Goal: Task Accomplishment & Management: Use online tool/utility

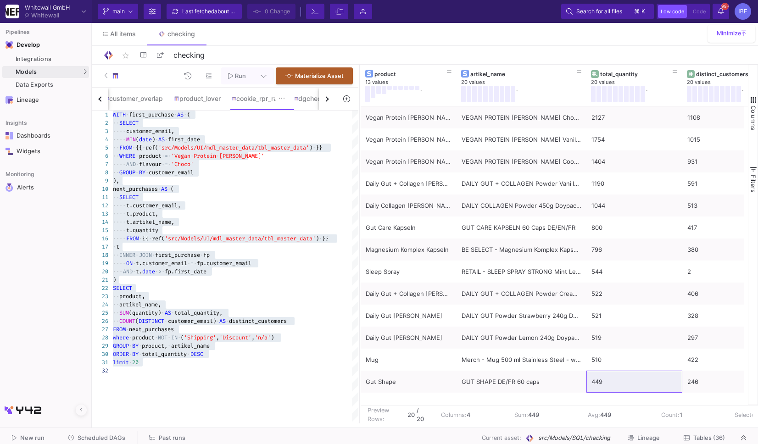
scroll to position [49, 79]
click at [324, 94] on button "button" at bounding box center [327, 99] width 17 height 22
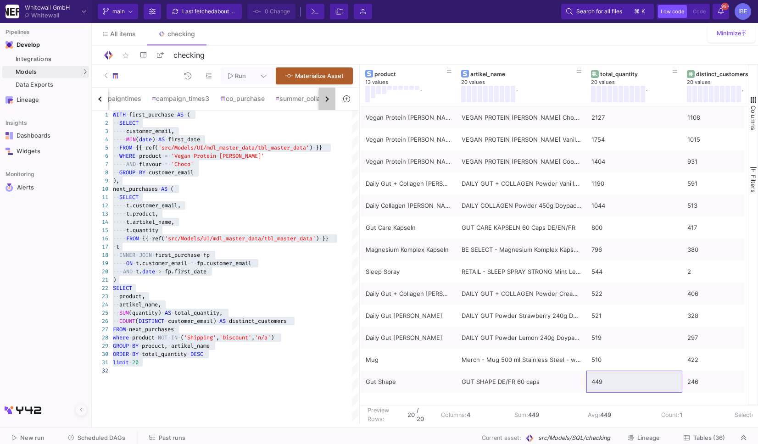
click at [324, 94] on button "button" at bounding box center [327, 99] width 17 height 22
click at [112, 88] on div "SQL-Models" at bounding box center [117, 88] width 35 height 7
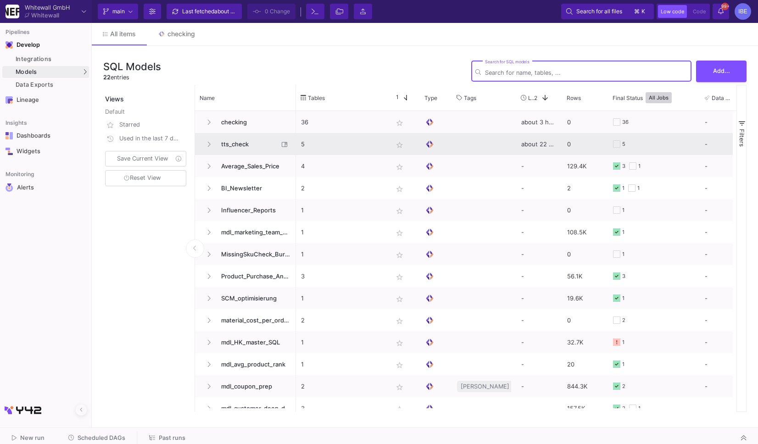
click at [223, 141] on span "tts_check" at bounding box center [247, 145] width 63 height 22
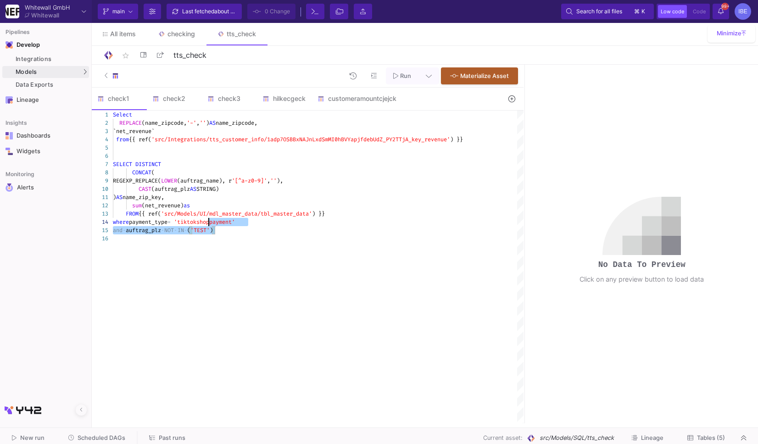
type textarea "Select REPLACE(name_zipcode, '-', '') AS name_zipcode, `net_revenue` from {{ re…"
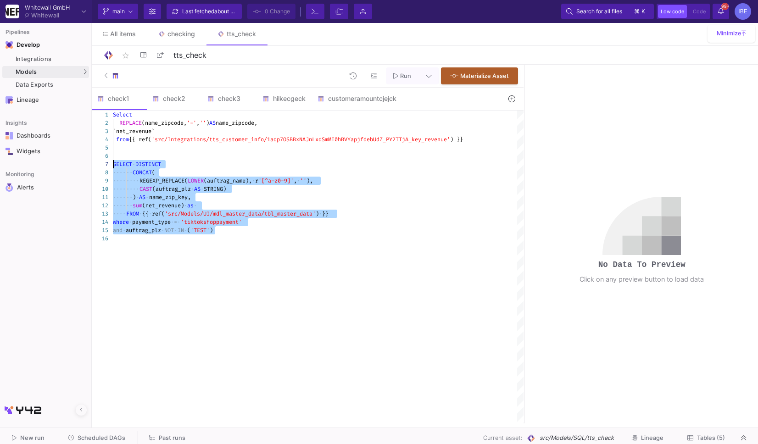
drag, startPoint x: 239, startPoint y: 229, endPoint x: 111, endPoint y: 160, distance: 145.3
click at [504, 102] on button at bounding box center [511, 99] width 21 height 14
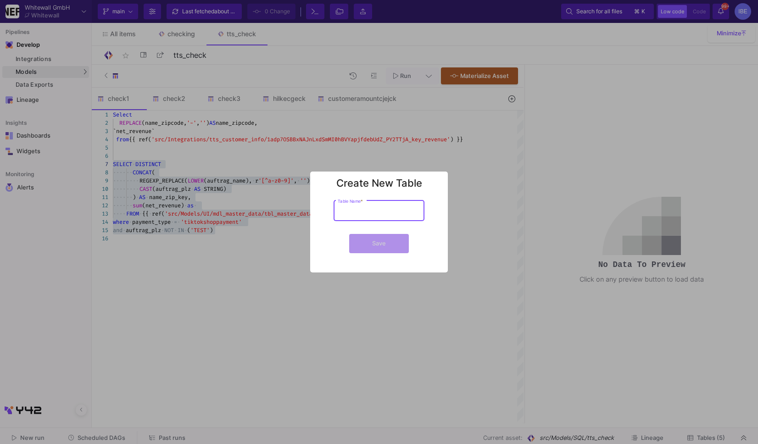
click at [433, 164] on div at bounding box center [379, 222] width 758 height 444
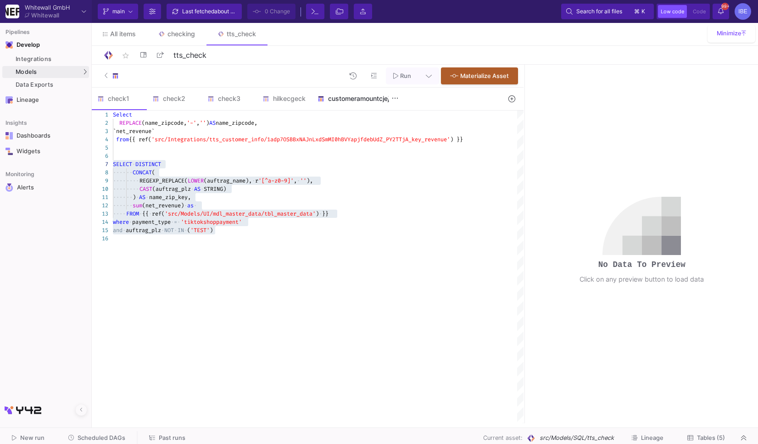
click at [385, 107] on div "customeramountcjejck" at bounding box center [357, 99] width 90 height 22
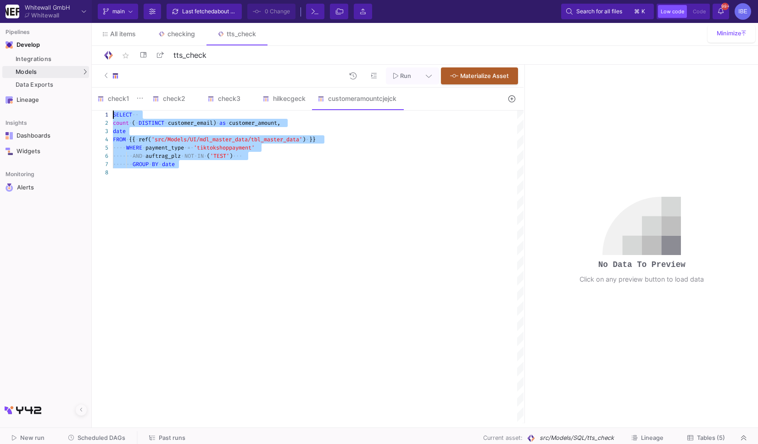
drag, startPoint x: 246, startPoint y: 181, endPoint x: 116, endPoint y: 106, distance: 150.2
click at [116, 106] on form "check1 check2 check3 hilkecgeck customeramountcjejck 1 Select Select REPLACE(na…" at bounding box center [308, 256] width 432 height 336
click at [180, 123] on span "customer_email)" at bounding box center [192, 122] width 48 height 7
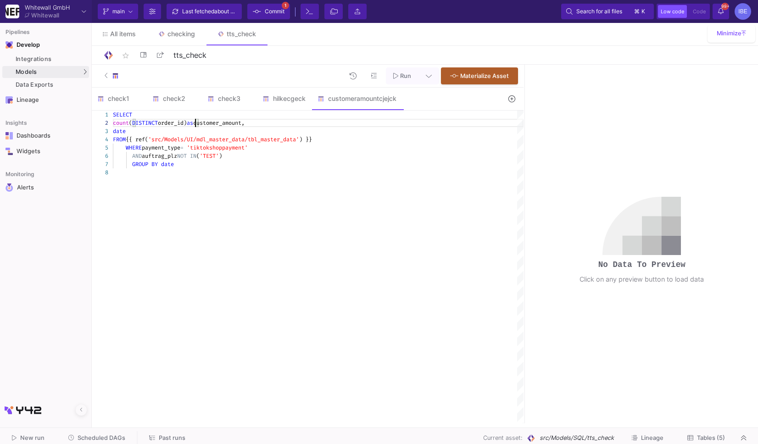
scroll to position [8, 82]
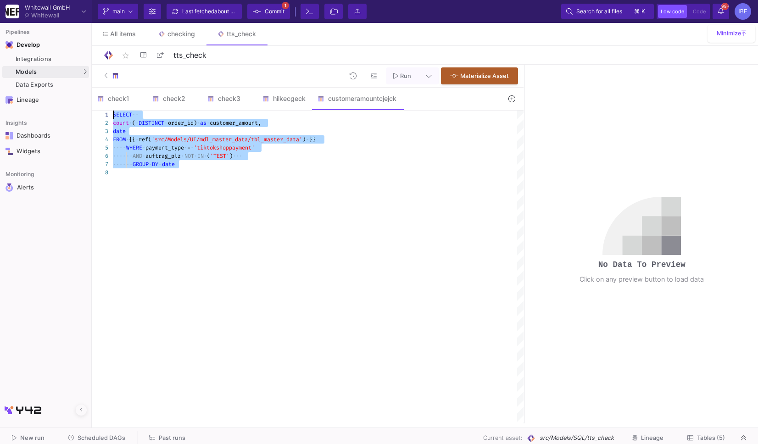
drag, startPoint x: 221, startPoint y: 170, endPoint x: 107, endPoint y: 110, distance: 128.7
click at [107, 110] on form "check1 check2 check3 hilkecgeck customeramountcjejck 1 Select Select REPLACE(na…" at bounding box center [308, 256] width 432 height 336
click at [225, 124] on span "customer_amount," at bounding box center [235, 122] width 51 height 7
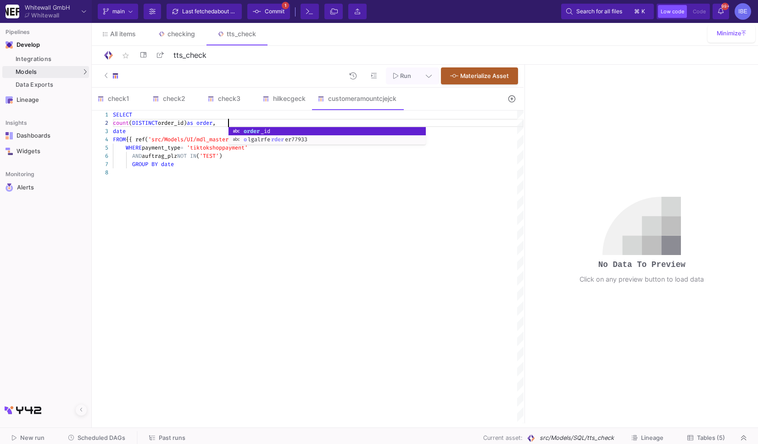
scroll to position [8, 118]
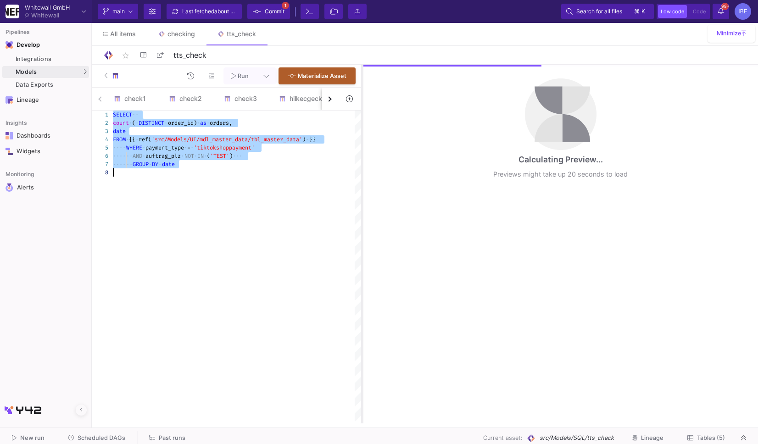
drag, startPoint x: 525, startPoint y: 153, endPoint x: 363, endPoint y: 132, distance: 163.8
click at [363, 132] on as-split "Run Materialize Asset check1 check2 check3 hilkecgeck customeramountcjejck 1 Se…" at bounding box center [425, 244] width 666 height 359
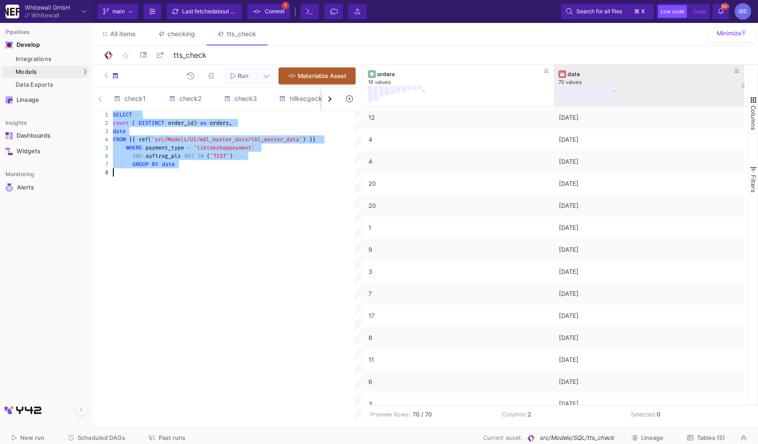
click at [663, 74] on div "date" at bounding box center [650, 74] width 167 height 7
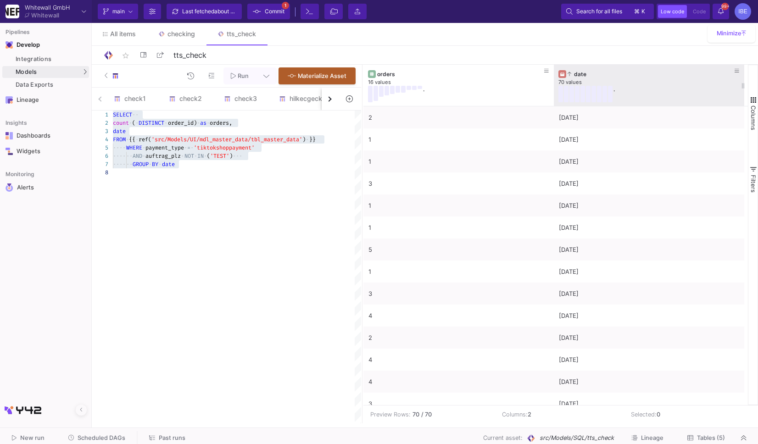
click at [663, 74] on div "date" at bounding box center [650, 74] width 167 height 7
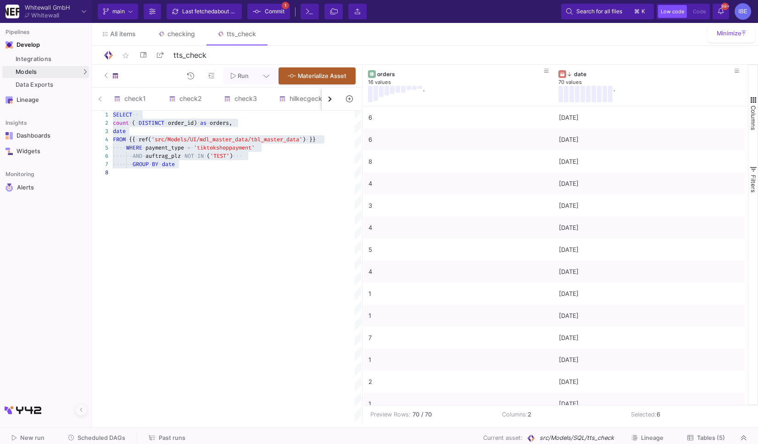
scroll to position [734, 0]
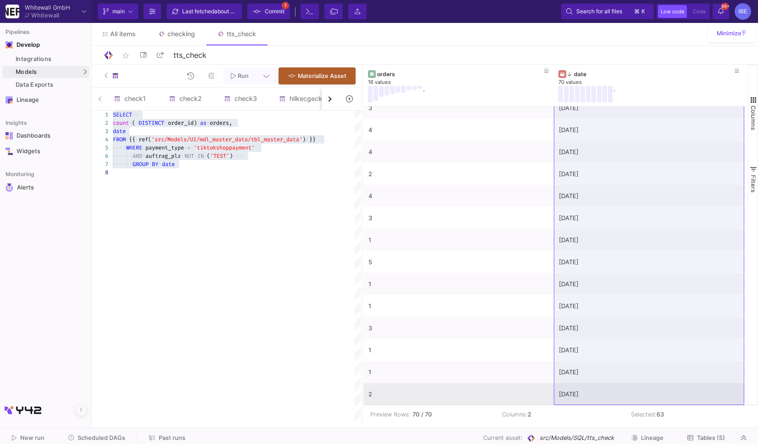
drag, startPoint x: 602, startPoint y: 274, endPoint x: 575, endPoint y: 390, distance: 118.8
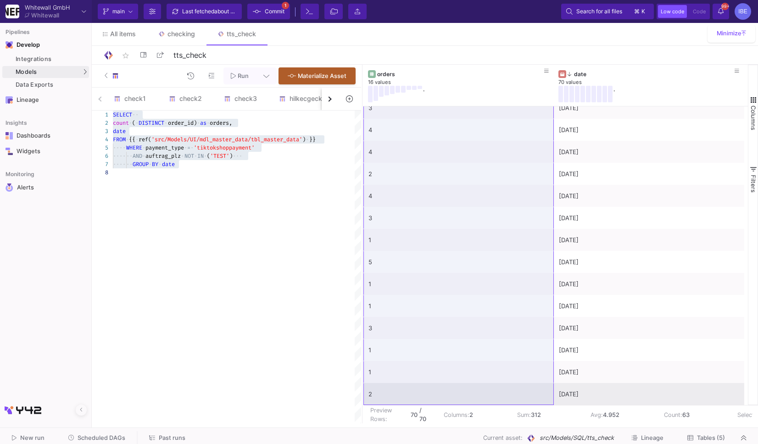
drag, startPoint x: 508, startPoint y: 271, endPoint x: 453, endPoint y: 389, distance: 130.1
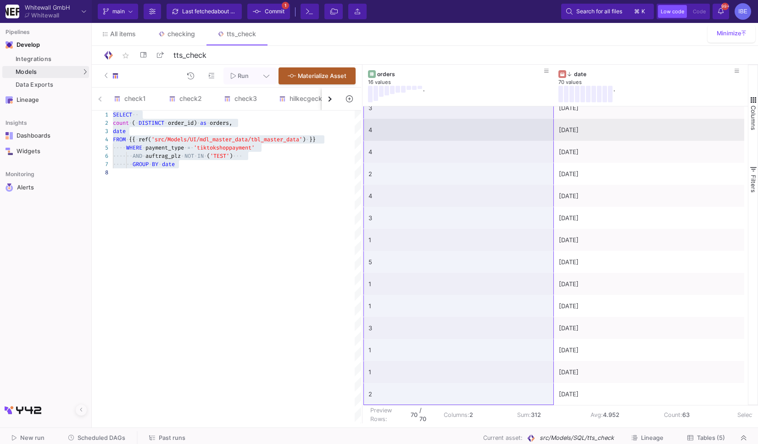
click at [416, 125] on div "4" at bounding box center [458, 130] width 180 height 22
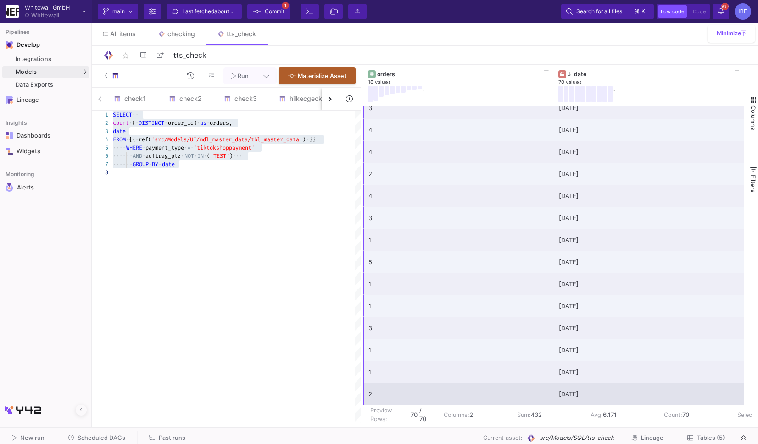
drag, startPoint x: 457, startPoint y: 120, endPoint x: 635, endPoint y: 394, distance: 326.3
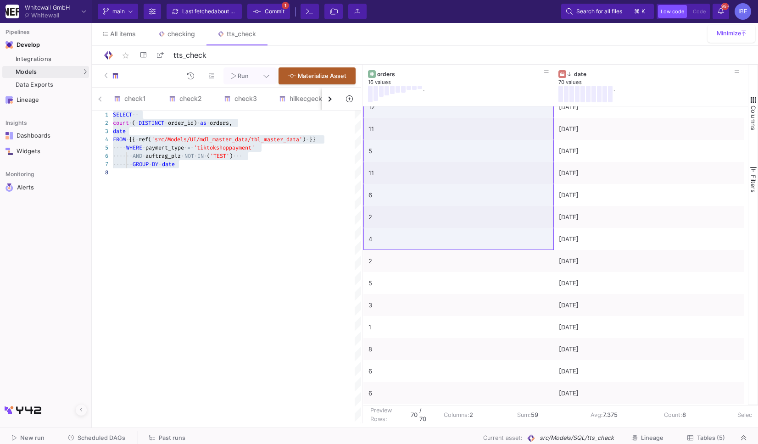
scroll to position [315, 0]
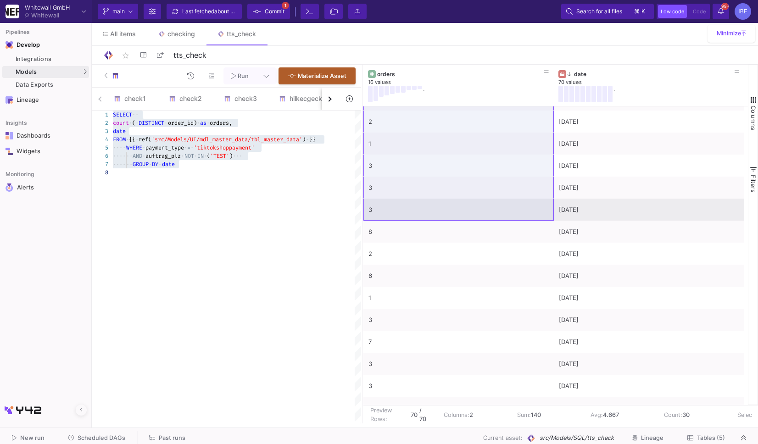
drag, startPoint x: 484, startPoint y: 210, endPoint x: 441, endPoint y: 211, distance: 43.2
click at [441, 211] on div "8 31/07/25 6 16/07/25 8 15/07/25 4 14/07/25 3 13/07/25 4 12/07/25 5 11/07/25 4 …" at bounding box center [553, 66] width 381 height 1541
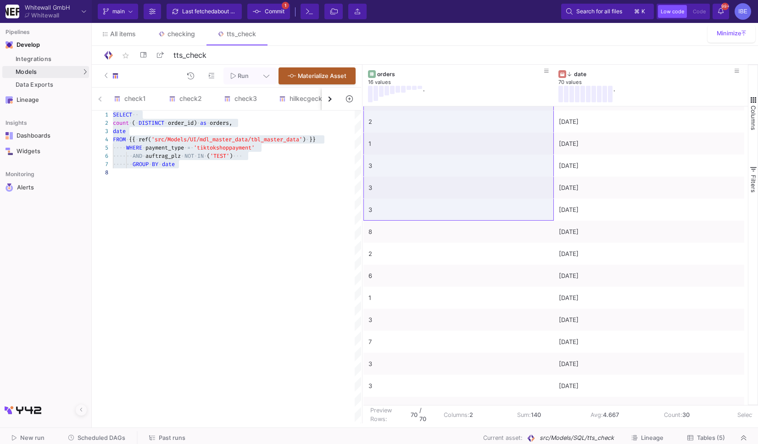
click at [222, 156] on span "'TEST'" at bounding box center [219, 155] width 19 height 7
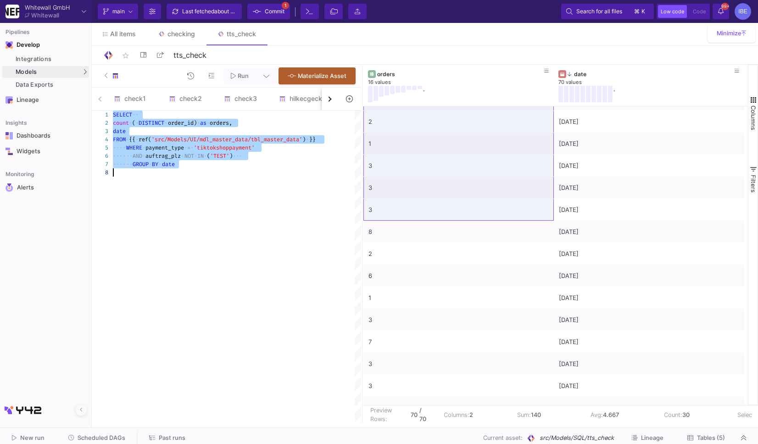
scroll to position [8, 118]
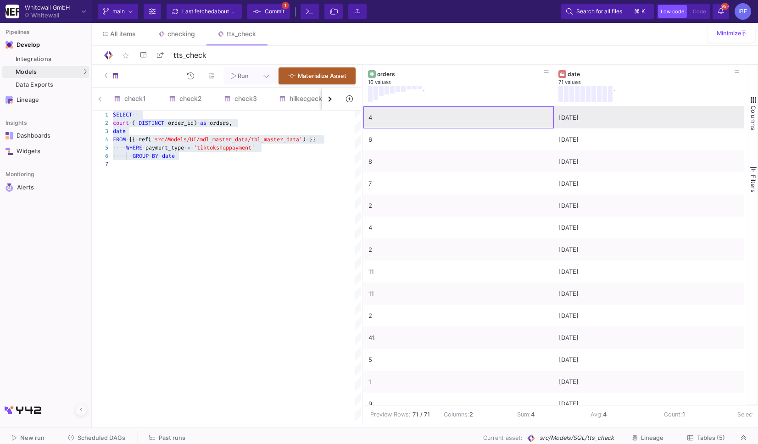
click at [451, 117] on div "4" at bounding box center [458, 118] width 180 height 22
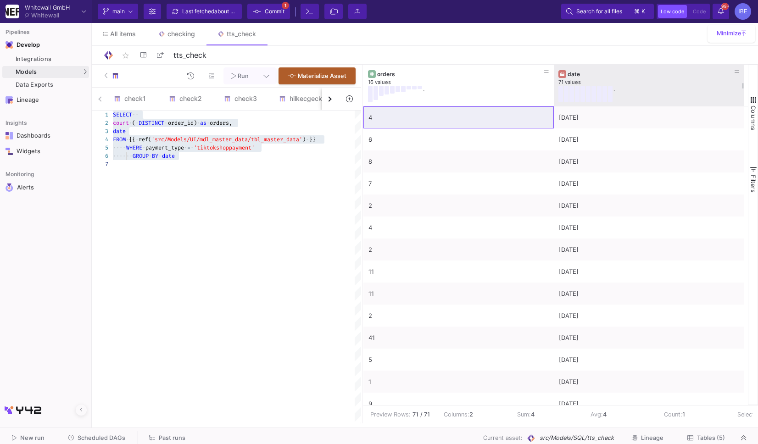
click at [642, 84] on div "71 values" at bounding box center [648, 82] width 181 height 7
click at [650, 77] on div "date" at bounding box center [650, 74] width 167 height 7
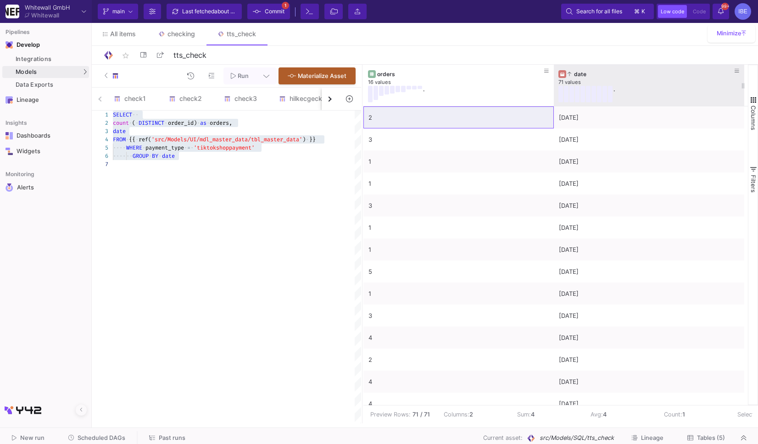
click at [650, 77] on div "date" at bounding box center [650, 74] width 167 height 7
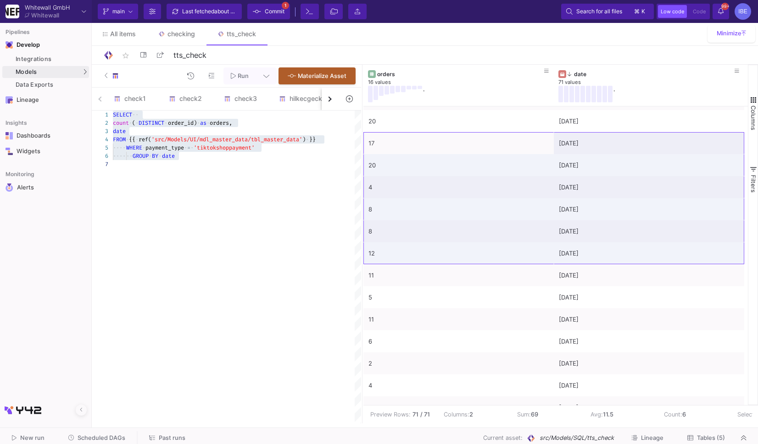
scroll to position [169, 0]
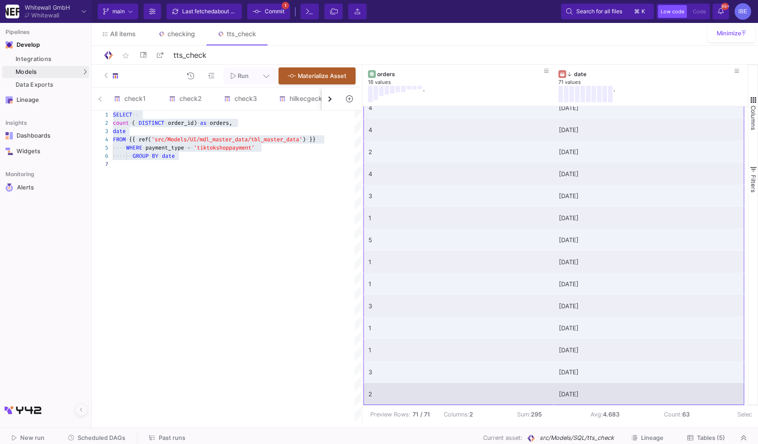
drag, startPoint x: 410, startPoint y: 271, endPoint x: 607, endPoint y: 391, distance: 231.0
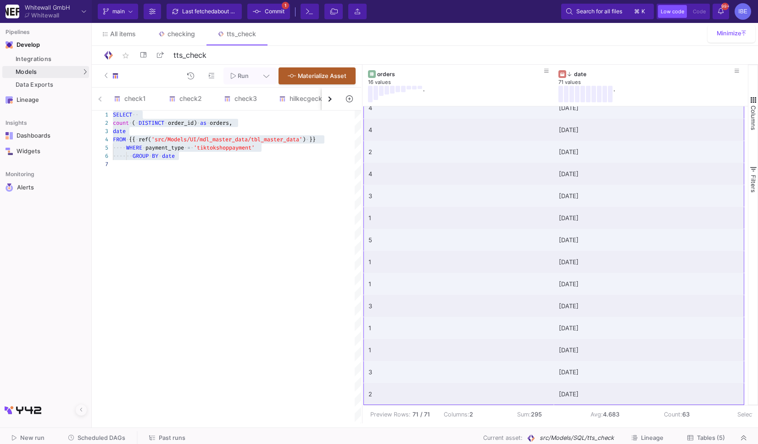
click at [245, 167] on div at bounding box center [237, 164] width 248 height 8
click at [150, 131] on div "date" at bounding box center [237, 131] width 248 height 8
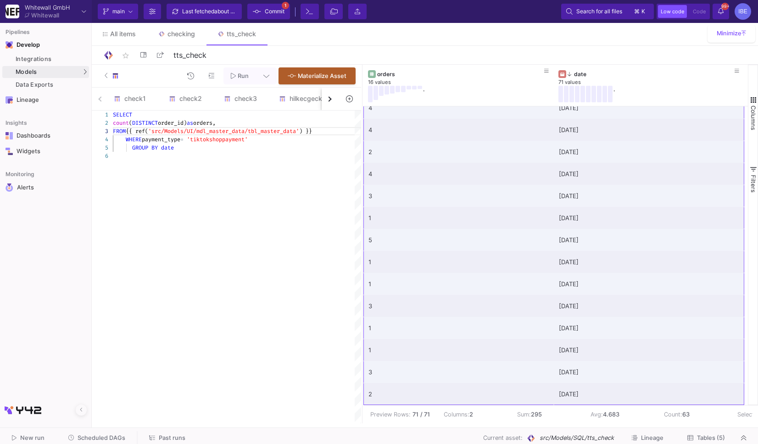
click at [177, 149] on div "GROUP BY date" at bounding box center [237, 148] width 248 height 8
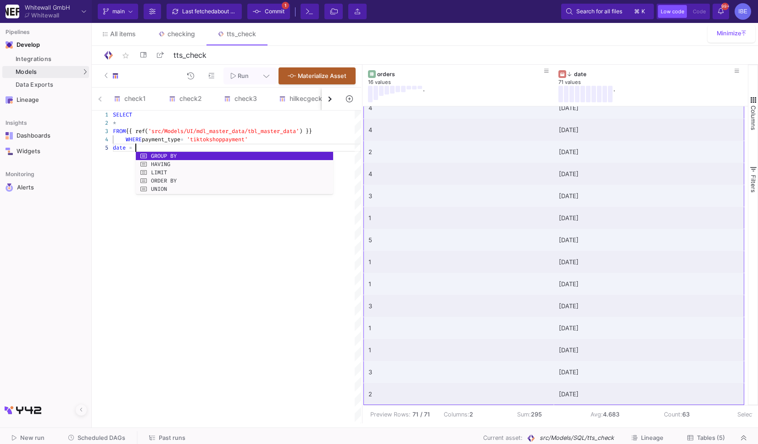
scroll to position [33, 22]
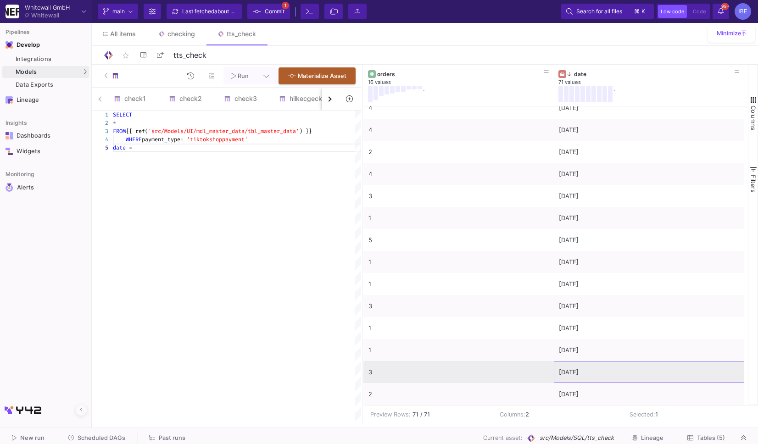
click at [613, 373] on div "[DATE]" at bounding box center [649, 373] width 180 height 22
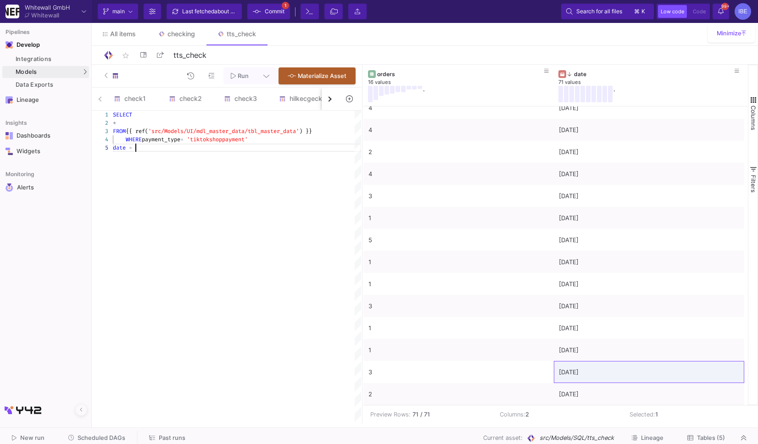
click at [170, 148] on div "date =" at bounding box center [237, 148] width 248 height 8
paste textarea "2025-05-20T00:00:00+00:00"
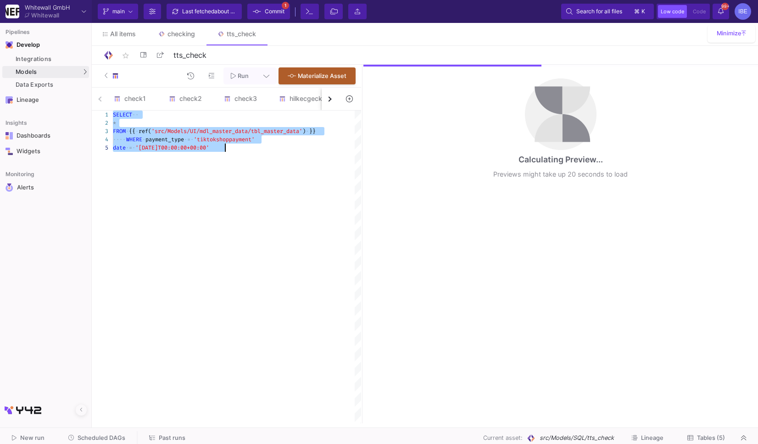
click at [227, 157] on div "SELECT ·· * ···· WHERE · payment_type · = · 'tiktokshoppayment' date · = · '202…" at bounding box center [237, 267] width 248 height 313
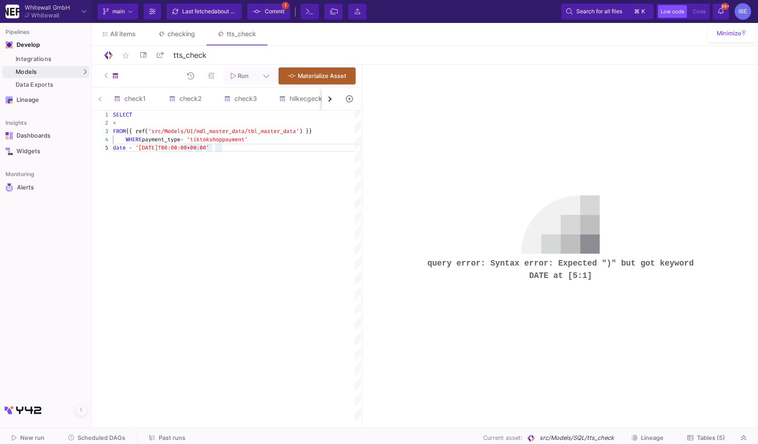
click at [209, 150] on span "'2025-05-20T00:00:00+00:00'" at bounding box center [172, 147] width 74 height 7
click at [267, 138] on div "WHERE payment_type = 'tiktokshoppayment'" at bounding box center [237, 139] width 248 height 8
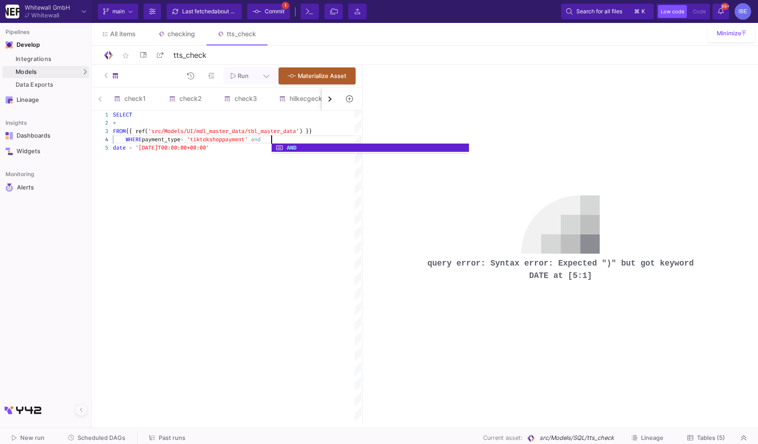
scroll to position [25, 158]
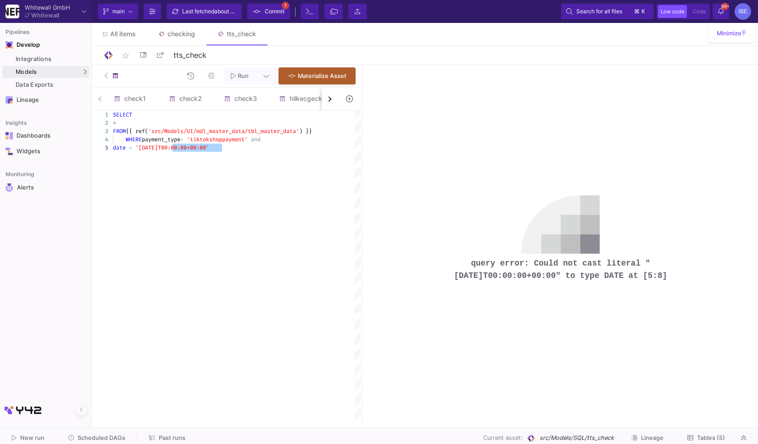
drag, startPoint x: 222, startPoint y: 148, endPoint x: 172, endPoint y: 150, distance: 50.0
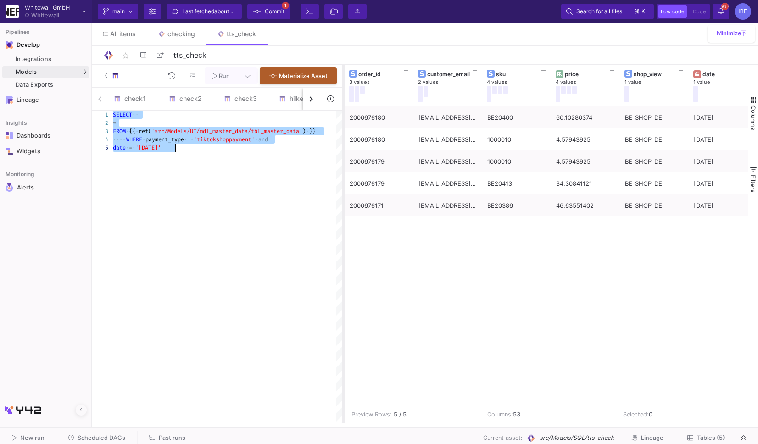
drag, startPoint x: 361, startPoint y: 171, endPoint x: 342, endPoint y: 171, distance: 18.8
click at [342, 171] on div at bounding box center [343, 244] width 2 height 359
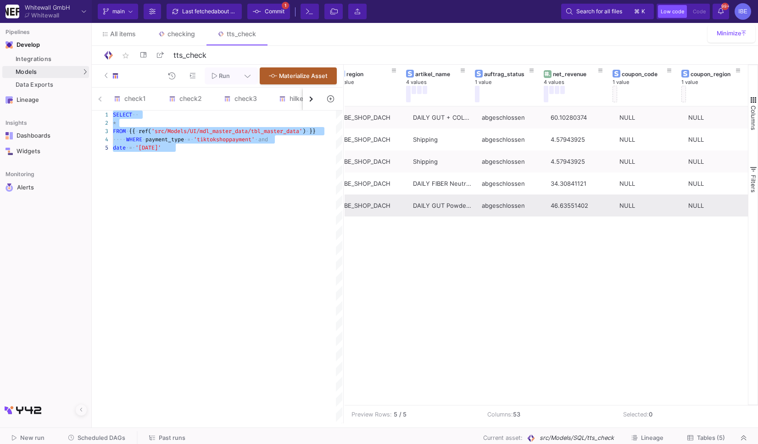
scroll to position [0, 426]
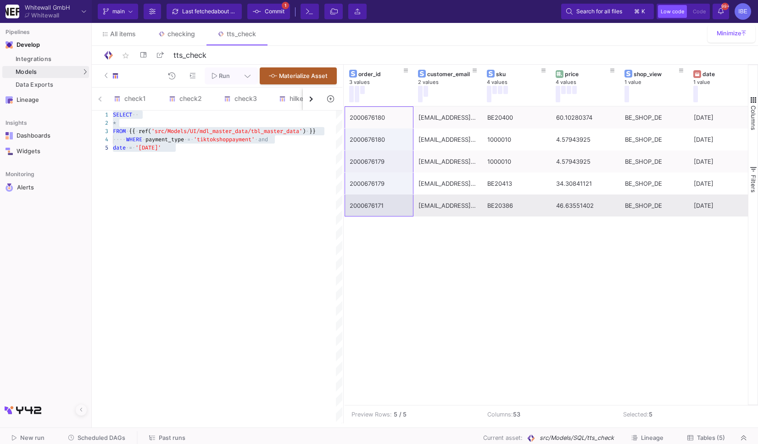
drag, startPoint x: 390, startPoint y: 118, endPoint x: 394, endPoint y: 205, distance: 86.3
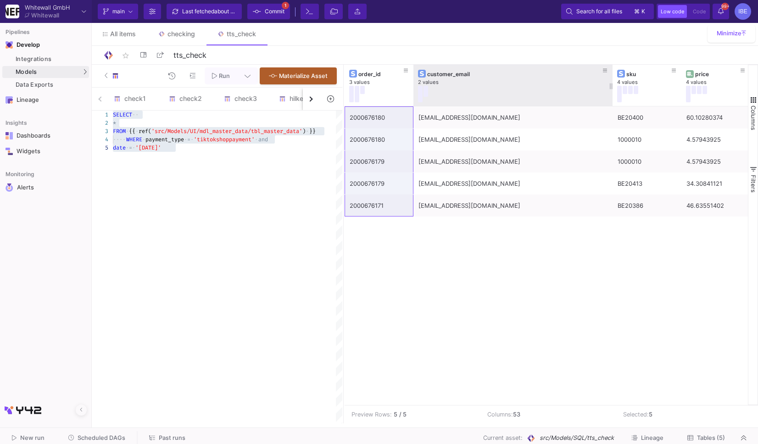
drag, startPoint x: 481, startPoint y: 85, endPoint x: 611, endPoint y: 103, distance: 131.6
click at [611, 103] on div at bounding box center [613, 85] width 4 height 41
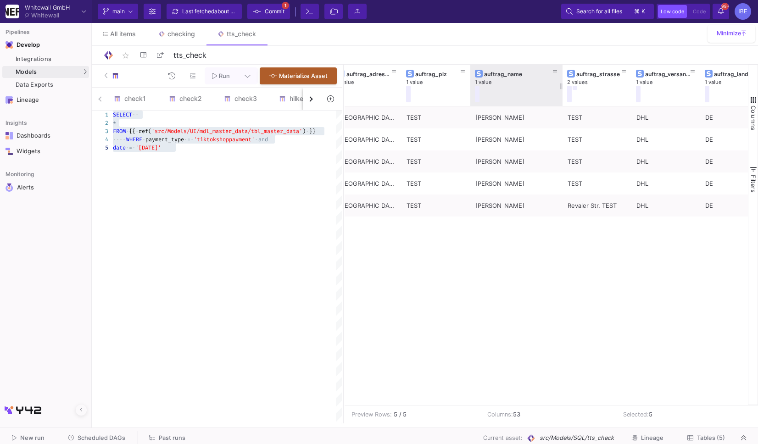
drag, startPoint x: 537, startPoint y: 87, endPoint x: 563, endPoint y: 93, distance: 26.4
click at [563, 93] on div at bounding box center [563, 85] width 4 height 41
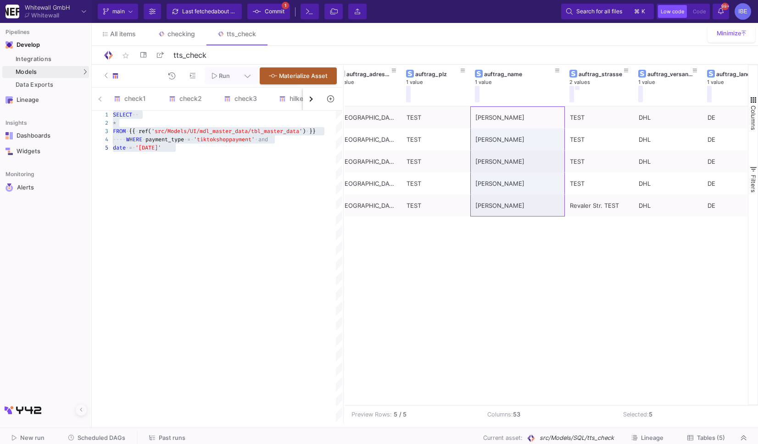
drag, startPoint x: 508, startPoint y: 118, endPoint x: 508, endPoint y: 226, distance: 107.4
click at [508, 226] on div "2000676180 NULL NULL Berlin TEST Sarah Braineffect TEST DHL DE Berlin NULL NULL…" at bounding box center [546, 255] width 403 height 299
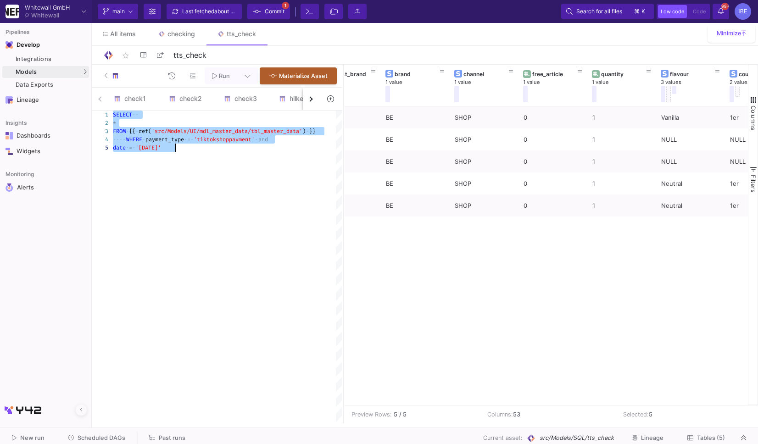
click at [161, 147] on span "'2025-05-20'" at bounding box center [148, 147] width 26 height 7
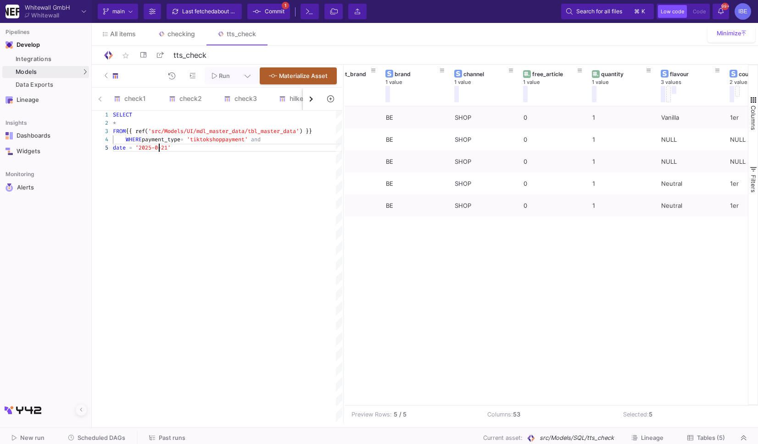
scroll to position [33, 49]
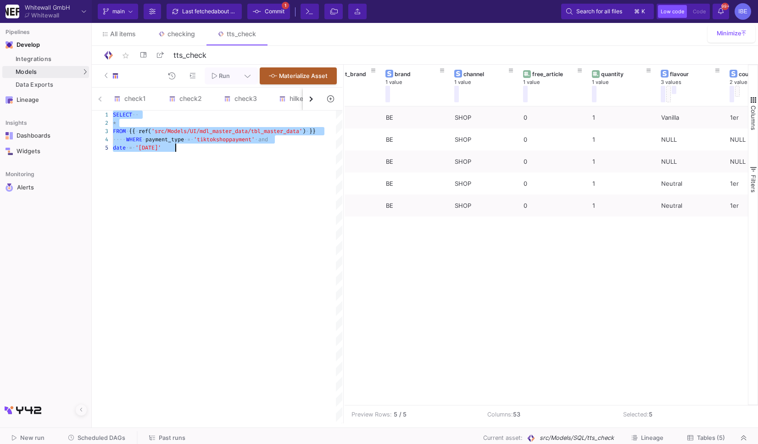
type textarea "SELECT * FROM {{ ref('src/Models/UI/mdl_master_data/tbl_master_data') }} WHERE …"
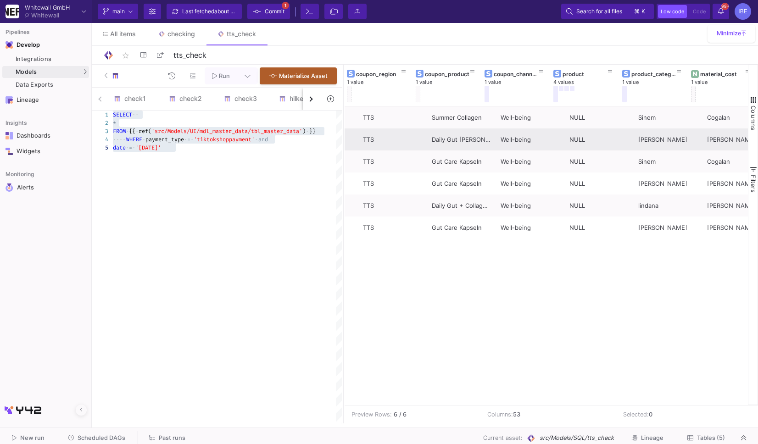
scroll to position [0, 1164]
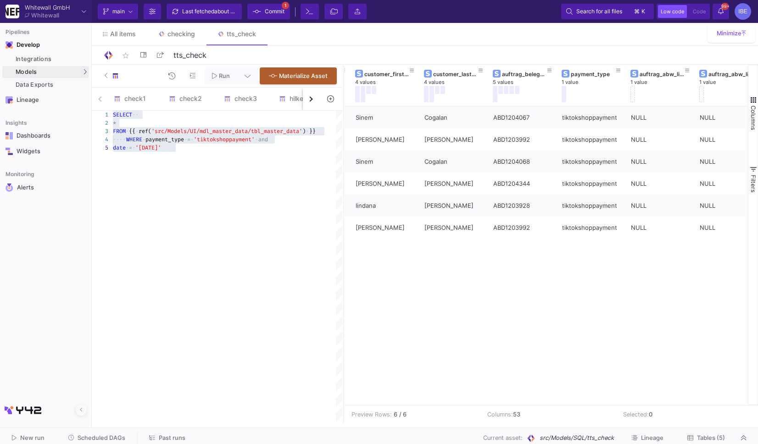
click at [502, 280] on div "Well-being NULL Sinem Cogalan ABD1204067 tiktokshoppayment NULL NULL NULL 53474…" at bounding box center [546, 255] width 403 height 299
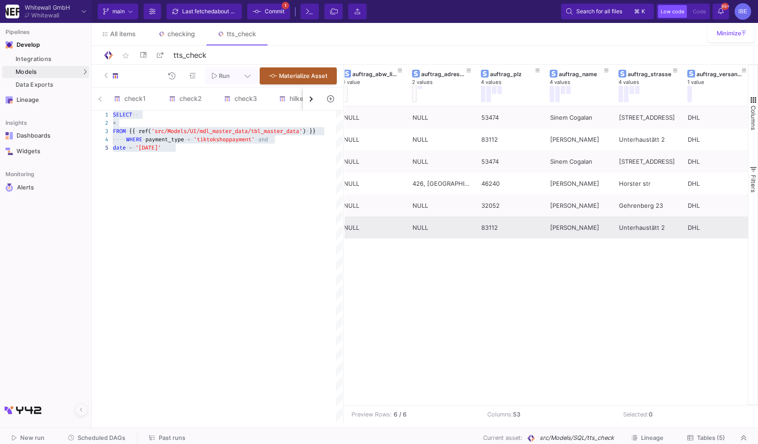
scroll to position [0, 1641]
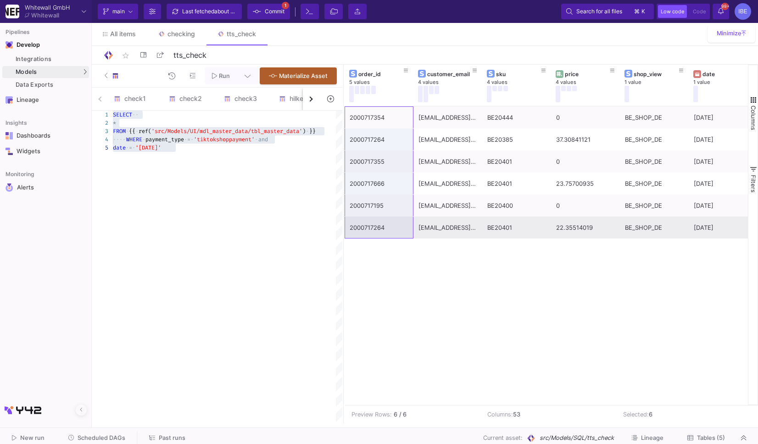
drag, startPoint x: 390, startPoint y: 113, endPoint x: 381, endPoint y: 244, distance: 131.1
click at [381, 244] on div "BE_SHOP_DACH SUMMER COLLAGEN Mango Passionfruit 420g Doypack DE/FR Limited Edit…" at bounding box center [546, 255] width 403 height 299
click at [394, 82] on div "5 values" at bounding box center [383, 82] width 69 height 7
click at [394, 70] on div "order_id" at bounding box center [379, 74] width 60 height 10
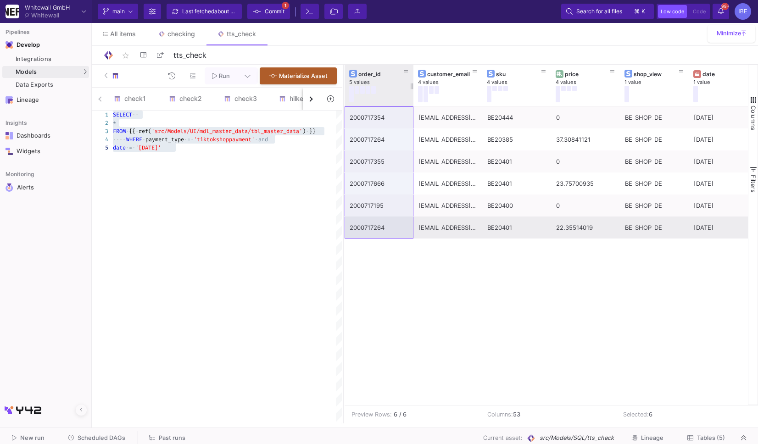
click at [394, 70] on div "order_id" at bounding box center [379, 74] width 60 height 10
click at [373, 76] on div "order_id" at bounding box center [380, 74] width 45 height 7
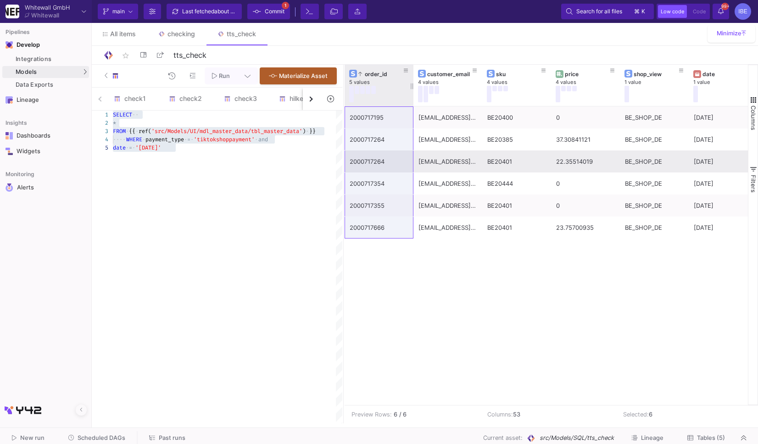
click at [373, 76] on div "order_id" at bounding box center [380, 74] width 45 height 7
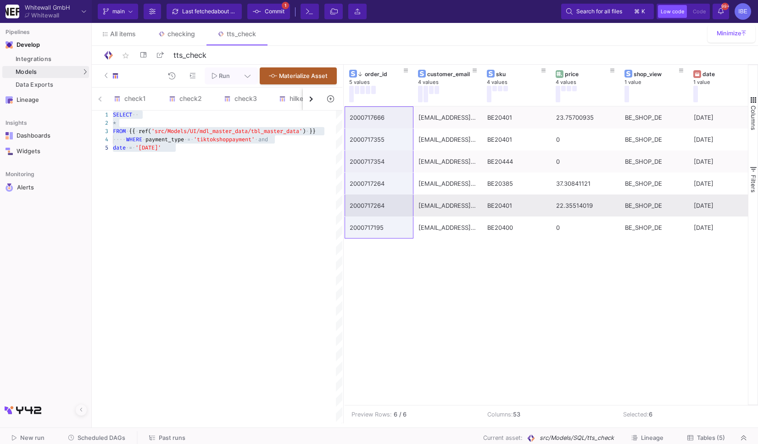
click at [422, 273] on div "BE_SHOP_DACH SUMMER COLLAGEN Mango Passionfruit 420g Doypack DE/FR Limited Edit…" at bounding box center [546, 255] width 403 height 299
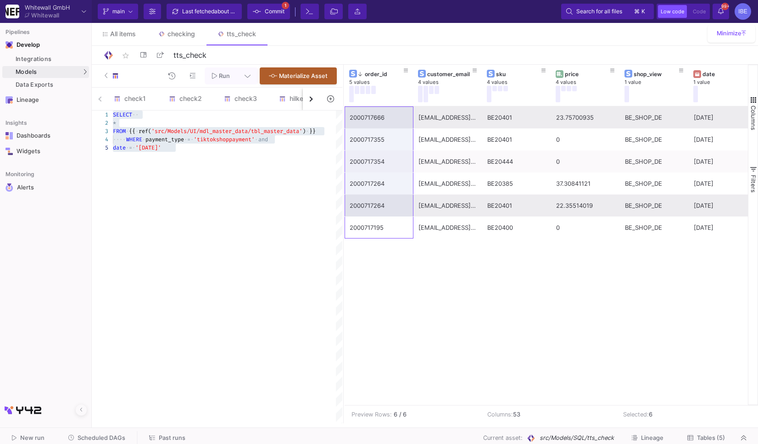
drag, startPoint x: 394, startPoint y: 238, endPoint x: 397, endPoint y: 118, distance: 119.3
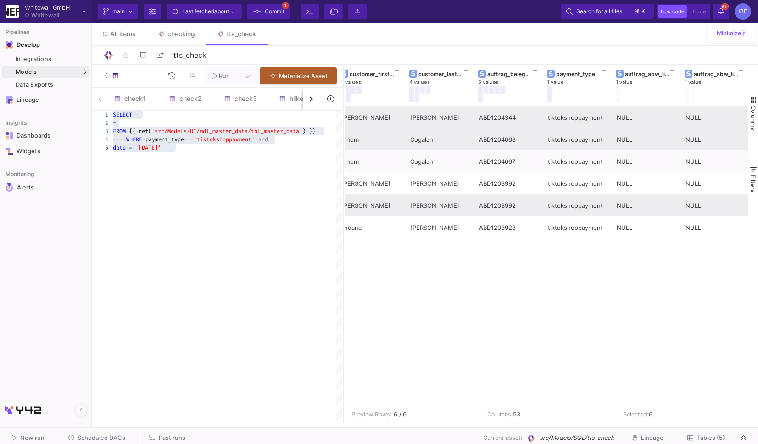
scroll to position [0, 1140]
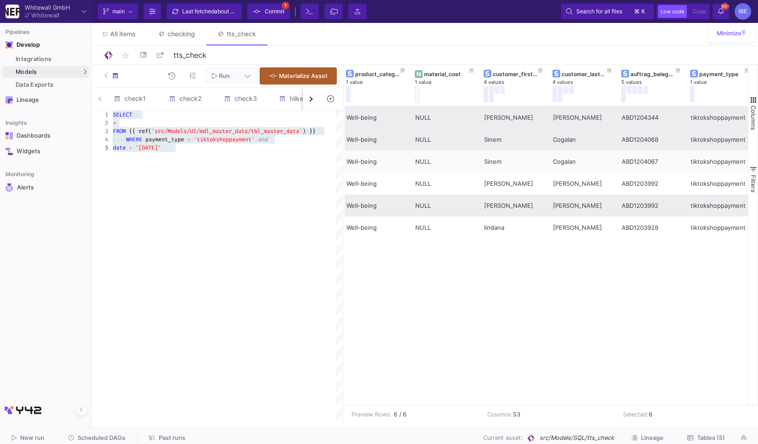
click at [567, 142] on div "Cogalan" at bounding box center [582, 140] width 59 height 22
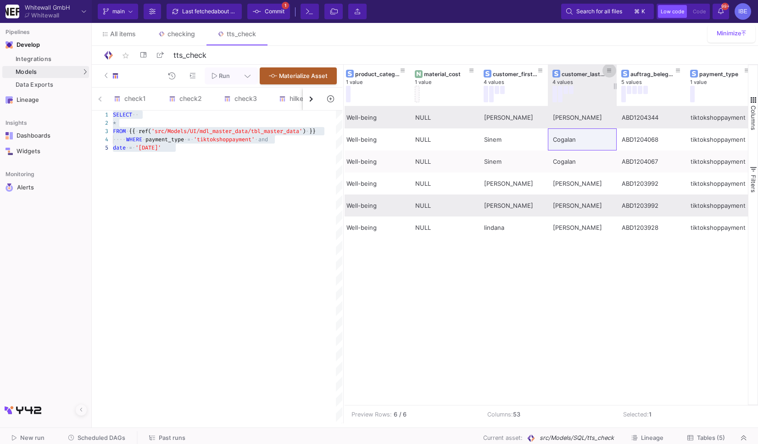
click at [609, 72] on icon at bounding box center [609, 70] width 5 height 5
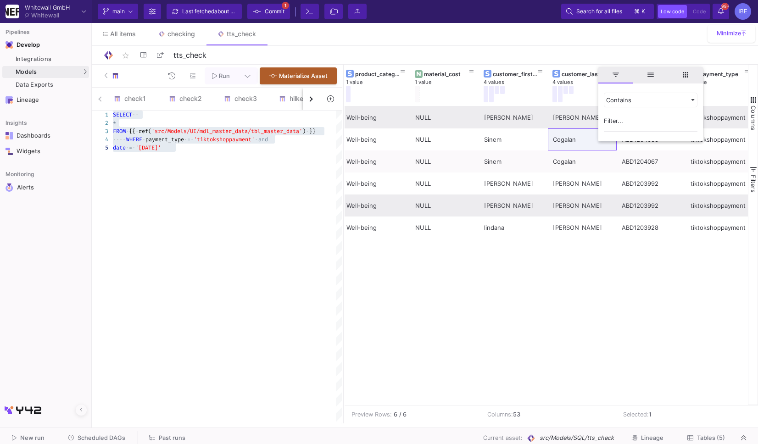
click at [604, 115] on input "Filter Value" at bounding box center [651, 123] width 94 height 18
type input "Cogalan"
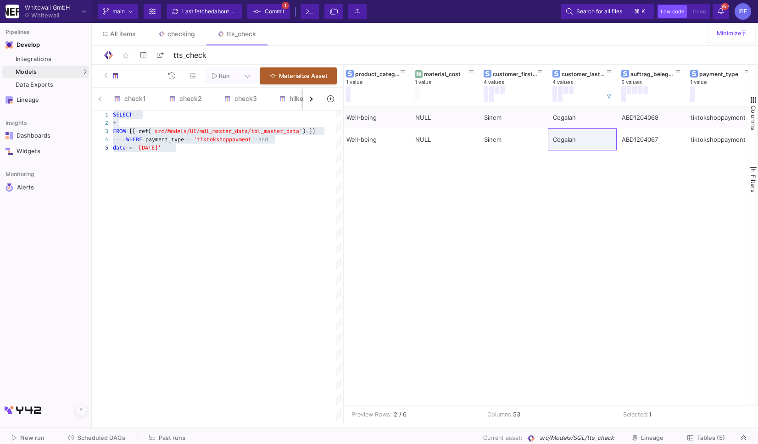
click at [601, 250] on div "NULL Sinem Cogalan Well-being Summer Collagen TTS ABD1204067 tiktokshoppayment …" at bounding box center [546, 255] width 403 height 299
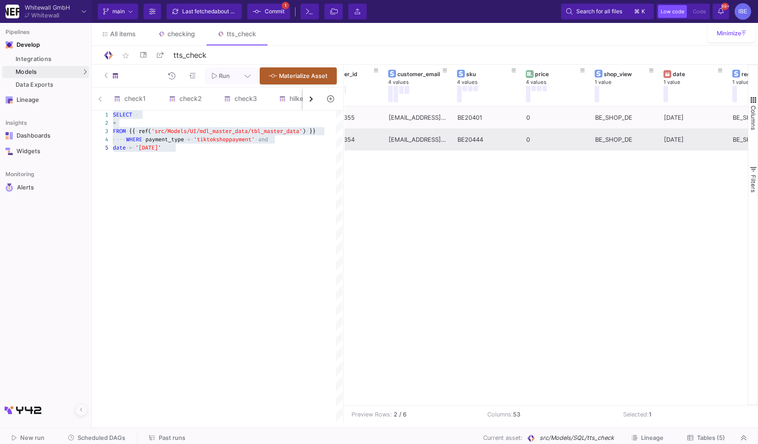
scroll to position [0, 0]
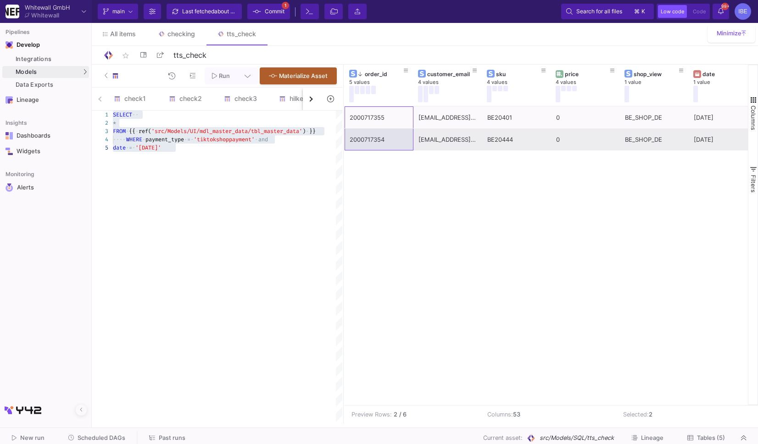
drag, startPoint x: 394, startPoint y: 117, endPoint x: 393, endPoint y: 138, distance: 21.6
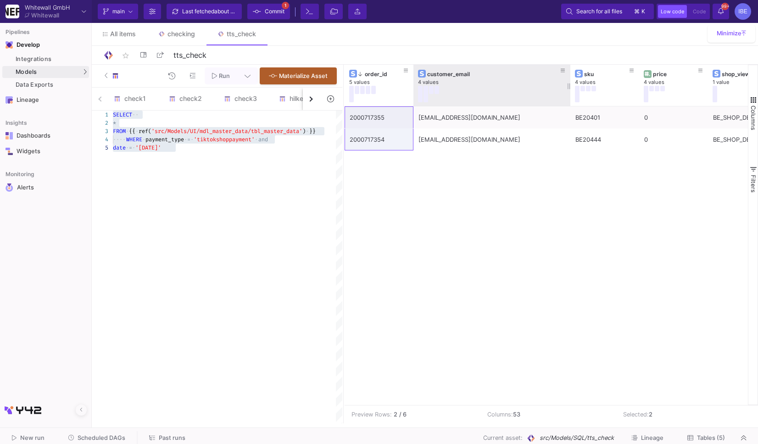
drag, startPoint x: 481, startPoint y: 84, endPoint x: 569, endPoint y: 89, distance: 88.3
click at [569, 89] on div at bounding box center [570, 85] width 4 height 41
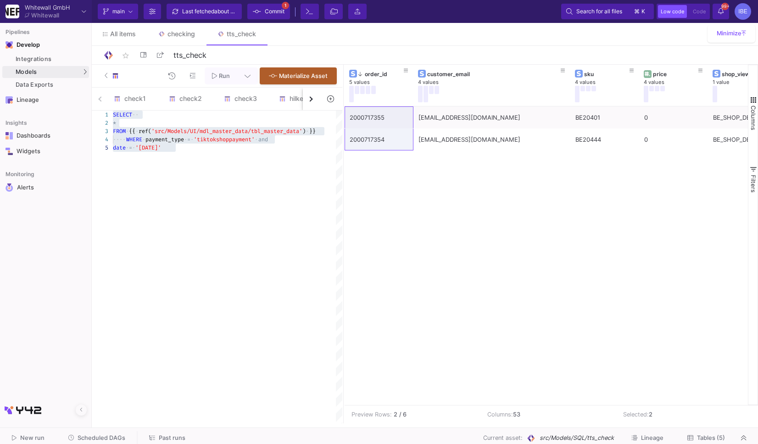
click at [269, 185] on div "SELECT ·· * ···· WHERE · payment_type · = · 'tiktokshoppayment' · and date · = …" at bounding box center [227, 267] width 229 height 313
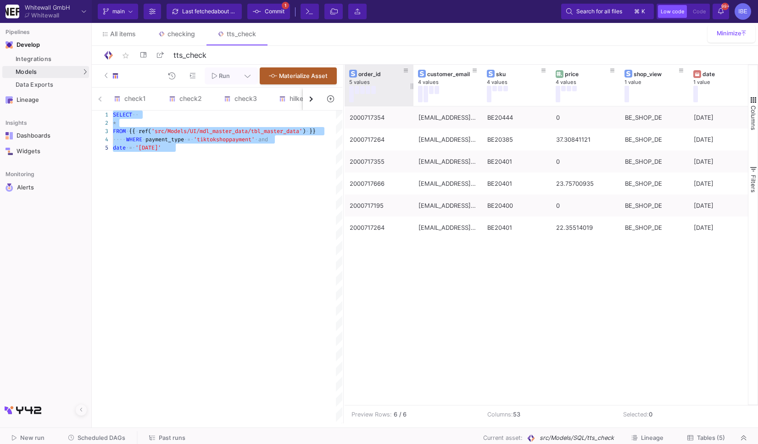
click at [389, 90] on div at bounding box center [376, 94] width 55 height 17
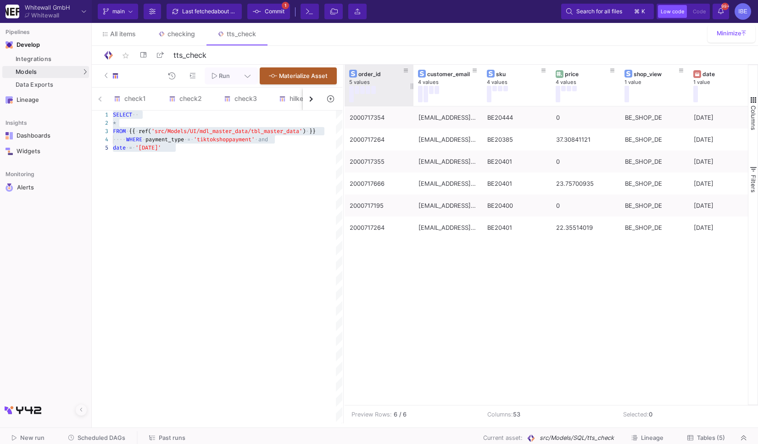
click at [389, 90] on div at bounding box center [376, 94] width 55 height 17
click at [393, 64] on div "star_border tts_check 9/90" at bounding box center [425, 55] width 666 height 19
click at [393, 67] on div "order_id 5 values" at bounding box center [379, 85] width 60 height 41
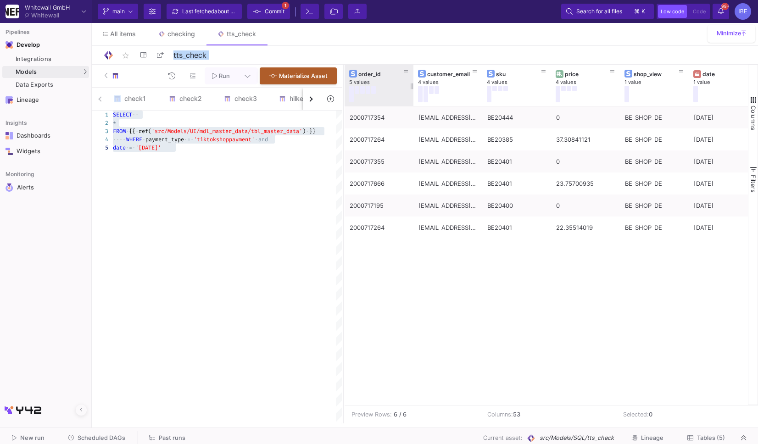
click at [393, 67] on div "order_id 5 values" at bounding box center [379, 85] width 60 height 41
click at [400, 89] on div at bounding box center [376, 94] width 55 height 17
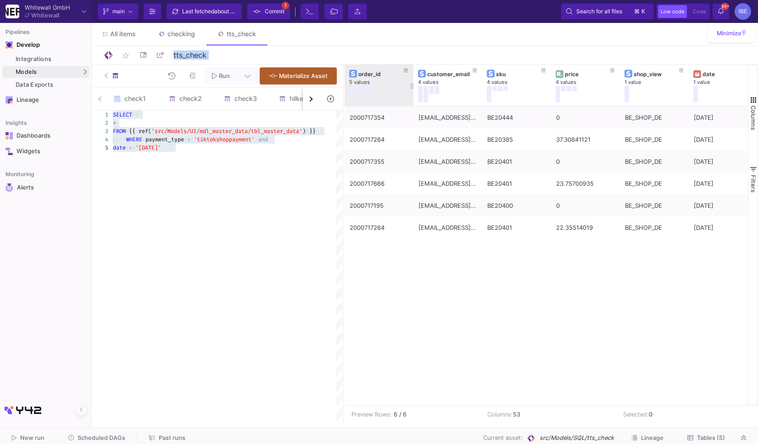
click at [392, 69] on div "order_id" at bounding box center [379, 74] width 60 height 10
click at [392, 68] on div "order_id 5 values" at bounding box center [379, 85] width 60 height 41
click at [396, 89] on div at bounding box center [376, 94] width 55 height 17
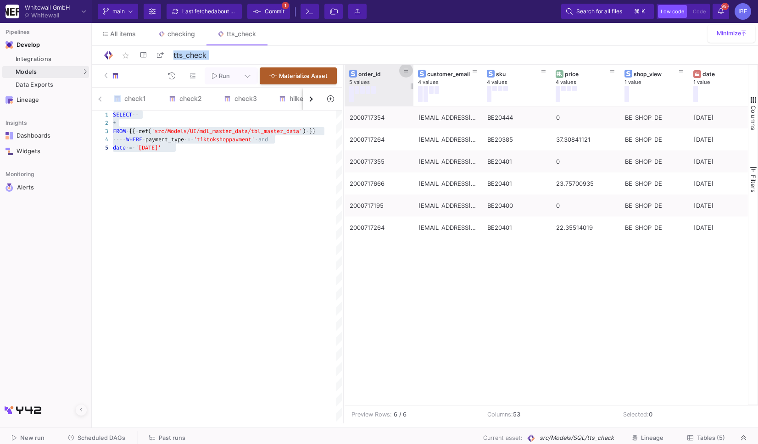
click at [405, 67] on span at bounding box center [406, 70] width 5 height 7
click at [383, 80] on div "5 values" at bounding box center [383, 82] width 69 height 7
click at [383, 97] on div at bounding box center [376, 94] width 55 height 17
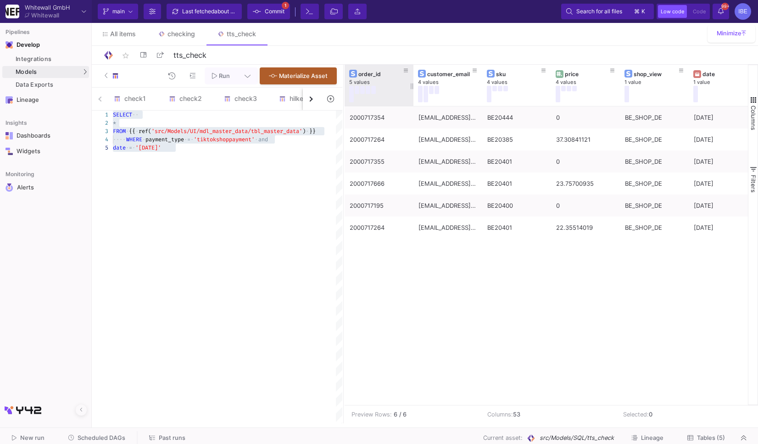
click at [383, 97] on div at bounding box center [376, 94] width 55 height 17
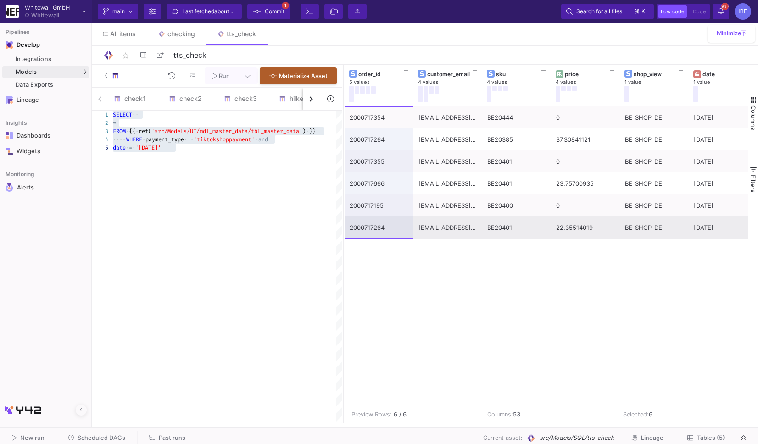
drag, startPoint x: 391, startPoint y: 119, endPoint x: 390, endPoint y: 219, distance: 100.5
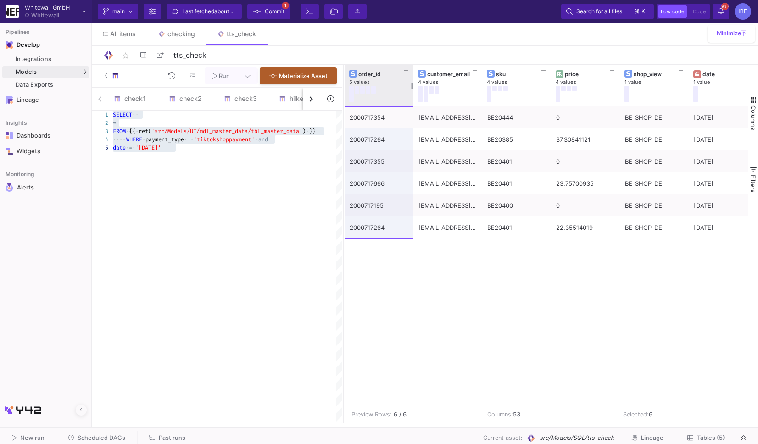
click at [397, 100] on div at bounding box center [376, 94] width 55 height 17
click at [389, 89] on div at bounding box center [376, 94] width 55 height 17
click at [161, 150] on span "'2025-07-21'" at bounding box center [148, 147] width 26 height 7
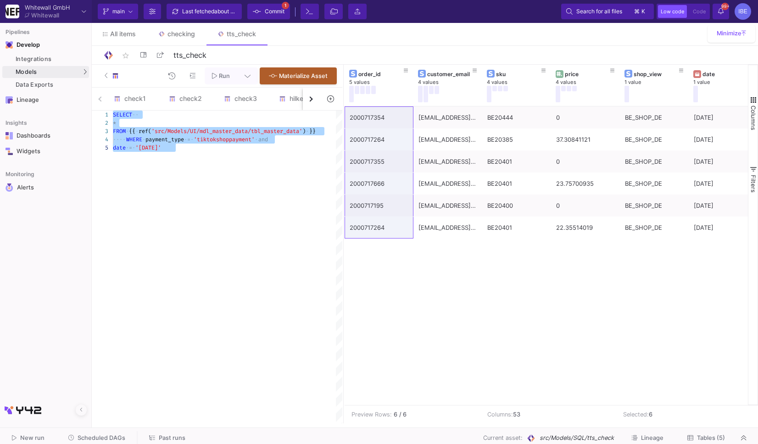
click at [161, 150] on span "'2025-07-21'" at bounding box center [148, 147] width 26 height 7
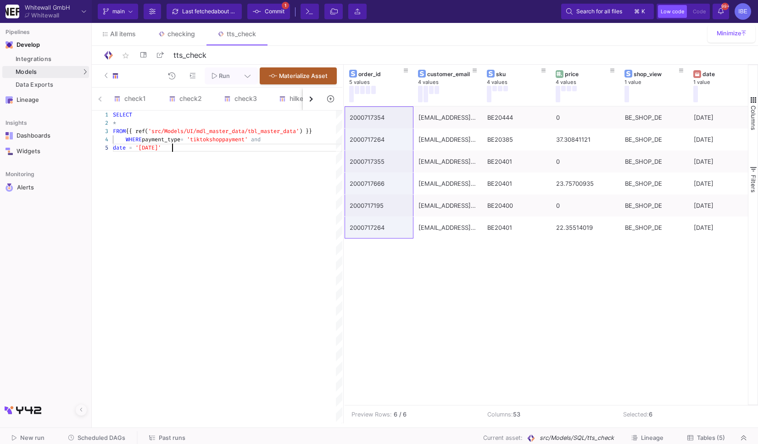
scroll to position [33, 59]
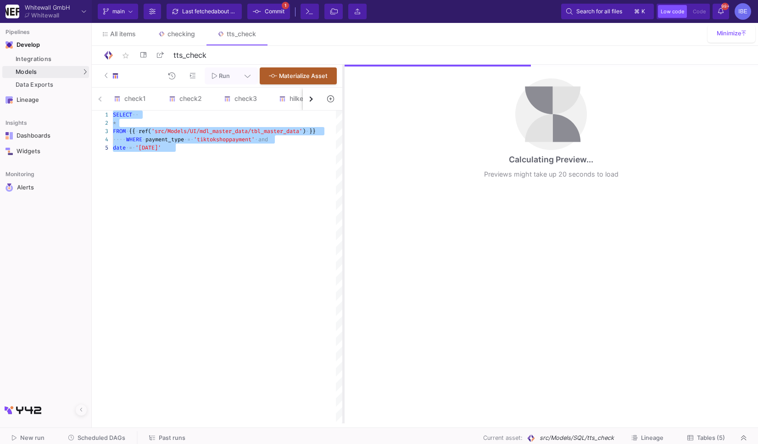
type textarea "SELECT * FROM {{ ref('src/Models/UI/mdl_master_data/tbl_master_data') }} WHERE …"
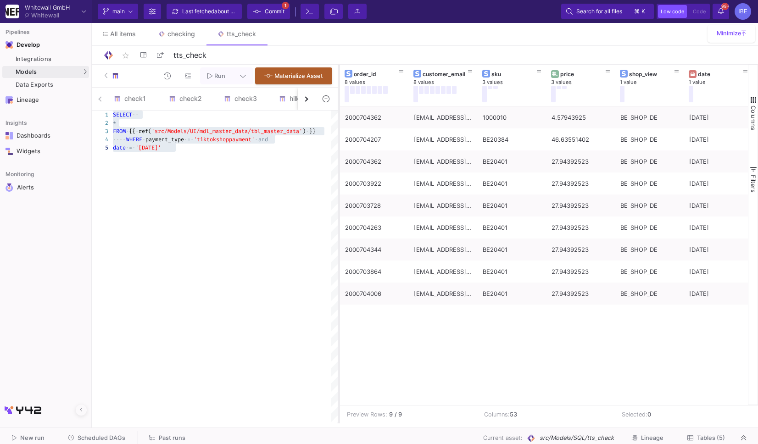
drag, startPoint x: 342, startPoint y: 165, endPoint x: 337, endPoint y: 164, distance: 4.7
click at [338, 164] on div at bounding box center [339, 244] width 2 height 359
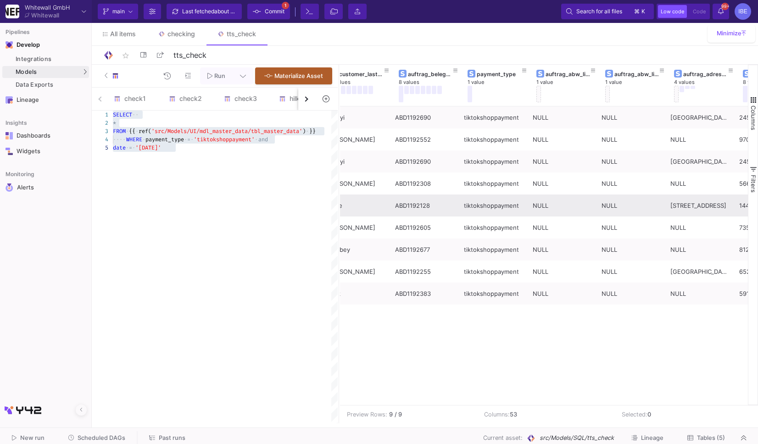
scroll to position [0, 1258]
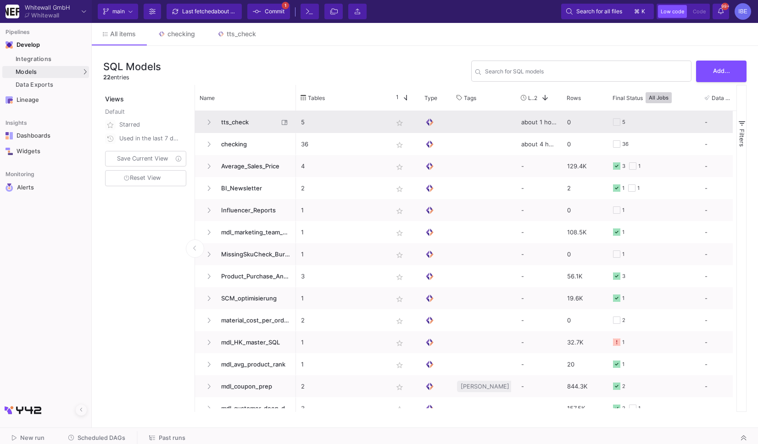
click at [226, 117] on span "tts_check" at bounding box center [247, 122] width 63 height 22
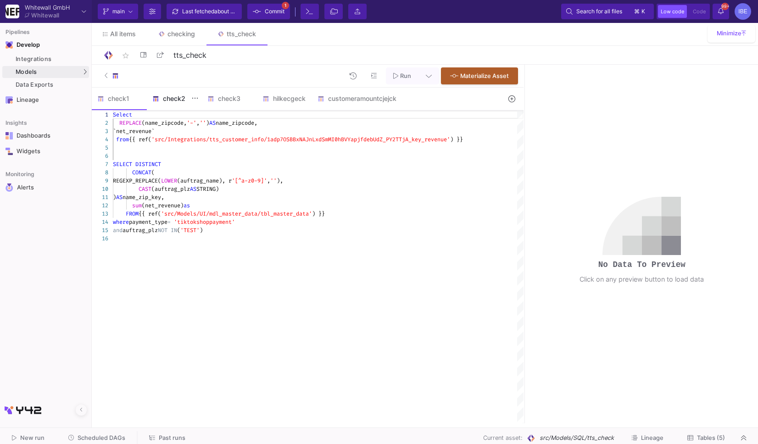
click at [159, 96] on y42-feature-type-child-icon at bounding box center [157, 98] width 11 height 7
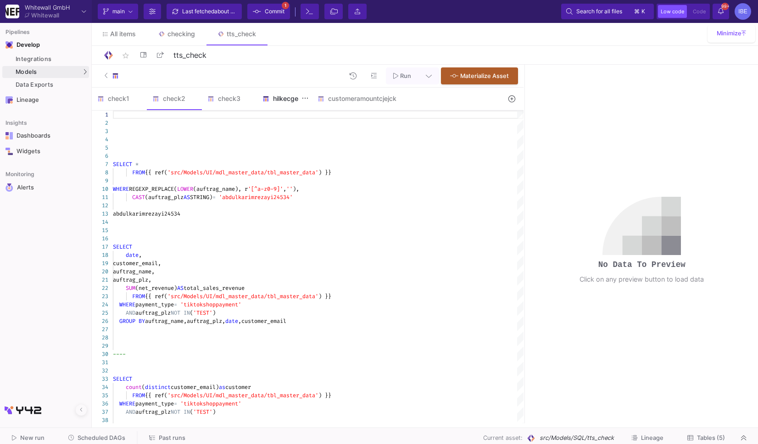
click at [281, 96] on div "hilkecgeck" at bounding box center [284, 98] width 44 height 7
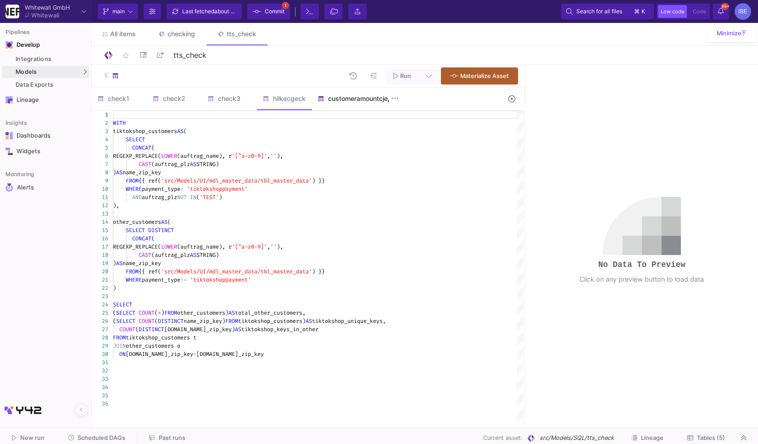
click at [339, 106] on div "customeramountcjejck" at bounding box center [357, 99] width 90 height 22
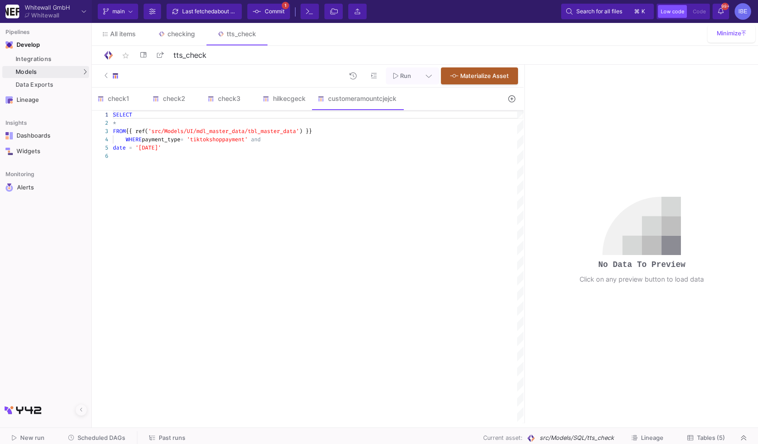
click at [316, 148] on div "date = '2025-06-30'" at bounding box center [318, 148] width 411 height 8
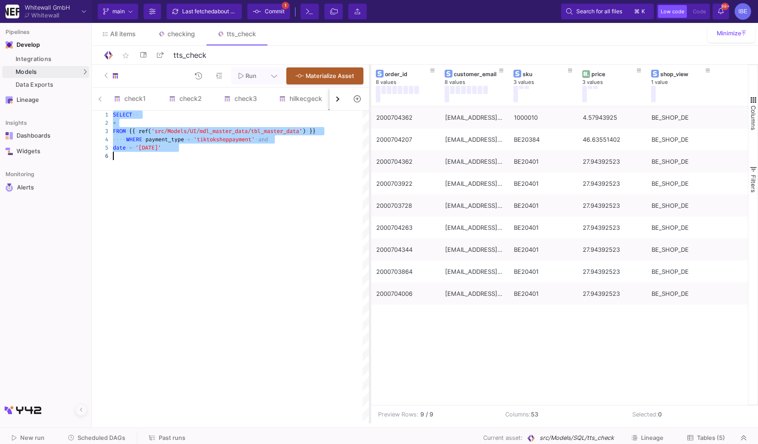
drag, startPoint x: 523, startPoint y: 144, endPoint x: 364, endPoint y: 168, distance: 161.1
click at [369, 168] on div at bounding box center [370, 244] width 2 height 359
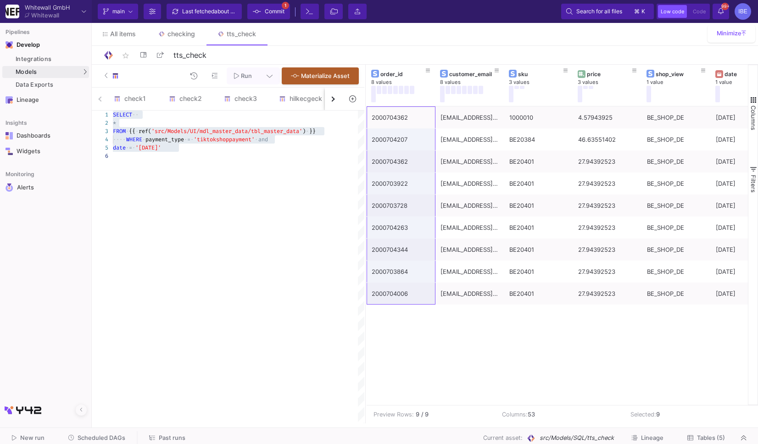
drag, startPoint x: 407, startPoint y: 134, endPoint x: 407, endPoint y: 309, distance: 174.8
click at [407, 309] on div "2000704362 v4bE3UXE6CQEWINGJXJ4P5QALVP2M@scs3.tiktok.com 1000010 4.57943925 BE_…" at bounding box center [557, 255] width 381 height 299
click at [83, 61] on div "Integrations" at bounding box center [51, 59] width 71 height 7
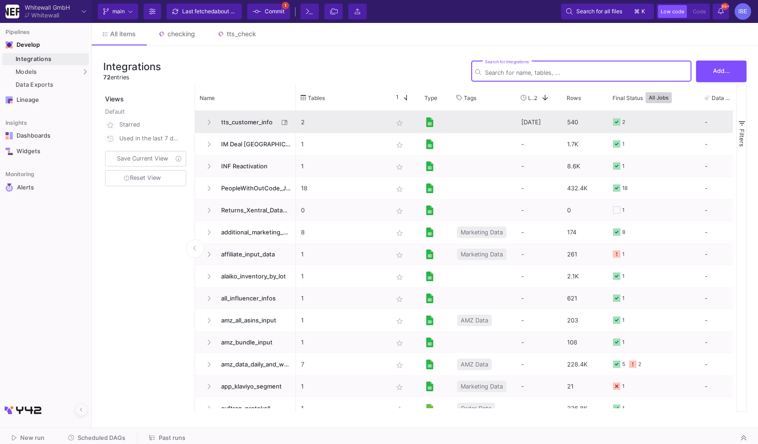
click at [226, 121] on span "tts_customer_info" at bounding box center [247, 122] width 63 height 22
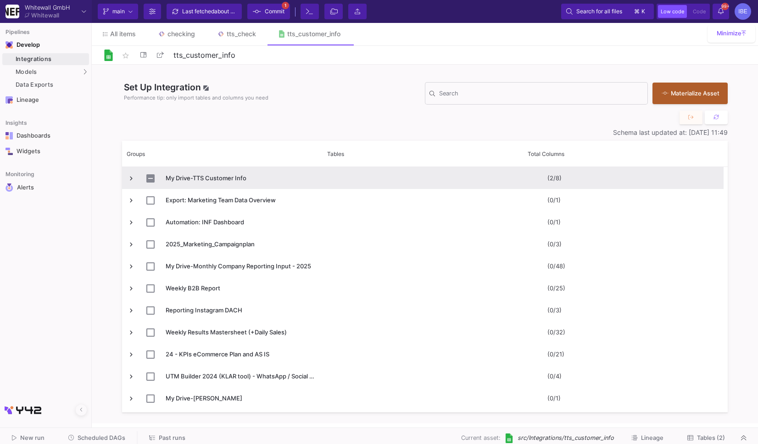
click at [134, 178] on span "Press SPACE to select this row." at bounding box center [131, 178] width 8 height 8
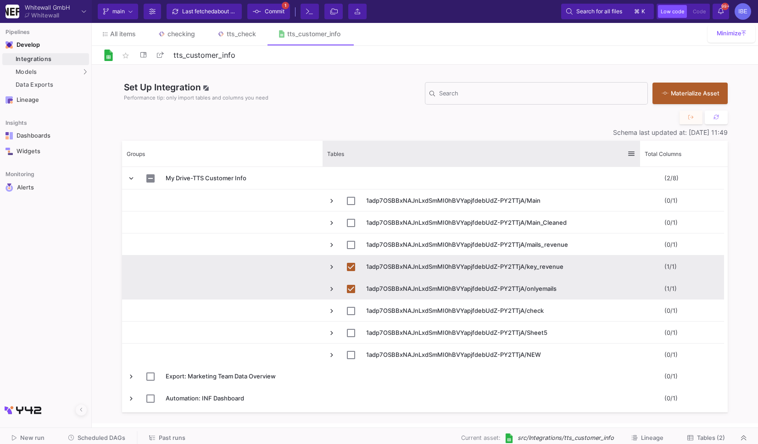
drag, startPoint x: 523, startPoint y: 150, endPoint x: 639, endPoint y: 166, distance: 117.6
click at [639, 166] on div at bounding box center [640, 154] width 4 height 26
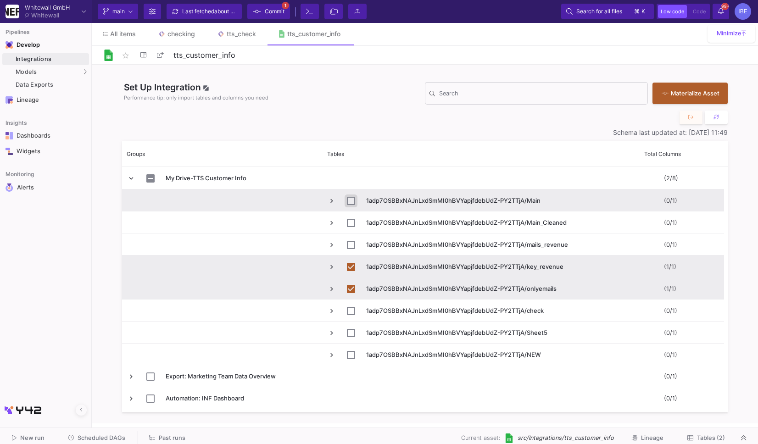
click at [352, 204] on input "Press Space to toggle row selection (unchecked)" at bounding box center [351, 201] width 8 height 8
checkbox input "true"
click at [672, 93] on div "Materialize Asset" at bounding box center [688, 92] width 52 height 9
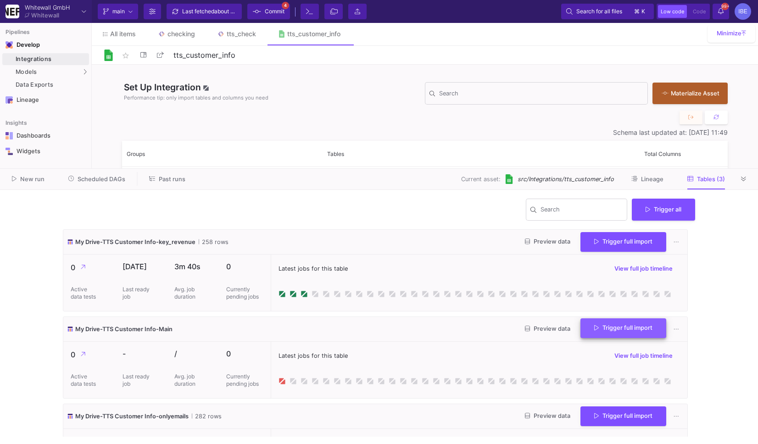
click at [598, 326] on span "Trigger full import" at bounding box center [623, 327] width 58 height 7
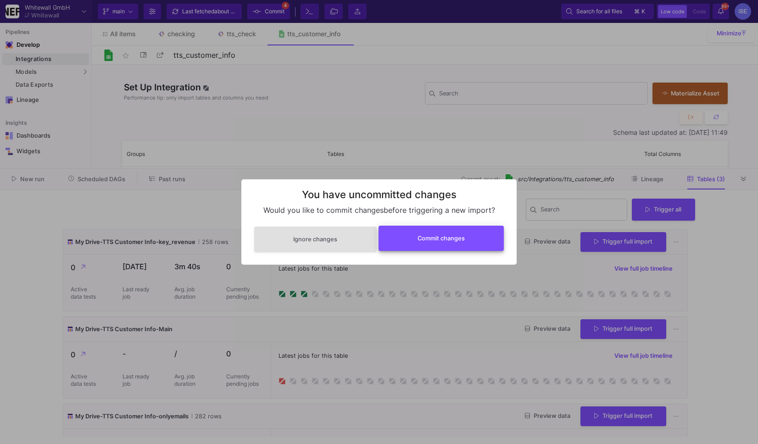
click at [474, 246] on button "Commit changes" at bounding box center [441, 238] width 126 height 25
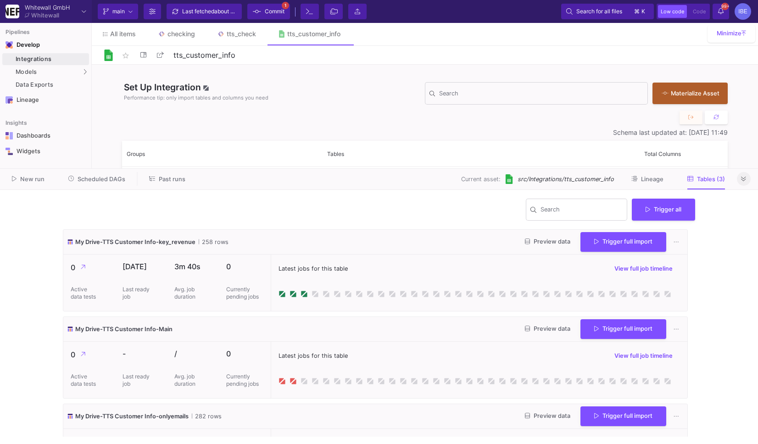
click at [745, 175] on span at bounding box center [743, 178] width 5 height 7
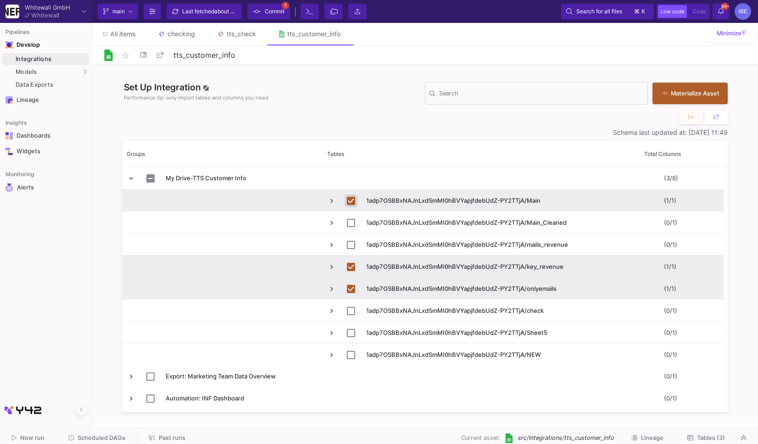
click at [350, 204] on input "Press Space to toggle row selection (checked)" at bounding box center [351, 201] width 8 height 8
checkbox input "false"
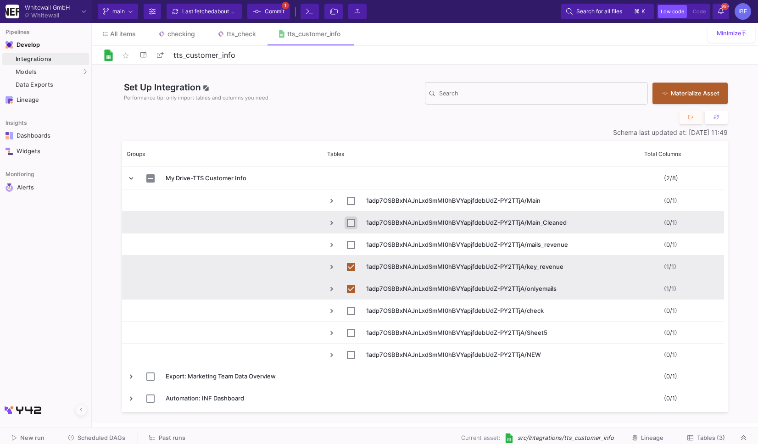
click at [351, 223] on input "Press Space to toggle row selection (unchecked)" at bounding box center [351, 223] width 8 height 8
checkbox input "true"
click at [705, 97] on button "Materialize Asset" at bounding box center [689, 93] width 75 height 22
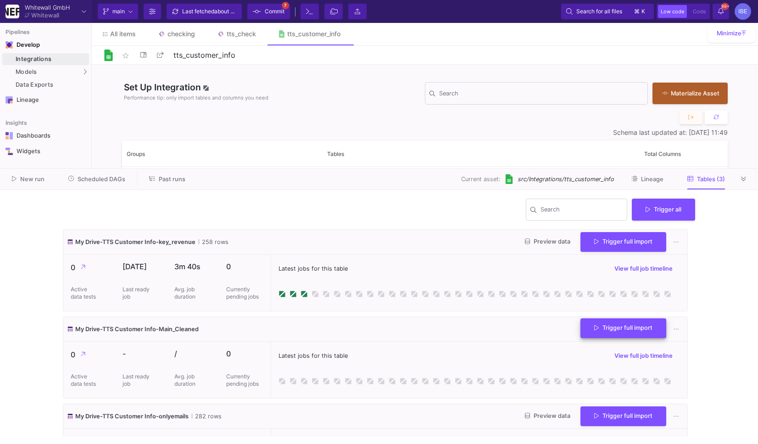
click at [612, 328] on span "Trigger full import" at bounding box center [623, 327] width 58 height 7
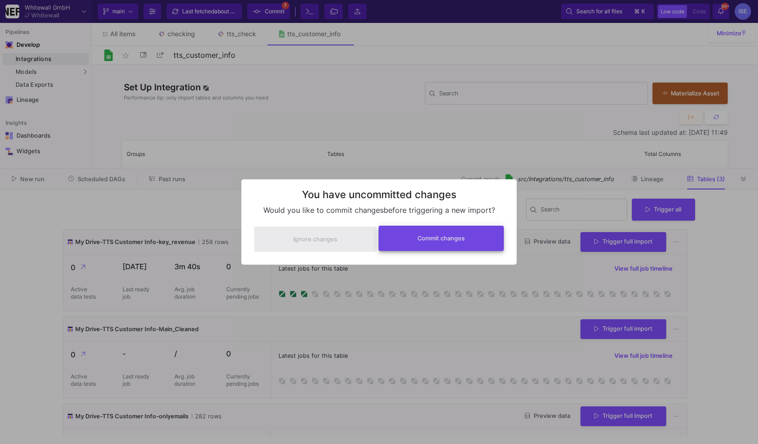
click at [459, 241] on span "Commit changes" at bounding box center [440, 238] width 47 height 7
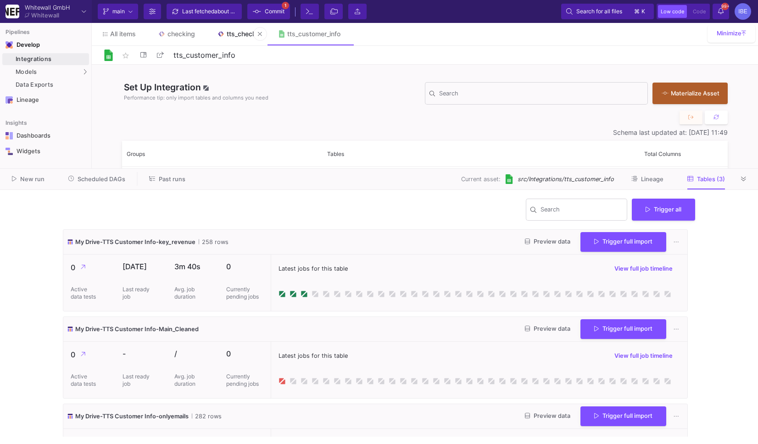
click at [241, 37] on div "tts_check" at bounding box center [241, 33] width 29 height 7
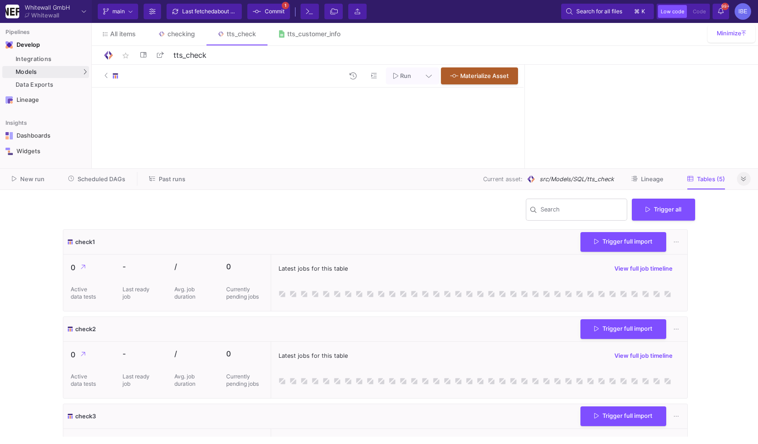
click at [740, 180] on button at bounding box center [744, 179] width 14 height 14
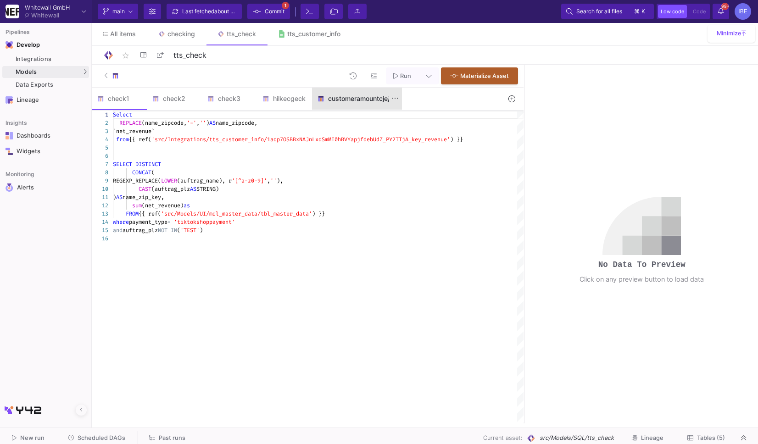
click at [337, 98] on div "customeramountcjejck" at bounding box center [356, 98] width 79 height 7
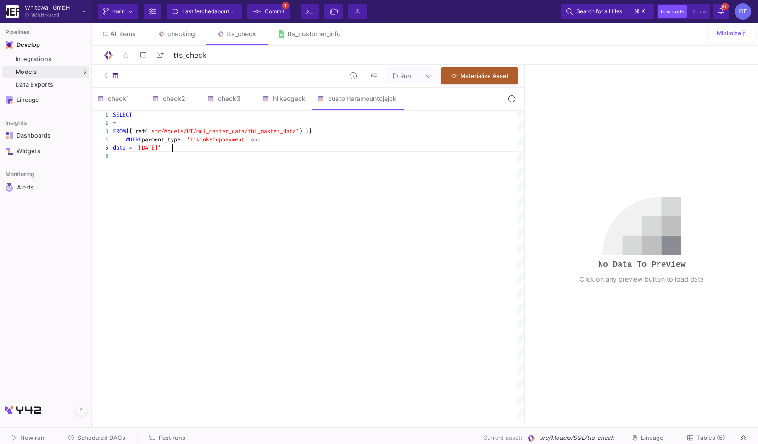
click at [172, 149] on div "1 2 3 4 5 6 SELECT * FROM {{ ref( 'src/Models/UI/mdl_master_data/tbl_master_dat…" at bounding box center [308, 267] width 432 height 313
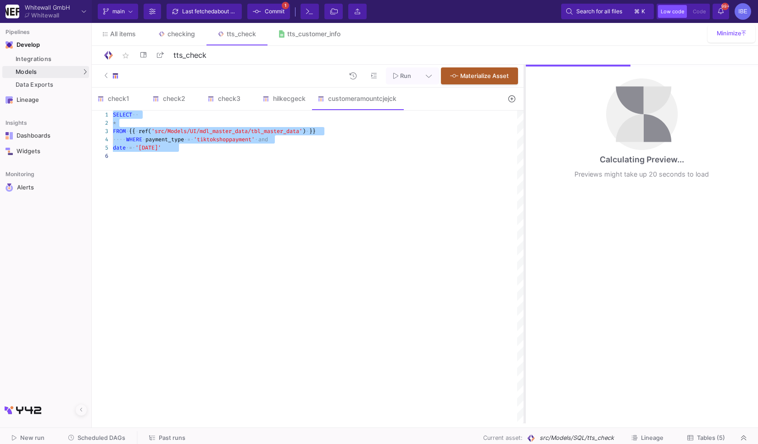
type textarea "SELECT * FROM {{ ref('src/Models/UI/mdl_master_data/tbl_master_data') }} WHERE …"
click at [523, 210] on as-split "Run Materialize Asset check1 check2 check3 hilkecgeck customeramountcjejck 1 Se…" at bounding box center [425, 244] width 666 height 359
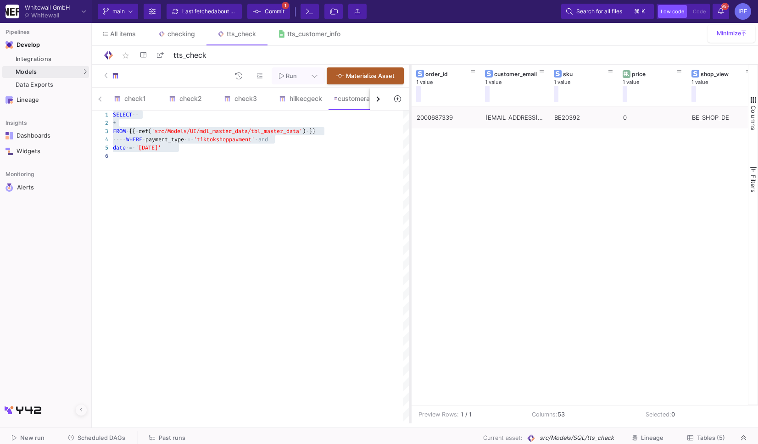
drag, startPoint x: 523, startPoint y: 210, endPoint x: 415, endPoint y: 204, distance: 108.4
click at [409, 207] on div at bounding box center [410, 244] width 2 height 359
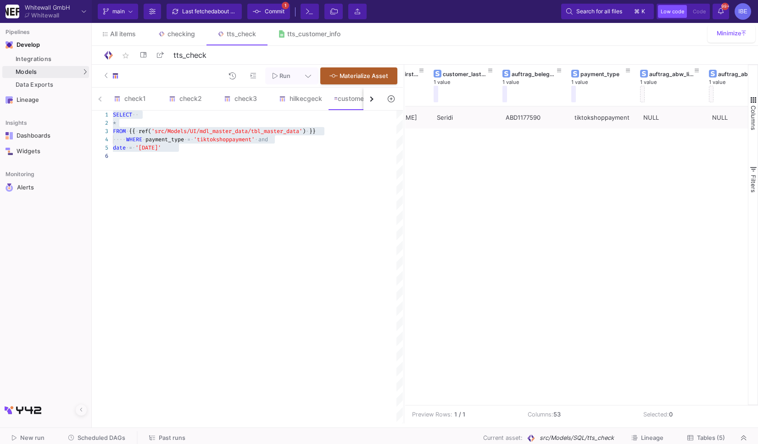
scroll to position [0, 1211]
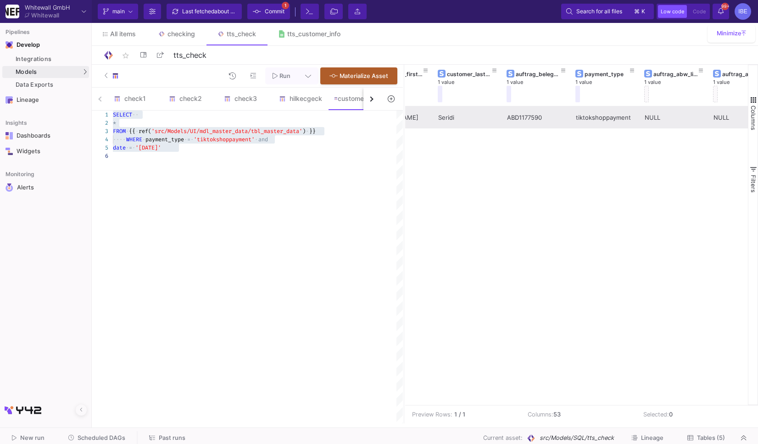
click at [521, 120] on div "ABD1177590" at bounding box center [536, 118] width 59 height 22
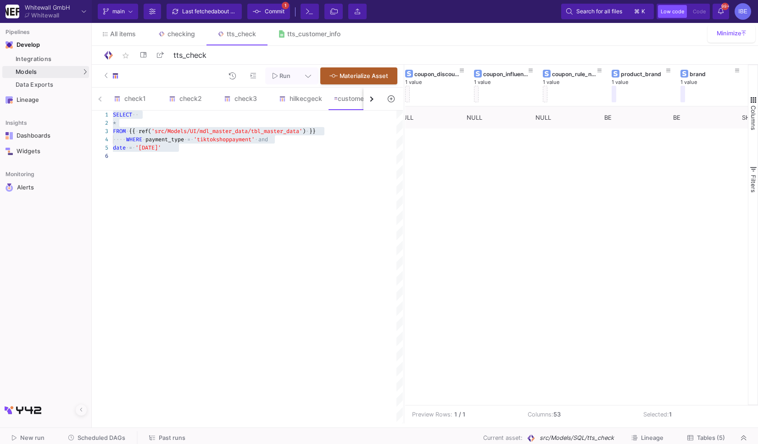
scroll to position [0, 2172]
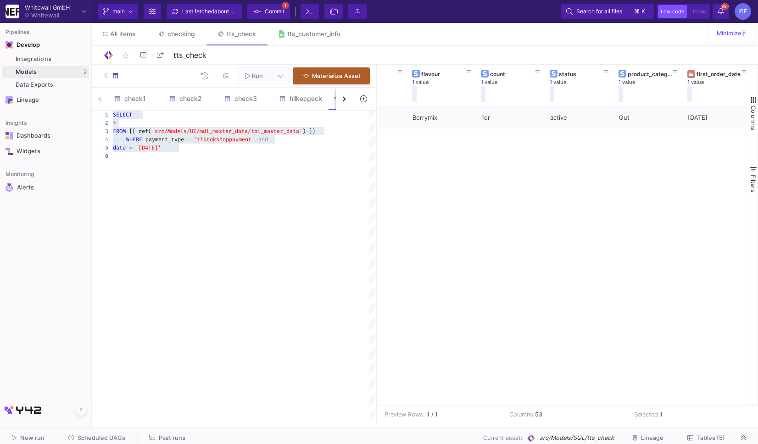
drag, startPoint x: 403, startPoint y: 204, endPoint x: 357, endPoint y: 211, distance: 46.8
click at [375, 211] on div at bounding box center [376, 244] width 2 height 359
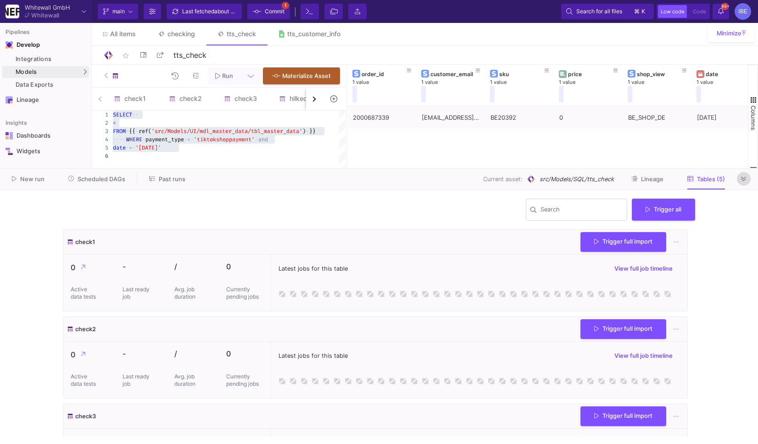
click at [746, 179] on button at bounding box center [744, 179] width 14 height 14
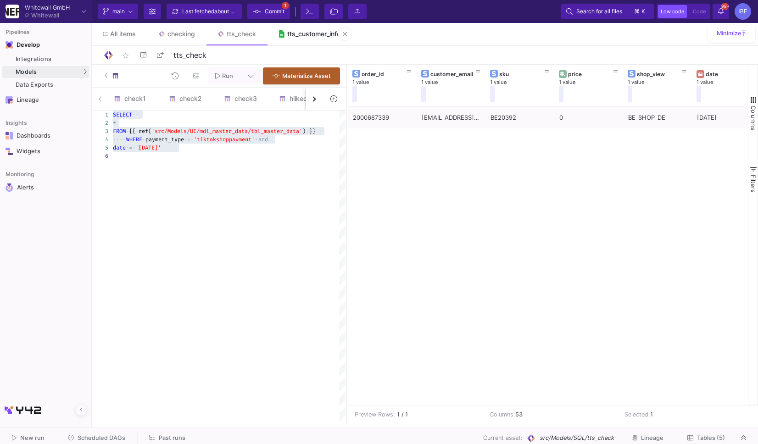
click at [295, 32] on div "tts_customer_info" at bounding box center [313, 33] width 53 height 7
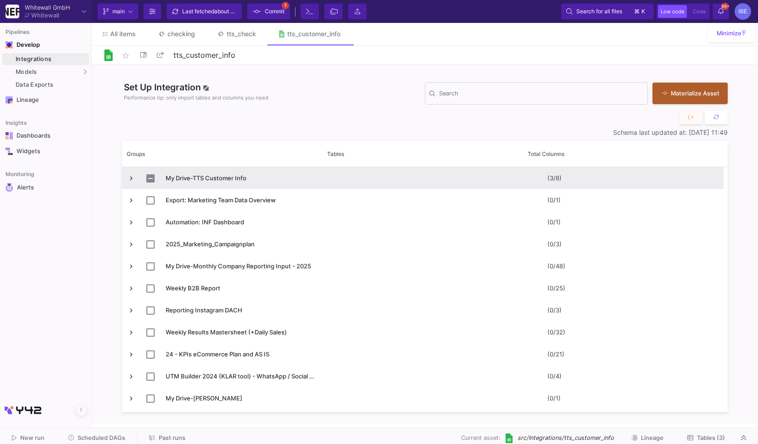
click at [132, 180] on span "Press SPACE to select this row." at bounding box center [131, 178] width 8 height 8
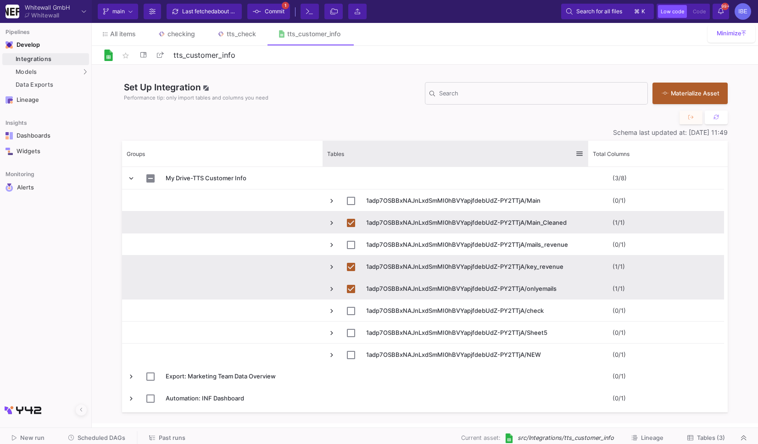
drag, startPoint x: 522, startPoint y: 146, endPoint x: 587, endPoint y: 162, distance: 67.1
click at [587, 162] on div at bounding box center [588, 154] width 4 height 26
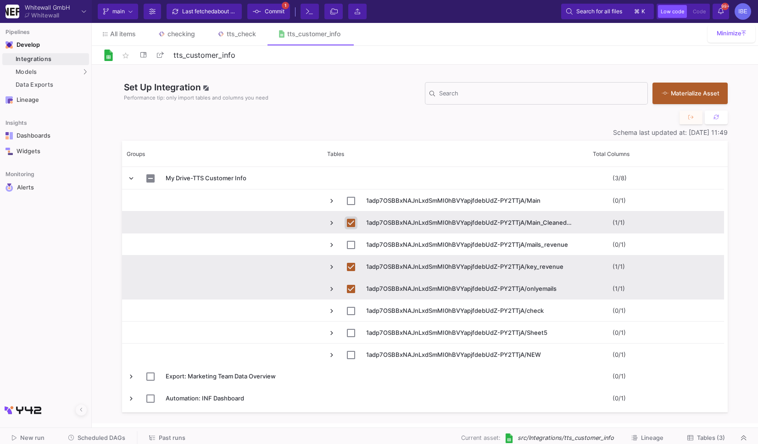
click at [351, 223] on input "Press Space to toggle row selection (checked)" at bounding box center [351, 223] width 8 height 8
checkbox input "false"
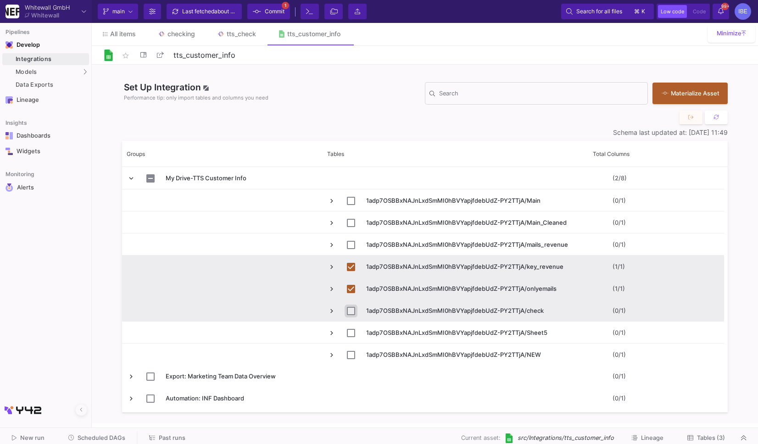
click at [350, 313] on input "Press Space to toggle row selection (unchecked)" at bounding box center [351, 311] width 8 height 8
checkbox input "true"
click at [700, 440] on span "Tables (2)" at bounding box center [711, 437] width 28 height 7
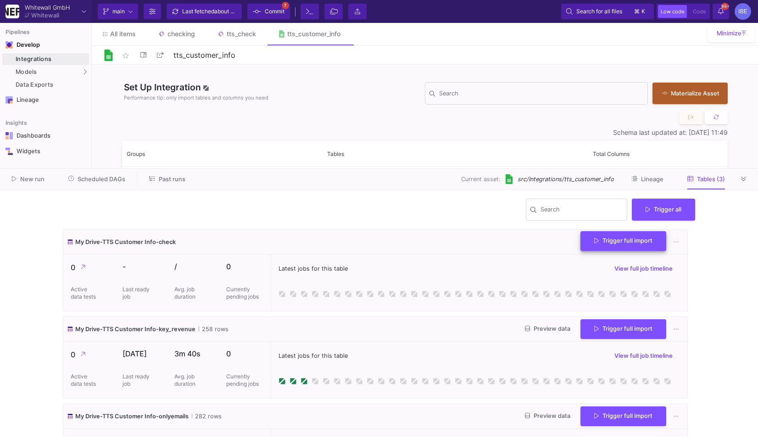
click at [599, 244] on span "Trigger full import" at bounding box center [623, 240] width 58 height 7
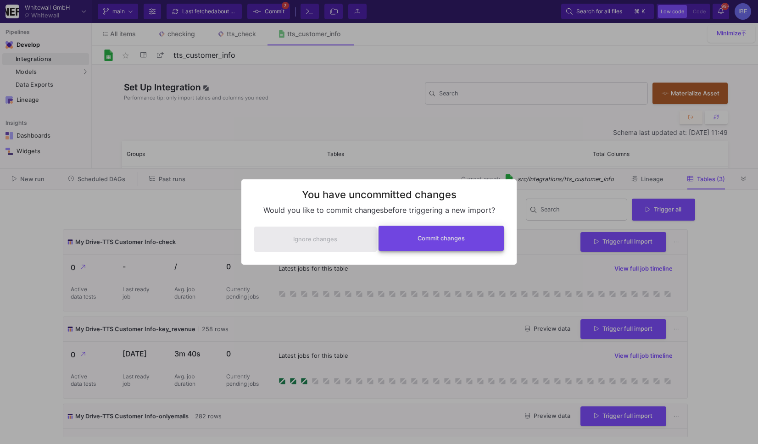
click at [484, 238] on button "Commit changes" at bounding box center [441, 238] width 126 height 25
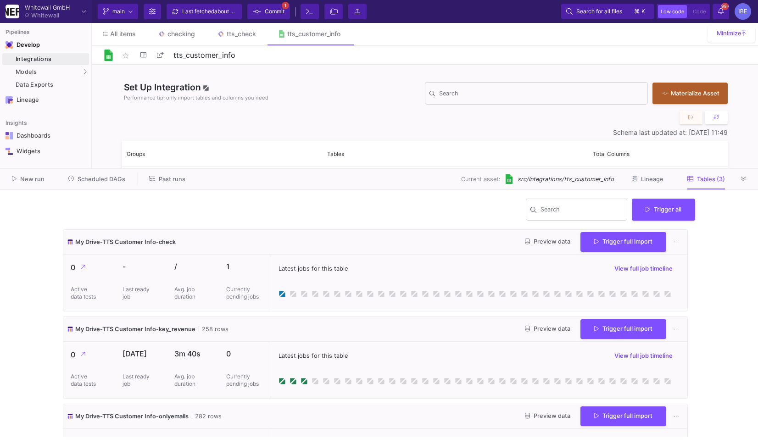
click at [293, 17] on div "Current branch main Branch Options Last fetched about 6 hours ago Commit 1 Term…" at bounding box center [208, 12] width 227 height 16
click at [281, 17] on span "Commit" at bounding box center [275, 12] width 20 height 14
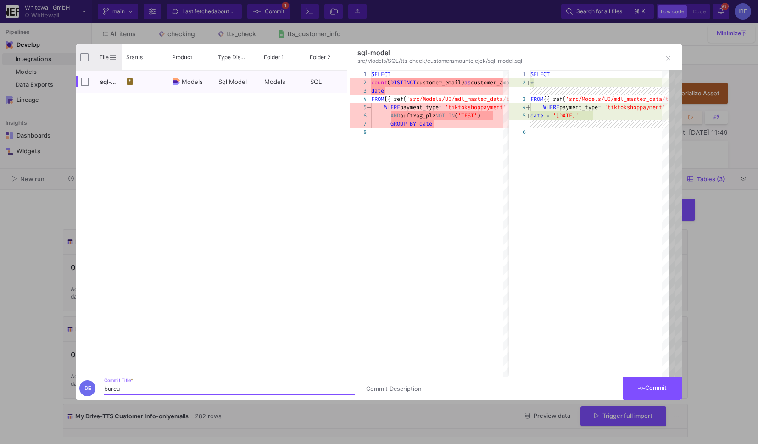
type input "burcu"
click at [85, 55] on input "Press Space to toggle all rows selection (unchecked)" at bounding box center [84, 57] width 8 height 8
checkbox input "true"
click at [653, 382] on button "Commit" at bounding box center [653, 388] width 60 height 22
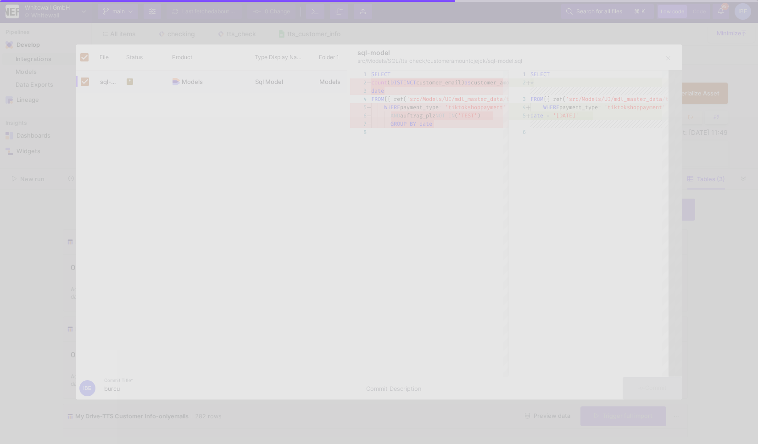
checkbox input "false"
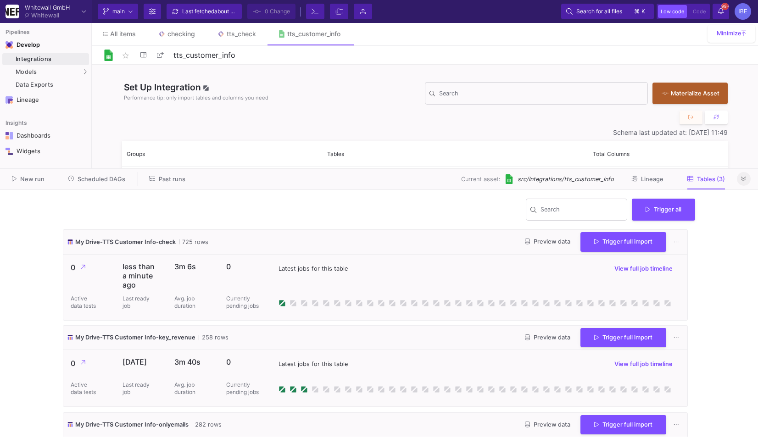
click at [746, 181] on button at bounding box center [744, 179] width 14 height 14
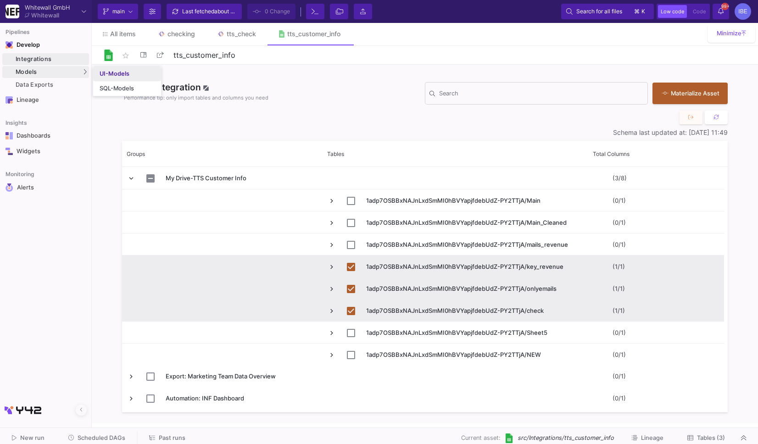
click at [100, 81] on link "UI-Models" at bounding box center [127, 74] width 68 height 15
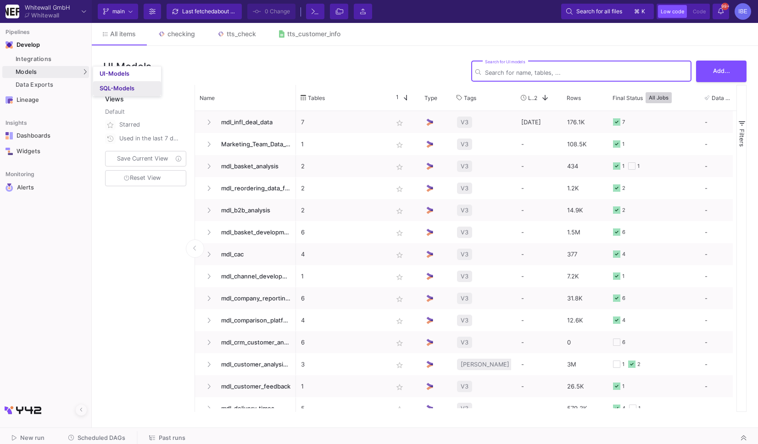
click at [99, 85] on link "SQL-Models" at bounding box center [127, 88] width 68 height 15
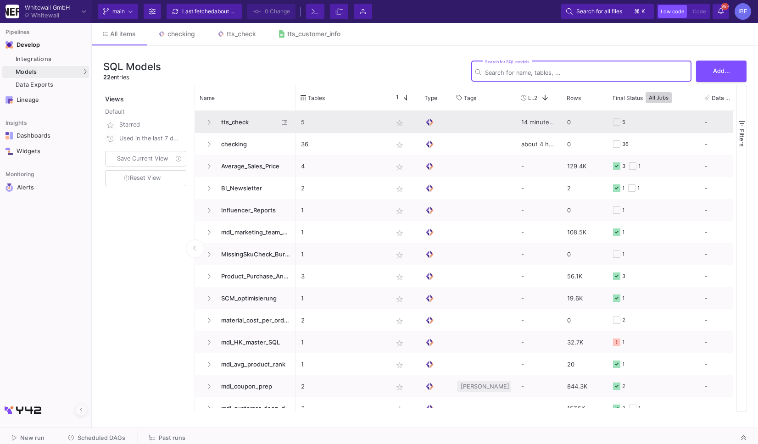
click at [217, 122] on span "tts_check" at bounding box center [247, 122] width 63 height 22
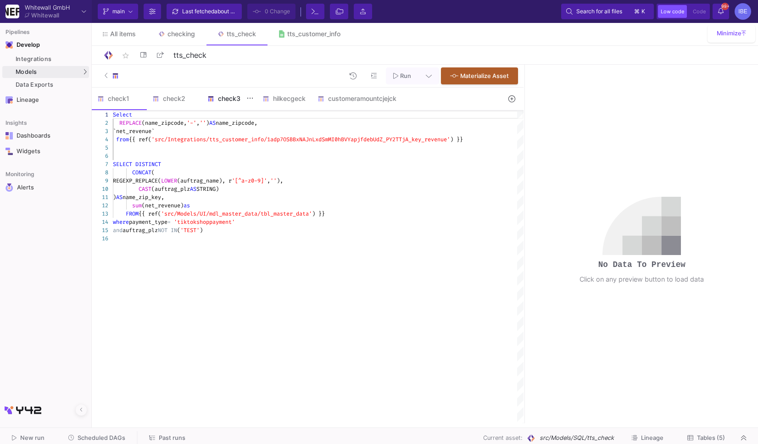
click at [241, 91] on div "check3" at bounding box center [229, 99] width 55 height 22
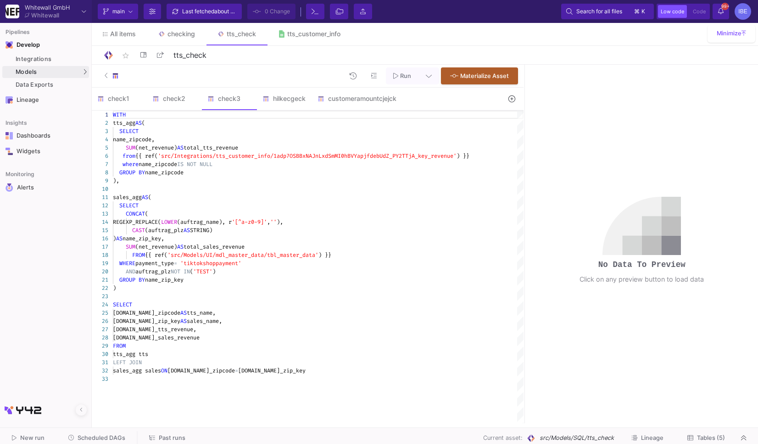
click at [508, 100] on icon at bounding box center [511, 98] width 6 height 6
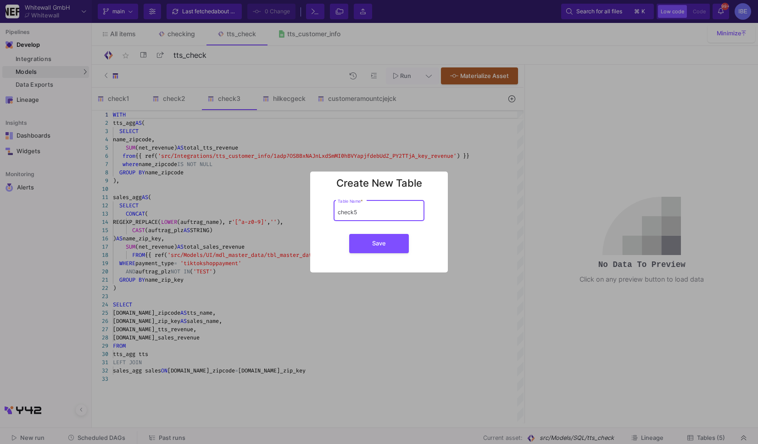
type input "check5"
click at [349, 234] on button "Save" at bounding box center [379, 243] width 60 height 19
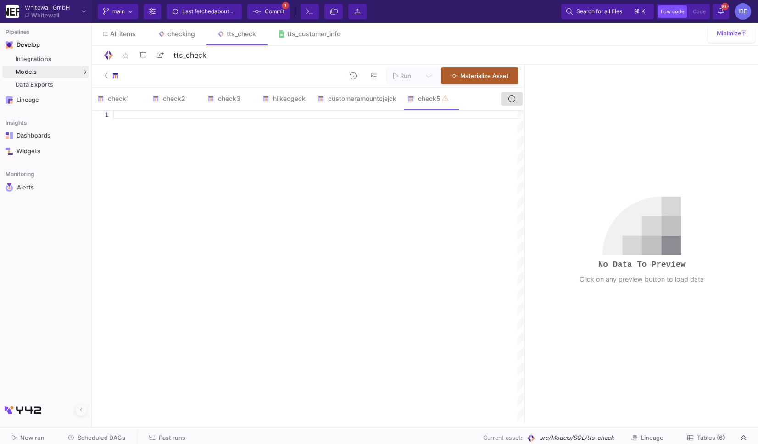
click at [111, 78] on div at bounding box center [114, 76] width 18 height 14
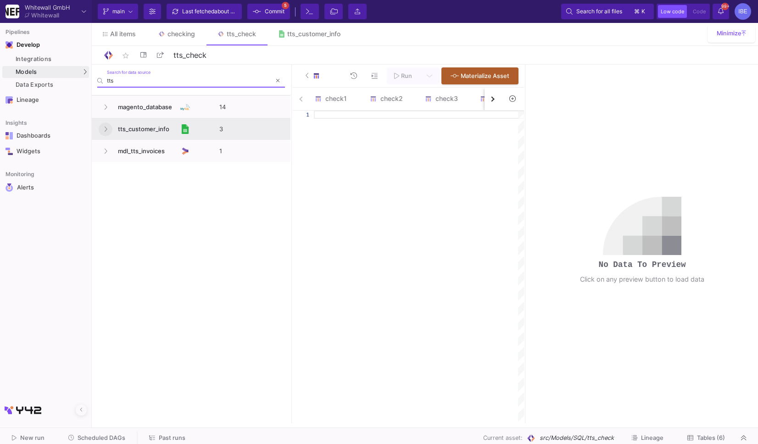
type input "tts"
click at [106, 131] on icon at bounding box center [106, 129] width 4 height 6
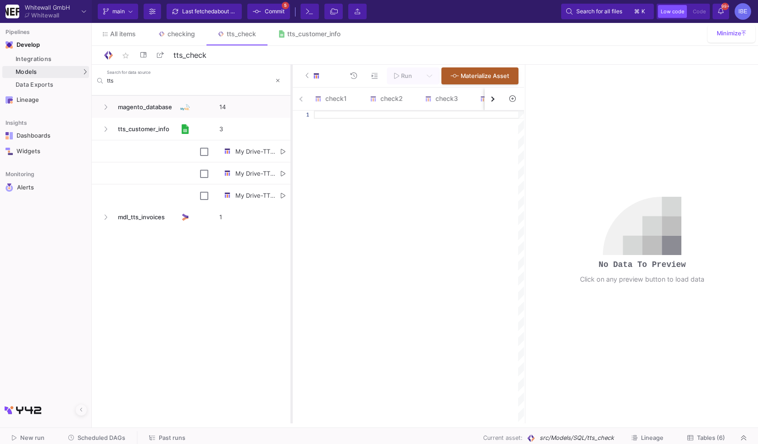
drag, startPoint x: 290, startPoint y: 163, endPoint x: 407, endPoint y: 170, distance: 117.2
click at [293, 170] on div at bounding box center [291, 244] width 2 height 359
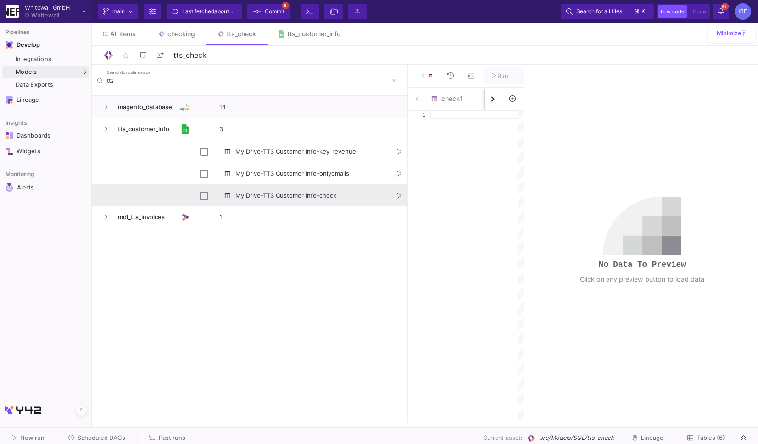
click at [399, 193] on icon "Press SPACE to select this row." at bounding box center [399, 196] width 5 height 6
type textarea "Select `string_field_0`, `string_field_1`, `string_field_2`, `string_field_3`, …"
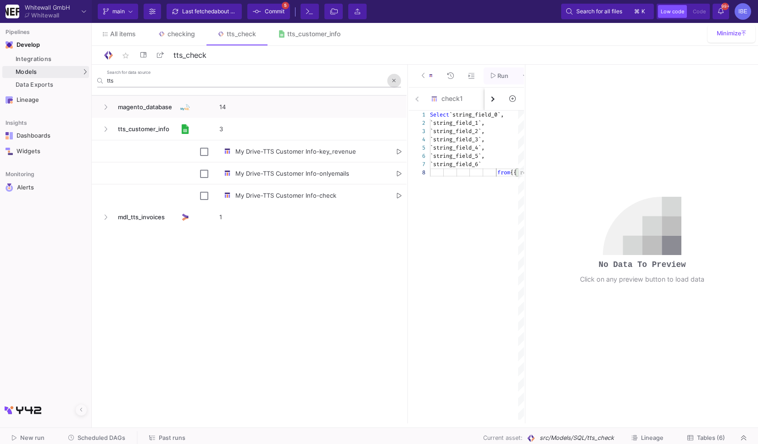
click at [391, 77] on button at bounding box center [394, 81] width 14 height 14
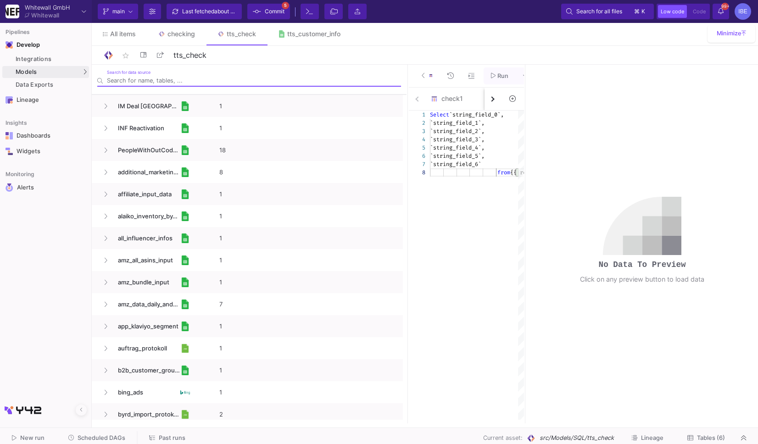
click at [412, 76] on div "Run Materialize Asset" at bounding box center [467, 76] width 116 height 23
click at [418, 75] on button at bounding box center [427, 75] width 26 height 17
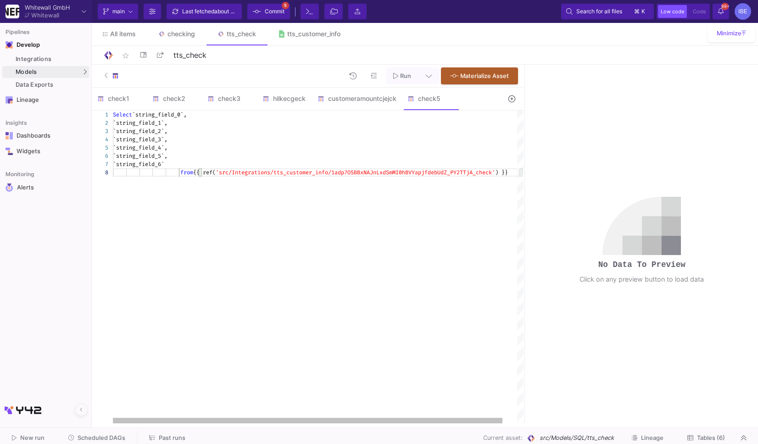
click at [371, 191] on div "Select `string_field_0`, `string_field_1`, `string_field_2`, `string_field_3`, …" at bounding box center [326, 267] width 426 height 313
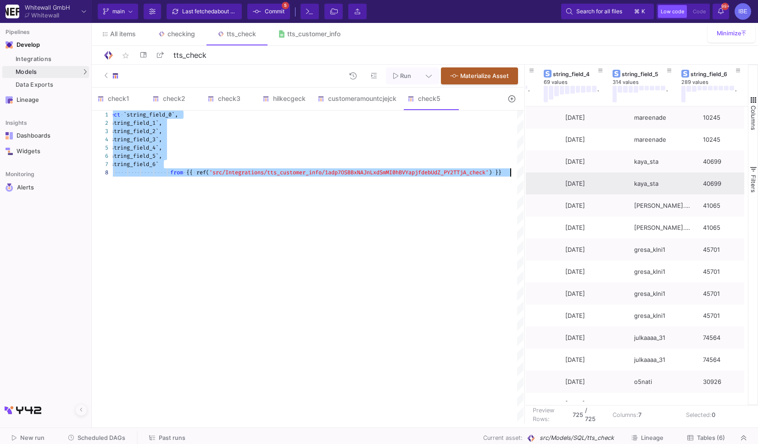
scroll to position [0, 263]
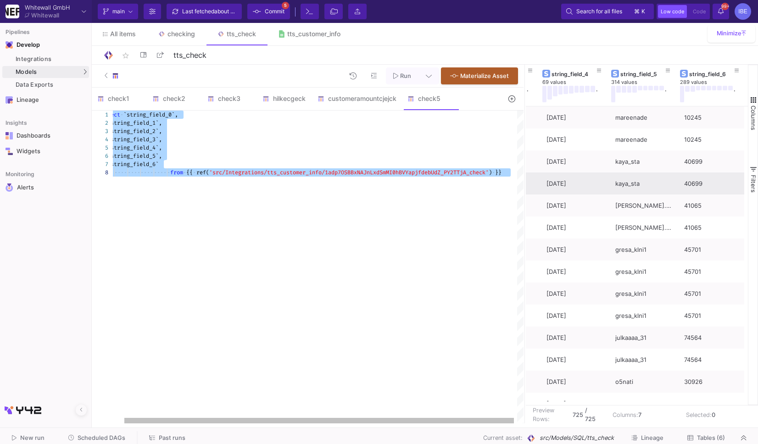
click at [264, 224] on div "Select · `string_field_0`, ·· `string_field_1`, ·· `string_field_2`, ·· `string…" at bounding box center [314, 267] width 426 height 313
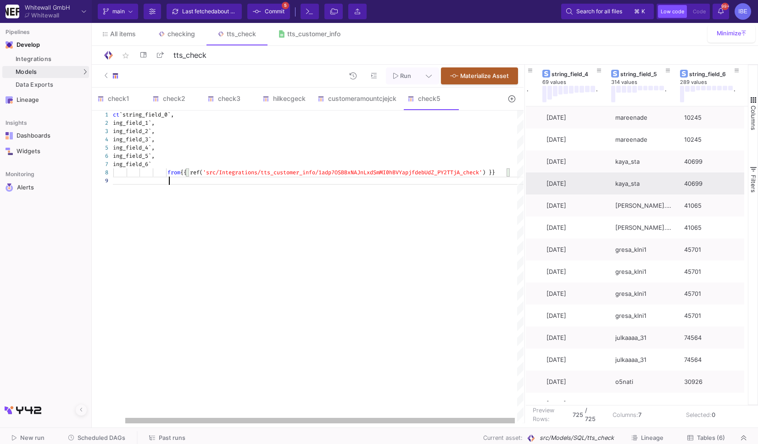
type textarea "Select `string_field_0`, `string_field_1`, `string_field_2`, `string_field_3`, …"
paste textarea "Editor content;Press Alt+F1 for Accessibility Options."
paste textarea "Order ID Order Status Order Amount Order Refund Amount Created Buyer Username Z…"
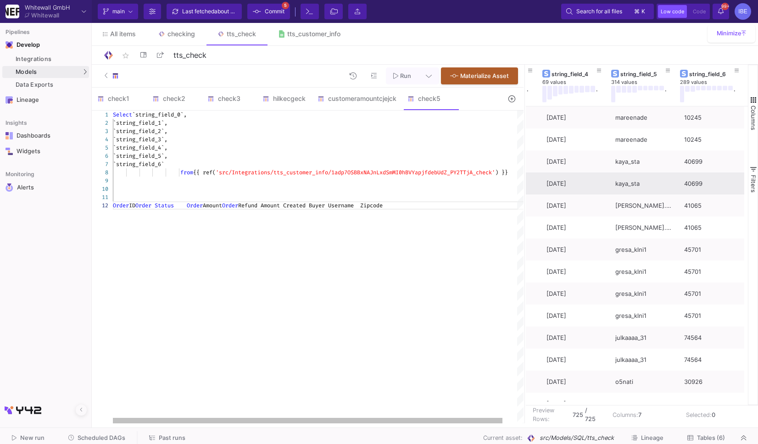
click at [167, 119] on span "`string_field_1`," at bounding box center [140, 122] width 55 height 7
click at [167, 131] on span "`string_field_2`," at bounding box center [140, 131] width 55 height 7
click at [167, 140] on span "`string_field_3`," at bounding box center [140, 139] width 55 height 7
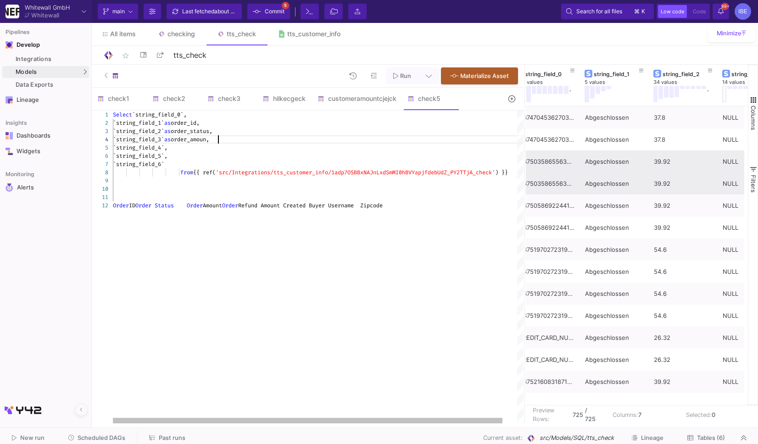
scroll to position [24, 109]
click at [172, 148] on div "1 2 3 4 5 6 7 8 9 10 11 12 Select `string_field_0`, `string_field_1` as order_i…" at bounding box center [308, 267] width 432 height 313
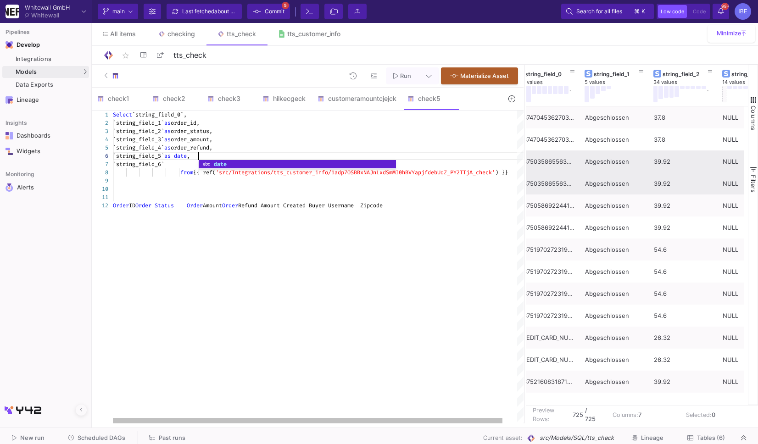
scroll to position [41, 85]
click at [243, 145] on div "`string_field_4` as order_refund," at bounding box center [326, 148] width 426 height 8
click at [137, 115] on span "`string_field_0`," at bounding box center [159, 114] width 55 height 7
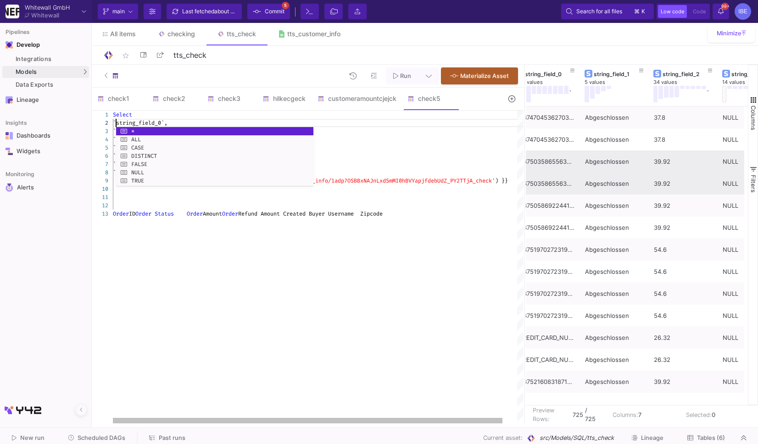
scroll to position [9, 6]
click at [211, 113] on div "Select" at bounding box center [326, 115] width 426 height 8
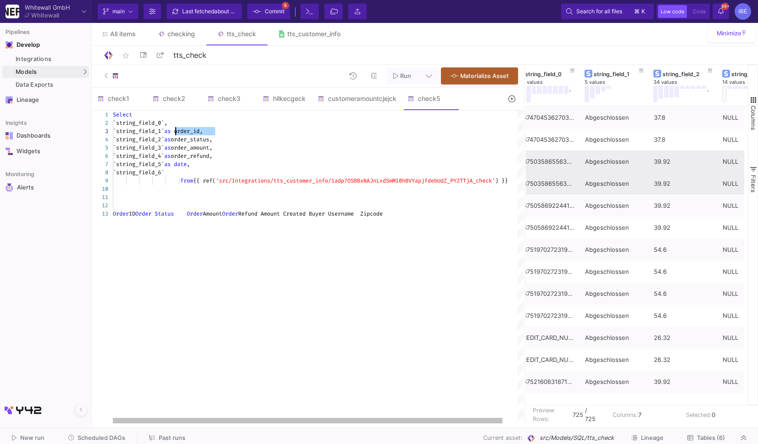
drag, startPoint x: 217, startPoint y: 132, endPoint x: 176, endPoint y: 131, distance: 40.9
click at [167, 122] on span "`string_field_0`," at bounding box center [140, 122] width 55 height 7
paste textarea "as order_id,"
drag, startPoint x: 173, startPoint y: 140, endPoint x: 234, endPoint y: 141, distance: 60.6
click at [202, 129] on div "`string_field_1`" at bounding box center [326, 131] width 426 height 8
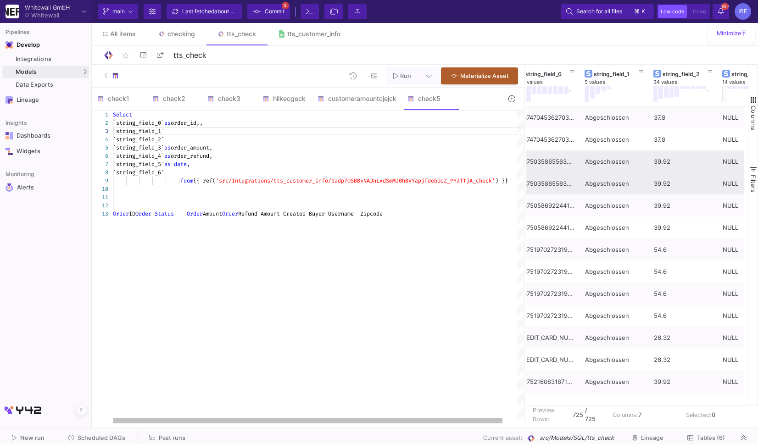
scroll to position [16, 62]
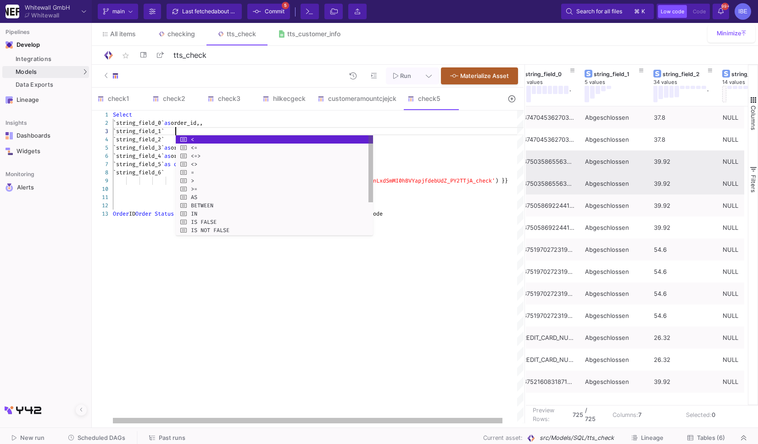
paste textarea "as order_status,"
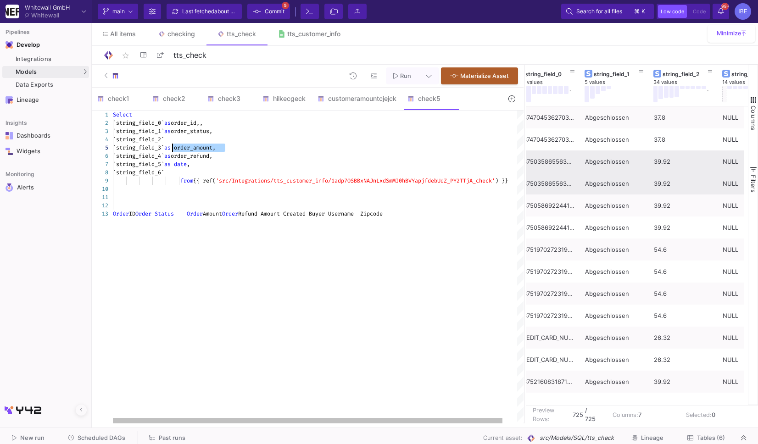
drag, startPoint x: 232, startPoint y: 148, endPoint x: 172, endPoint y: 148, distance: 59.6
click at [178, 137] on div "`string_field_2`" at bounding box center [326, 139] width 426 height 8
paste textarea "as order_amount,"
drag, startPoint x: 235, startPoint y: 156, endPoint x: 173, endPoint y: 156, distance: 62.4
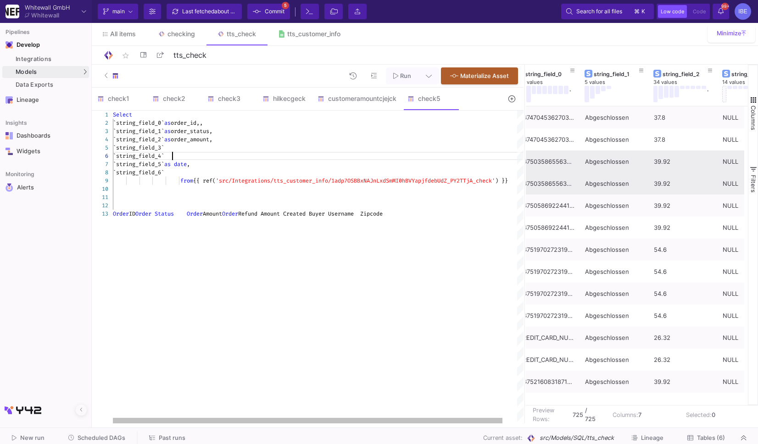
click at [182, 147] on div "`string_field_3`" at bounding box center [326, 148] width 426 height 8
paste textarea "as order_refund,"
drag, startPoint x: 206, startPoint y: 162, endPoint x: 176, endPoint y: 163, distance: 30.8
click at [183, 157] on div "`string_field_4`" at bounding box center [326, 156] width 426 height 8
paste textarea "as date,"
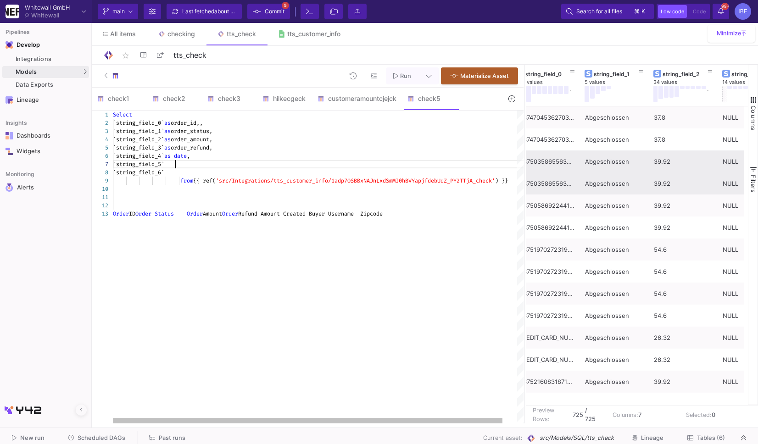
click at [184, 167] on div "`string_field_5`" at bounding box center [326, 164] width 426 height 8
click at [205, 173] on div "`string_field_6`" at bounding box center [326, 172] width 426 height 8
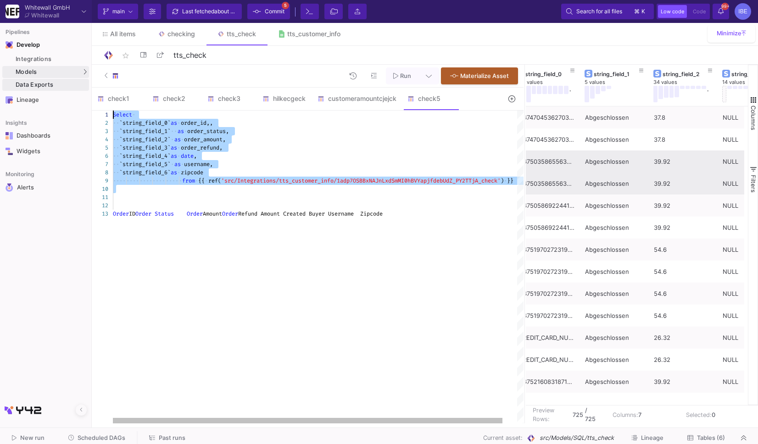
drag, startPoint x: 181, startPoint y: 198, endPoint x: 76, endPoint y: 88, distance: 152.5
click at [75, 91] on mat-sidenav-container "Pipelines Develop Integrations Models Models UI-Models SQL-Models Data Exports …" at bounding box center [379, 211] width 758 height 423
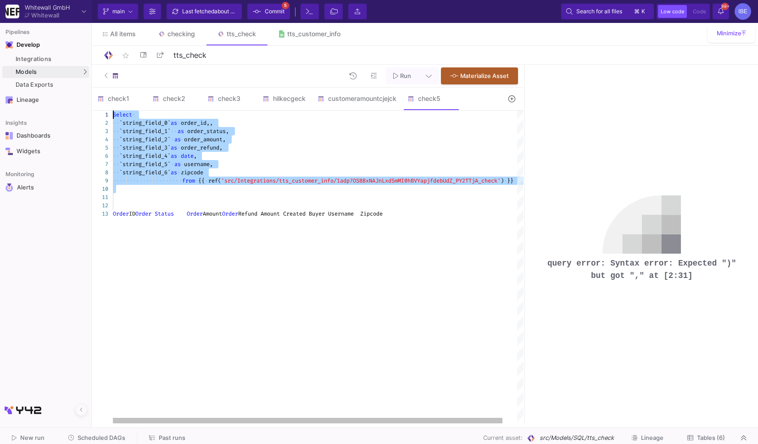
type textarea "Order ID Order Status Order Amount Order Refund Amount Created Buyer Username Z…"
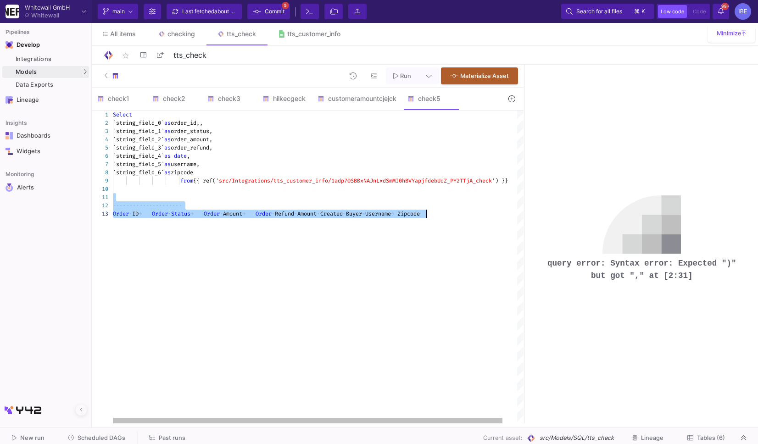
drag, startPoint x: 129, startPoint y: 200, endPoint x: 156, endPoint y: 235, distance: 44.1
click at [156, 235] on div "Select `string_field_1` as order_status, `string_field_2` as order_amount, `str…" at bounding box center [326, 267] width 426 height 313
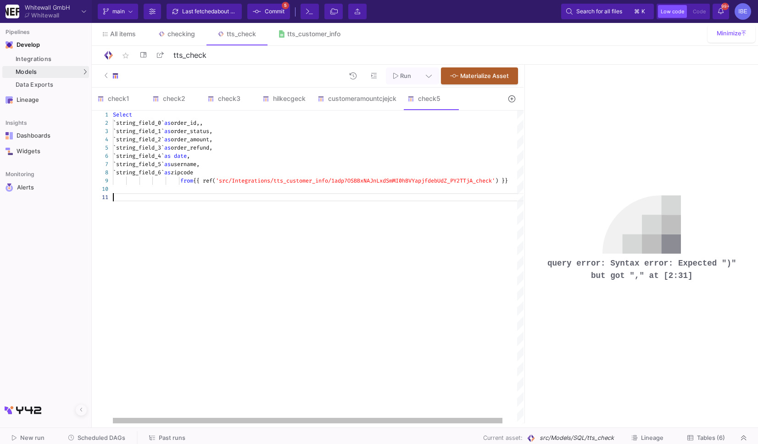
scroll to position [0, 0]
click at [236, 122] on div "`string_field_0` as order_id,," at bounding box center [326, 123] width 426 height 8
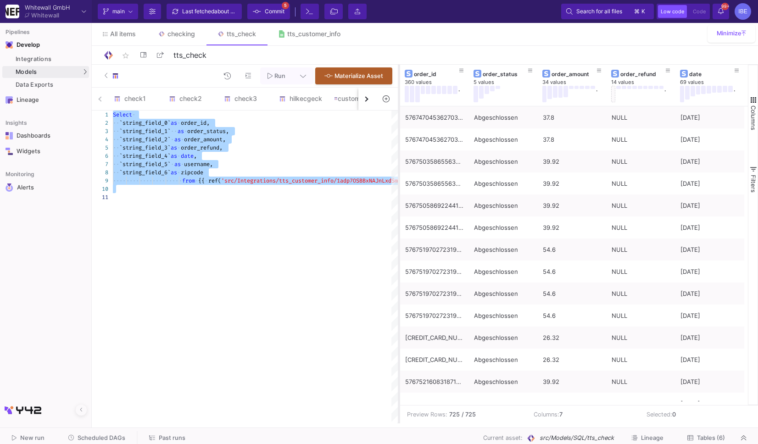
drag, startPoint x: 523, startPoint y: 156, endPoint x: 397, endPoint y: 170, distance: 126.5
click at [398, 170] on div at bounding box center [399, 244] width 2 height 359
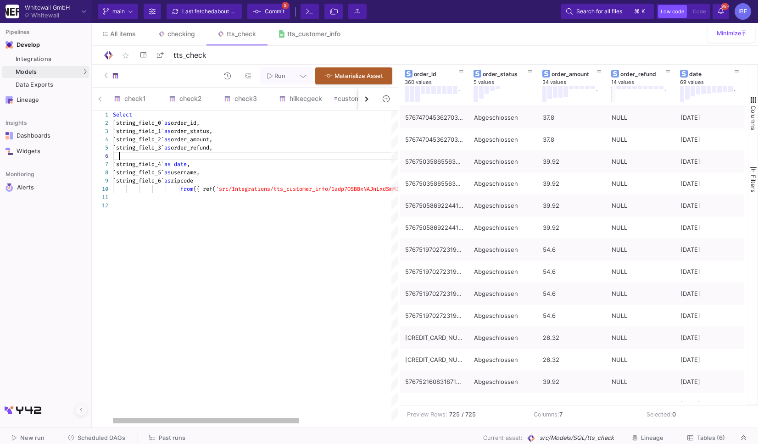
scroll to position [41, 6]
click at [212, 141] on span "order_amount," at bounding box center [192, 139] width 42 height 7
click at [184, 158] on div at bounding box center [326, 156] width 426 height 8
paste textarea "order_amount"
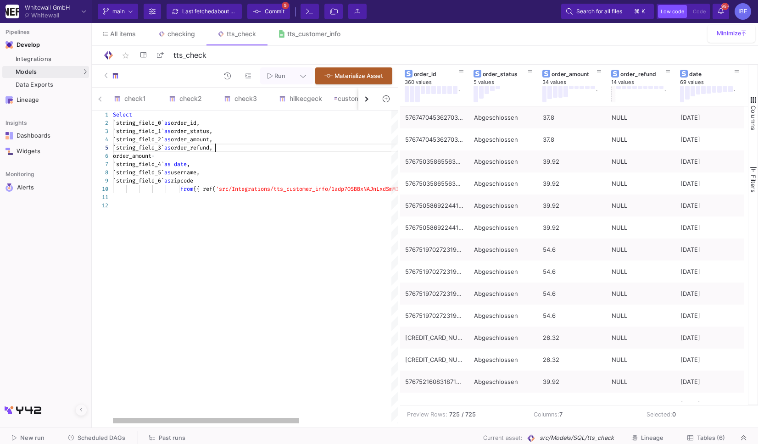
click at [215, 149] on div "1 3 4 5 7 8 9 10 11 2 6 12 Select `string_field_1` as order_status, `string_fie…" at bounding box center [245, 267] width 306 height 313
click at [200, 158] on div "order_amount -" at bounding box center [326, 156] width 426 height 8
paste textarea "order_refund"
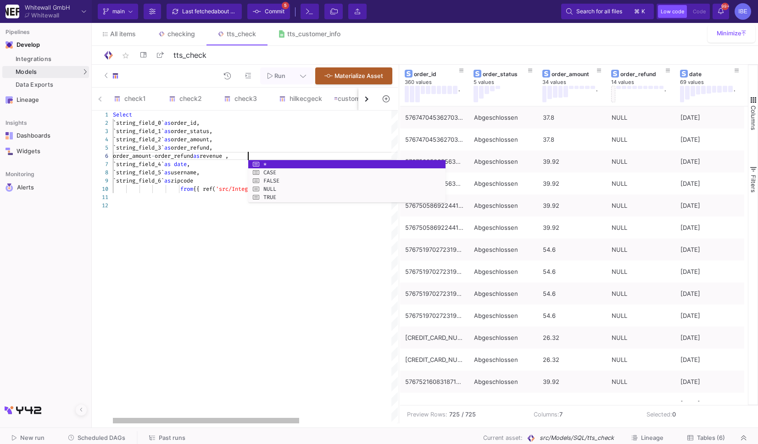
scroll to position [41, 135]
click at [235, 144] on div "`string_field_3` as order_refund," at bounding box center [326, 148] width 426 height 8
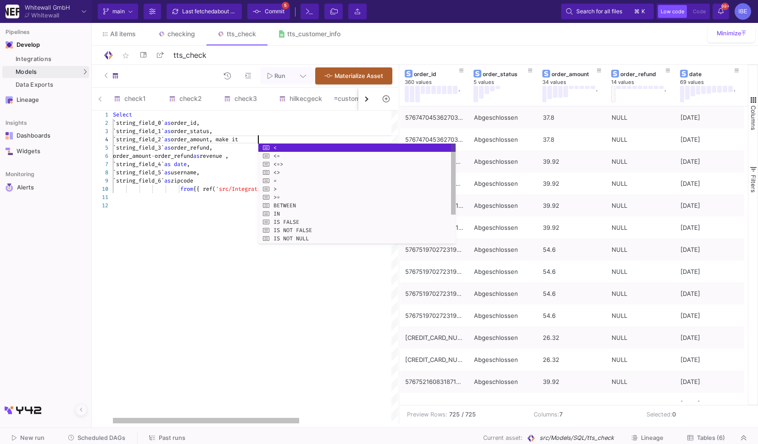
scroll to position [25, 145]
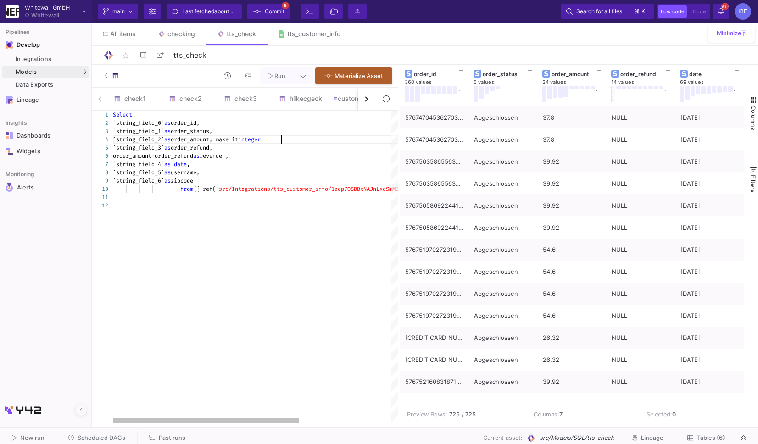
click at [228, 147] on div "`string_field_3` as order_refund," at bounding box center [326, 148] width 426 height 8
type textarea "Select `string_field_0`as order_id, `string_field_1` as order_status, `string_f…"
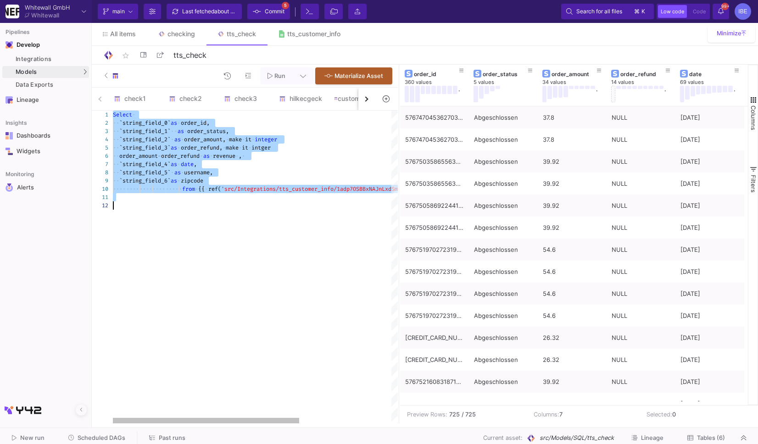
paste textarea "Editor content;Press Alt+F1 for Accessibility Options."
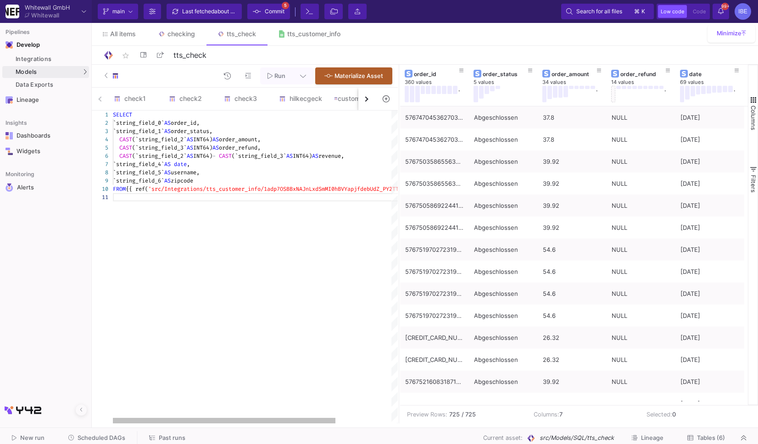
type textarea "SELECT `string_field_0` AS order_id, `string_field_1` AS order_status, CAST(`st…"
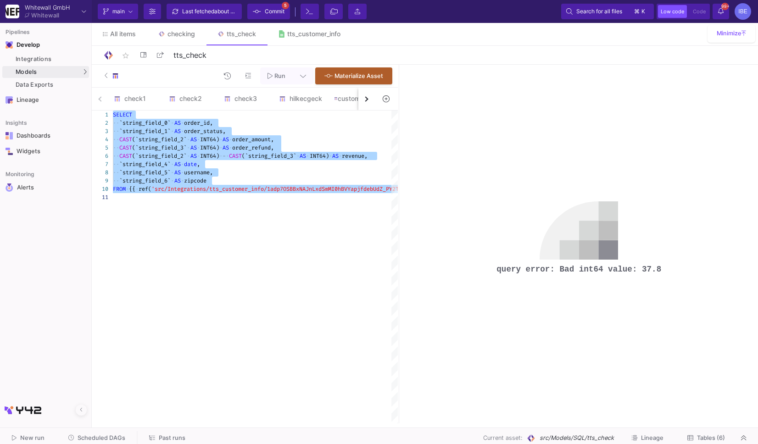
click at [553, 273] on pre "query error: Bad int64 value: 37.8" at bounding box center [578, 269] width 165 height 12
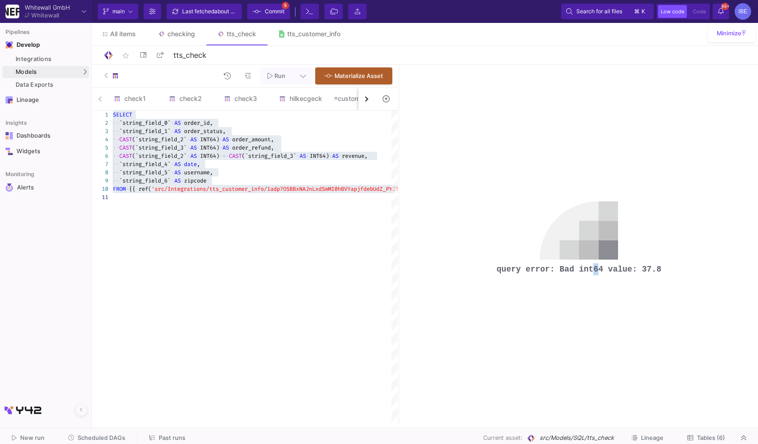
click at [553, 273] on pre "query error: Bad int64 value: 37.8" at bounding box center [578, 269] width 165 height 12
copy div "query error: Bad int64 value: 37.8"
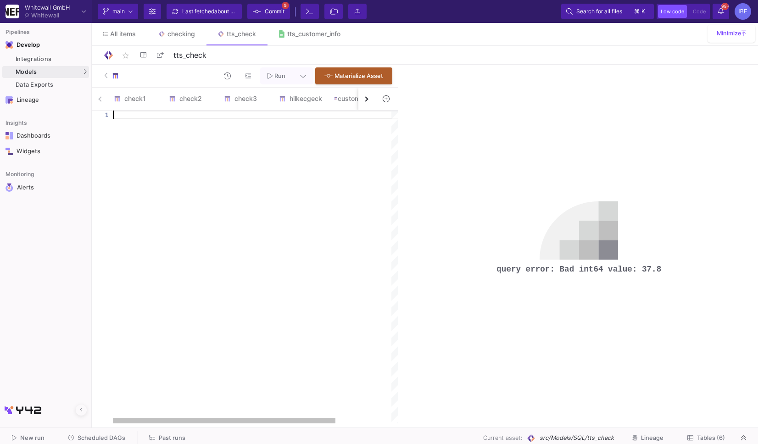
paste textarea "FROM base;"
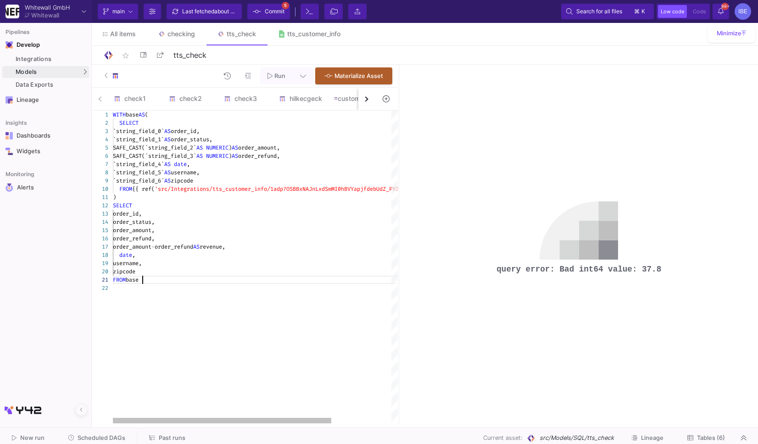
type textarea "WITH base AS ( SELECT `string_field_0` AS order_id, `string_field_1` AS order_s…"
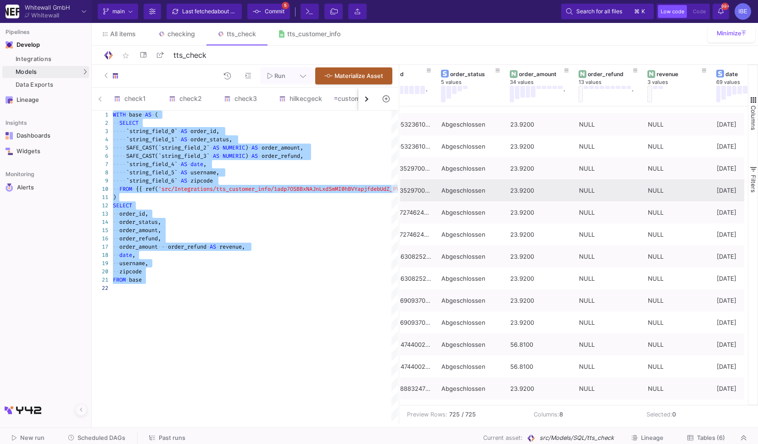
scroll to position [2863, 0]
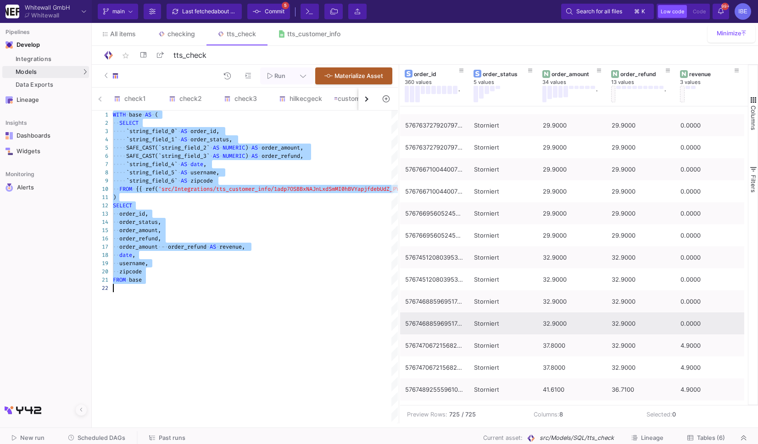
scroll to position [15670, 0]
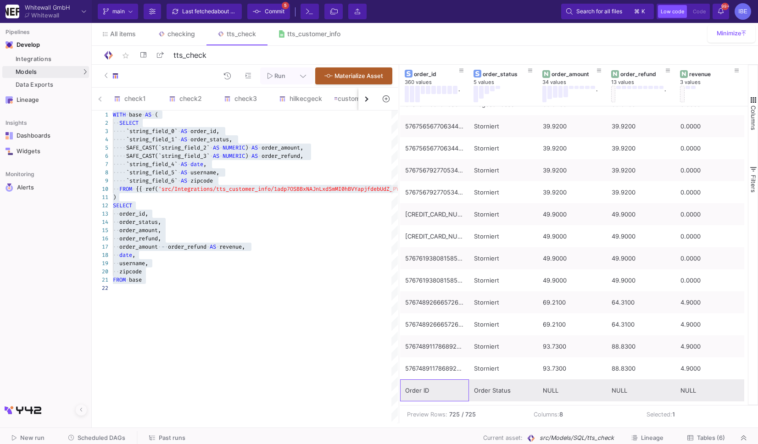
click at [419, 389] on div "Order ID" at bounding box center [434, 391] width 59 height 22
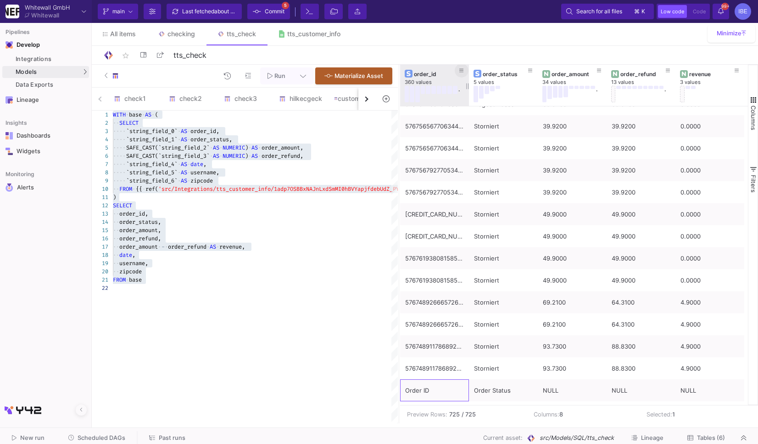
click at [461, 71] on icon at bounding box center [461, 70] width 5 height 5
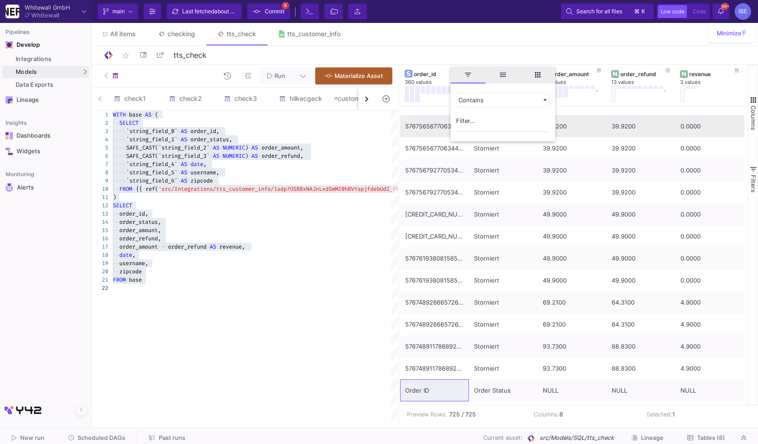
type input "Order ID"
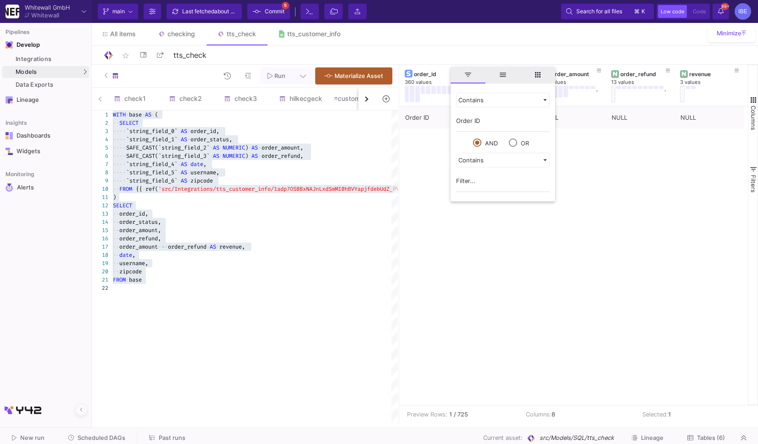
scroll to position [0, 0]
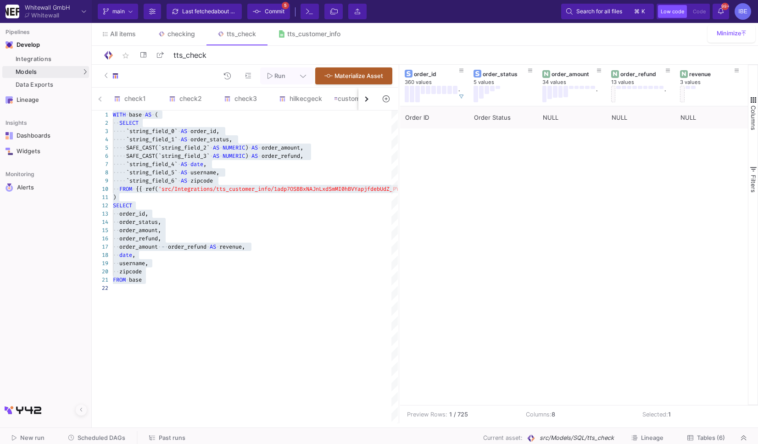
click at [446, 218] on div "Order ID Order Status NULL NULL NULL Created Buyer Username" at bounding box center [574, 255] width 348 height 299
click at [462, 96] on icon at bounding box center [461, 97] width 5 height 5
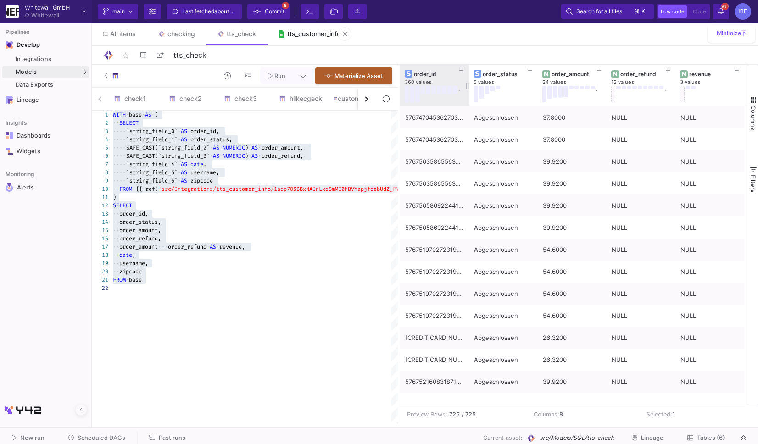
click at [300, 35] on div "tts_customer_info" at bounding box center [313, 33] width 53 height 7
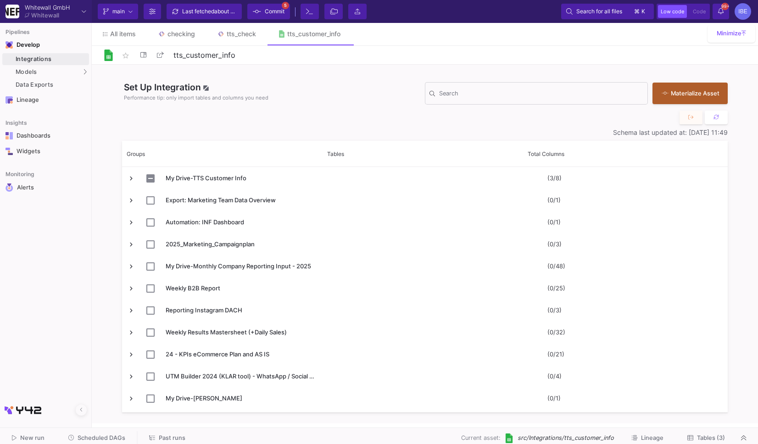
click at [712, 434] on span "Tables (3)" at bounding box center [711, 437] width 28 height 7
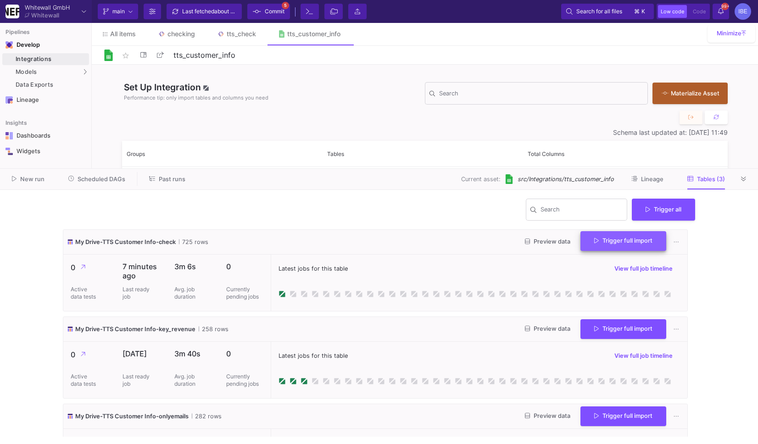
click at [585, 245] on button "Trigger full import" at bounding box center [623, 241] width 86 height 20
click at [265, 13] on span "Commit" at bounding box center [275, 12] width 20 height 14
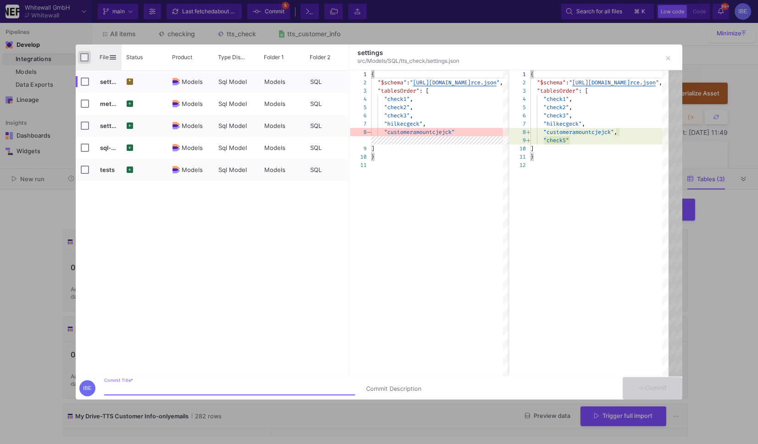
click at [81, 53] on input "Press Space to toggle all rows selection (unchecked)" at bounding box center [84, 57] width 8 height 8
checkbox input "true"
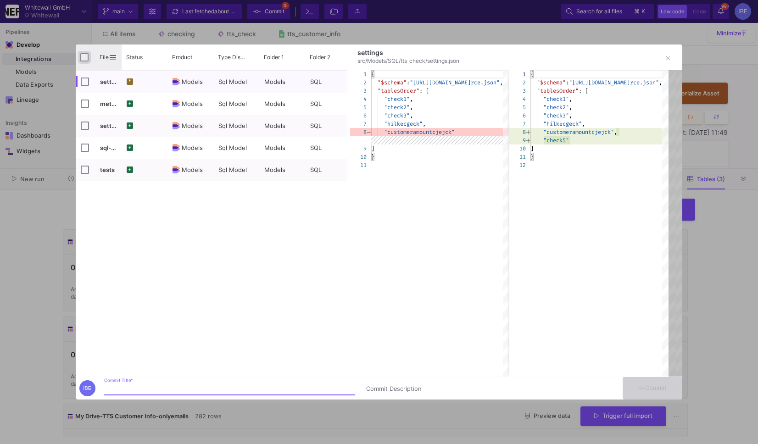
checkbox input "true"
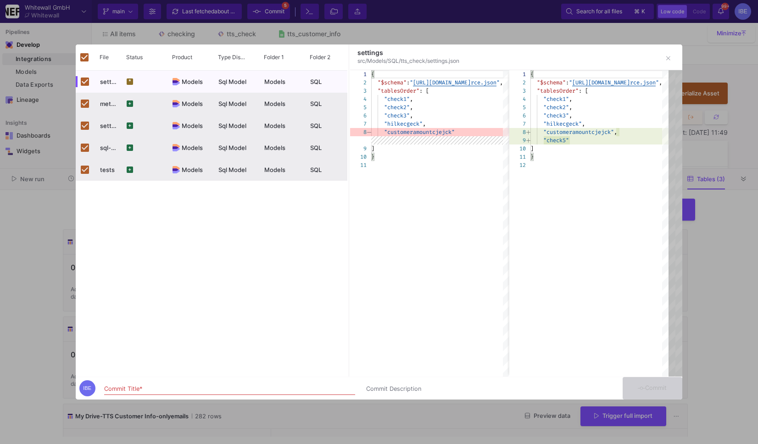
click at [231, 395] on div "Commit Title *" at bounding box center [229, 390] width 251 height 24
click at [226, 387] on input "Commit Title *" at bounding box center [229, 388] width 251 height 7
type input "burcu"
click at [656, 391] on button "Commit" at bounding box center [653, 388] width 60 height 22
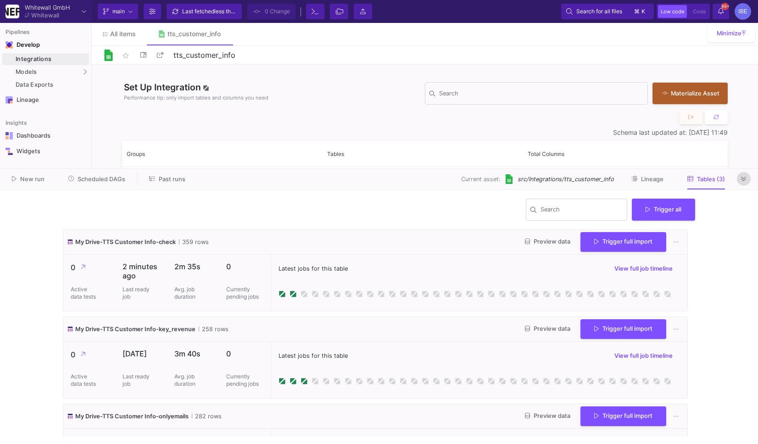
click at [746, 183] on button at bounding box center [744, 179] width 14 height 14
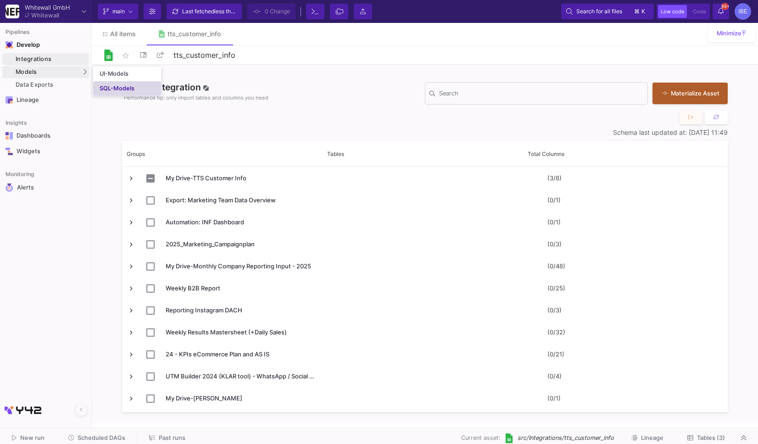
click at [109, 84] on link "SQL-Models" at bounding box center [127, 88] width 68 height 15
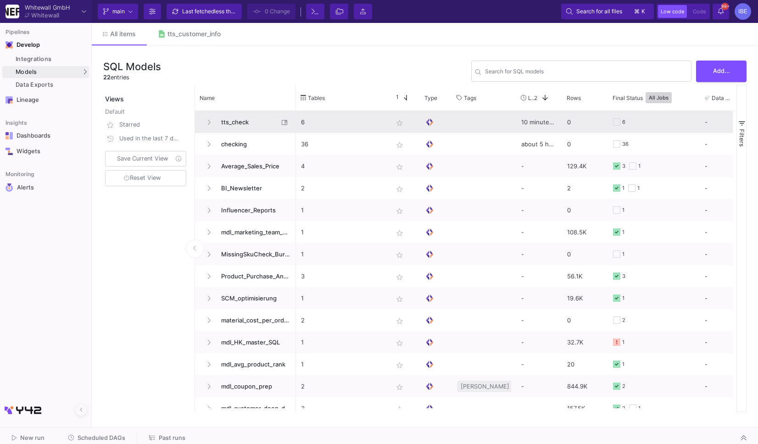
click at [242, 117] on span "tts_check" at bounding box center [247, 122] width 63 height 22
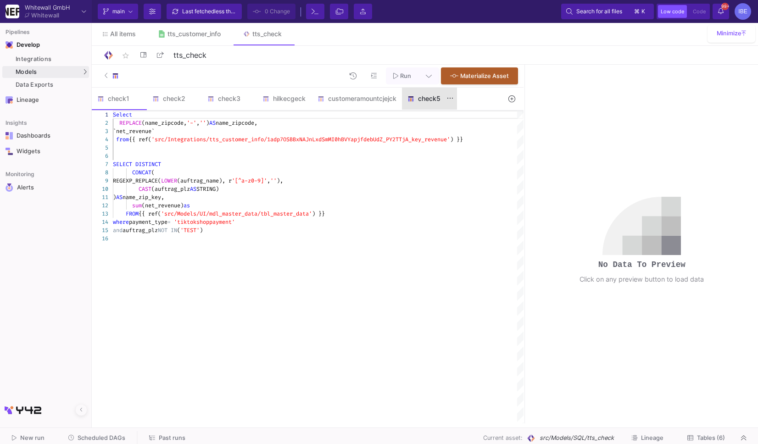
click at [435, 93] on div "check5" at bounding box center [429, 99] width 55 height 22
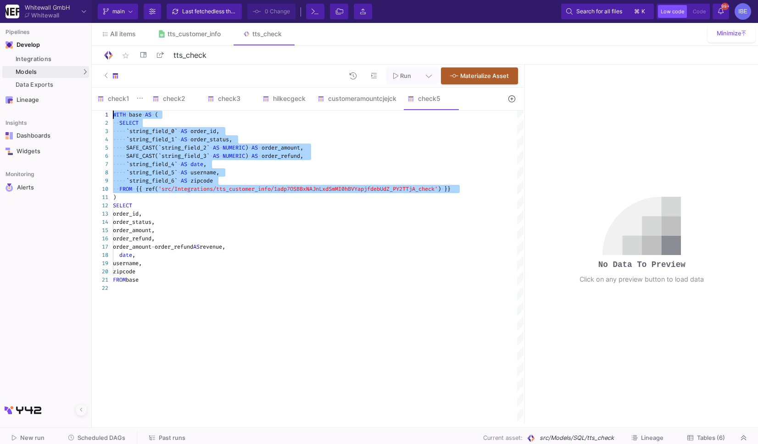
drag, startPoint x: 474, startPoint y: 192, endPoint x: 108, endPoint y: 109, distance: 374.9
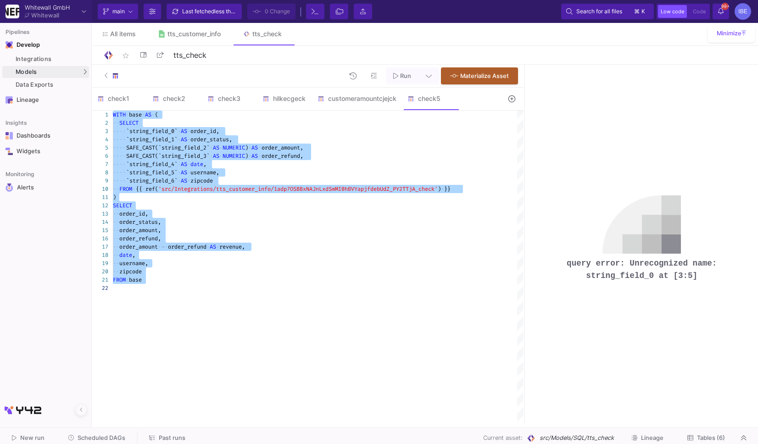
click at [216, 190] on span "'src/Integrations/tts_customer_info/1adp7OSBBxNAJn" at bounding box center [238, 188] width 161 height 7
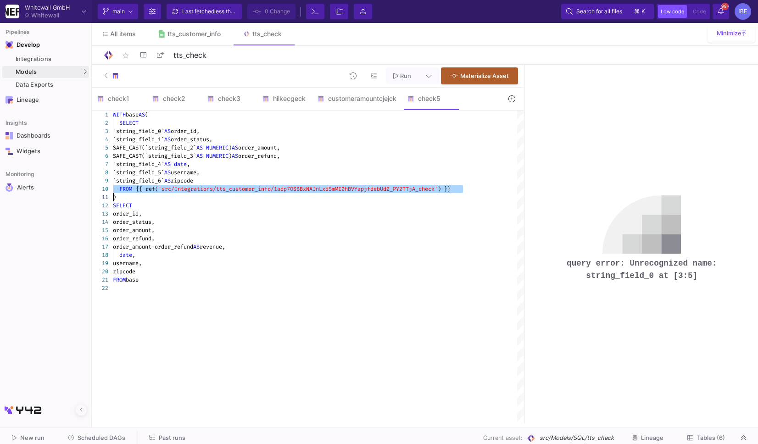
click at [198, 356] on div "WITH base AS ( SELECT `string_field_0` AS order_id, `string_field_1` AS order_s…" at bounding box center [318, 267] width 411 height 313
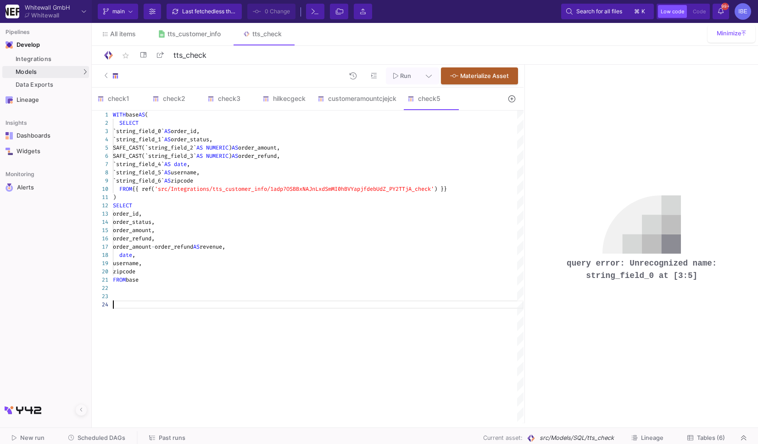
scroll to position [41, 0]
paste textarea "FROM {{ ref('src/Integrations/tts_customer_info/1adp7OSBBxNAJnLxdSmMI0hBVYapjfd…"
click at [130, 122] on span "SELECT" at bounding box center [128, 122] width 19 height 7
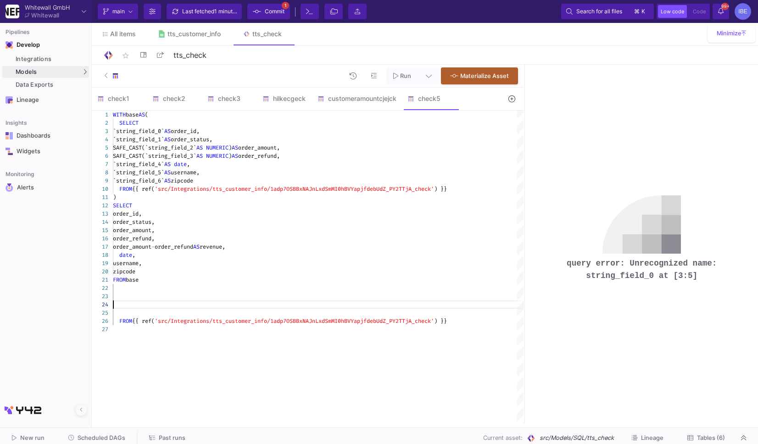
click at [133, 304] on div at bounding box center [318, 304] width 411 height 8
paste textarea "SELECT"
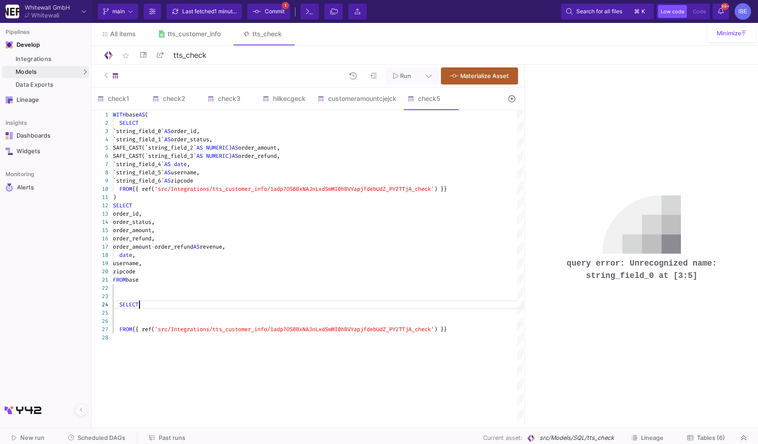
click at [148, 309] on div at bounding box center [318, 313] width 411 height 8
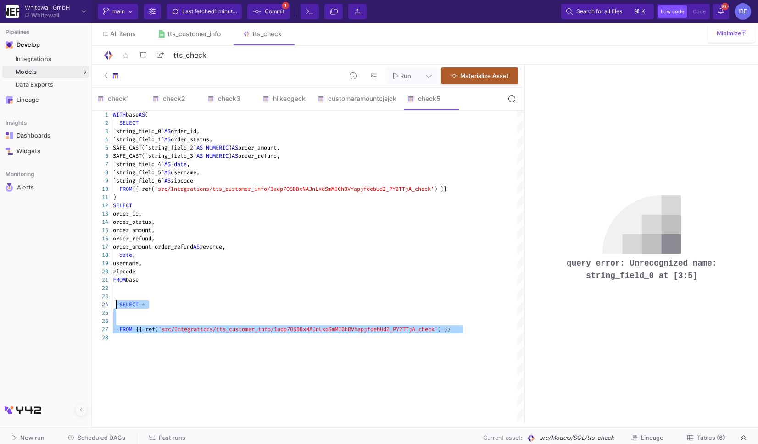
drag, startPoint x: 129, startPoint y: 348, endPoint x: 115, endPoint y: 306, distance: 44.5
click at [115, 306] on div "WITH base AS ( SELECT `string_field_0` AS order_id, `string_field_1` AS order_s…" at bounding box center [318, 267] width 411 height 313
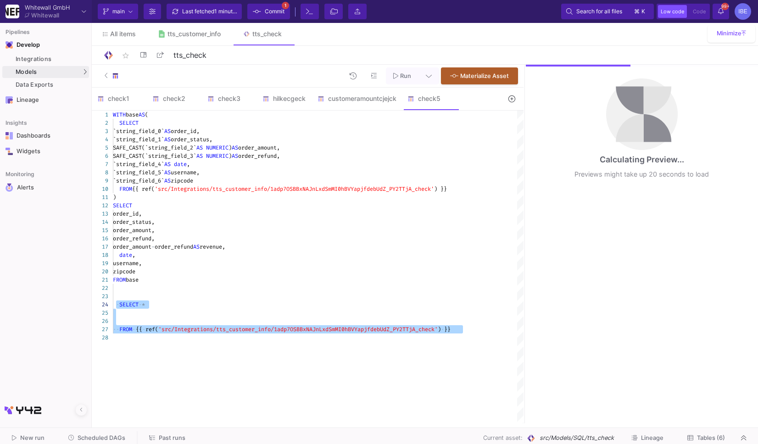
click at [127, 319] on div at bounding box center [318, 321] width 411 height 8
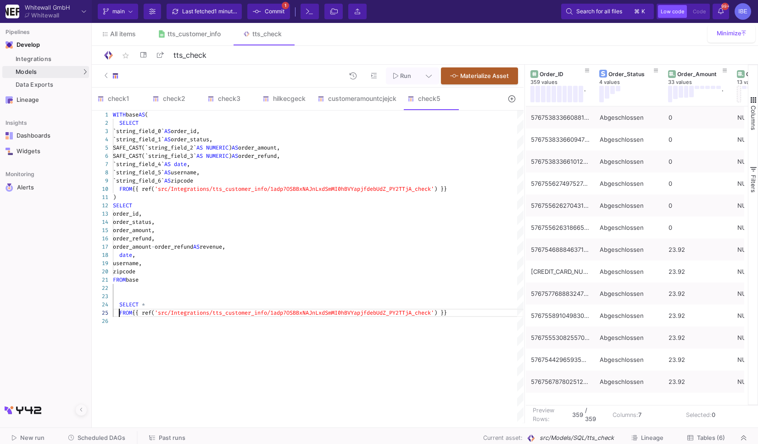
scroll to position [33, 10]
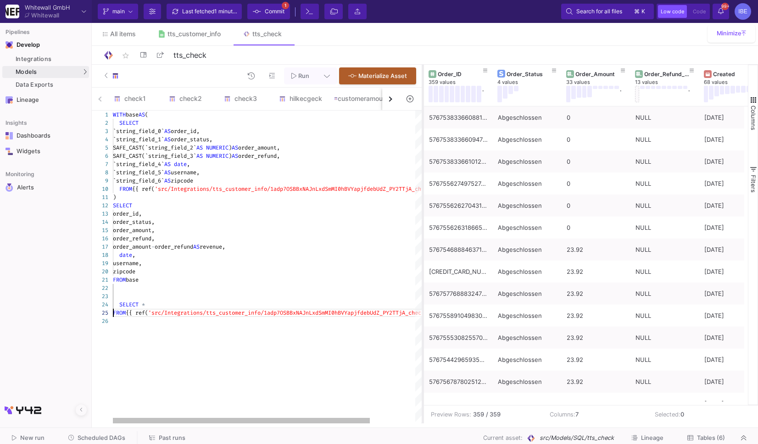
drag, startPoint x: 523, startPoint y: 204, endPoint x: 422, endPoint y: 202, distance: 101.4
click at [422, 203] on div at bounding box center [423, 244] width 2 height 359
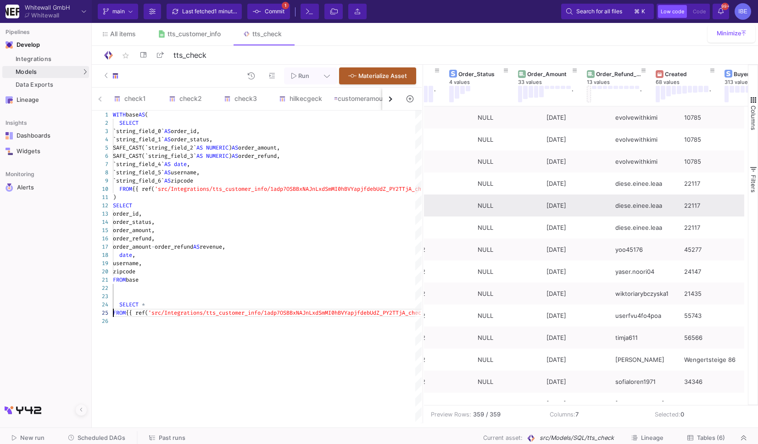
scroll to position [0, 0]
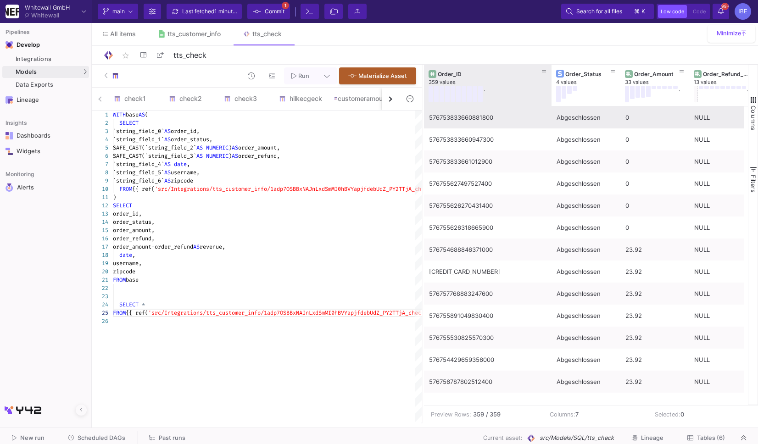
drag, startPoint x: 491, startPoint y: 80, endPoint x: 518, endPoint y: 108, distance: 38.9
click at [519, 108] on div "Order_Status 4 values Order_Amount 33 values . Order_Refund_Amount 13 values . …" at bounding box center [586, 235] width 324 height 340
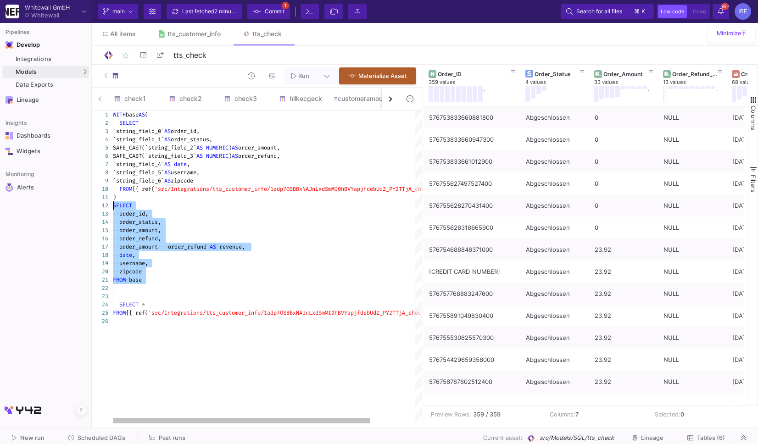
type textarea "WITH base AS ( SELECT `string_field_0` AS order_id, `string_field_1` AS order_s…"
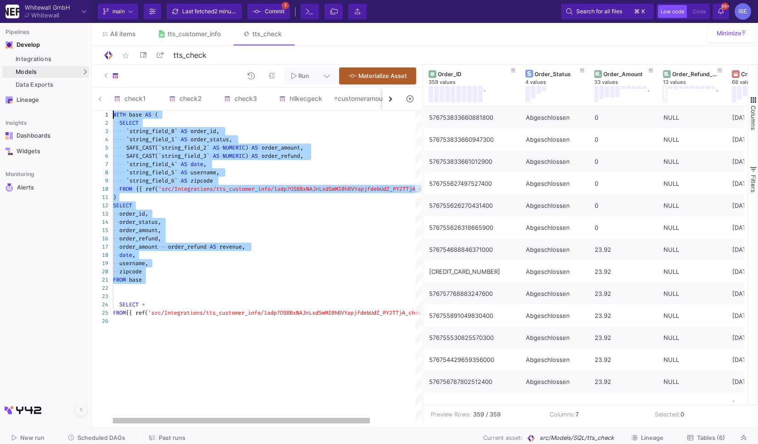
drag, startPoint x: 174, startPoint y: 288, endPoint x: 79, endPoint y: 107, distance: 204.4
click at [78, 109] on mat-sidenav-container "Pipelines Develop Integrations Models Models UI-Models SQL-Models Data Exports …" at bounding box center [379, 211] width 758 height 423
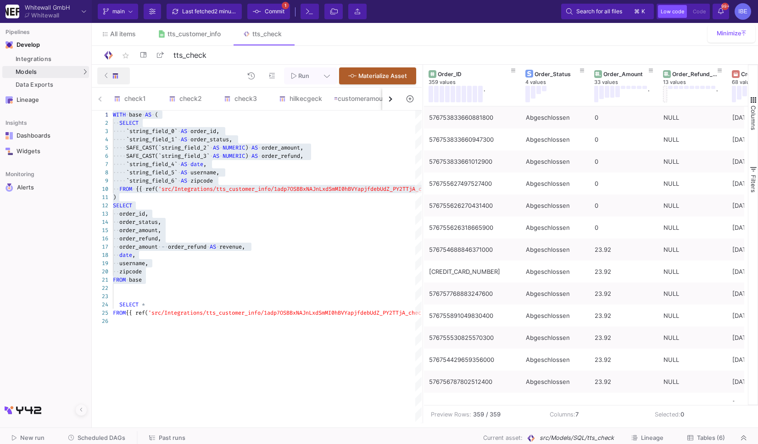
click at [105, 77] on icon at bounding box center [107, 75] width 4 height 6
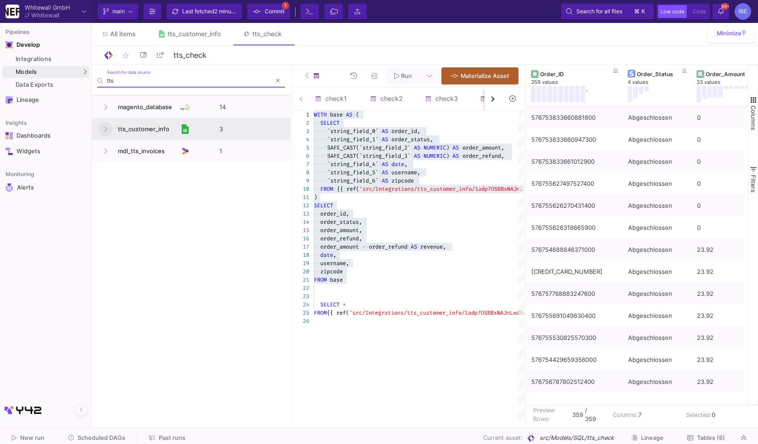
type input "tts"
click at [110, 131] on button at bounding box center [106, 129] width 14 height 14
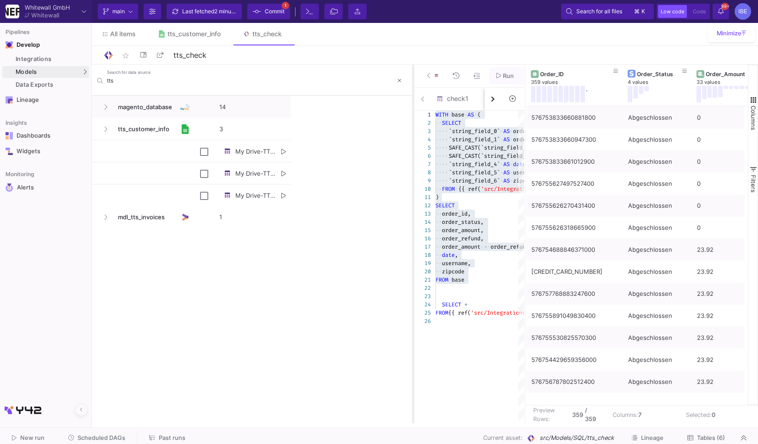
drag, startPoint x: 290, startPoint y: 150, endPoint x: 438, endPoint y: 154, distance: 147.3
click at [414, 154] on div at bounding box center [413, 244] width 2 height 359
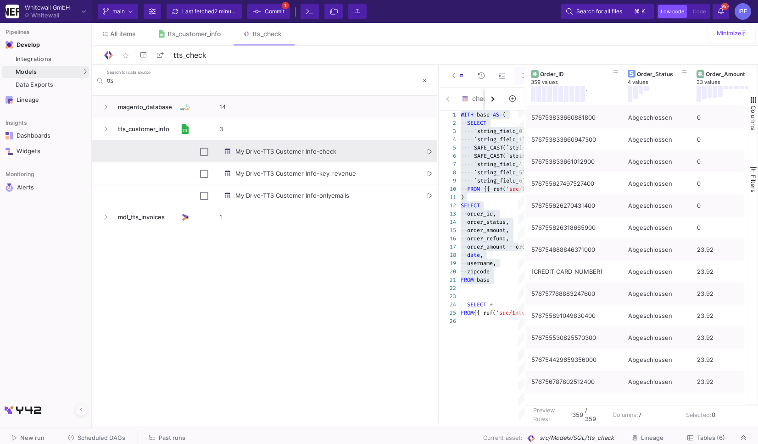
click at [427, 153] on div "My Drive-TTS Customer Info-check" at bounding box center [325, 152] width 213 height 22
checkbox input "true"
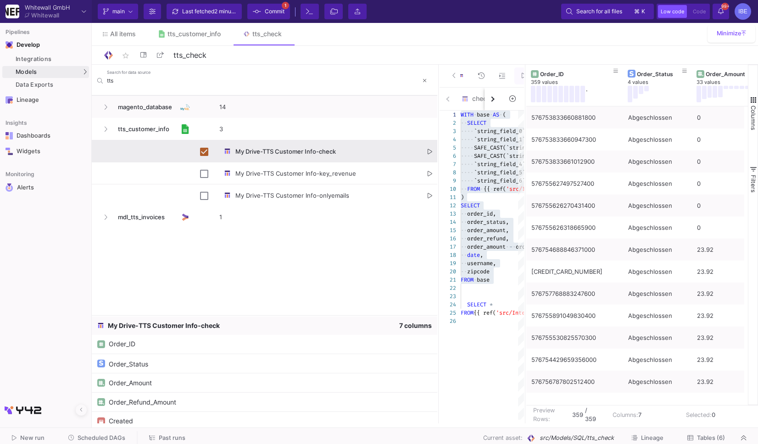
click at [428, 151] on icon "Press SPACE to deselect this row." at bounding box center [430, 152] width 5 height 6
type textarea "Select `Order_ID`, `Order_Status`, `Order_Amount`, `Order_Refund_Amount`, `Crea…"
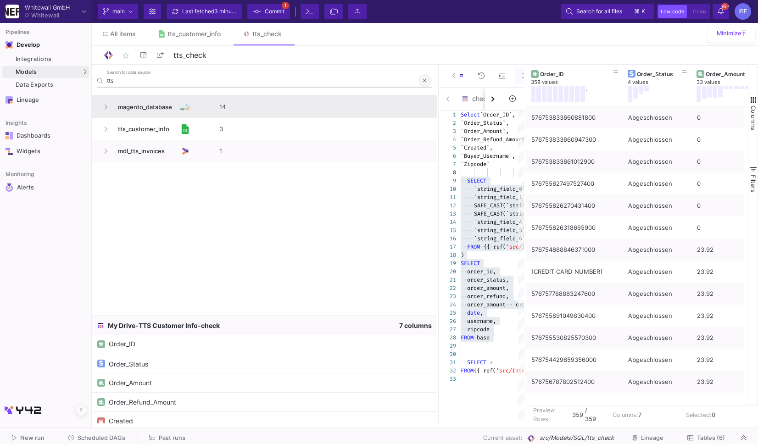
click at [421, 83] on button at bounding box center [425, 81] width 14 height 14
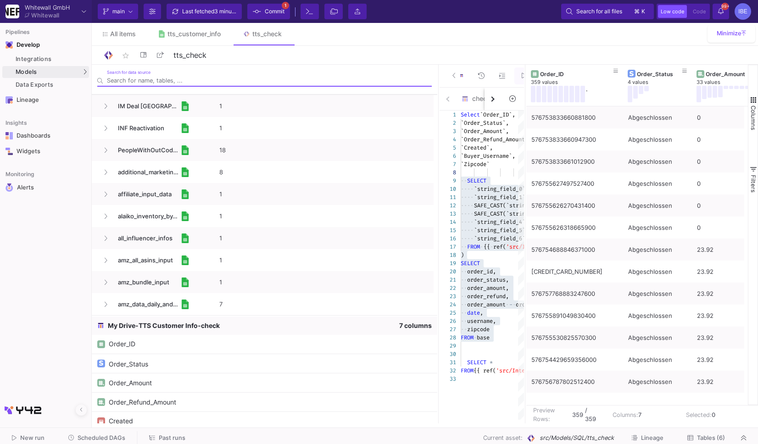
click at [453, 81] on fa-icon at bounding box center [454, 76] width 4 height 14
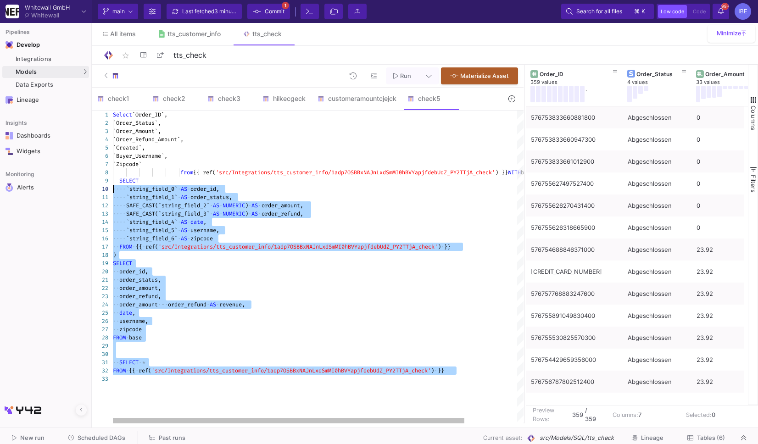
drag, startPoint x: 144, startPoint y: 386, endPoint x: 108, endPoint y: 184, distance: 204.5
click at [109, 186] on div "1 9 10 11 12 13 14 15 16 17 18 19 20 21 22 23 24 25 26 2 3 4 5 6 7 8 27 28 29 3…" at bounding box center [308, 267] width 432 height 313
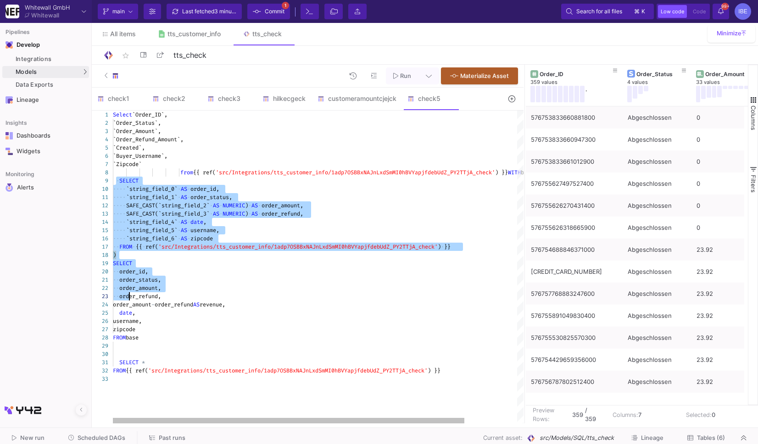
drag, startPoint x: 115, startPoint y: 180, endPoint x: 139, endPoint y: 359, distance: 180.1
type textarea "Select `Order_ID`, `Order_Status`, `Order_Amount`, `Order_Refund_Amount`, `Crea…"
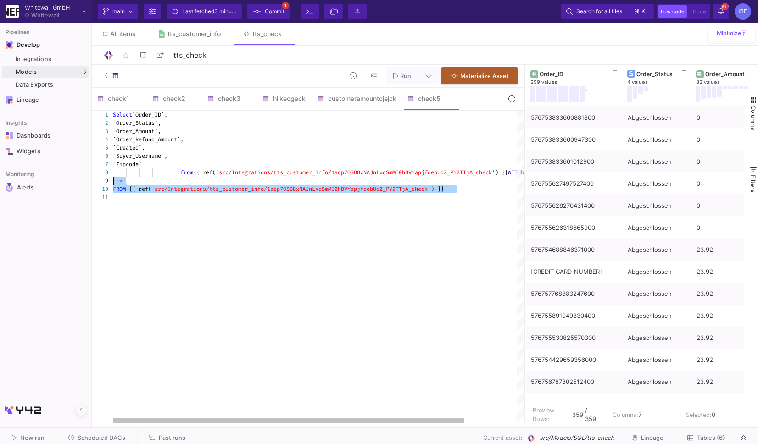
drag, startPoint x: 153, startPoint y: 227, endPoint x: 110, endPoint y: 183, distance: 61.6
click at [110, 183] on div "1 9 2 3 4 5 6 7 8 10 11 Select `Order_ID`, ·· * `Order_Status`, `Order_Amount`,…" at bounding box center [308, 267] width 432 height 313
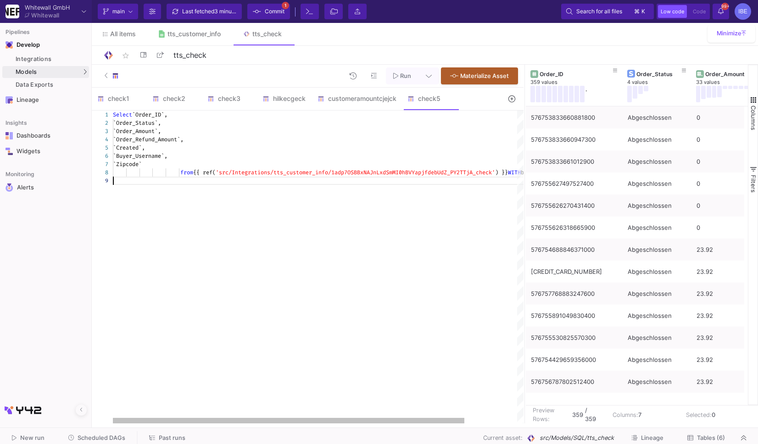
click at [137, 114] on span "`Order_ID`," at bounding box center [149, 114] width 35 height 7
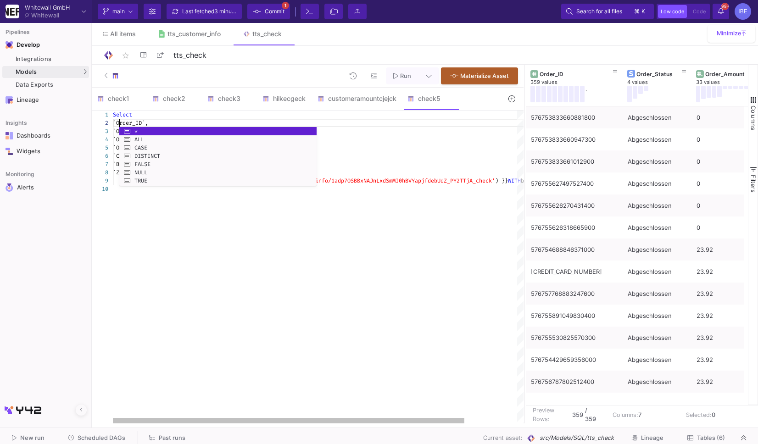
click at [206, 225] on div "Select `Order_Status`, `Order_Amount`, `Order_Refund_Amount`, `Created`, `Buyer…" at bounding box center [349, 267] width 472 height 313
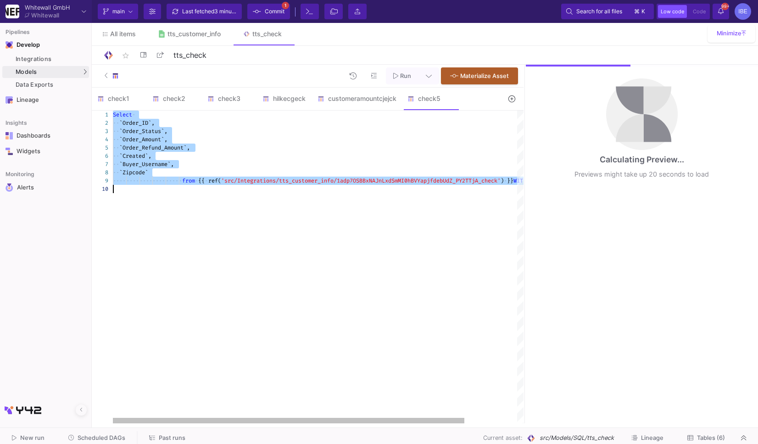
click at [180, 182] on span "·" at bounding box center [180, 181] width 3 height 8
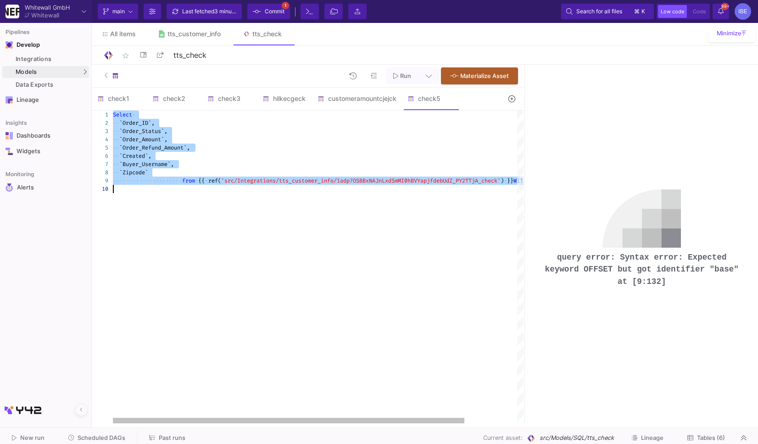
click at [179, 182] on span "·" at bounding box center [180, 181] width 3 height 8
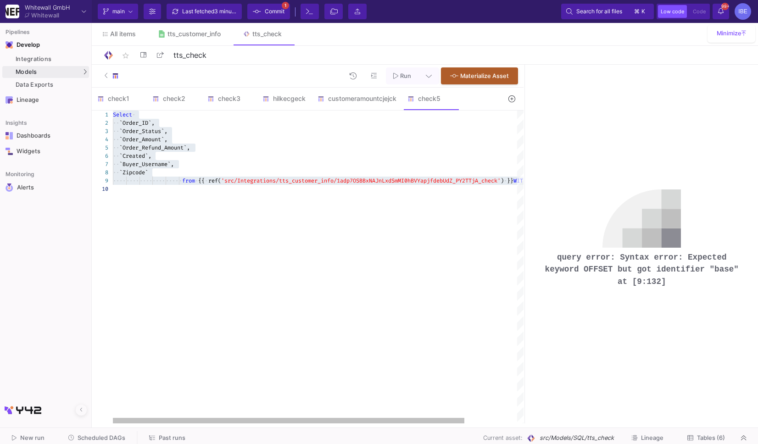
click at [181, 193] on div "Select · ·· `Order_Status`, ·· `Order_Amount`, ·· `Order_Refund_Amount`, ·· `Cr…" at bounding box center [349, 267] width 472 height 313
click at [182, 180] on span "·" at bounding box center [180, 181] width 3 height 8
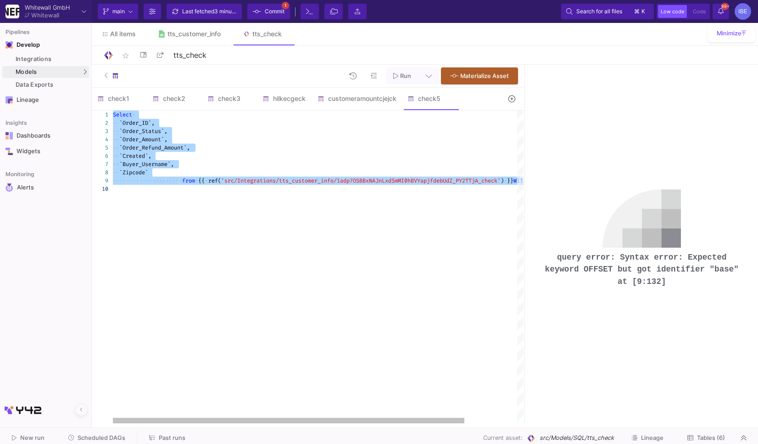
click at [182, 180] on span "···· ···· ···· ···· ···· · from · {{ · ref( 'src/Integrations/tts_customer_info…" at bounding box center [335, 180] width 445 height 7
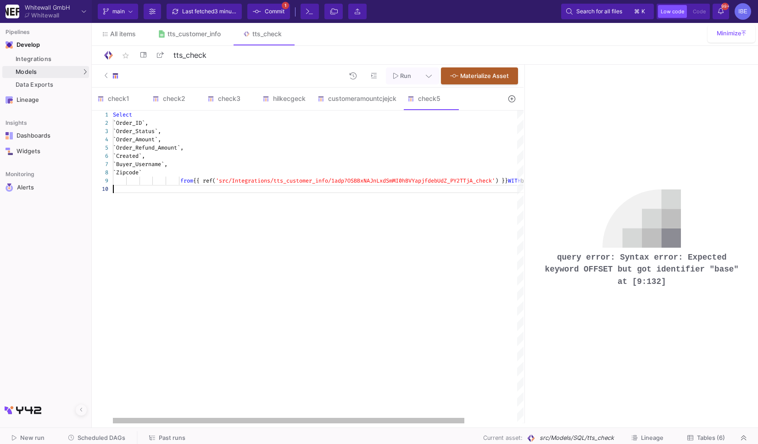
click at [173, 186] on div at bounding box center [349, 189] width 472 height 8
click at [172, 181] on div "1 3 4 5 6 7 8 9 2 10 Select `Order_Status`, `Order_Amount`, `Order_Refund_Amoun…" at bounding box center [308, 267] width 432 height 313
drag, startPoint x: 465, startPoint y: 183, endPoint x: 546, endPoint y: 183, distance: 81.2
type textarea "Select `Order_ID`, `Order_Status`, `Order_Amount`, `Order_Refund_Amount`, `Crea…"
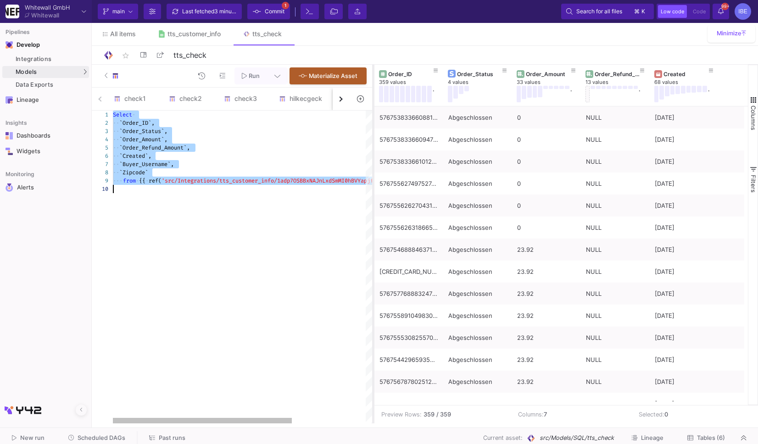
drag, startPoint x: 525, startPoint y: 169, endPoint x: 374, endPoint y: 177, distance: 150.7
click at [374, 177] on div at bounding box center [373, 244] width 2 height 359
click at [249, 223] on div "Select · ·· `Order_Status`, ·· `Order_Amount`, ·· `Order_Refund_Amount`, ·· `Cr…" at bounding box center [296, 267] width 366 height 313
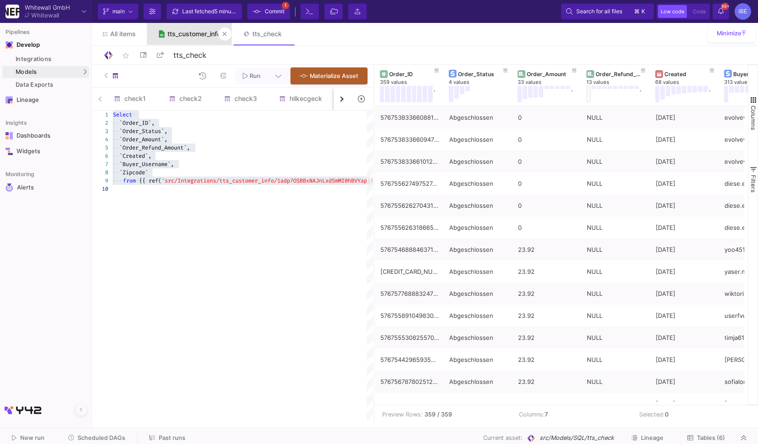
click at [199, 30] on div "tts_customer_info" at bounding box center [193, 33] width 53 height 7
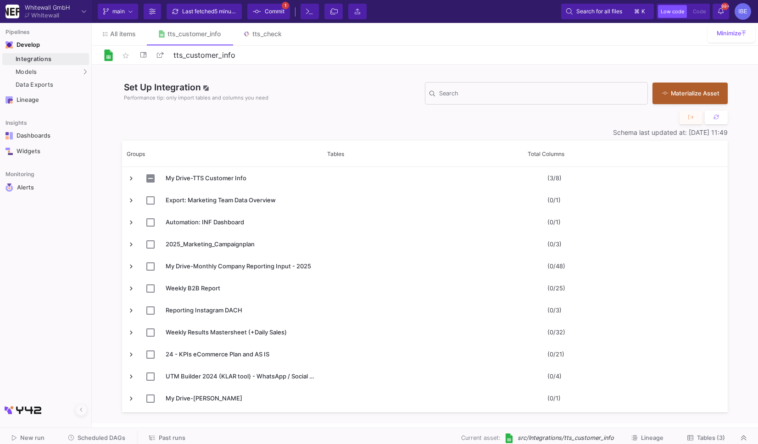
click at [694, 441] on button "Tables (3)" at bounding box center [706, 438] width 60 height 14
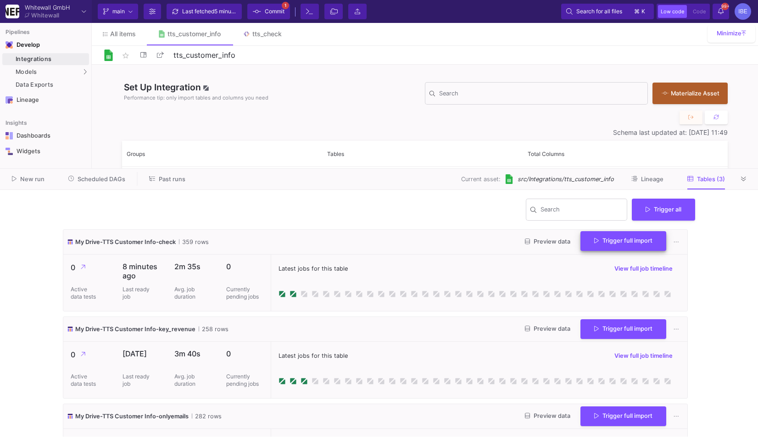
click at [611, 246] on button "Trigger full import" at bounding box center [623, 241] width 86 height 20
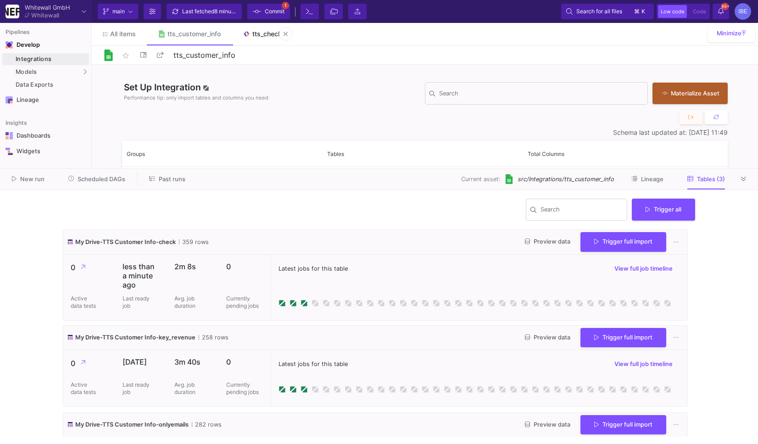
click at [278, 27] on link "tts_check" at bounding box center [262, 34] width 61 height 22
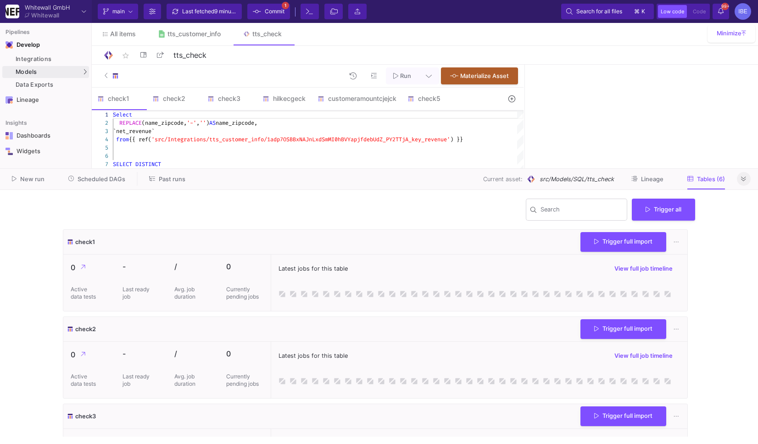
click at [741, 179] on icon at bounding box center [743, 179] width 5 height 6
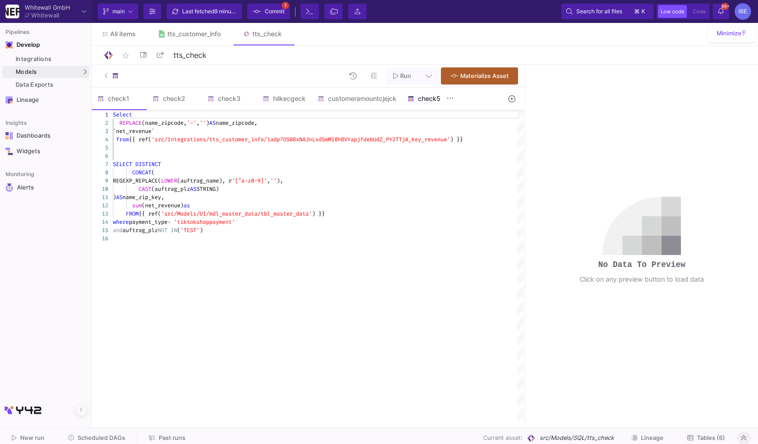
click at [437, 104] on div "check5" at bounding box center [429, 99] width 55 height 22
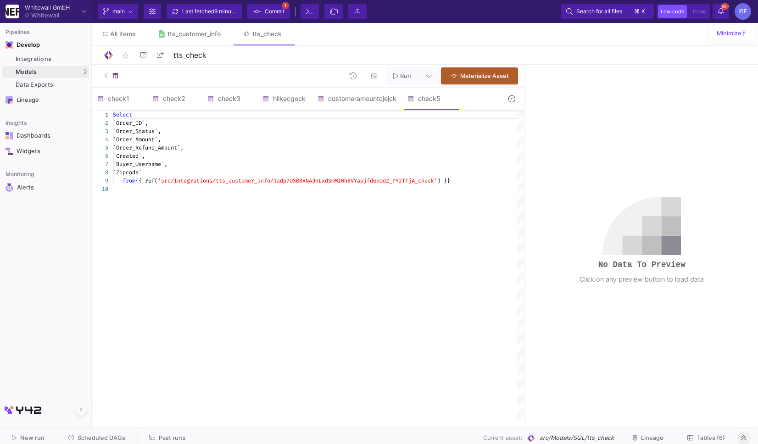
click at [378, 179] on span "LxdSmMI0hBVYapjfdebUdZ_PY2TTjA_check'" at bounding box center [377, 180] width 119 height 7
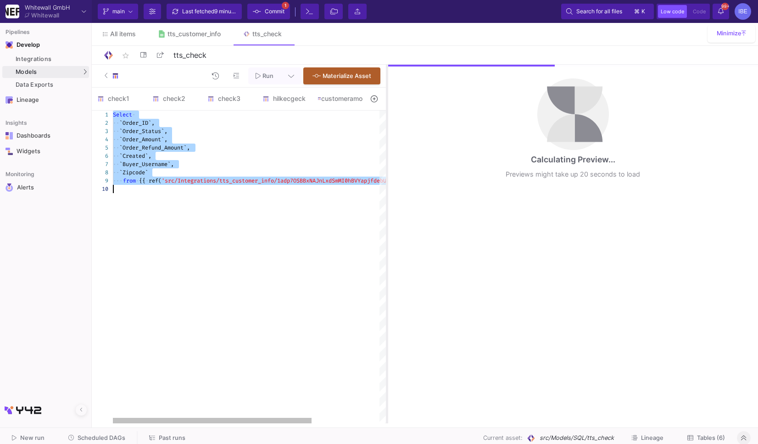
drag, startPoint x: 525, startPoint y: 170, endPoint x: 387, endPoint y: 173, distance: 137.7
click at [387, 173] on div at bounding box center [387, 244] width 2 height 359
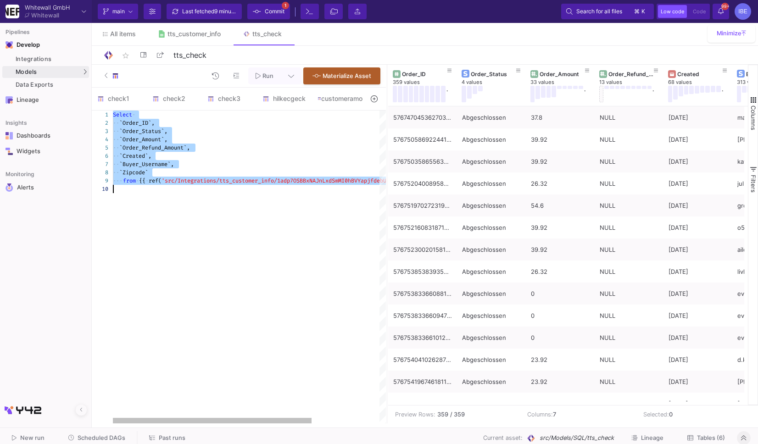
click at [239, 249] on div "Select · ·· `Order_ID`, ·· `Order_Status`, ·· `Order_Amount`, ·· `Order_Refund_…" at bounding box center [296, 267] width 366 height 313
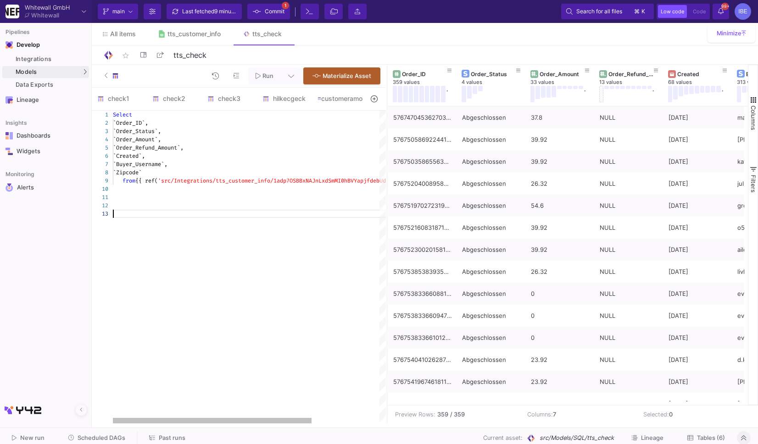
scroll to position [24, 0]
paste textarea "Order_Status ORDER BY order_date, Order_Status;"
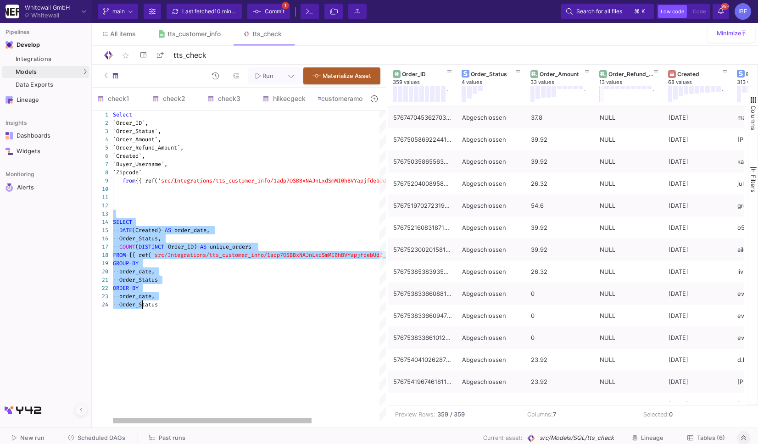
drag, startPoint x: 142, startPoint y: 211, endPoint x: 150, endPoint y: 344, distance: 132.8
click at [150, 344] on div "Select `Order_ID`, `Order_Status`, `Order_Amount`, `Order_Refund_Amount`, `Crea…" at bounding box center [296, 267] width 366 height 313
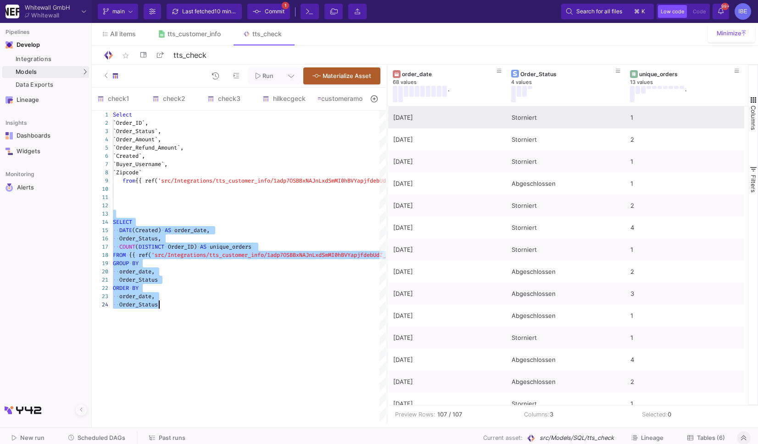
type textarea "SELECT DATE(Created) AS order_date, Order_Status, COUNT(DISTINCT Order_ID) AS u…"
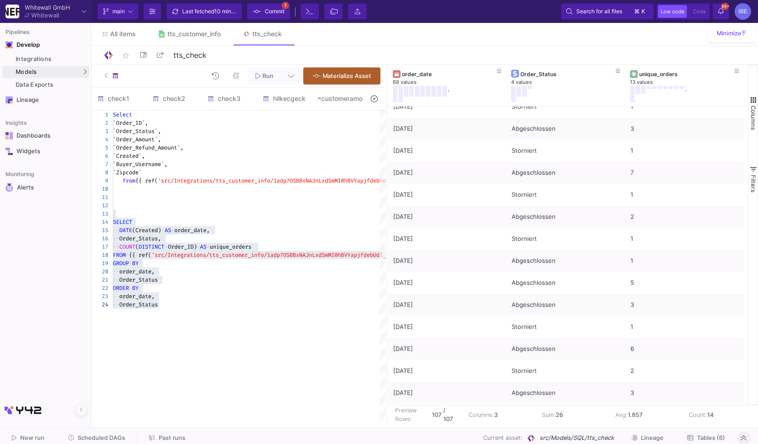
scroll to position [918, 0]
drag, startPoint x: 414, startPoint y: 112, endPoint x: 657, endPoint y: 436, distance: 404.7
click at [658, 444] on html "Whitewall GmbH Whitewall Current branch main Branch Options Last fetched 10 min…" at bounding box center [379, 222] width 758 height 444
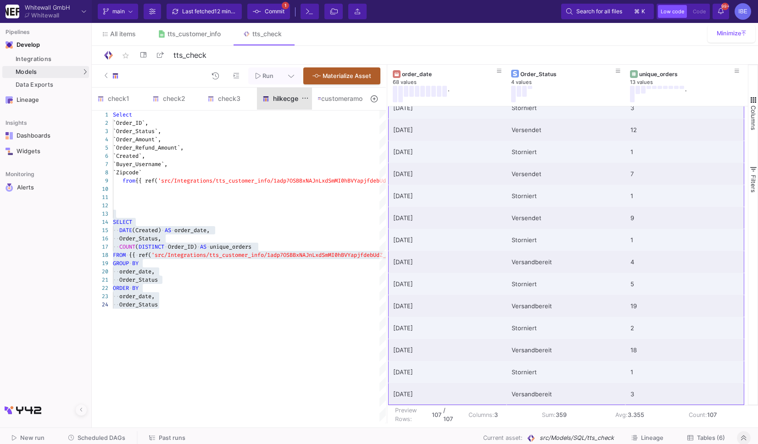
click at [274, 102] on div "hilkecgeck" at bounding box center [284, 99] width 55 height 22
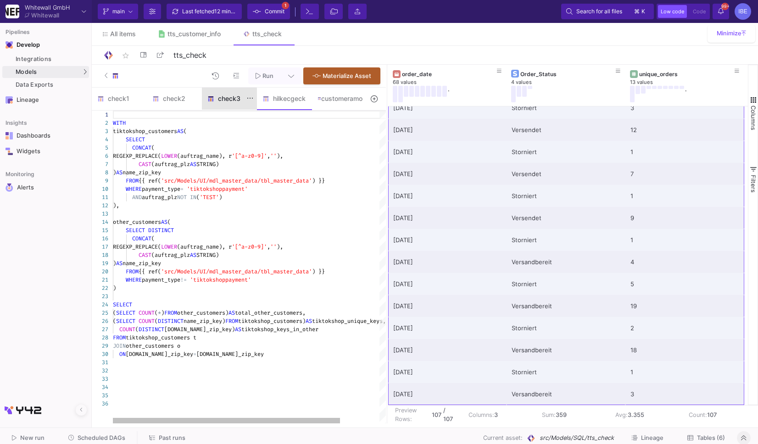
click at [228, 100] on div "check3" at bounding box center [229, 98] width 44 height 7
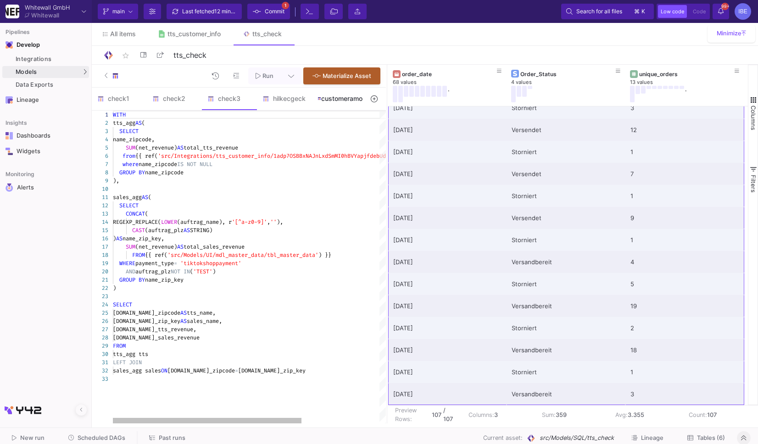
click at [336, 101] on div "customeramountcjejck" at bounding box center [353, 98] width 72 height 7
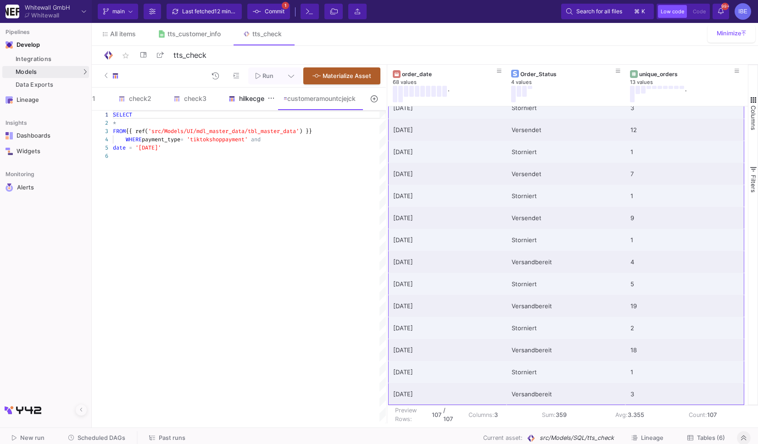
click at [235, 107] on div "hilkecgeck" at bounding box center [250, 99] width 55 height 22
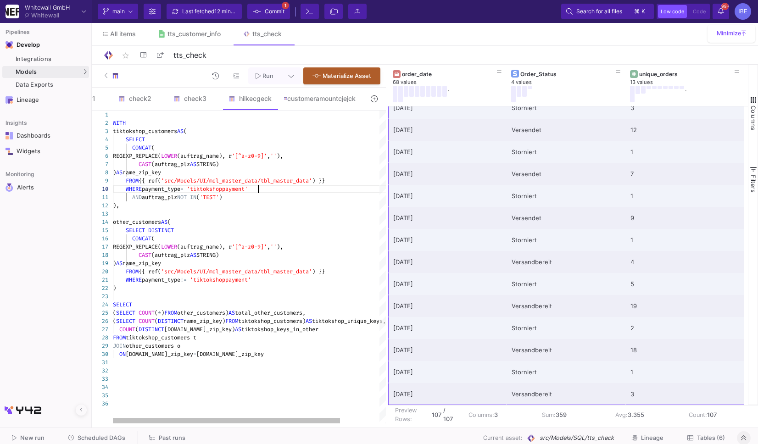
scroll to position [0, 0]
drag, startPoint x: 262, startPoint y: 191, endPoint x: 125, endPoint y: 181, distance: 137.6
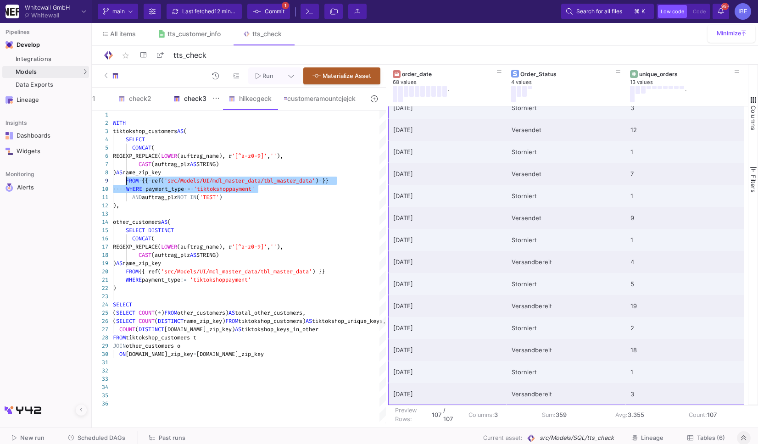
click at [186, 105] on div "check3" at bounding box center [195, 99] width 55 height 22
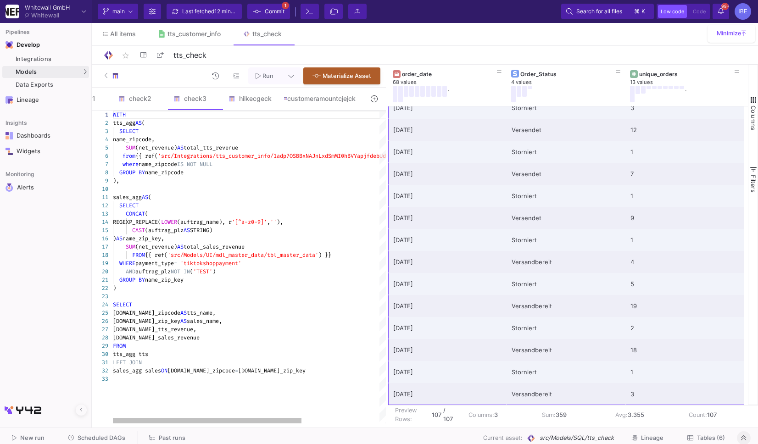
click at [152, 115] on div "WITH" at bounding box center [306, 115] width 386 height 8
click at [136, 97] on div "check2" at bounding box center [140, 98] width 44 height 7
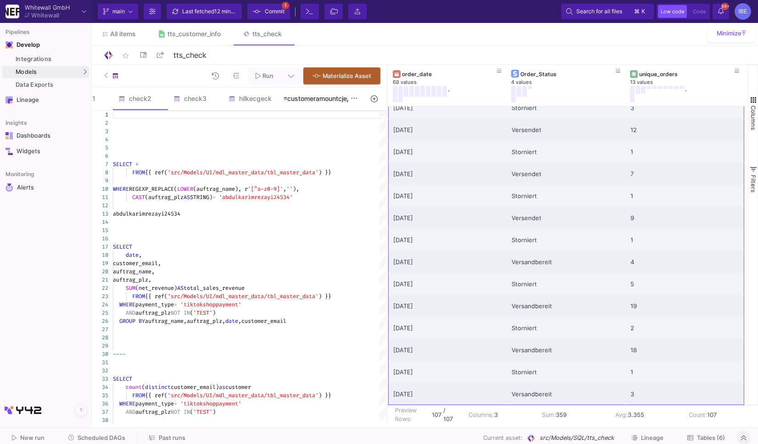
click at [314, 100] on div "customeramountcjejck" at bounding box center [320, 98] width 72 height 7
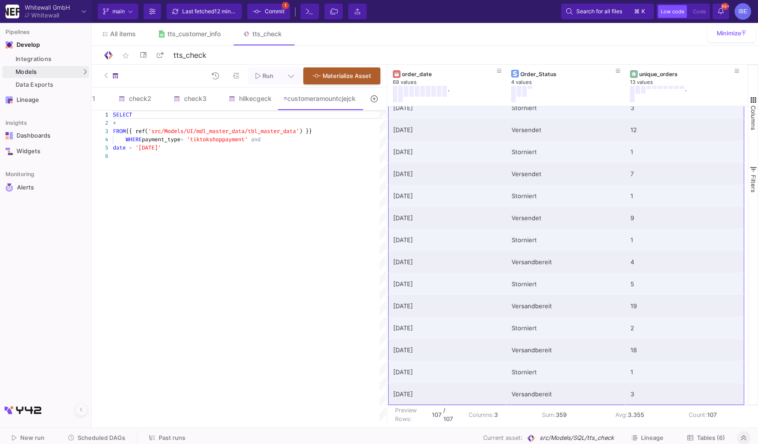
click at [283, 150] on div "date = '[DATE]'" at bounding box center [249, 148] width 273 height 8
click at [190, 125] on div "*" at bounding box center [249, 123] width 273 height 8
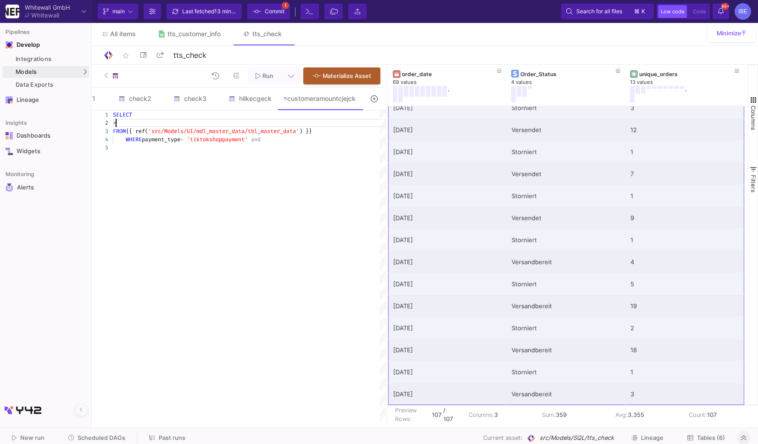
click at [190, 125] on div "*" at bounding box center [249, 123] width 273 height 8
click at [129, 121] on div "*" at bounding box center [249, 123] width 273 height 8
click at [206, 128] on div at bounding box center [249, 131] width 273 height 8
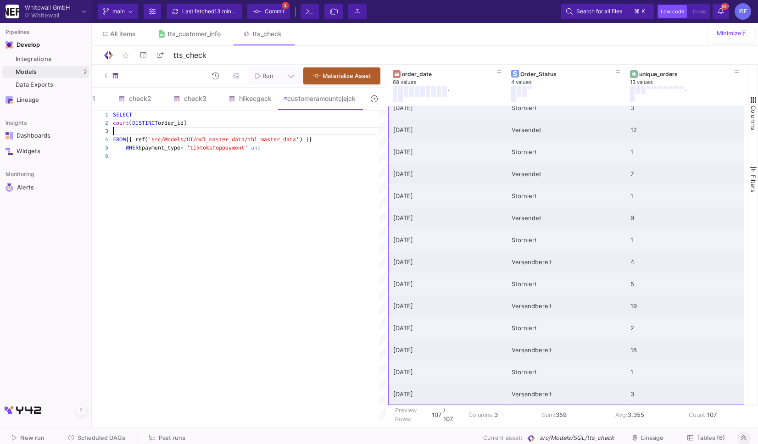
click at [206, 125] on div "count ( DISTINCT order_id)" at bounding box center [249, 123] width 273 height 8
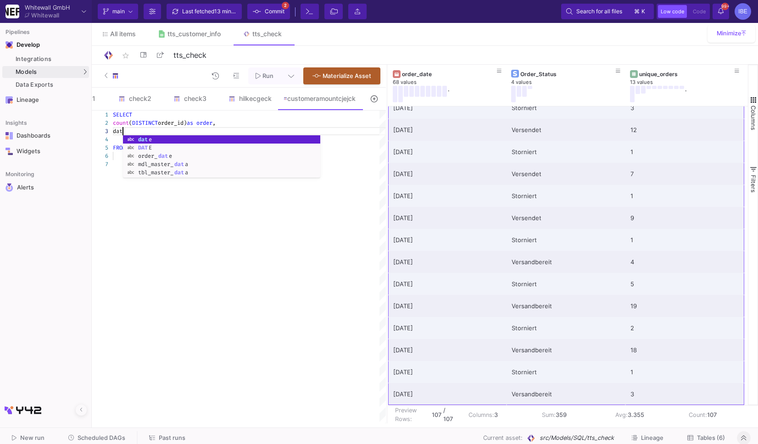
scroll to position [16, 12]
click at [173, 224] on div "SELECT count ( DISTINCT order_id) as order , WHERE payment_type = 'tiktokshoppa…" at bounding box center [249, 267] width 273 height 313
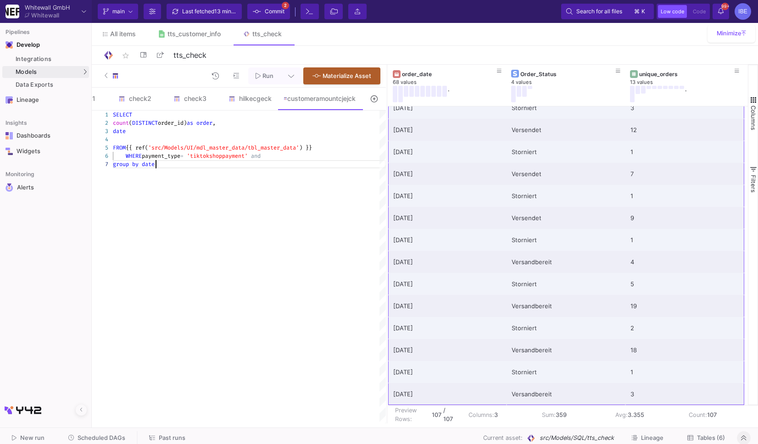
scroll to position [49, 42]
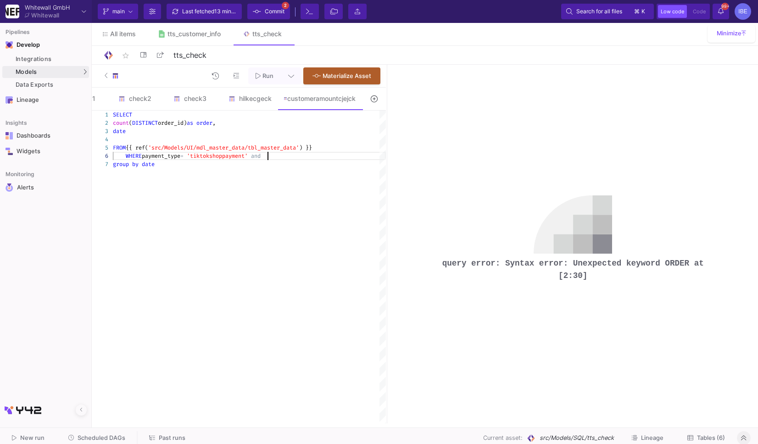
click at [268, 158] on div "1 2 6 4 5 3 7 SELECT count ( DISTINCT order_id) as order , WHERE payment_type =…" at bounding box center [239, 267] width 294 height 313
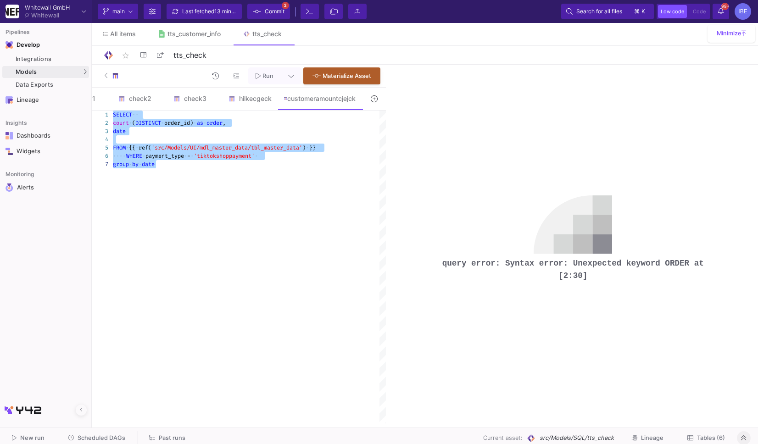
click at [261, 214] on div "SELECT ·· count · ( DISTINCT · order_id) · as · order , ···· WHERE · payment_ty…" at bounding box center [249, 267] width 273 height 313
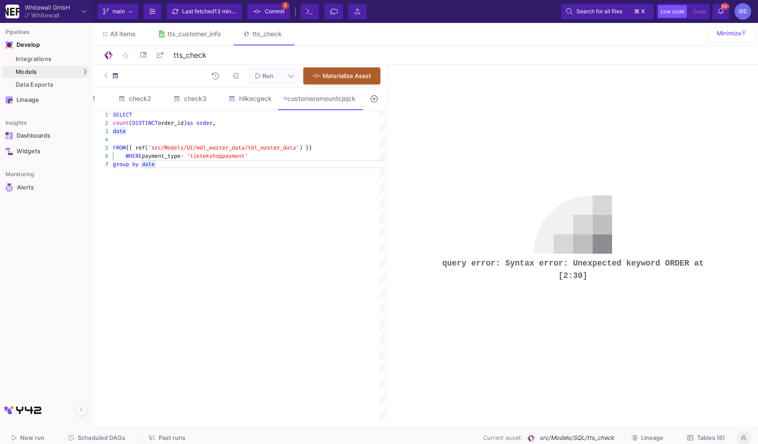
click at [140, 117] on div "SELECT" at bounding box center [249, 115] width 273 height 8
click at [120, 124] on span "count" at bounding box center [121, 122] width 16 height 7
click at [200, 138] on div at bounding box center [249, 139] width 273 height 8
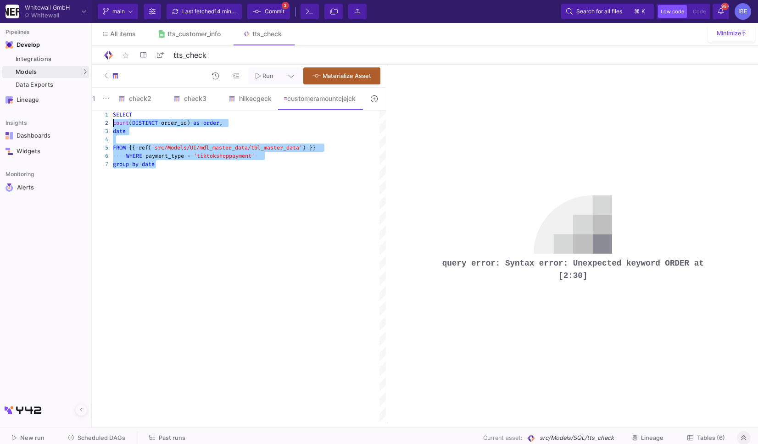
drag, startPoint x: 178, startPoint y: 180, endPoint x: 94, endPoint y: 97, distance: 117.4
click at [94, 97] on form "check1 check2 check3 hilkecgeck customeramountcjejck check5 1 Select Select REP…" at bounding box center [239, 256] width 294 height 336
click at [136, 141] on div at bounding box center [249, 139] width 273 height 8
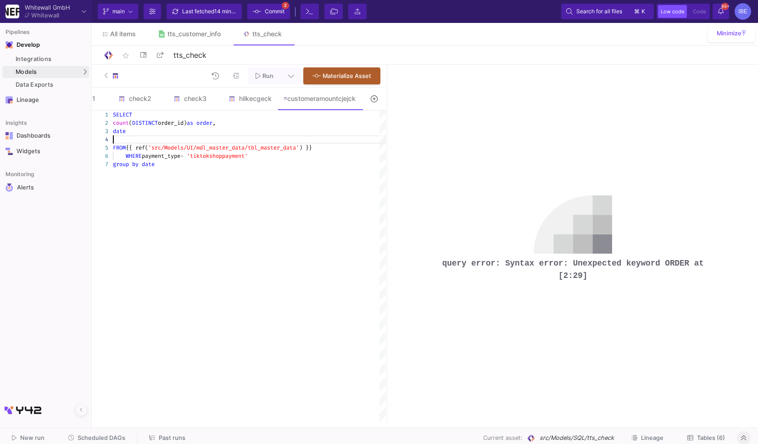
scroll to position [41, 42]
click at [172, 129] on div "date" at bounding box center [249, 131] width 273 height 8
click at [176, 124] on span "order_id)" at bounding box center [172, 122] width 29 height 7
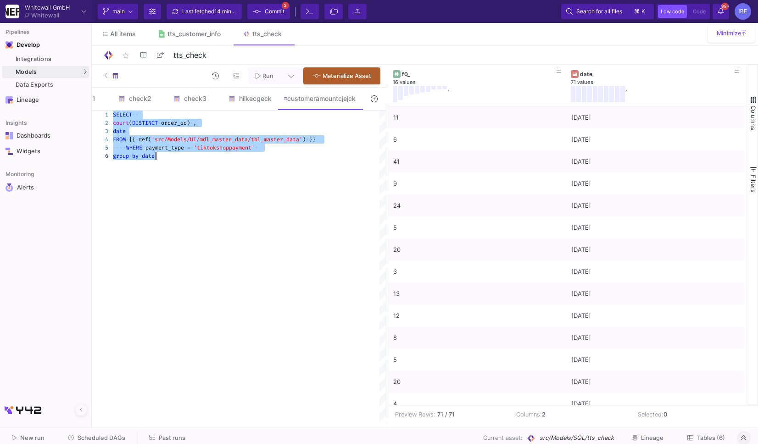
click at [195, 125] on span "," at bounding box center [194, 122] width 3 height 7
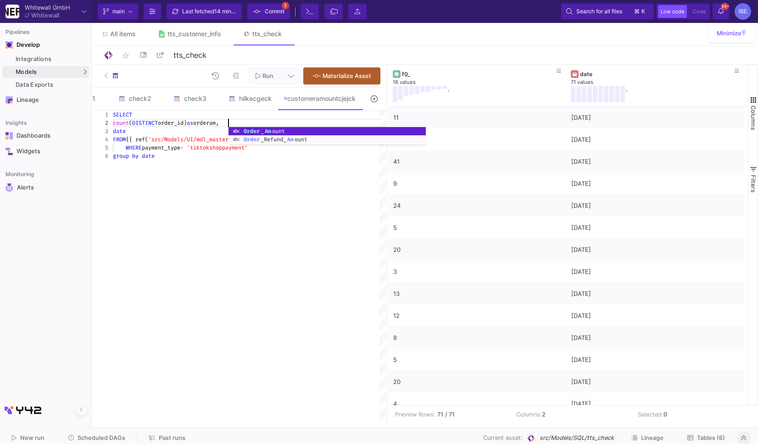
scroll to position [9, 115]
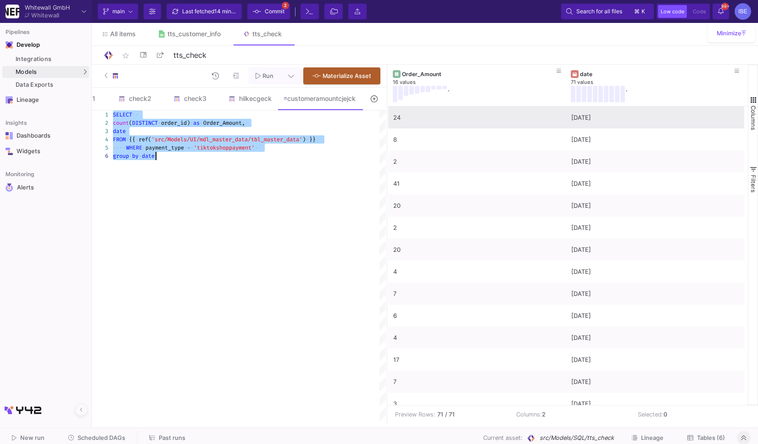
type textarea "SELECT count(DISTINCT order_id) as Order_Amount, date FROM {{ ref('src/Models/U…"
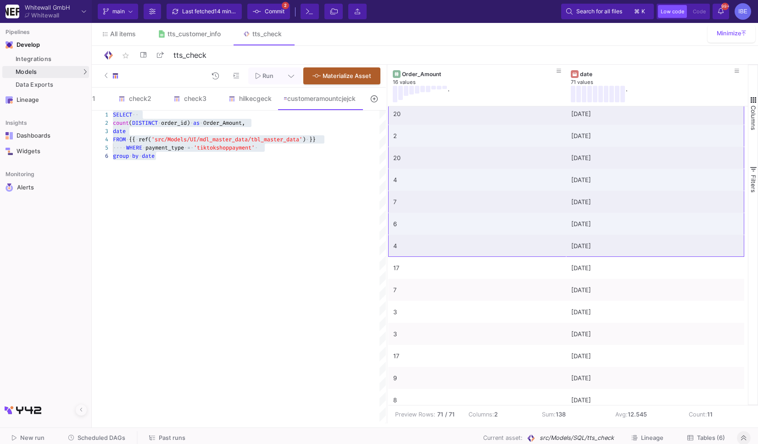
scroll to position [110, 0]
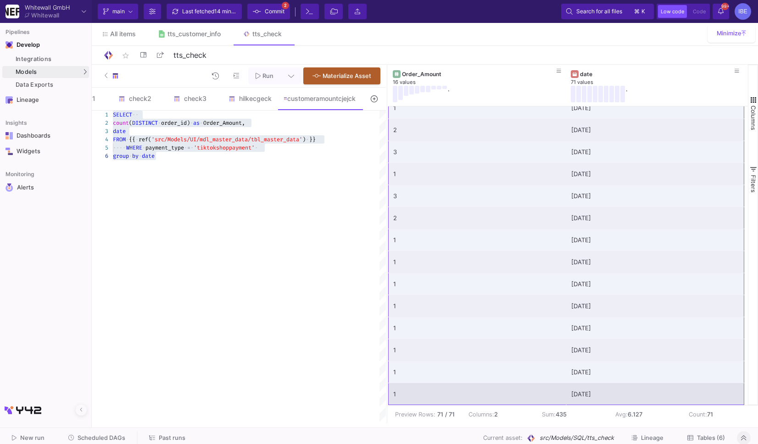
drag, startPoint x: 492, startPoint y: 120, endPoint x: 583, endPoint y: 390, distance: 285.1
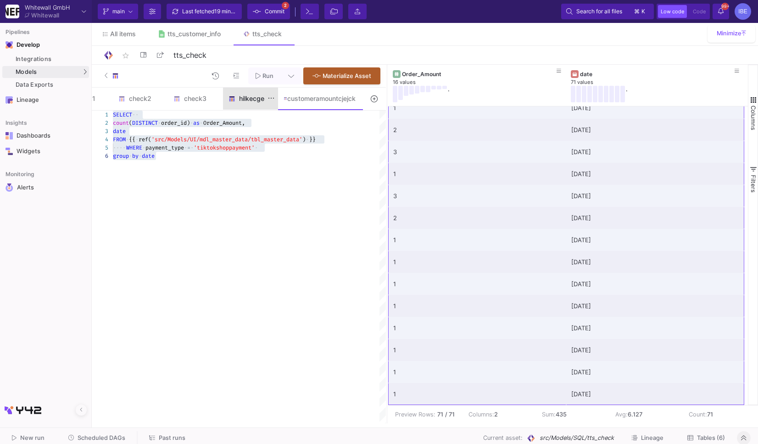
click at [228, 103] on div "hilkecgeck" at bounding box center [250, 99] width 55 height 22
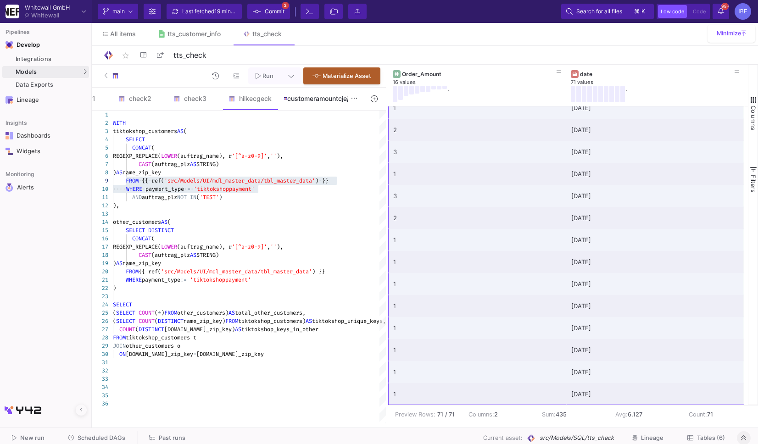
click at [284, 100] on div "customeramountcjejck" at bounding box center [320, 98] width 72 height 7
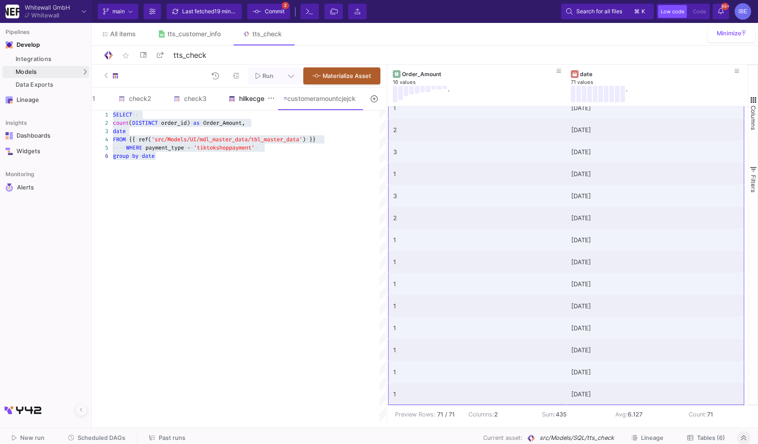
click at [241, 103] on div "hilkecgeck" at bounding box center [250, 99] width 55 height 22
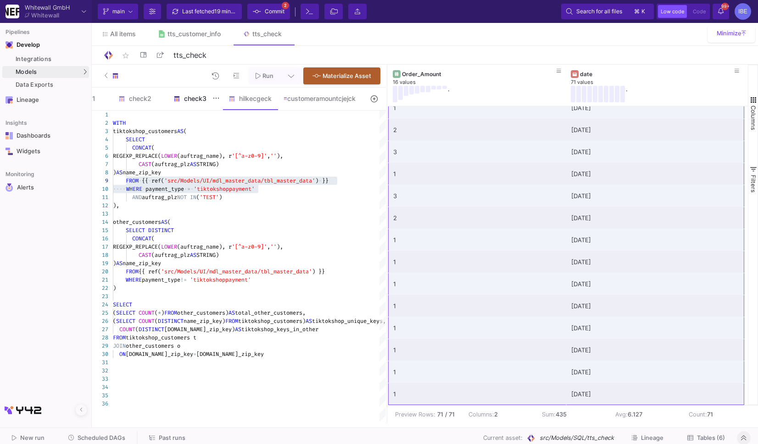
click at [189, 101] on div "check3" at bounding box center [195, 98] width 44 height 7
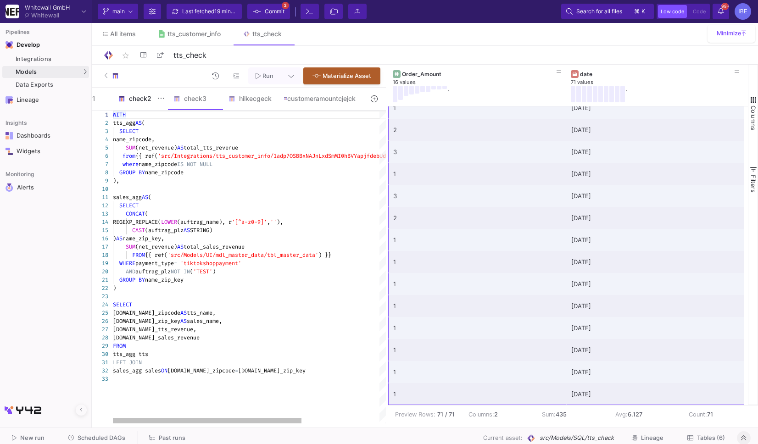
click at [136, 100] on div "check2" at bounding box center [140, 98] width 44 height 7
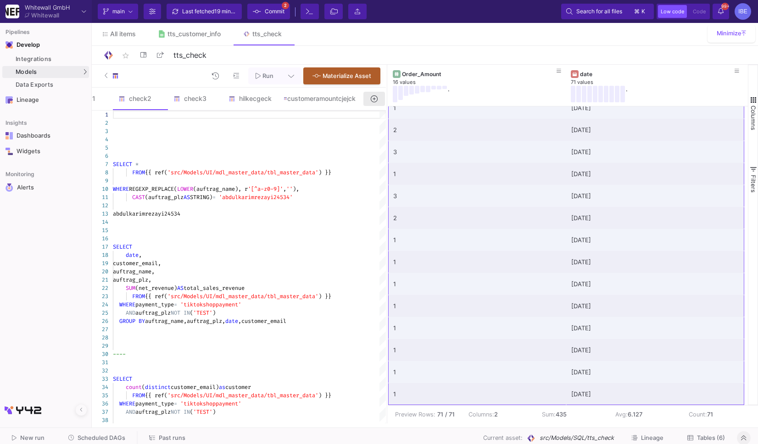
click at [375, 101] on icon at bounding box center [374, 98] width 6 height 6
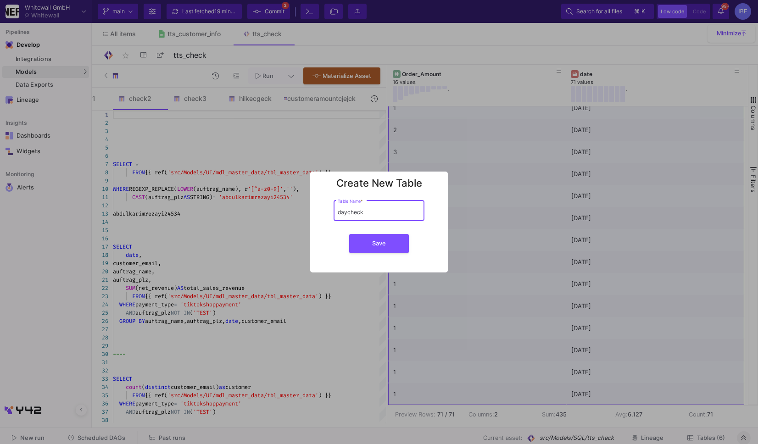
type input "daycheck"
click at [349, 234] on button "Save" at bounding box center [379, 243] width 60 height 19
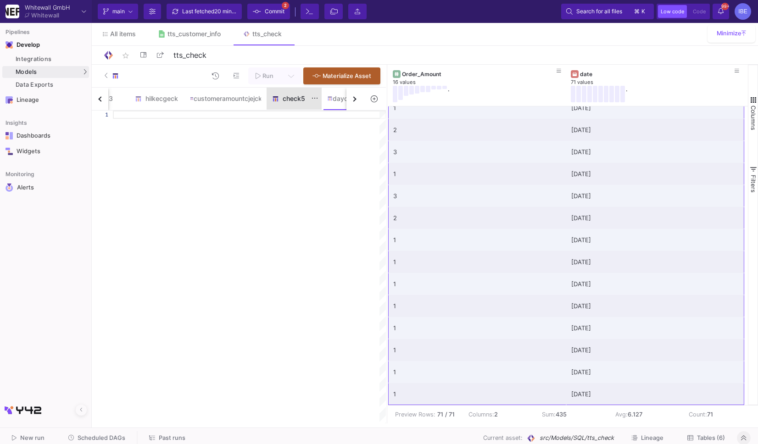
click at [299, 98] on div "check5" at bounding box center [294, 98] width 44 height 7
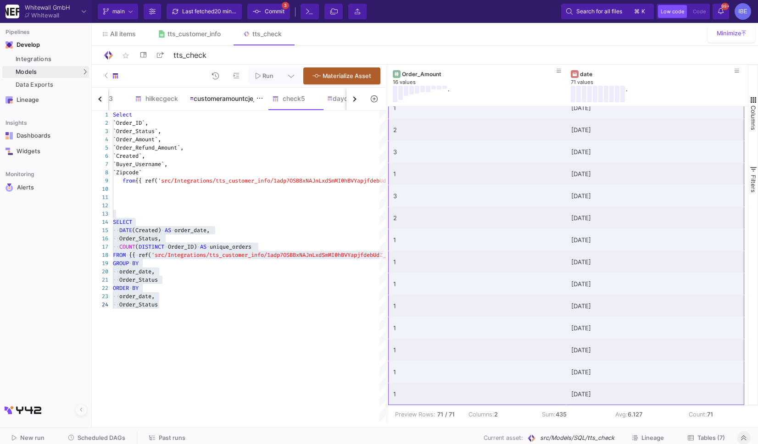
click at [211, 104] on div "customeramountcjejck" at bounding box center [225, 99] width 82 height 22
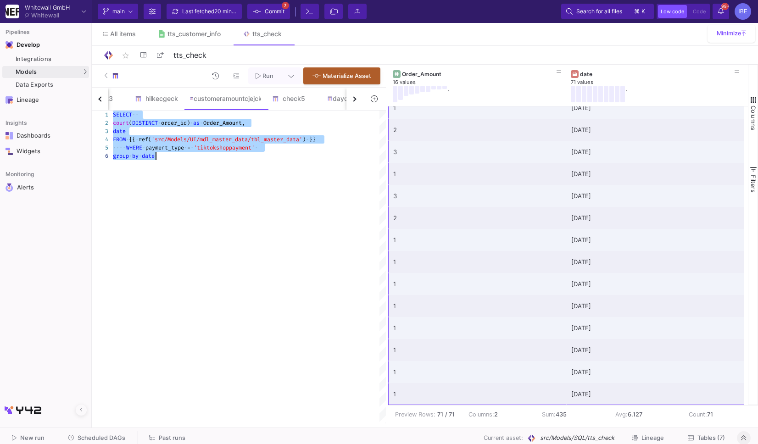
click at [205, 151] on span "'tiktokshoppayment'" at bounding box center [224, 147] width 61 height 7
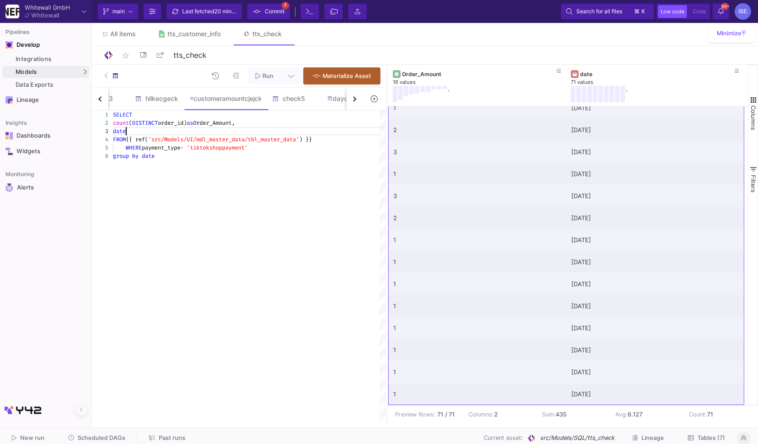
click at [156, 130] on div "date" at bounding box center [249, 131] width 273 height 8
drag, startPoint x: 155, startPoint y: 129, endPoint x: 106, endPoint y: 126, distance: 49.2
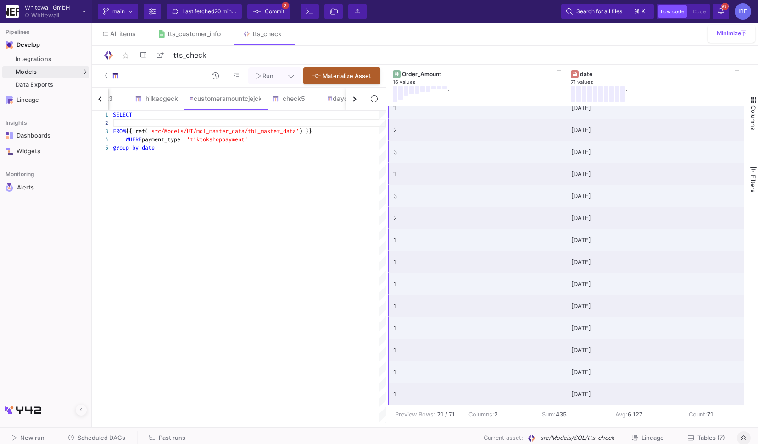
scroll to position [9, 3]
click at [185, 146] on div "group by date" at bounding box center [249, 148] width 273 height 8
click at [145, 148] on span "'[DATE]" at bounding box center [153, 147] width 22 height 7
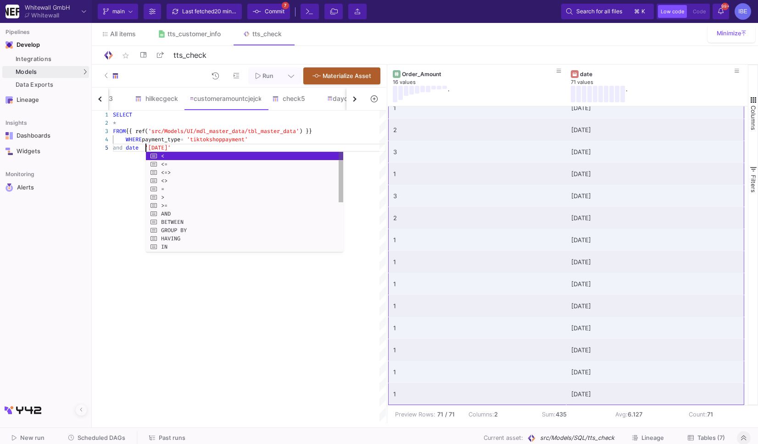
scroll to position [33, 36]
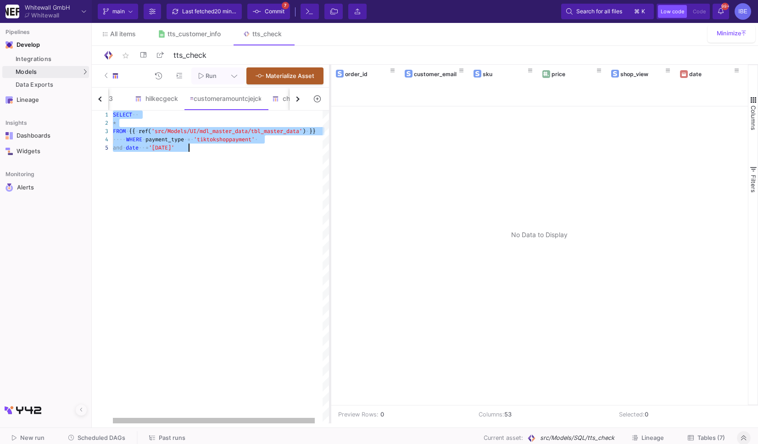
drag, startPoint x: 385, startPoint y: 140, endPoint x: 329, endPoint y: 144, distance: 56.5
click at [329, 144] on div at bounding box center [330, 244] width 2 height 359
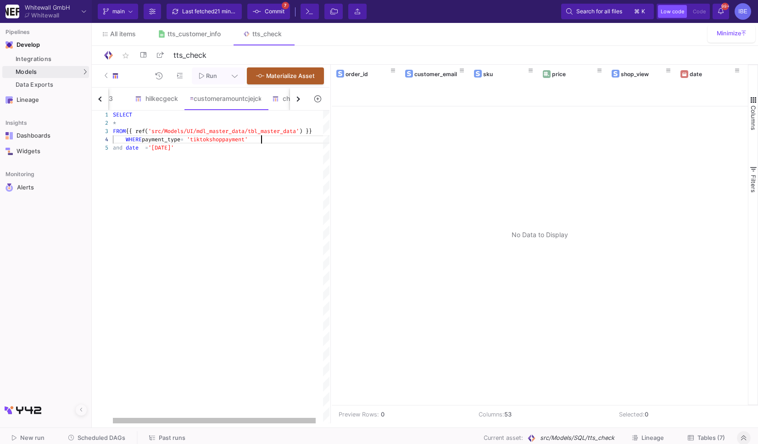
click at [269, 139] on div "WHERE payment_type = 'tiktokshoppayment'" at bounding box center [225, 139] width 224 height 8
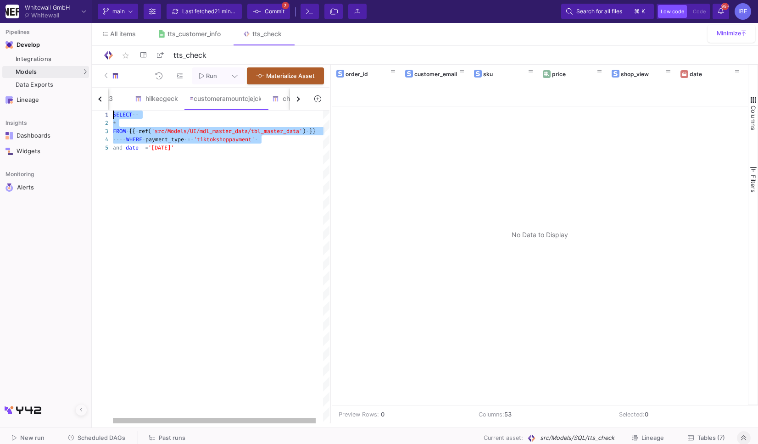
drag, startPoint x: 278, startPoint y: 139, endPoint x: 92, endPoint y: 107, distance: 189.0
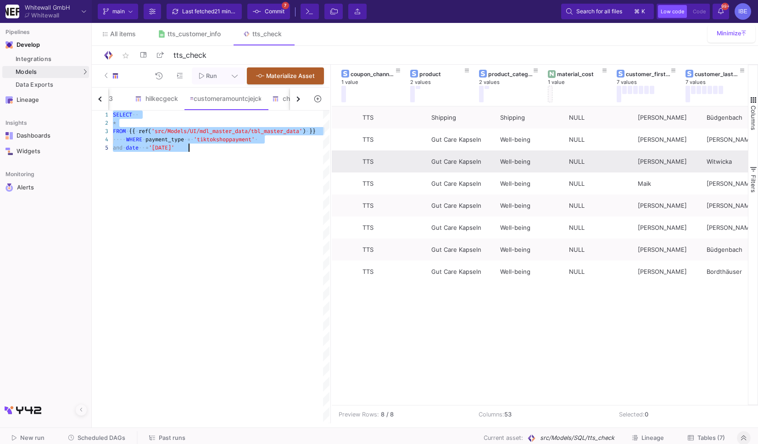
scroll to position [0, 890]
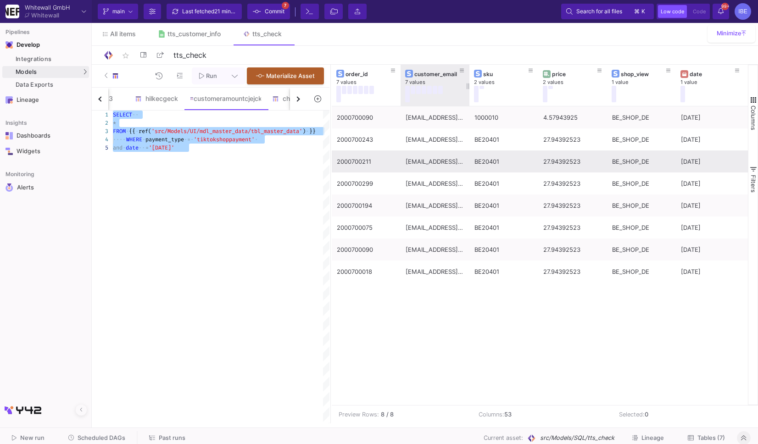
type textarea "SELECT * FROM {{ ref('src/Models/UI/mdl_master_data/tbl_master_data') }} WHERE …"
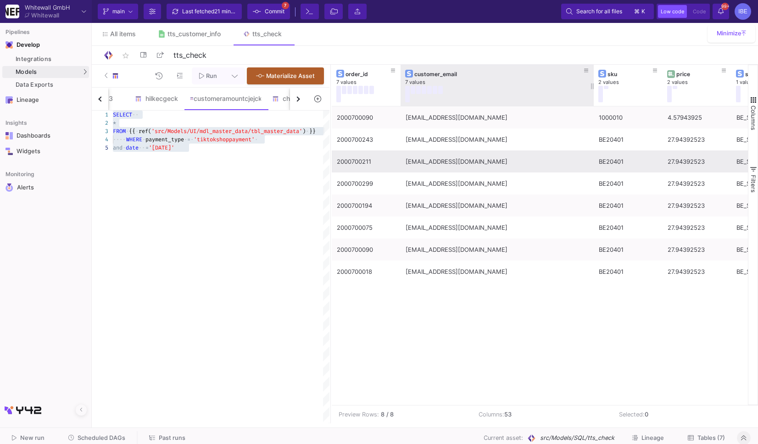
drag, startPoint x: 467, startPoint y: 78, endPoint x: 592, endPoint y: 96, distance: 125.6
click at [592, 96] on div at bounding box center [594, 85] width 4 height 41
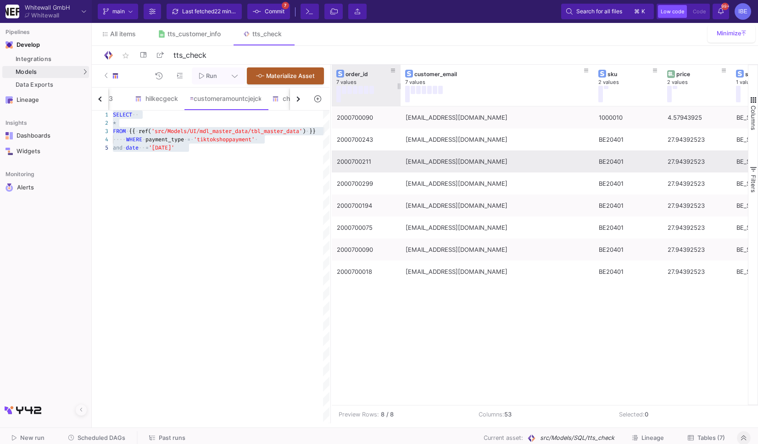
click at [377, 96] on div at bounding box center [363, 94] width 55 height 17
click at [377, 79] on div "7 values" at bounding box center [370, 82] width 69 height 7
click at [364, 75] on div "order_id" at bounding box center [367, 74] width 45 height 7
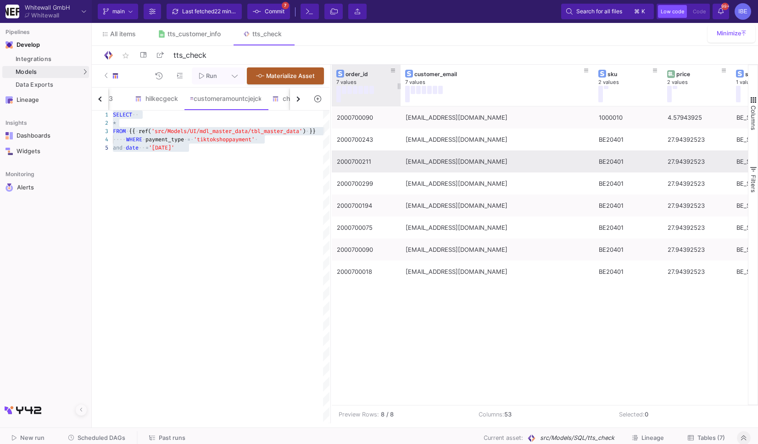
click at [364, 75] on div "order_id" at bounding box center [367, 74] width 45 height 7
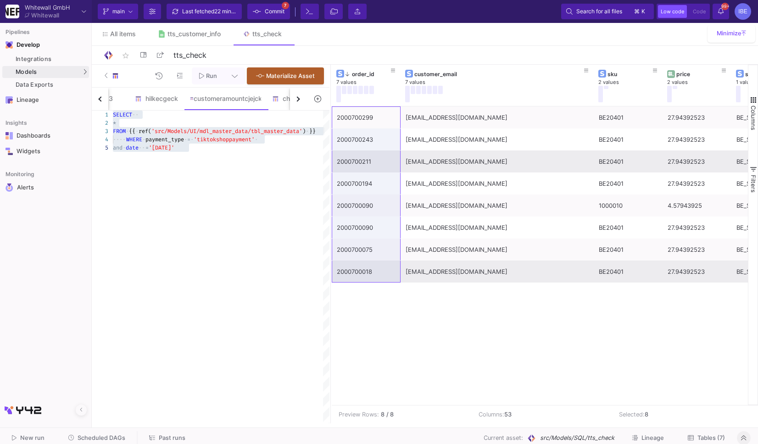
drag, startPoint x: 383, startPoint y: 113, endPoint x: 365, endPoint y: 281, distance: 168.9
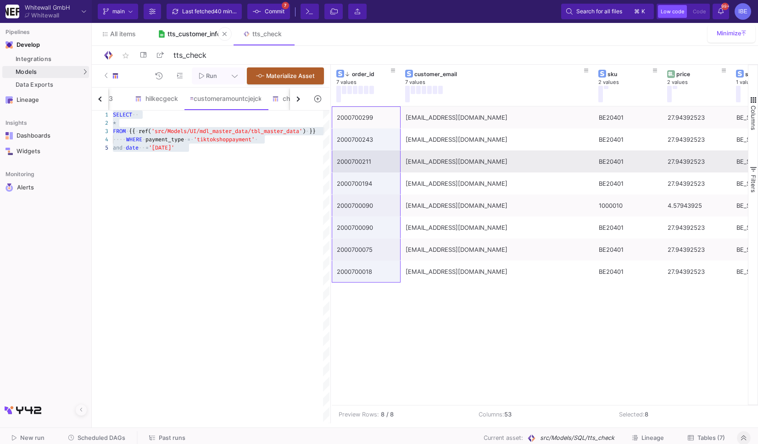
click at [179, 44] on link "tts_customer_info" at bounding box center [189, 34] width 85 height 22
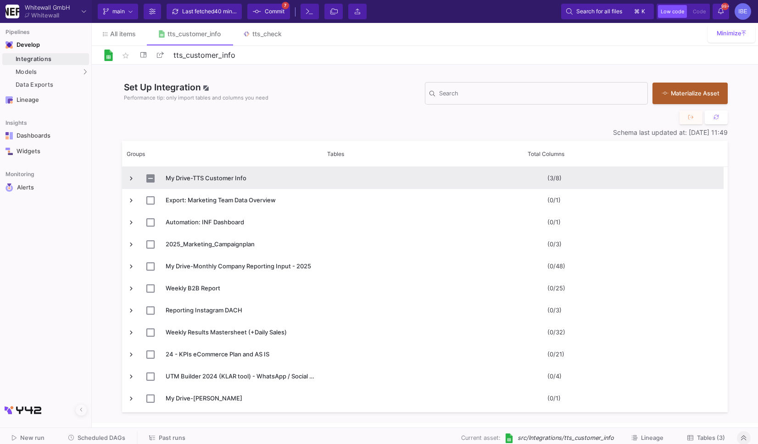
click at [128, 174] on span "Press SPACE to select this row." at bounding box center [131, 178] width 8 height 8
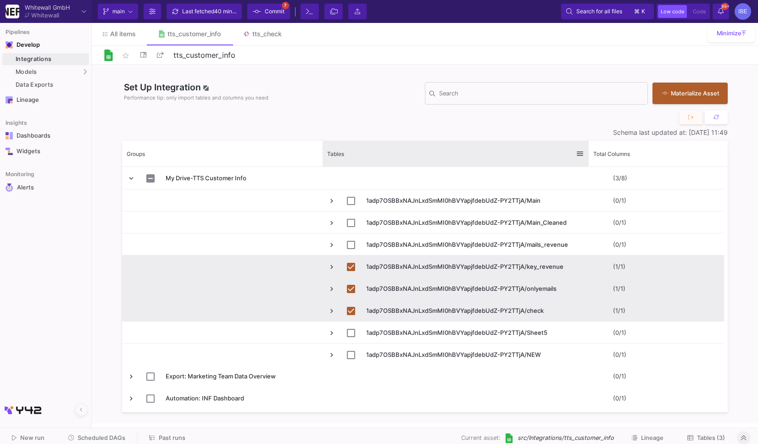
drag, startPoint x: 522, startPoint y: 153, endPoint x: 629, endPoint y: 158, distance: 107.5
click at [590, 158] on div at bounding box center [589, 154] width 4 height 26
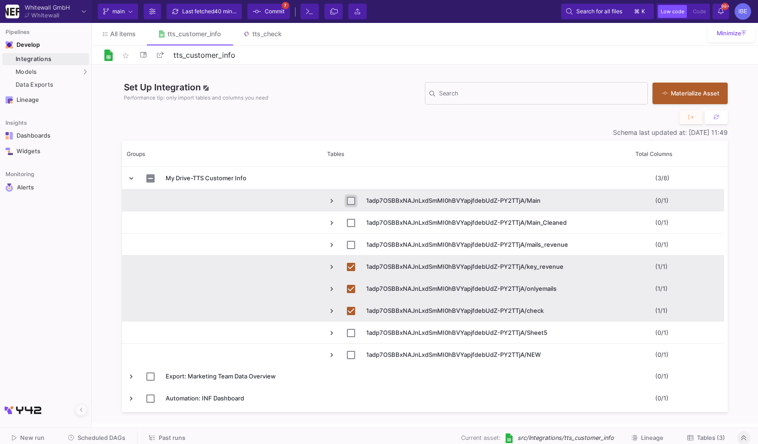
click at [350, 199] on input "Press Space to toggle row selection (unchecked)" at bounding box center [351, 201] width 8 height 8
checkbox input "true"
click at [698, 439] on span "Tables (4)" at bounding box center [711, 437] width 28 height 7
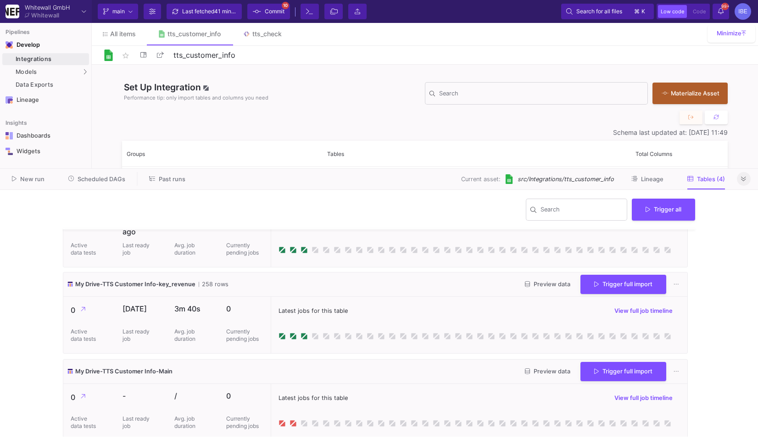
scroll to position [96, 0]
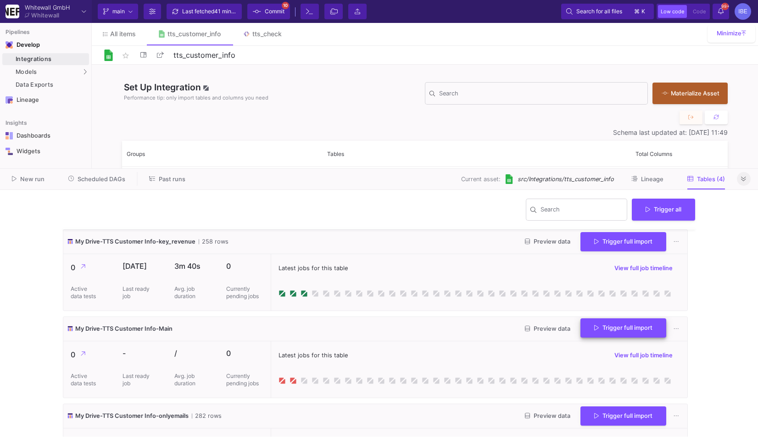
click at [595, 335] on button "Trigger full import" at bounding box center [623, 328] width 86 height 20
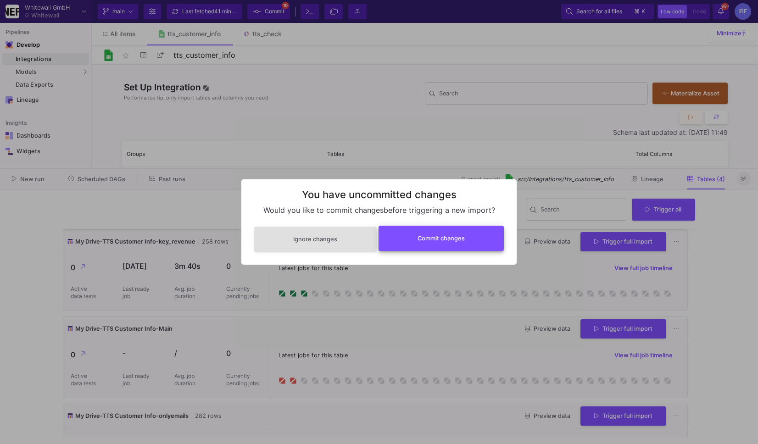
click at [436, 246] on button "Commit changes" at bounding box center [441, 238] width 126 height 25
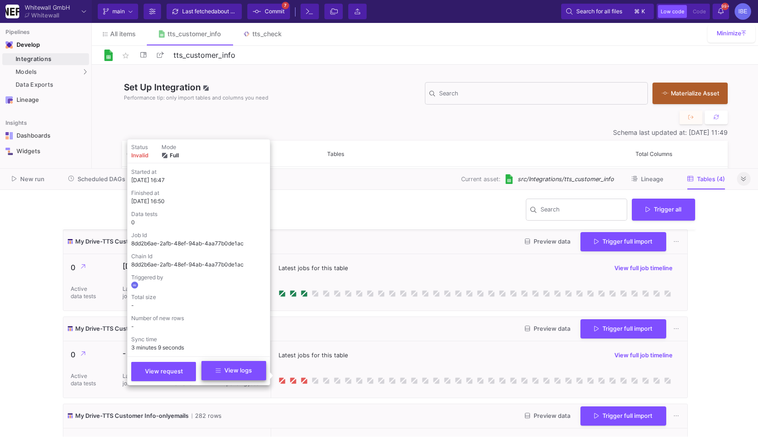
click at [250, 377] on button "View logs" at bounding box center [233, 370] width 65 height 19
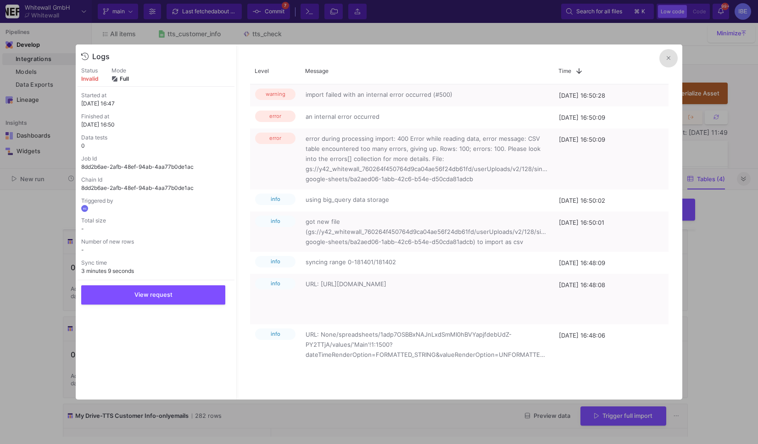
click at [668, 53] on button at bounding box center [668, 58] width 18 height 18
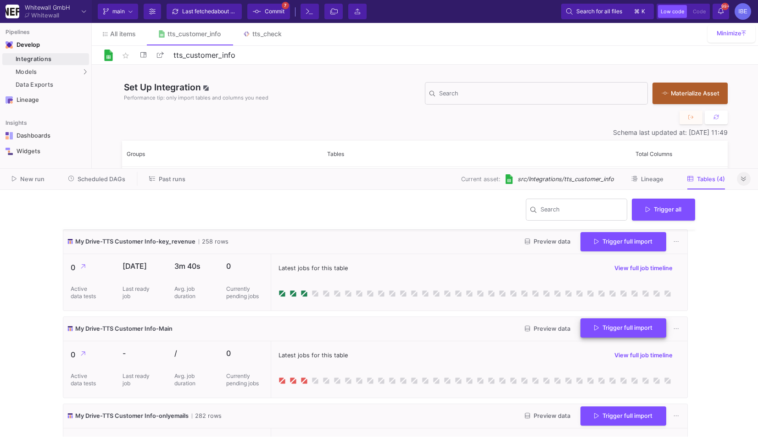
click at [587, 326] on button "Trigger full import" at bounding box center [623, 328] width 86 height 20
click at [283, 380] on icon at bounding box center [281, 380] width 7 height 7
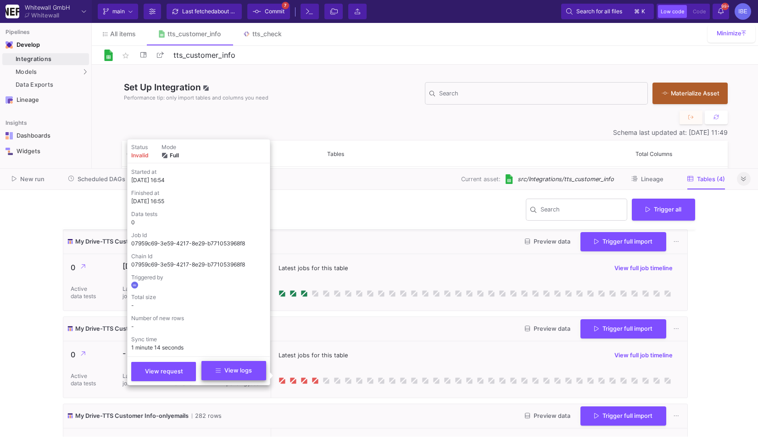
click at [247, 381] on div "View request View logs" at bounding box center [198, 368] width 135 height 25
click at [246, 370] on span "View logs" at bounding box center [234, 370] width 36 height 7
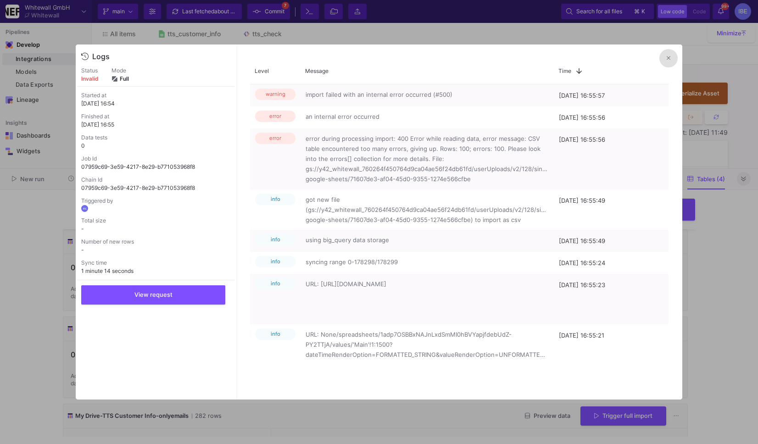
click at [695, 267] on div at bounding box center [379, 222] width 758 height 444
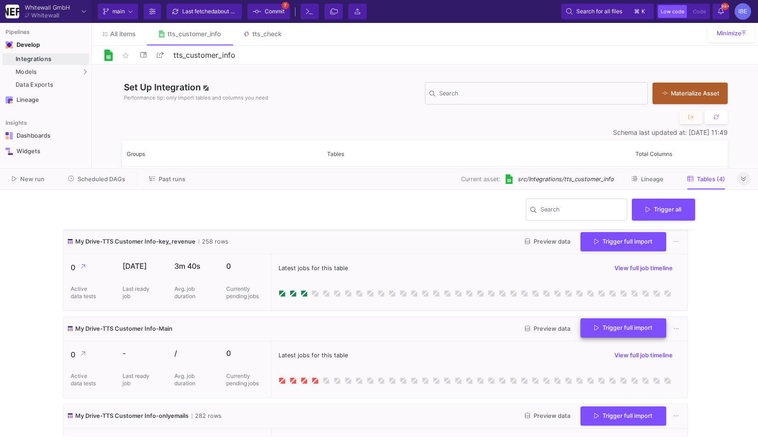
click at [597, 329] on span "Trigger full import" at bounding box center [623, 327] width 58 height 7
click at [264, 11] on span "Commit" at bounding box center [269, 12] width 32 height 14
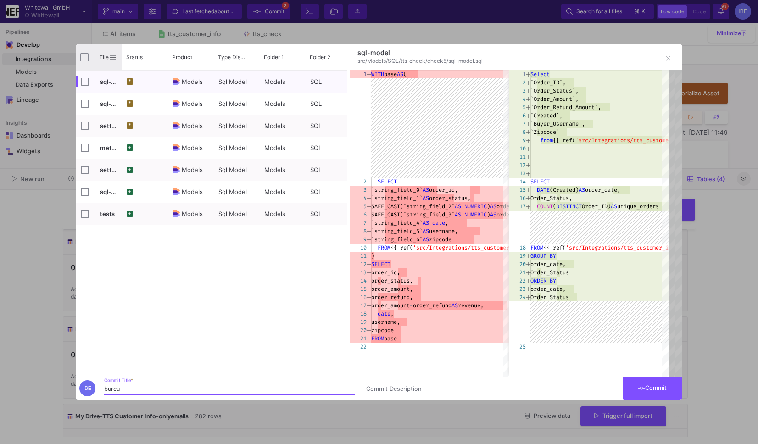
type input "burcu"
click at [87, 57] on input "Press Space to toggle all rows selection (unchecked)" at bounding box center [84, 57] width 8 height 8
checkbox input "true"
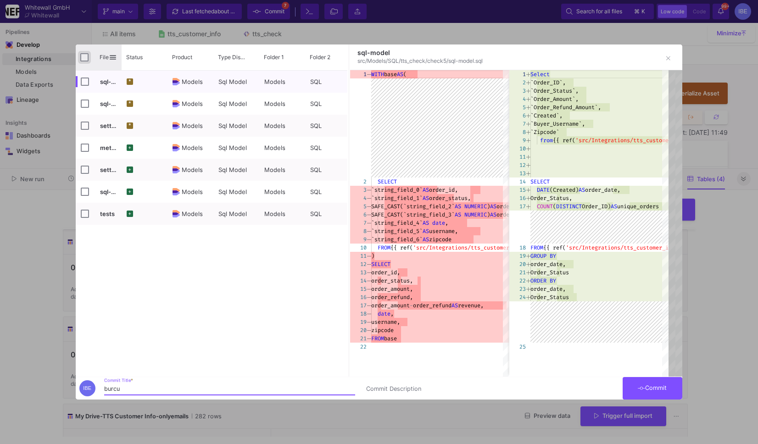
checkbox input "true"
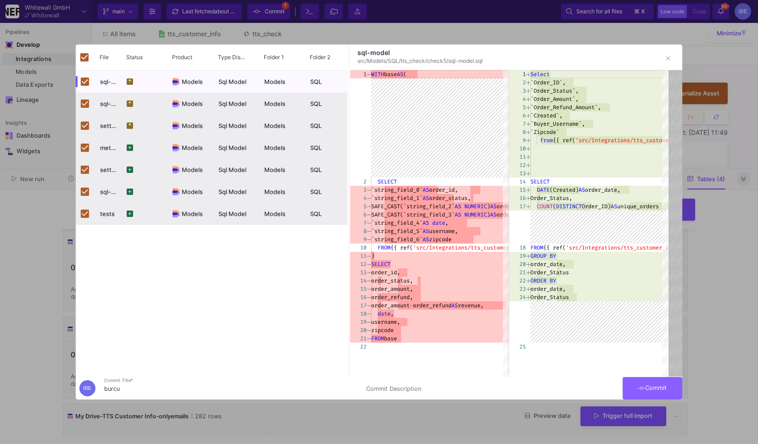
click at [669, 396] on button "Commit" at bounding box center [653, 388] width 60 height 22
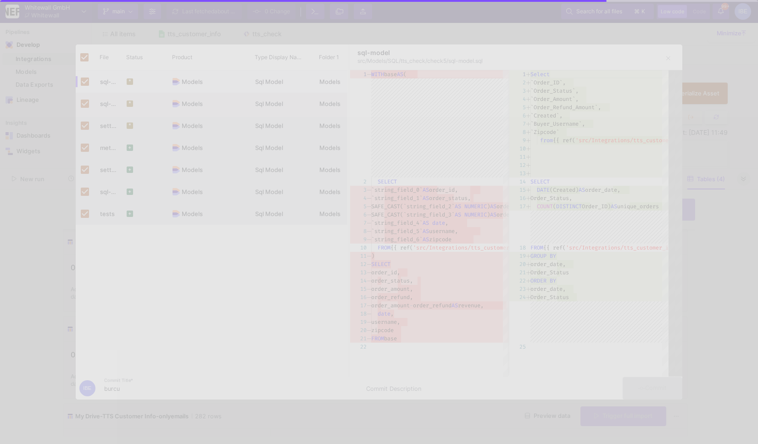
checkbox input "false"
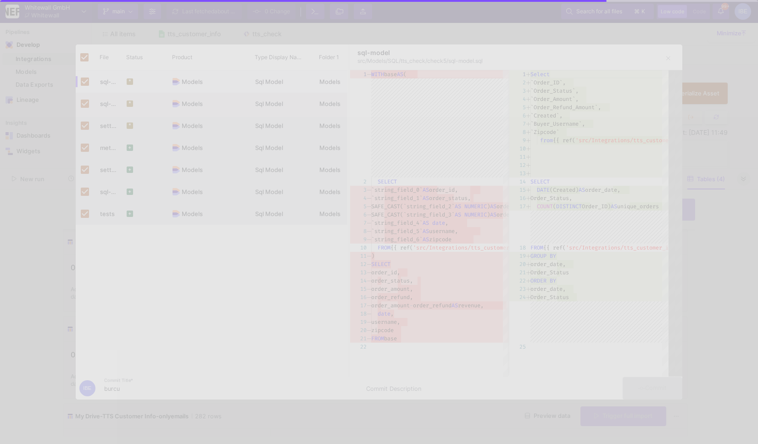
checkbox input "false"
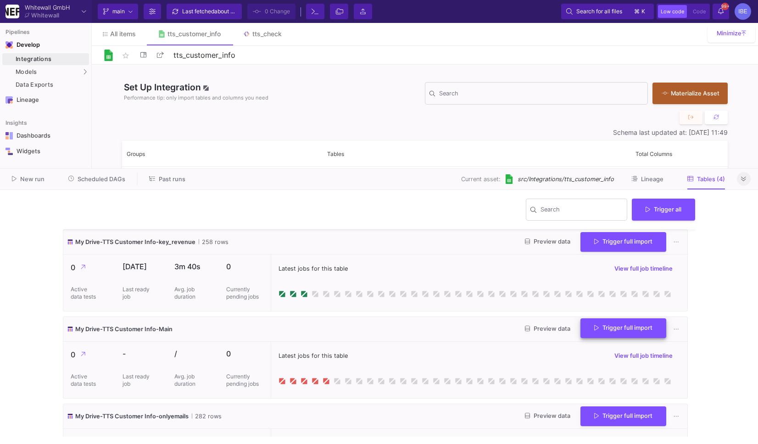
click at [594, 329] on span "Trigger full import" at bounding box center [623, 327] width 58 height 7
checkbox input "false"
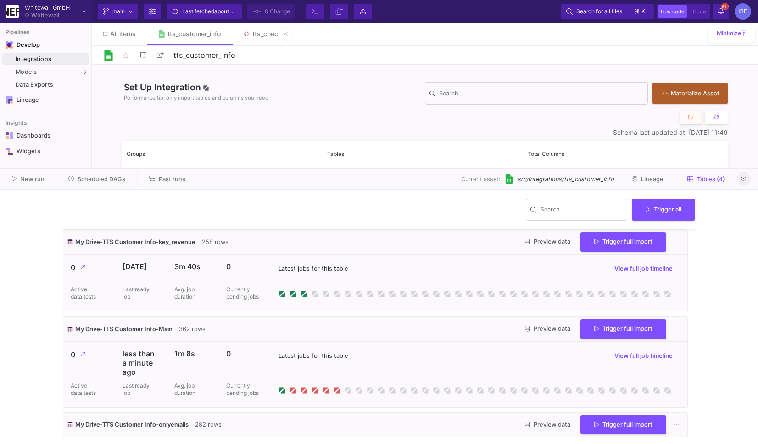
click at [250, 37] on img at bounding box center [247, 34] width 8 height 8
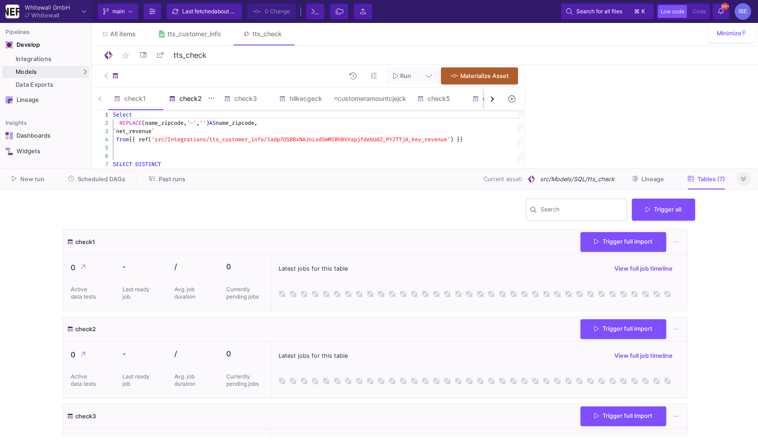
click at [192, 94] on div "check2" at bounding box center [190, 99] width 55 height 22
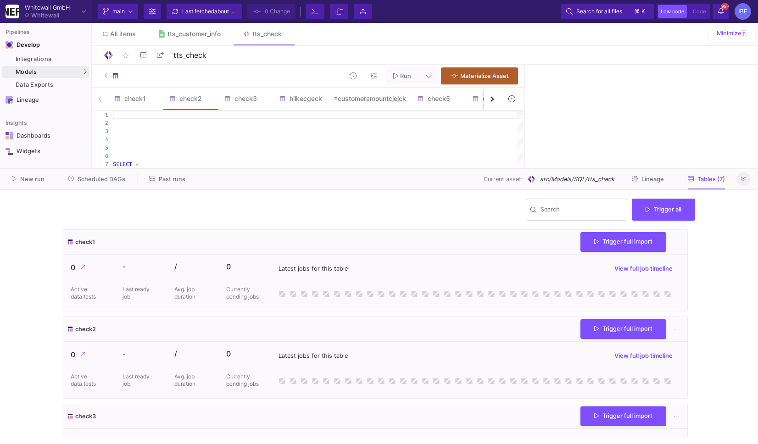
click at [751, 182] on div "New run Scheduled DAGs Past runs Current asset: src/Models/SQL/tts_check Lineag…" at bounding box center [379, 179] width 758 height 21
click at [750, 182] on div at bounding box center [744, 179] width 14 height 14
click at [743, 179] on icon at bounding box center [743, 179] width 5 height 6
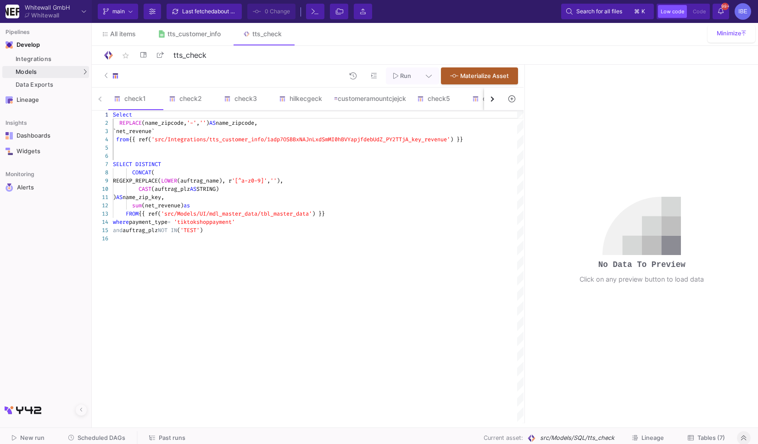
click at [509, 106] on div at bounding box center [512, 99] width 23 height 23
click at [429, 97] on div "check5" at bounding box center [439, 98] width 44 height 7
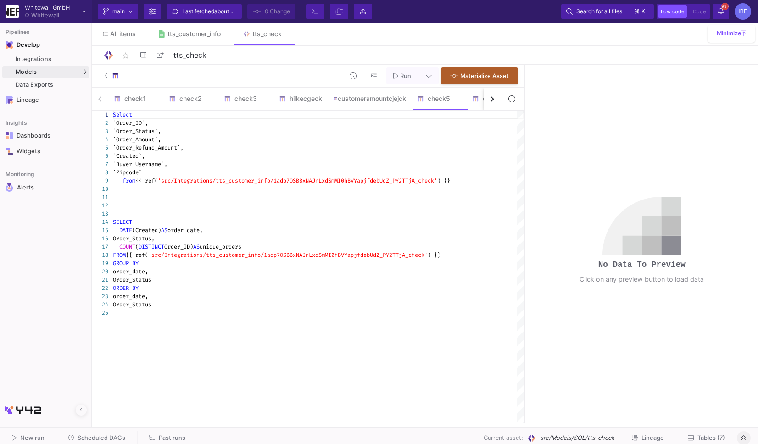
click at [360, 196] on div at bounding box center [318, 197] width 411 height 8
type textarea "Select `Order_ID`, `Order_Status`, `Order_Amount`, `Order_Refund_Amount`, `Crea…"
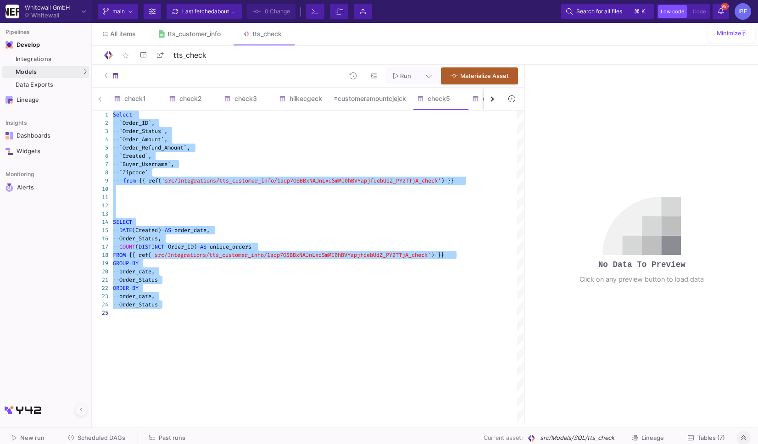
scroll to position [8, 0]
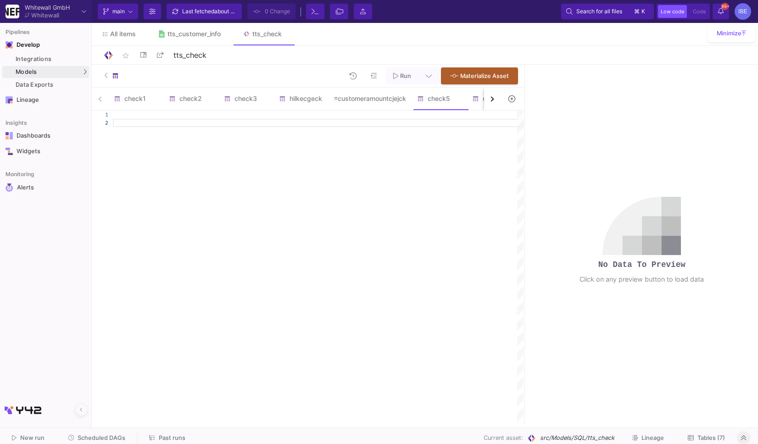
click at [112, 75] on img at bounding box center [115, 75] width 7 height 7
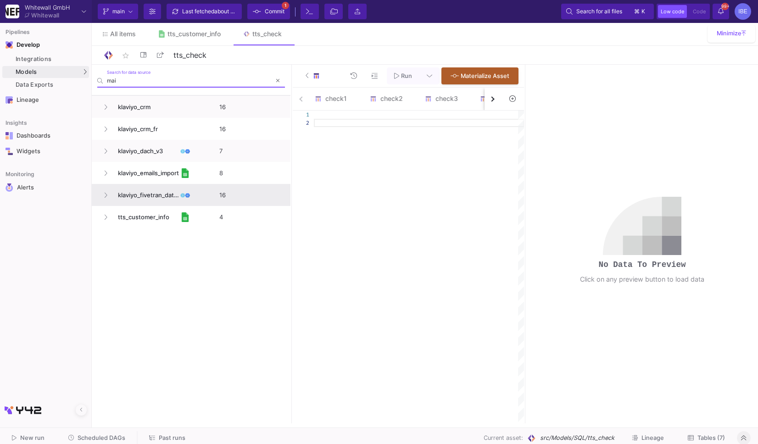
type input "mai"
click at [106, 204] on div "klaviyo_fivetran_data_collection" at bounding box center [143, 195] width 93 height 22
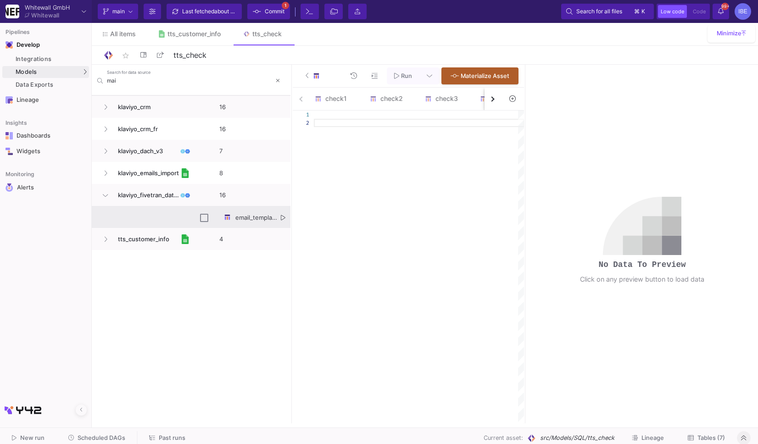
click at [284, 221] on fa-icon "Press SPACE to select this row." at bounding box center [283, 217] width 5 height 7
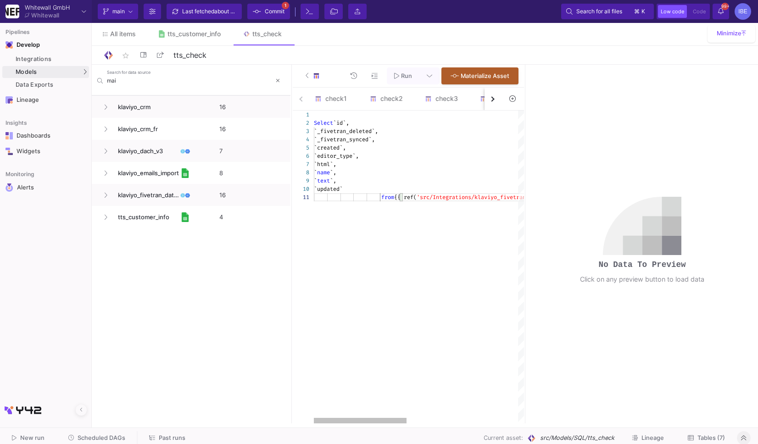
scroll to position [0, 445]
click at [352, 214] on div "Select `id`, `_fivetran_deleted`, `_fivetran_synced`, `created`, `editor_type`,…" at bounding box center [545, 267] width 462 height 313
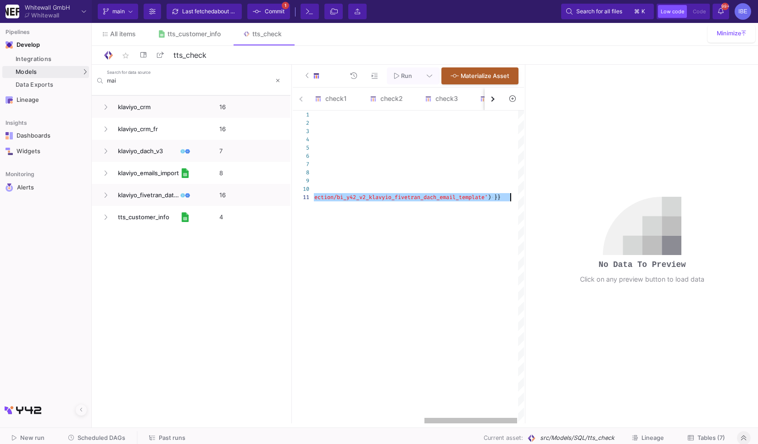
type textarea "Select `id`, `_fivetran_deleted`, `_fivetran_synced`, `created`, `editor_type`,…"
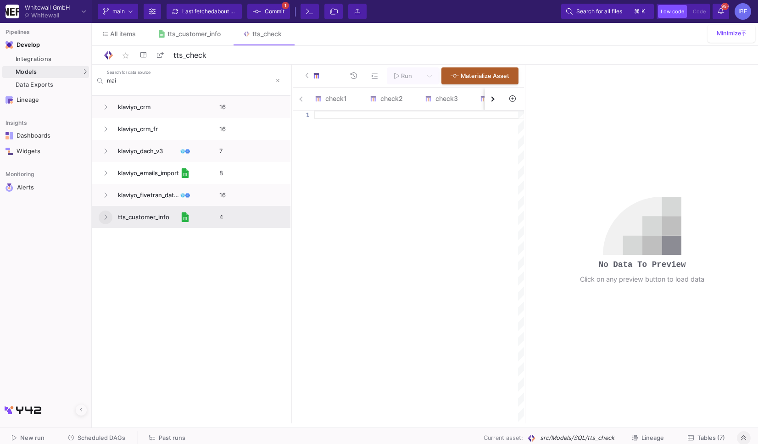
click at [105, 219] on icon at bounding box center [106, 217] width 3 height 5
drag, startPoint x: 291, startPoint y: 234, endPoint x: 402, endPoint y: 234, distance: 110.6
click at [302, 234] on div at bounding box center [301, 244] width 2 height 359
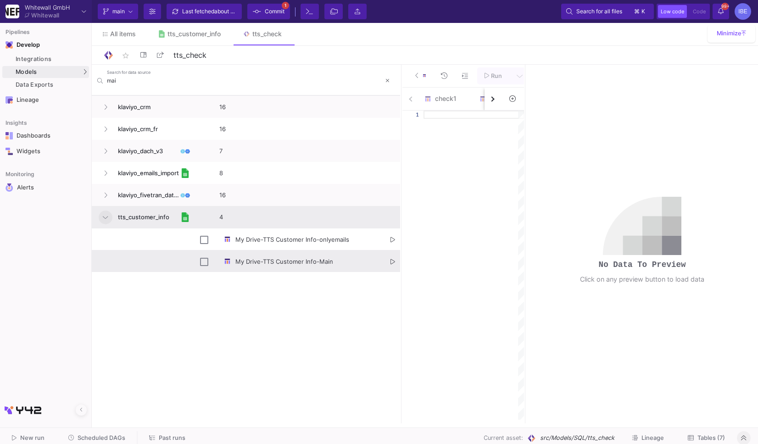
click at [396, 261] on div "My Drive-TTS Customer Info-Main" at bounding box center [297, 261] width 205 height 22
checkbox input "true"
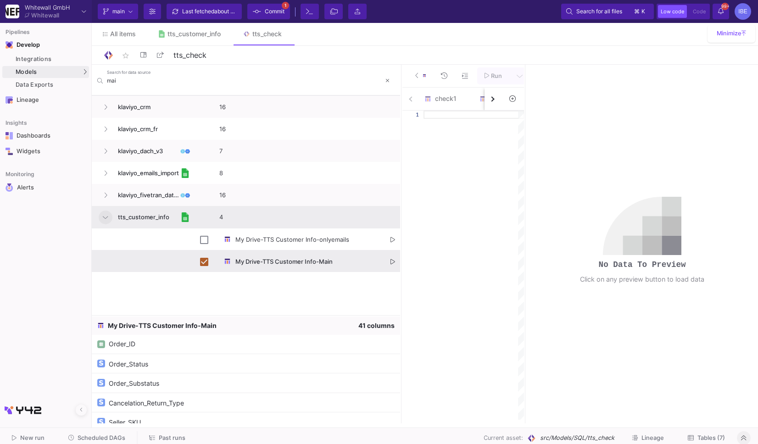
click at [394, 261] on icon "Press SPACE to deselect this row." at bounding box center [392, 262] width 5 height 6
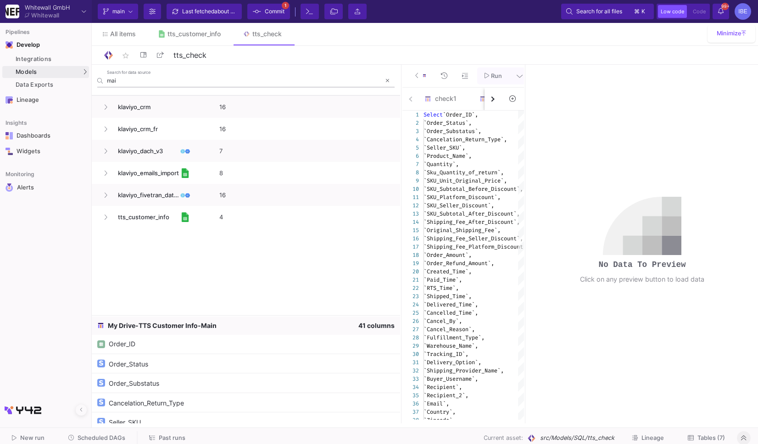
click at [392, 86] on div at bounding box center [388, 81] width 14 height 14
click at [412, 77] on button at bounding box center [421, 75] width 26 height 17
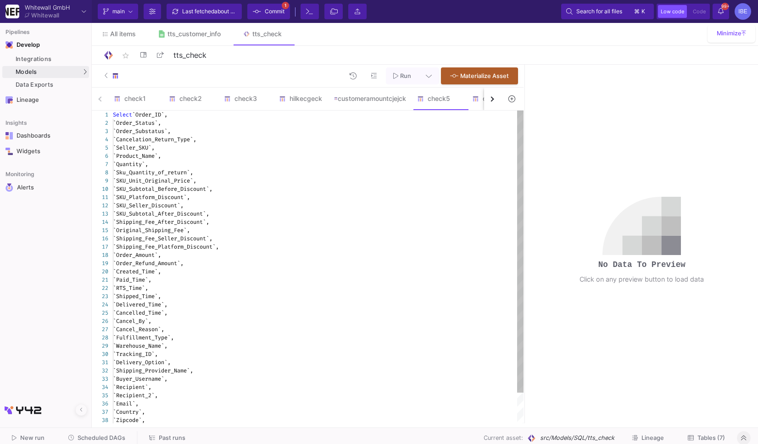
click at [140, 115] on span "`Order_ID`," at bounding box center [149, 114] width 35 height 7
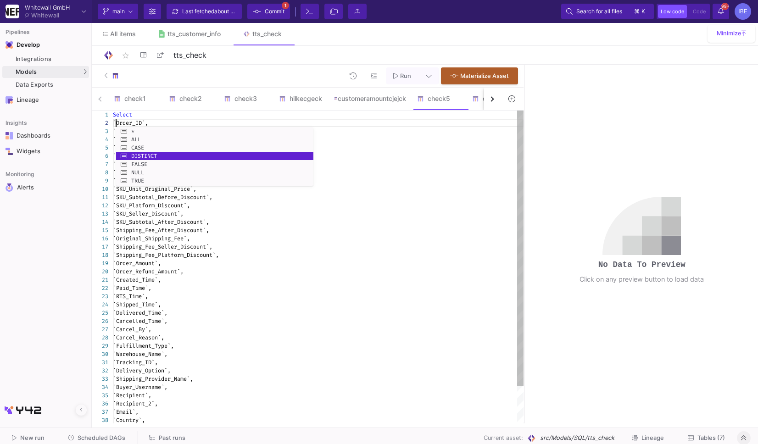
scroll to position [8, 6]
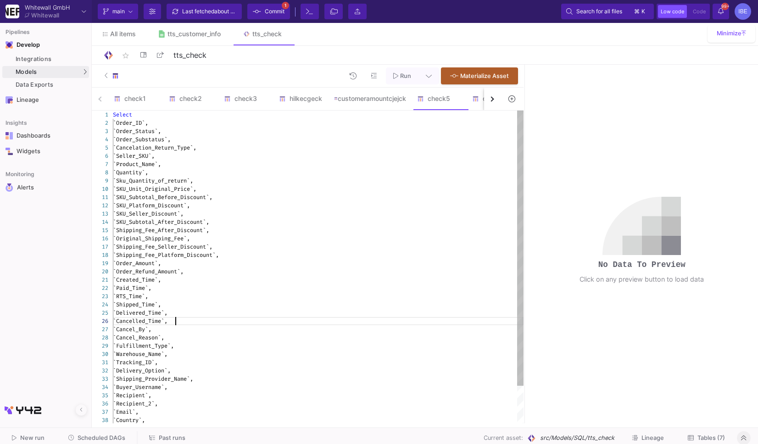
click at [308, 318] on div "`Cancelled_Time`," at bounding box center [318, 321] width 411 height 8
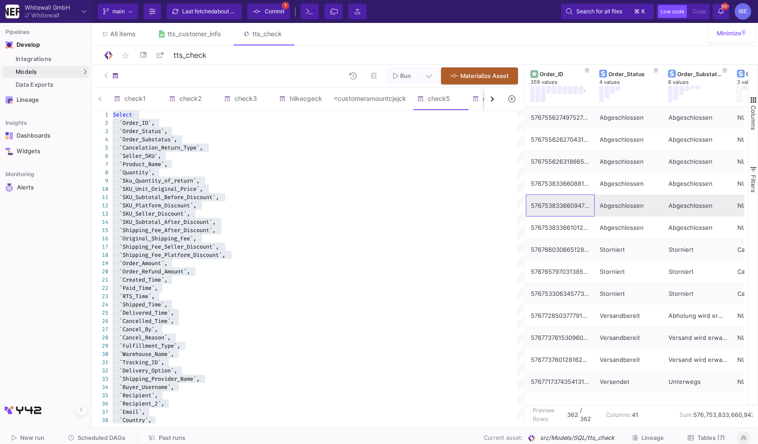
click at [526, 195] on div "576753833660947300" at bounding box center [560, 206] width 69 height 22
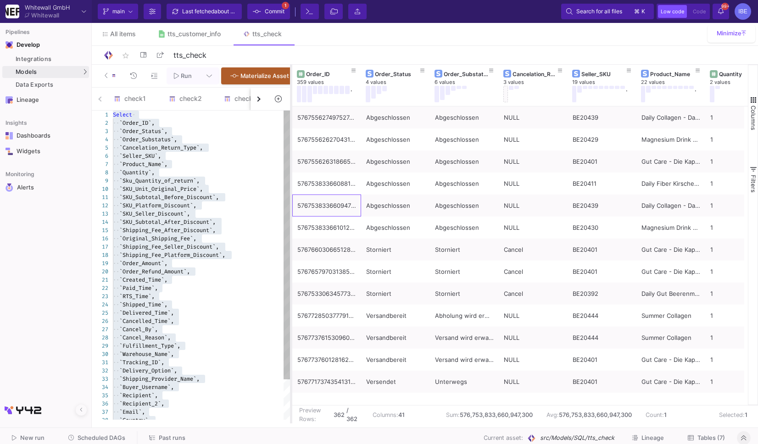
drag, startPoint x: 525, startPoint y: 193, endPoint x: 292, endPoint y: 211, distance: 233.3
click at [292, 211] on div at bounding box center [291, 244] width 2 height 359
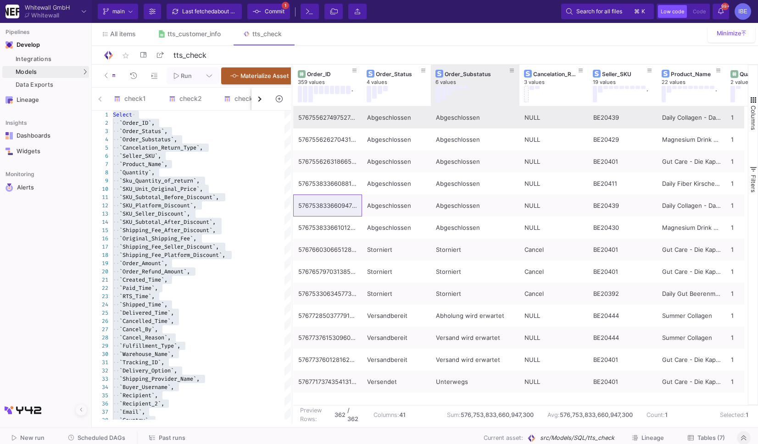
drag, startPoint x: 497, startPoint y: 93, endPoint x: 517, endPoint y: 122, distance: 35.6
click at [517, 122] on div "Order_ID 359 values . Order_Status 4 values Order_Substatus 6 values Cancelatio…" at bounding box center [520, 235] width 455 height 340
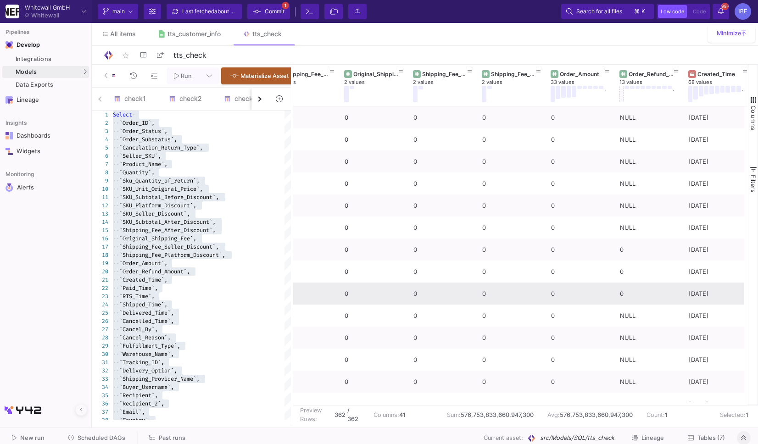
scroll to position [0, 1108]
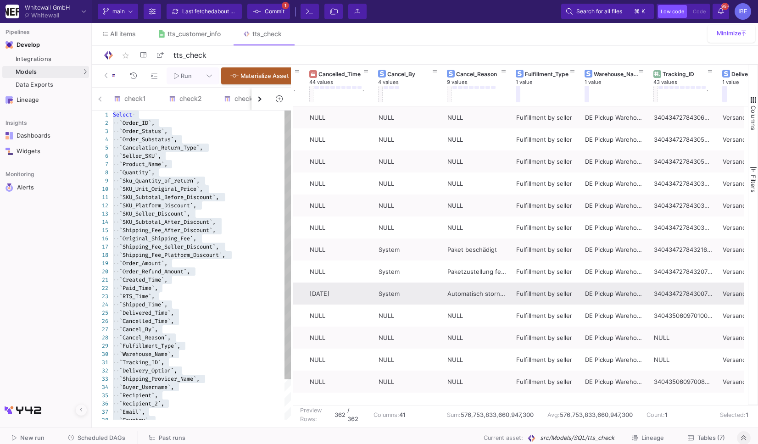
click at [172, 349] on span "`Fulfillment_Type`," at bounding box center [149, 345] width 61 height 7
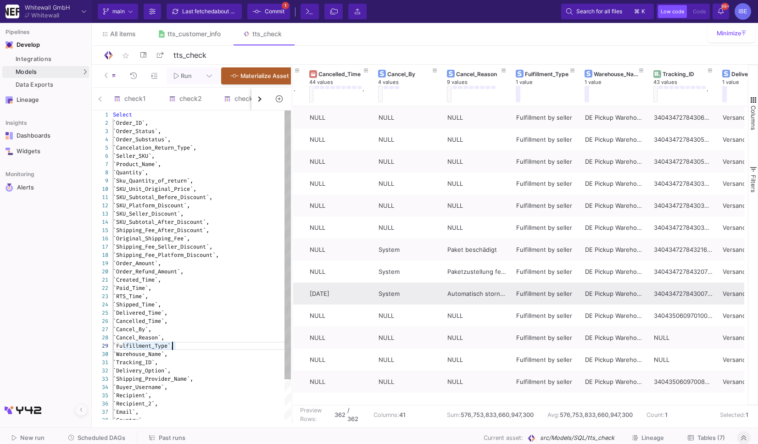
click at [172, 348] on span "`Fulfillment_Type`," at bounding box center [143, 345] width 61 height 7
click at [167, 348] on span "`Warehouse_Name`," at bounding box center [140, 345] width 55 height 7
click at [171, 348] on div "`Tracking_ID`," at bounding box center [202, 346] width 178 height 8
click at [171, 348] on span "`Delivery_Option`," at bounding box center [142, 345] width 58 height 7
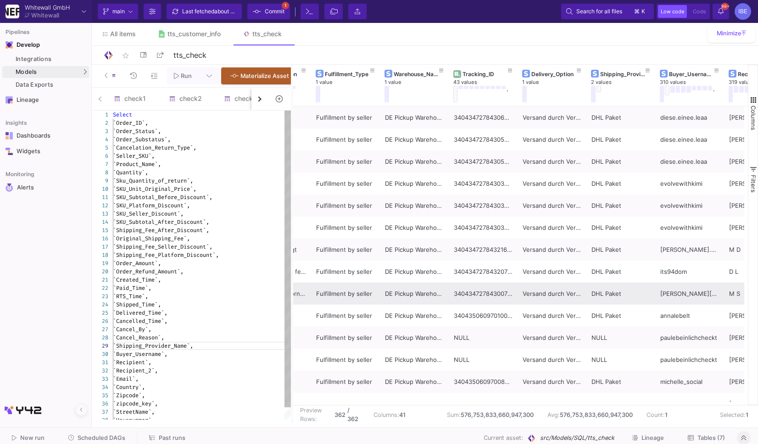
click at [158, 350] on span "`Shipping_Provider_Name`," at bounding box center [153, 345] width 80 height 7
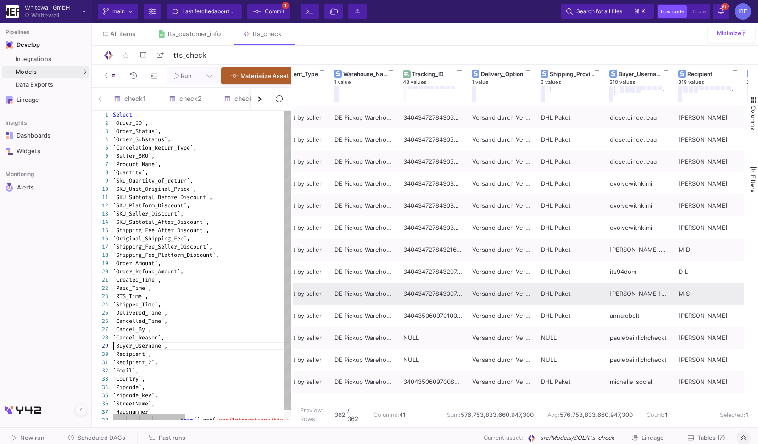
click at [167, 350] on span "`Buyer_Username`," at bounding box center [140, 345] width 55 height 7
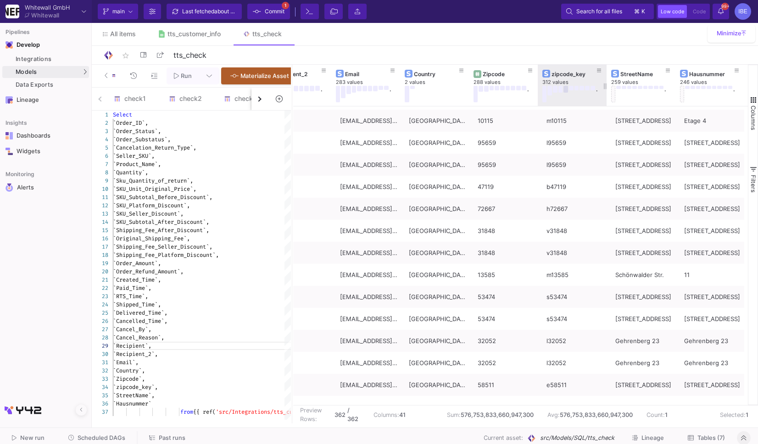
click at [565, 89] on button at bounding box center [565, 89] width 5 height 7
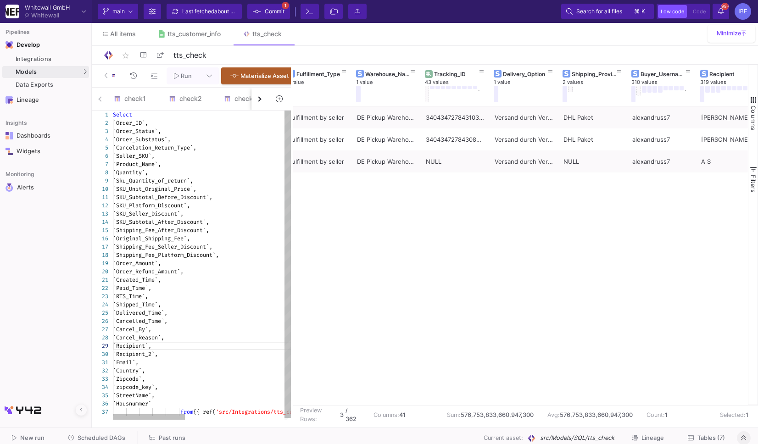
click at [235, 243] on div "`Original_Shipping_Fee`," at bounding box center [324, 238] width 423 height 8
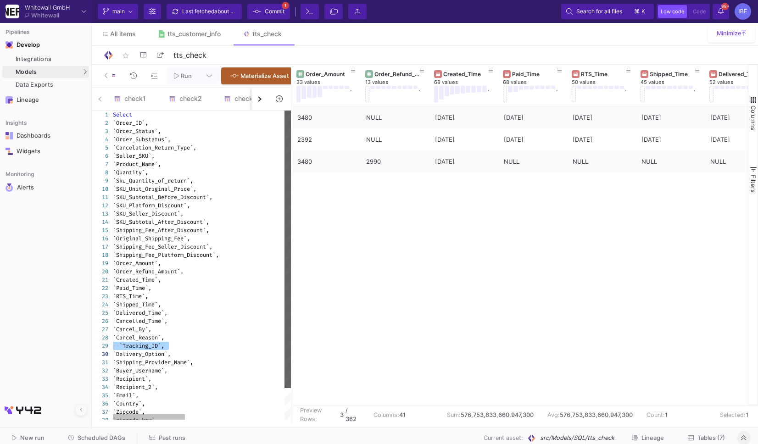
click at [284, 292] on div at bounding box center [287, 250] width 6 height 278
click at [253, 300] on div "`RTS_Time`," at bounding box center [324, 296] width 423 height 8
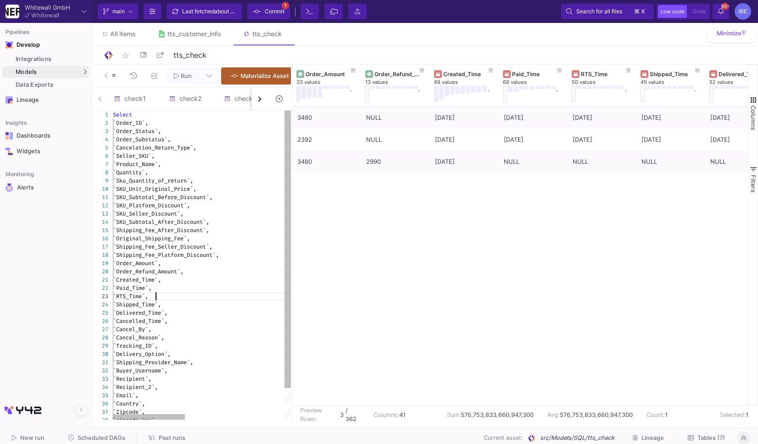
type textarea "Select `Order_ID`, `Order_Status`, `Order_Substatus`, `Cancelation_Return_Type`…"
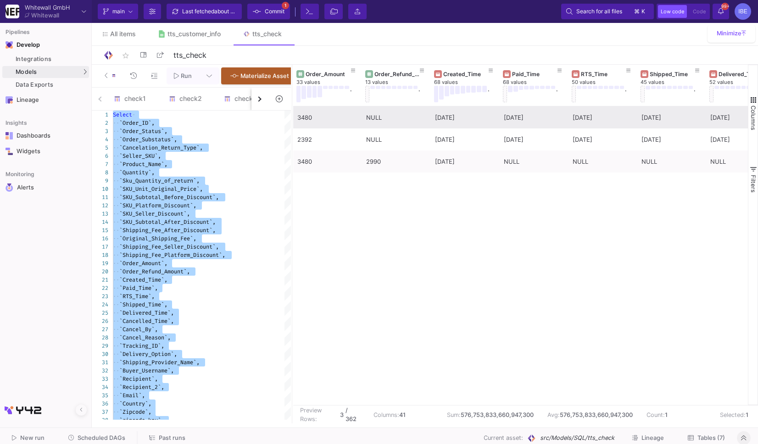
drag, startPoint x: 291, startPoint y: 125, endPoint x: 473, endPoint y: 125, distance: 181.7
click at [293, 125] on div at bounding box center [292, 244] width 2 height 359
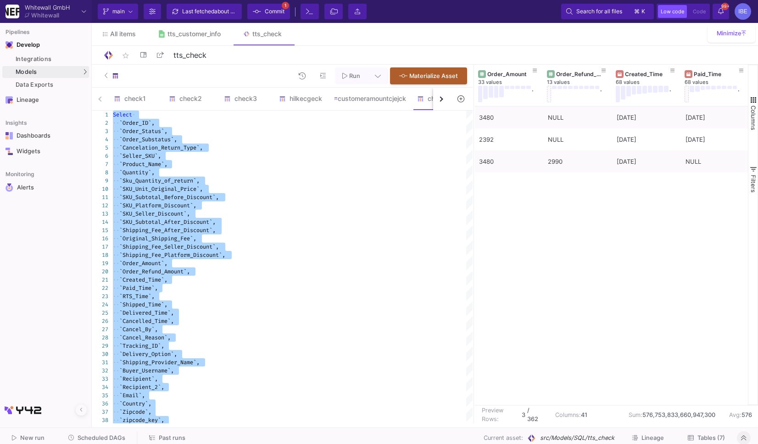
click at [460, 103] on fa-icon at bounding box center [460, 99] width 6 height 8
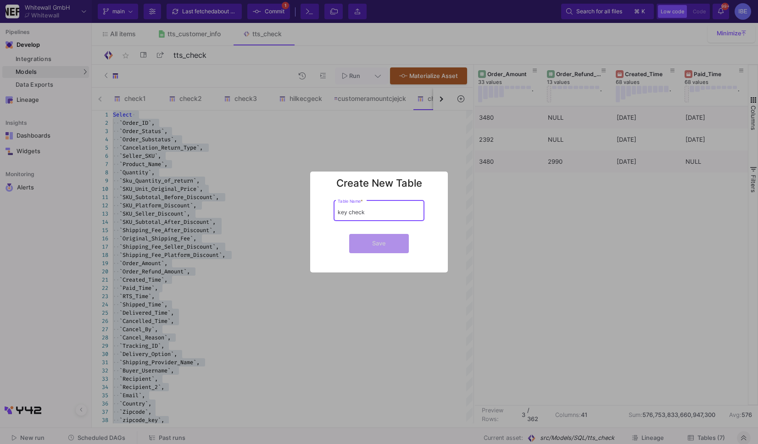
click at [349, 212] on input "key check" at bounding box center [379, 212] width 83 height 7
type input "keycheck"
click at [386, 228] on mat-form-field "keycheck Table Name *" at bounding box center [379, 214] width 91 height 31
click at [385, 237] on button "Save" at bounding box center [379, 242] width 60 height 19
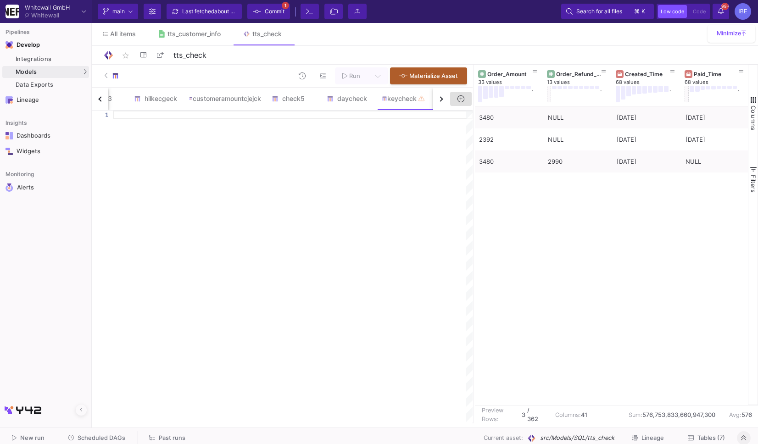
click at [325, 158] on div at bounding box center [293, 267] width 360 height 313
paste textarea "-- Aynı gün + aynı zipcode_key tekrar edenleri listele SELECT DATE(Created_Time…"
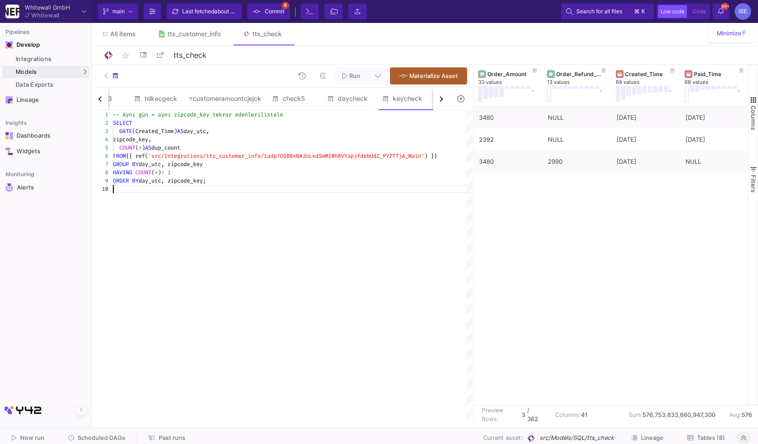
click at [275, 188] on div at bounding box center [293, 189] width 360 height 8
type textarea "-- Aynı gün + aynı zipcode_key tekrar edenleri listele SELECT DATE(Created_Time…"
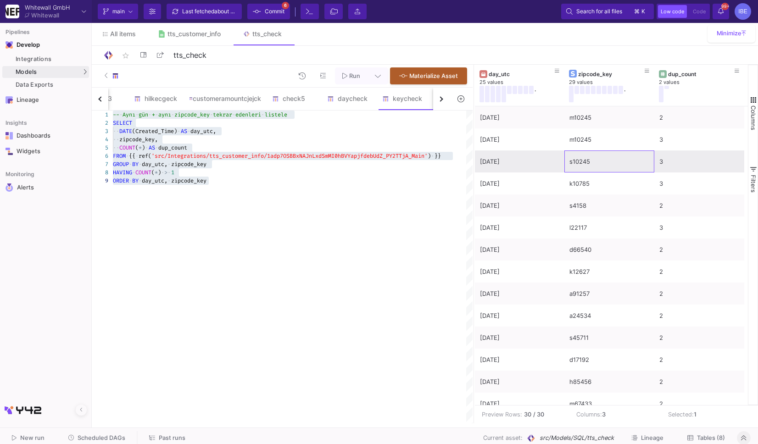
click at [573, 161] on div "s10245" at bounding box center [609, 162] width 80 height 22
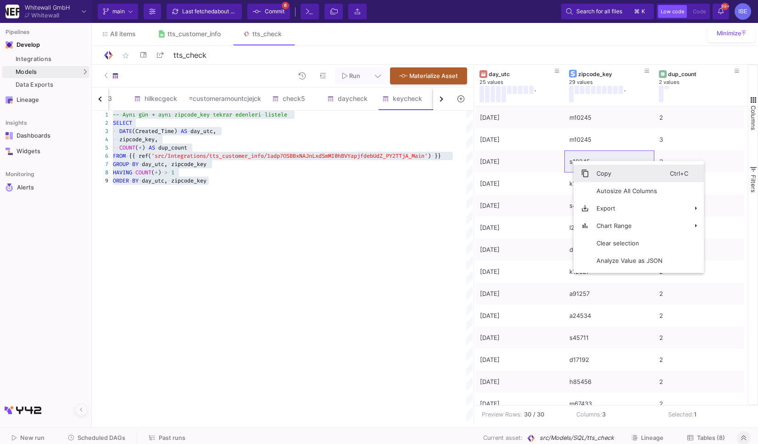
click at [588, 172] on span "Context Menu" at bounding box center [585, 173] width 8 height 8
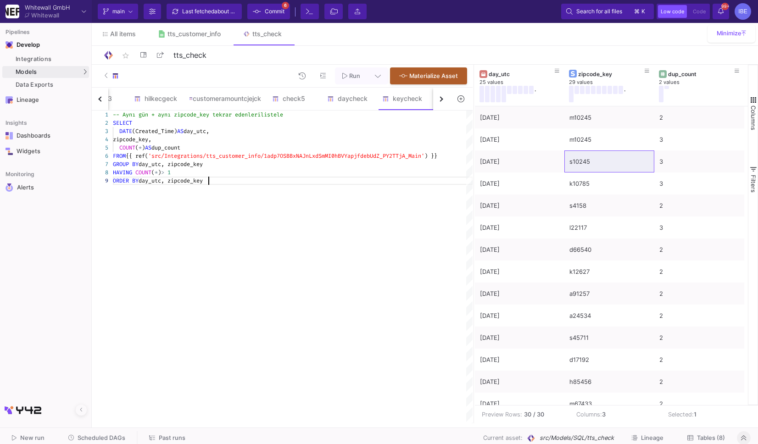
click at [318, 185] on div "-- Aynı gün + aynı zipcode_key tekrar edenleri listele SELECT DATE (Created_Tim…" at bounding box center [293, 267] width 360 height 313
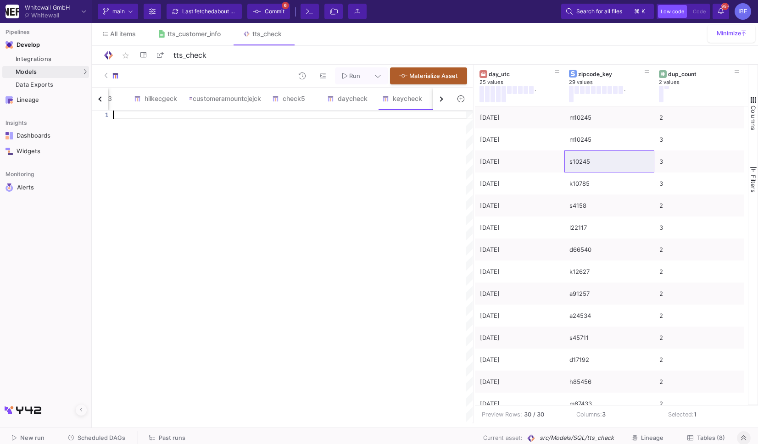
paste textarea "-- Tekil olup olmadığını kontrol et SELECT DATE(Created_Time) AS day_utc, Order…"
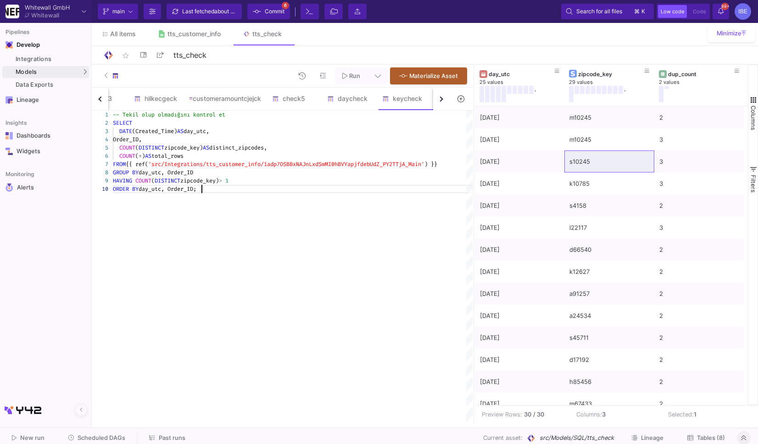
type textarea "-- Tekil olup olmadığını kontrol et SELECT DATE(Created_Time) AS day_utc, Order…"
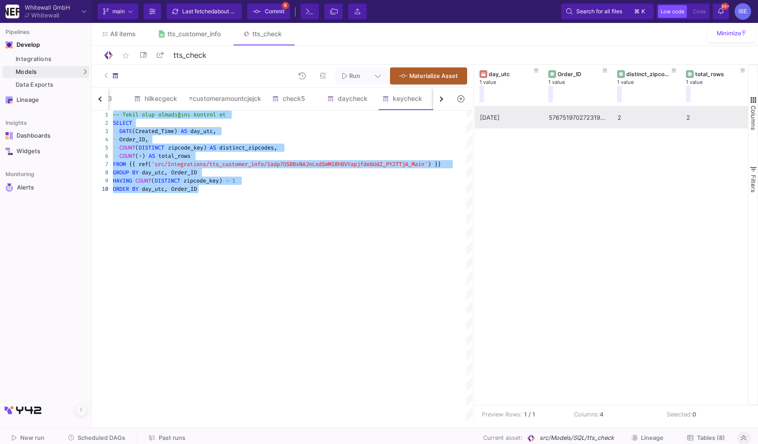
click at [574, 122] on div "576751970272319700" at bounding box center [578, 118] width 59 height 22
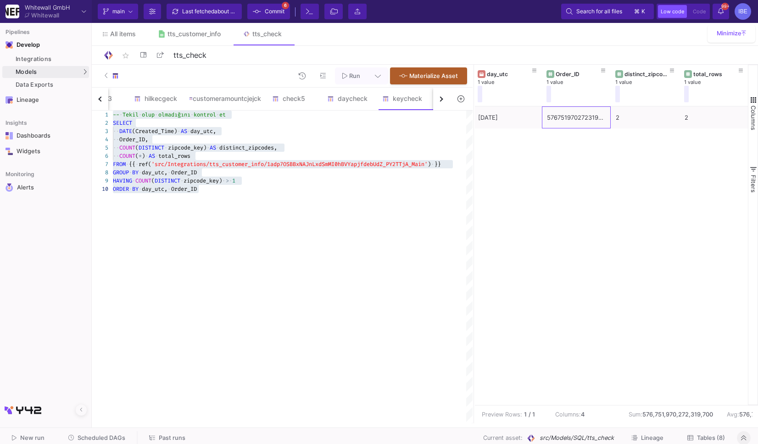
scroll to position [0, 0]
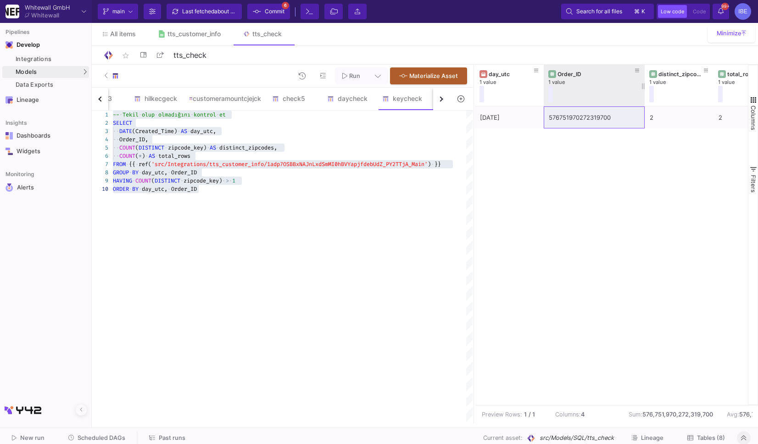
drag, startPoint x: 611, startPoint y: 85, endPoint x: 641, endPoint y: 88, distance: 30.4
click at [643, 85] on div at bounding box center [645, 85] width 4 height 41
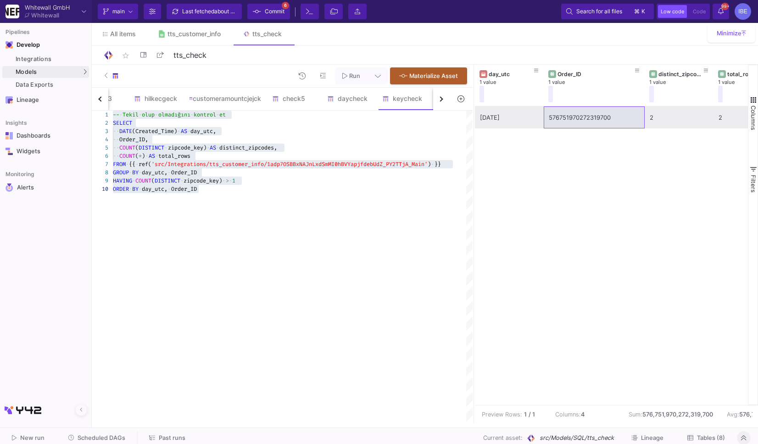
click at [619, 108] on div "576751970272319700" at bounding box center [594, 118] width 91 height 22
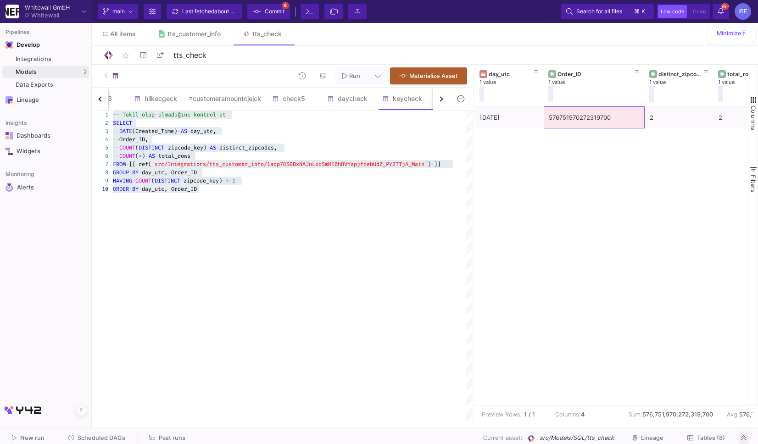
click at [147, 300] on div "-- · Tekil · olup · olmadığını · kontrol · et SELECT ·· DATE (Created_Time) · A…" at bounding box center [293, 267] width 360 height 313
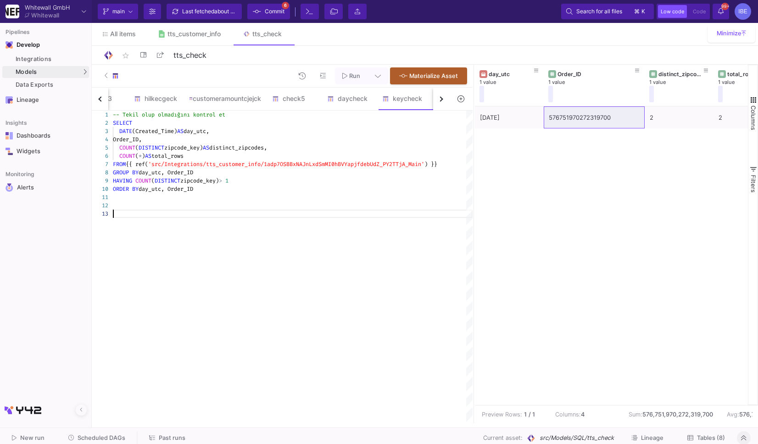
scroll to position [33, 0]
paste textarea "576751970272319700"
click at [212, 169] on div "GROUP BY day_utc, Order_ID" at bounding box center [293, 172] width 360 height 8
click at [210, 162] on span "'src/Integrations/tts_customer_info/1adp7OSBBxNAJn" at bounding box center [228, 164] width 161 height 7
click at [144, 239] on div "-- Tekil olup olmadığını kontrol et SELECT DATE (Created_Time) AS day_utc, Orde…" at bounding box center [293, 267] width 360 height 313
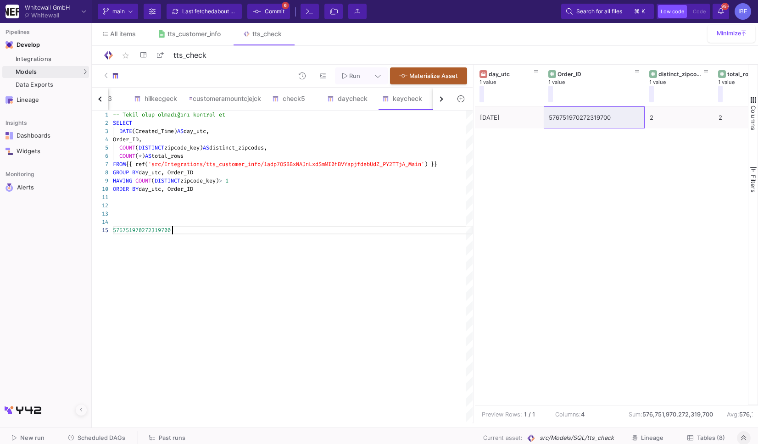
paste textarea "FROM {{ ref('src/Integrations/tts_customer_info/1adp7OSBBxNAJnLxdSmMI0hBVYapjfd…"
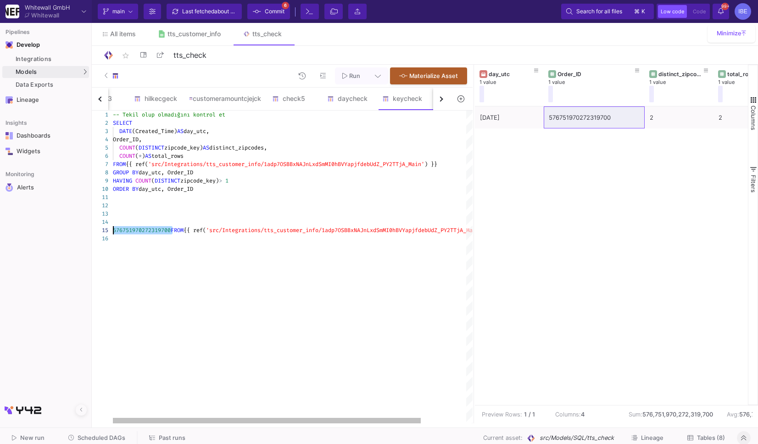
drag, startPoint x: 172, startPoint y: 230, endPoint x: 96, endPoint y: 231, distance: 76.2
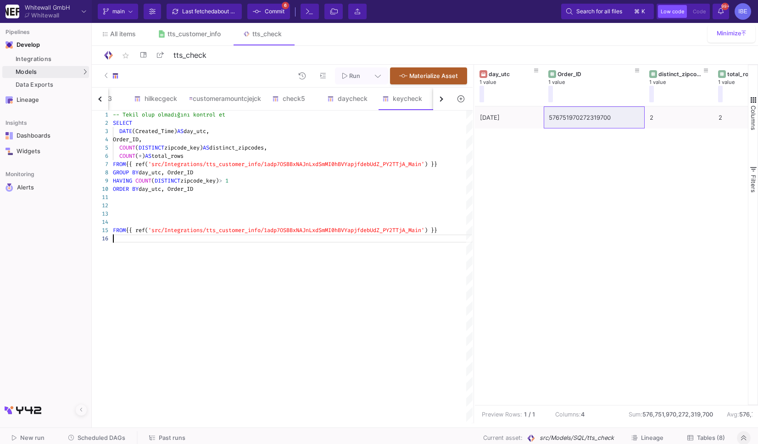
click at [122, 238] on div at bounding box center [293, 238] width 360 height 8
paste textarea "576751970272319700"
type textarea "FROM {{ ref('src/Integrations/tts_customer_info/1adp7OSBBxNAJnLxdSmMI0hBVYapjfd…"
click at [128, 230] on span "{{ ref(" at bounding box center [137, 230] width 22 height 7
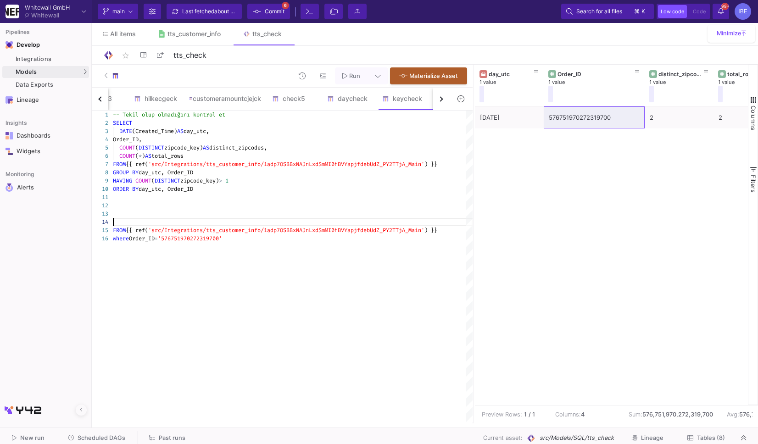
click at [127, 225] on div at bounding box center [293, 222] width 360 height 8
drag, startPoint x: 112, startPoint y: 213, endPoint x: 137, endPoint y: 266, distance: 58.7
click at [136, 265] on div "-- Tekil olup olmadığını kontrol et SELECT DATE (Created_Time) AS day_utc, Orde…" at bounding box center [293, 267] width 360 height 313
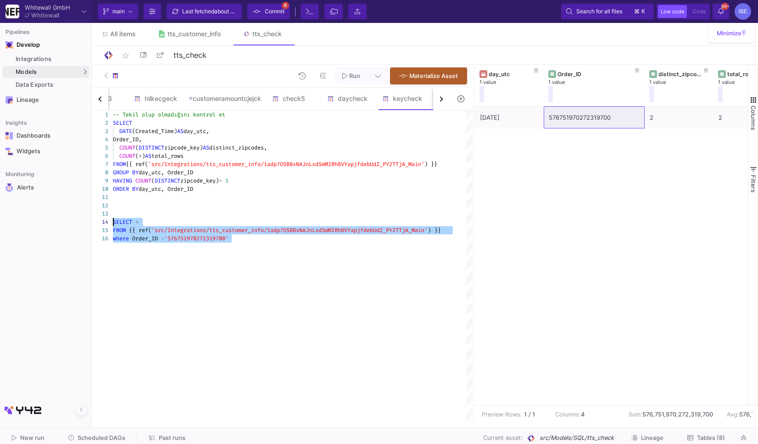
drag, startPoint x: 137, startPoint y: 266, endPoint x: 99, endPoint y: 223, distance: 57.5
click at [99, 223] on div "1 2 3 4 5 6 7 8 9 10 11 12 13 14 15 16 -- Tekil olup olmadığını kontrol et SELE…" at bounding box center [282, 267] width 381 height 313
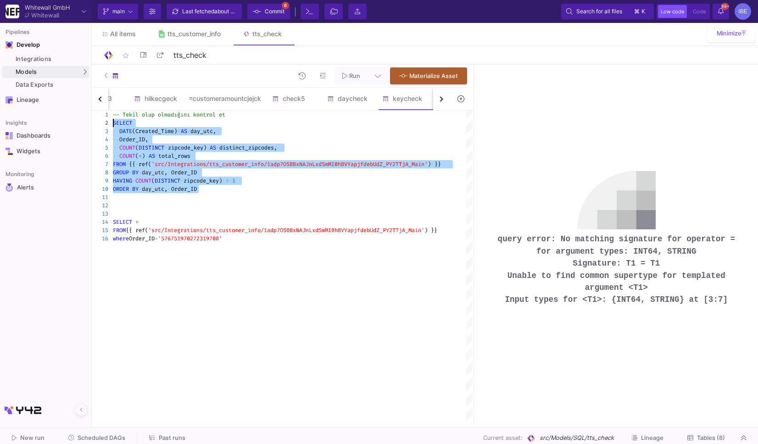
drag, startPoint x: 216, startPoint y: 189, endPoint x: 92, endPoint y: 121, distance: 140.6
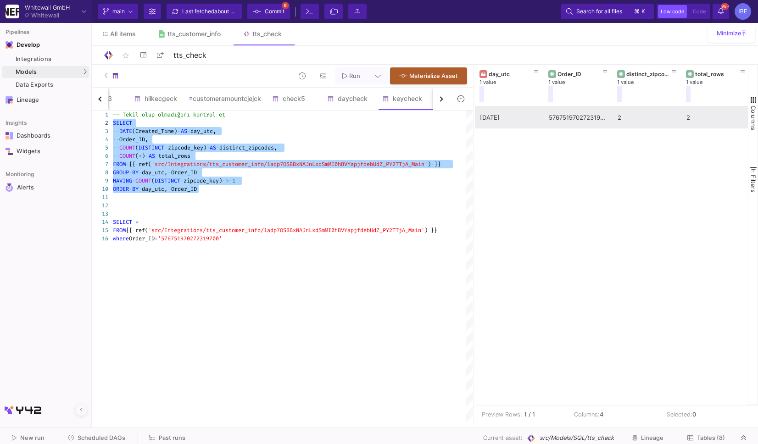
scroll to position [0, 2]
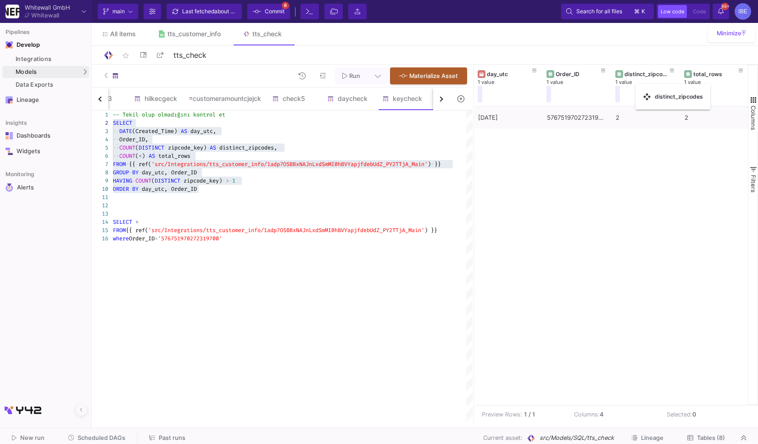
drag, startPoint x: 610, startPoint y: 88, endPoint x: 638, endPoint y: 89, distance: 27.6
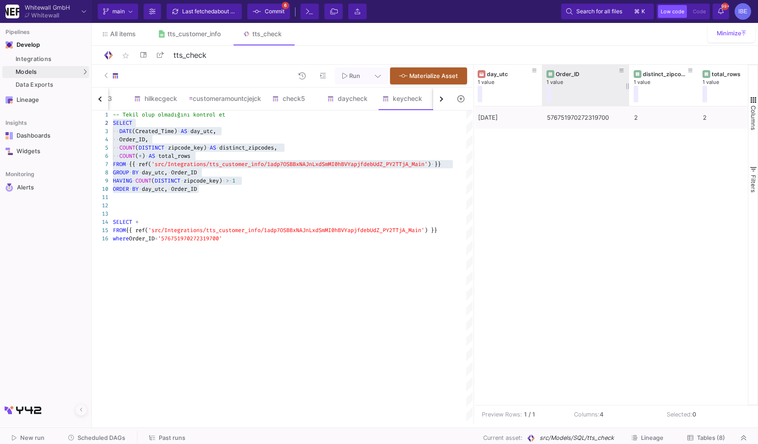
drag, startPoint x: 609, startPoint y: 87, endPoint x: 628, endPoint y: 71, distance: 24.7
click at [627, 72] on div at bounding box center [629, 85] width 4 height 41
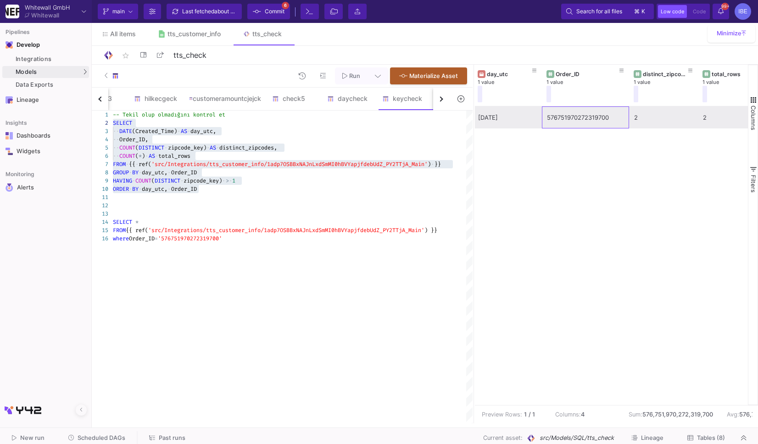
click at [588, 123] on div "576751970272319700" at bounding box center [585, 118] width 77 height 22
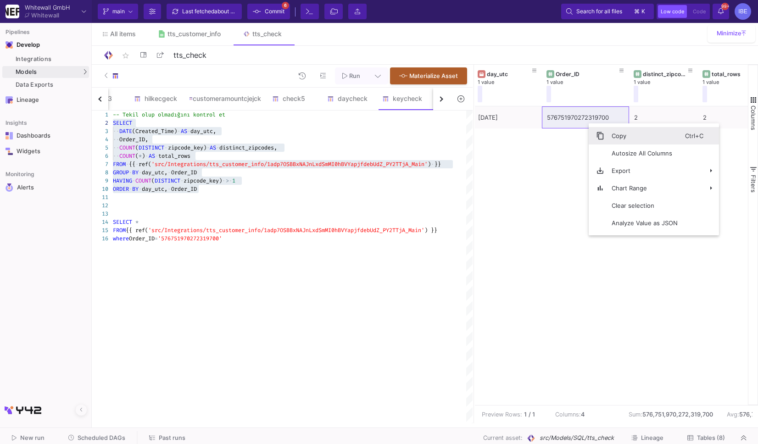
click at [596, 134] on span "Context Menu" at bounding box center [600, 136] width 8 height 8
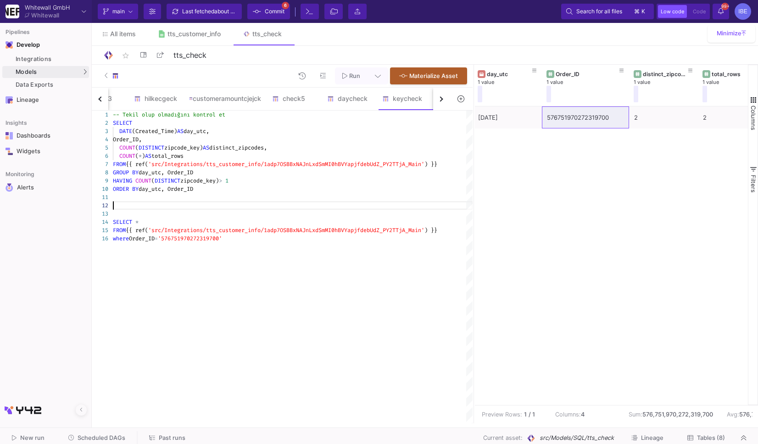
click at [278, 203] on div at bounding box center [293, 205] width 360 height 8
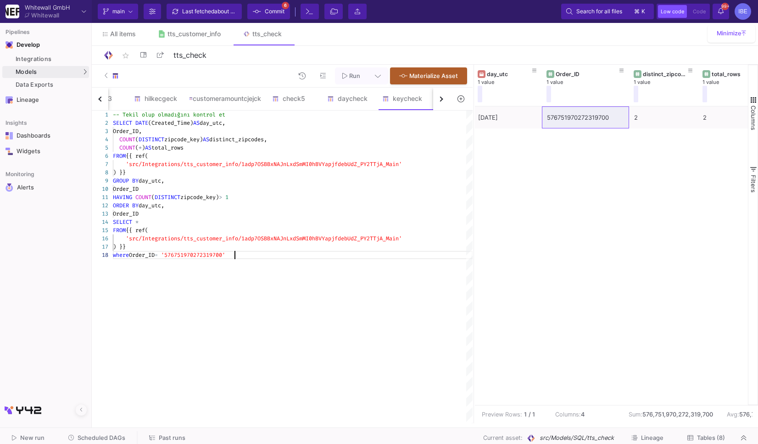
click at [134, 124] on span at bounding box center [133, 122] width 3 height 7
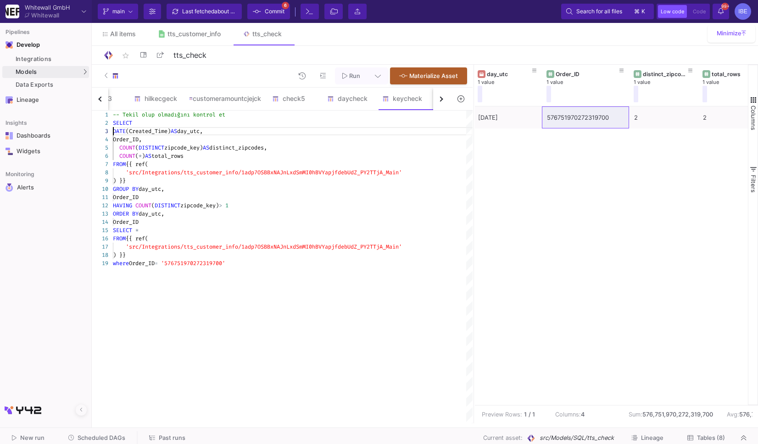
scroll to position [17, 0]
drag, startPoint x: 172, startPoint y: 132, endPoint x: 107, endPoint y: 130, distance: 64.7
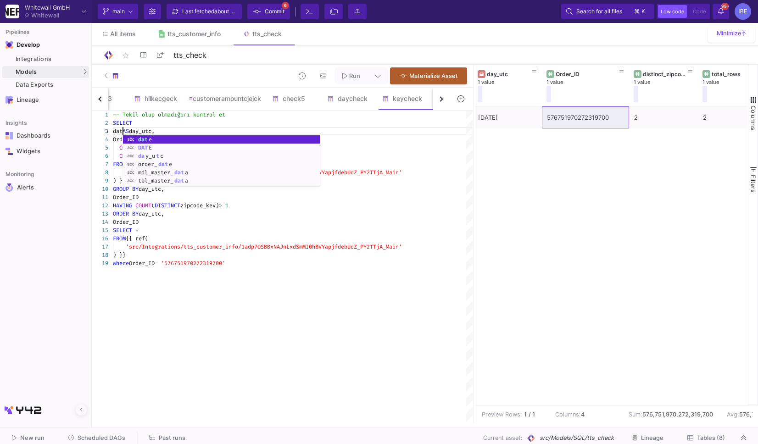
scroll to position [17, 13]
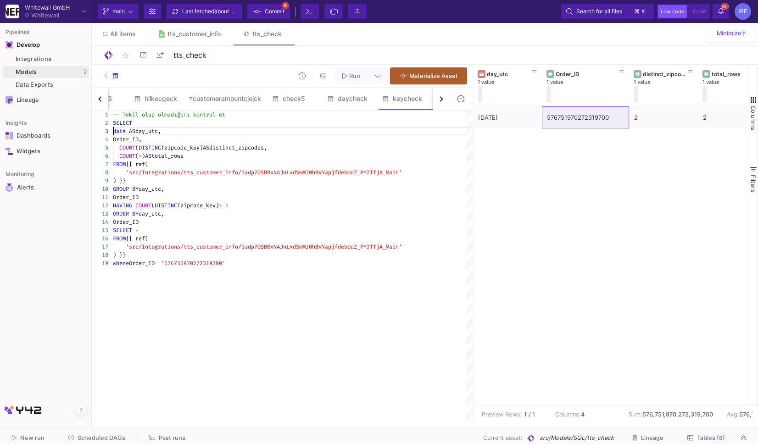
click at [114, 135] on div "date AS day_utc," at bounding box center [293, 131] width 360 height 8
click at [129, 131] on div "1 2 4 5 6 7 8 9 10 11 12 13 14 15 16 17 18 3 19 -- Tekil olup olmadığını kontro…" at bounding box center [282, 267] width 381 height 313
click at [127, 131] on span "(Created_Time)" at bounding box center [148, 131] width 45 height 7
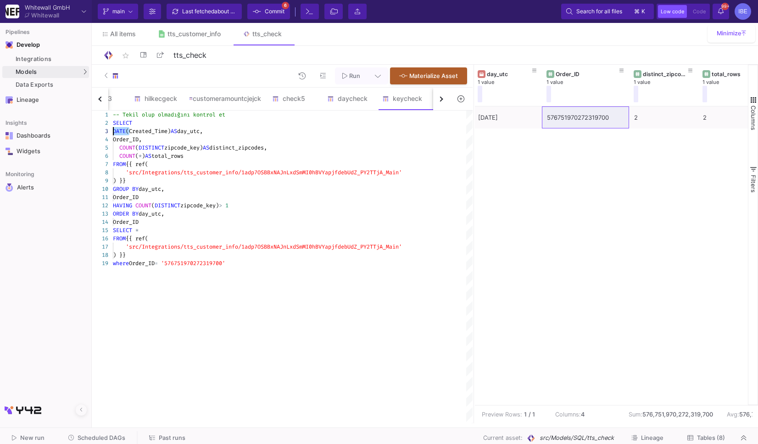
drag, startPoint x: 129, startPoint y: 132, endPoint x: 114, endPoint y: 131, distance: 15.6
click at [155, 133] on span "Created_Time)" at bounding box center [134, 131] width 42 height 7
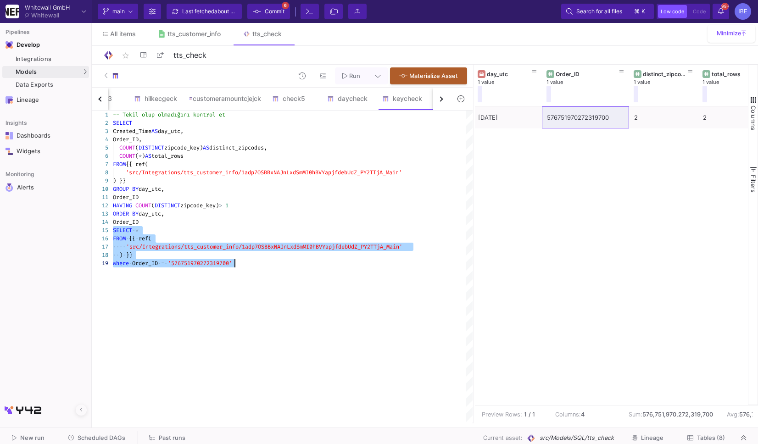
drag, startPoint x: 113, startPoint y: 229, endPoint x: 271, endPoint y: 303, distance: 173.6
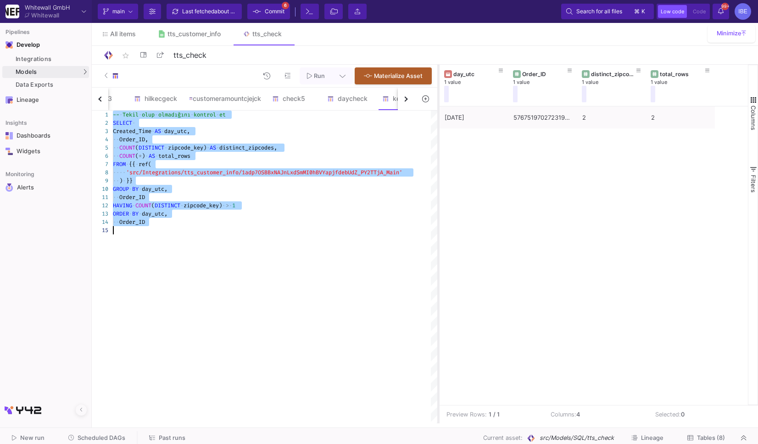
drag, startPoint x: 473, startPoint y: 170, endPoint x: 437, endPoint y: 164, distance: 35.8
click at [437, 164] on div at bounding box center [438, 244] width 2 height 359
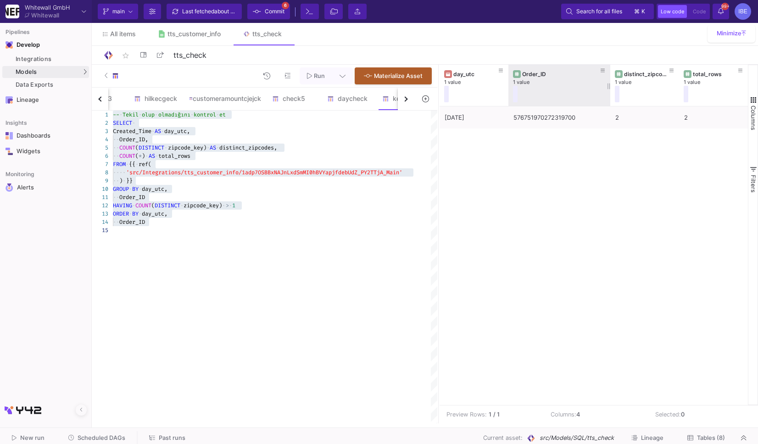
drag, startPoint x: 576, startPoint y: 85, endPoint x: 609, endPoint y: 87, distance: 33.1
click at [609, 87] on div at bounding box center [610, 85] width 4 height 41
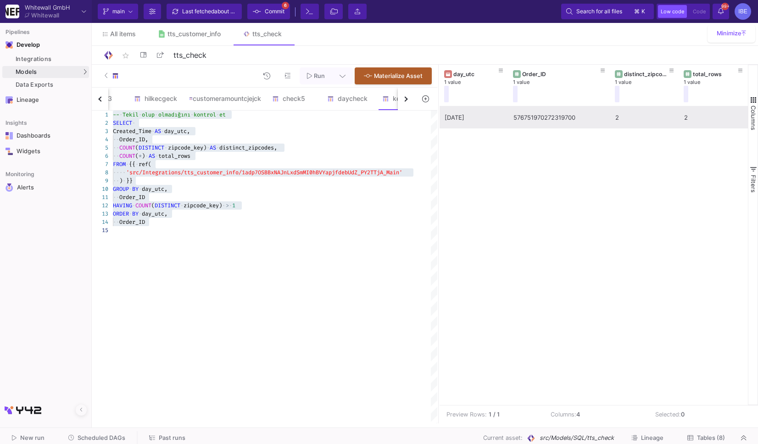
click at [581, 117] on div "576751970272319700" at bounding box center [559, 118] width 92 height 22
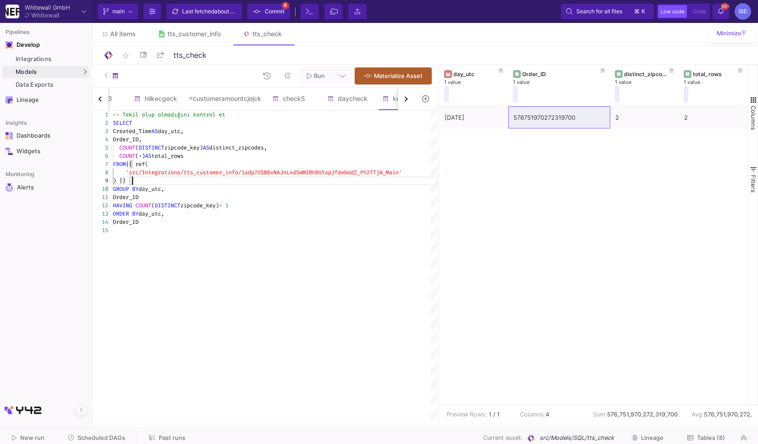
type textarea "-- Tekil olup olmadığını kontrol et SELECT Created_Time AS day_utc, Order_ID, C…"
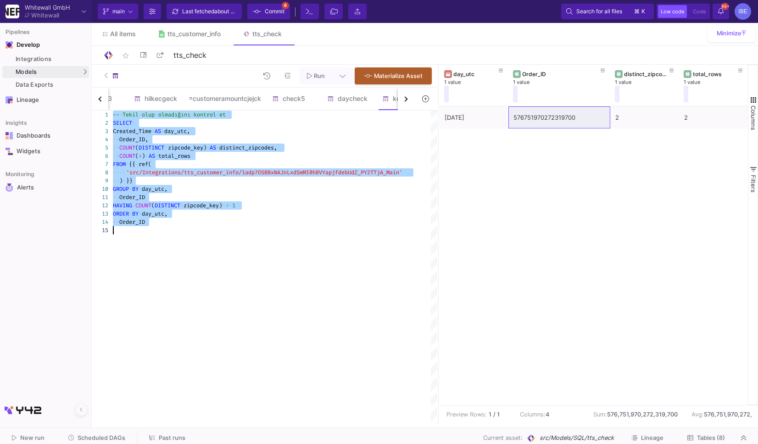
scroll to position [0, 0]
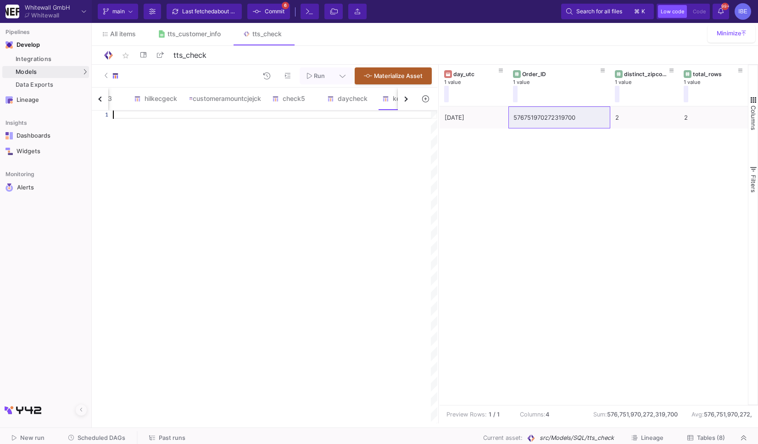
paste textarea "FROM base GROUP BY day_berlin, zipcode_key HAVING COUNT(DISTINCT Order_ID) > 1 …"
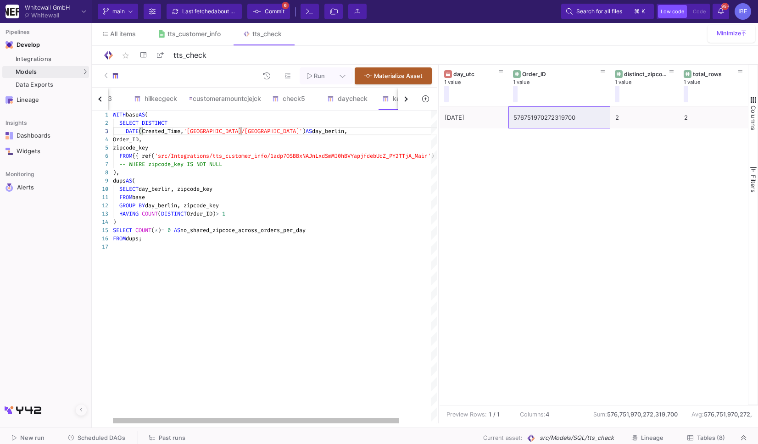
click at [239, 131] on div "1 2 3 4 5 6 7 8 9 10 11 12 13 14 15 16 17 WITH base AS ( SELECT DISTINCT DATE (…" at bounding box center [264, 267] width 345 height 313
drag, startPoint x: 141, startPoint y: 131, endPoint x: 123, endPoint y: 131, distance: 18.4
drag, startPoint x: 223, startPoint y: 129, endPoint x: 170, endPoint y: 129, distance: 53.2
click at [182, 242] on div "FROM dups;" at bounding box center [293, 238] width 360 height 8
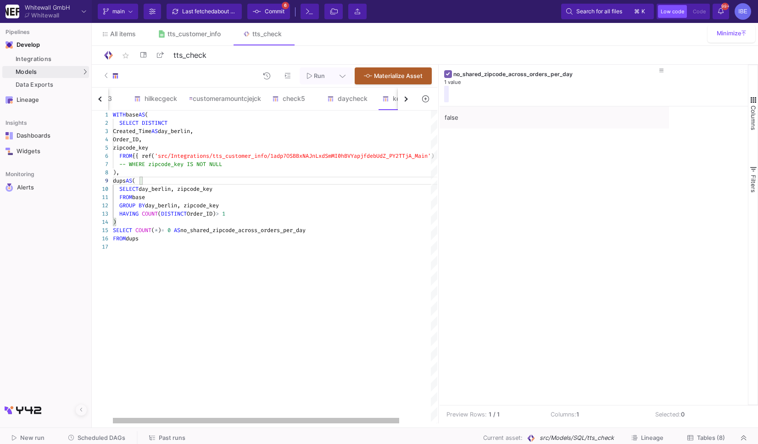
type textarea "WITH base AS ( SELECT DISTINCT Created_Time AS day_berlin, Order_ID, zipcode_ke…"
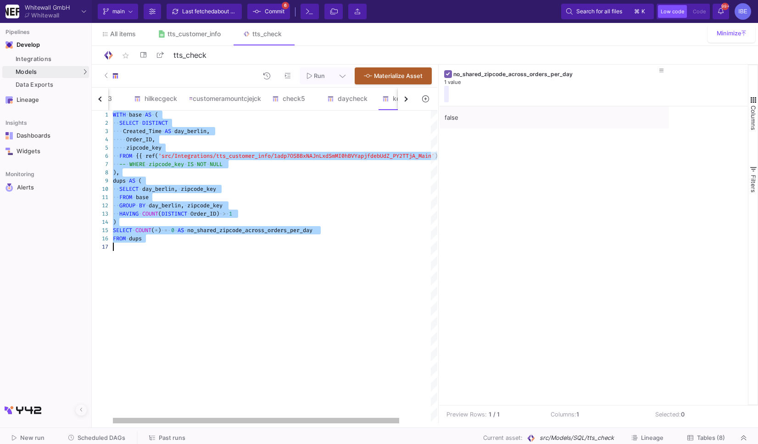
paste textarea "day_utc, zipcode_key, COUNT(DISTINCT Order_ID) AS distinct_order_ids, ARRAY_AGG…"
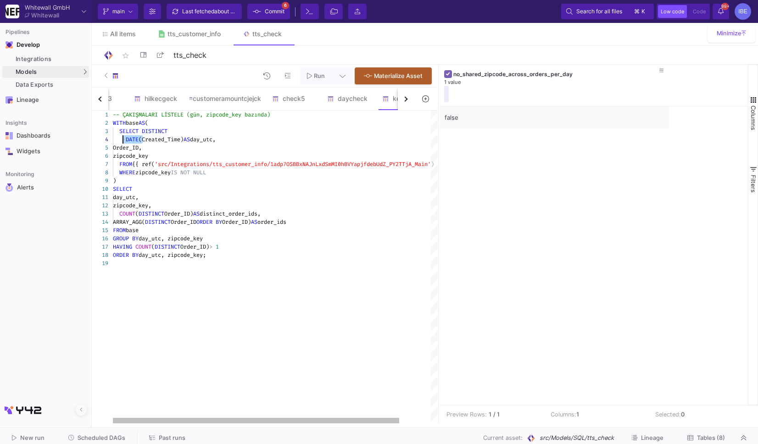
drag, startPoint x: 141, startPoint y: 139, endPoint x: 123, endPoint y: 138, distance: 18.4
click at [155, 139] on span "Created_Time)" at bounding box center [134, 139] width 42 height 7
click at [225, 261] on div at bounding box center [293, 263] width 360 height 8
type textarea "-- ÇAKIŞMALARI LİSTELE (gün, zipcode_key bazında) WITH base AS ( SELECT DISTINC…"
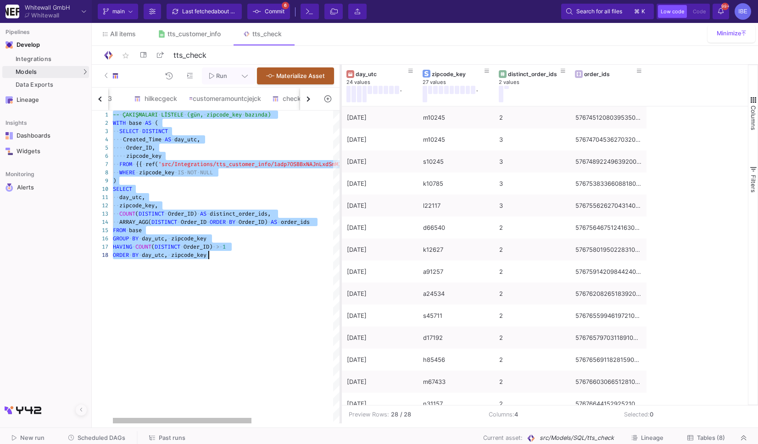
drag, startPoint x: 437, startPoint y: 143, endPoint x: 339, endPoint y: 156, distance: 98.5
click at [339, 156] on div at bounding box center [340, 244] width 2 height 359
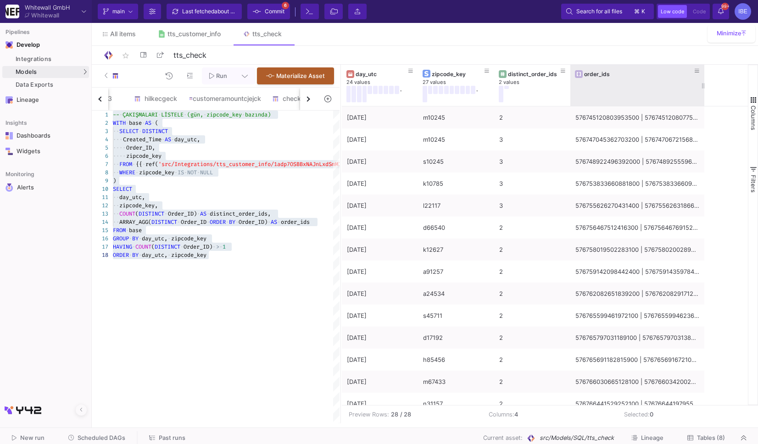
drag, startPoint x: 645, startPoint y: 80, endPoint x: 703, endPoint y: 85, distance: 58.0
click at [703, 85] on div at bounding box center [704, 85] width 4 height 41
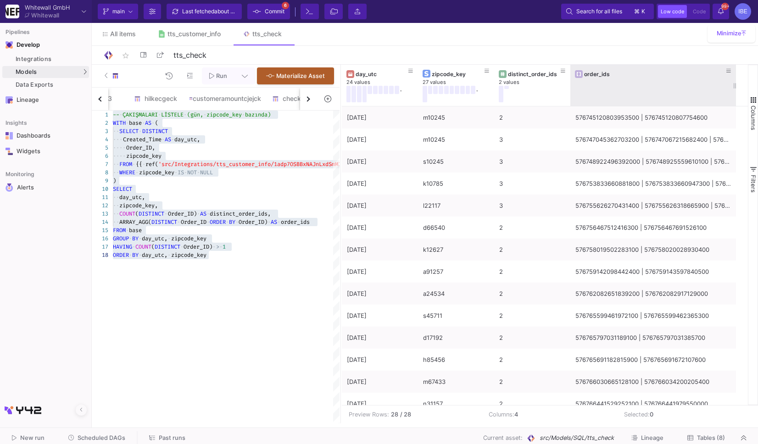
drag, startPoint x: 703, startPoint y: 85, endPoint x: 734, endPoint y: 87, distance: 31.2
click at [734, 87] on div at bounding box center [736, 85] width 4 height 41
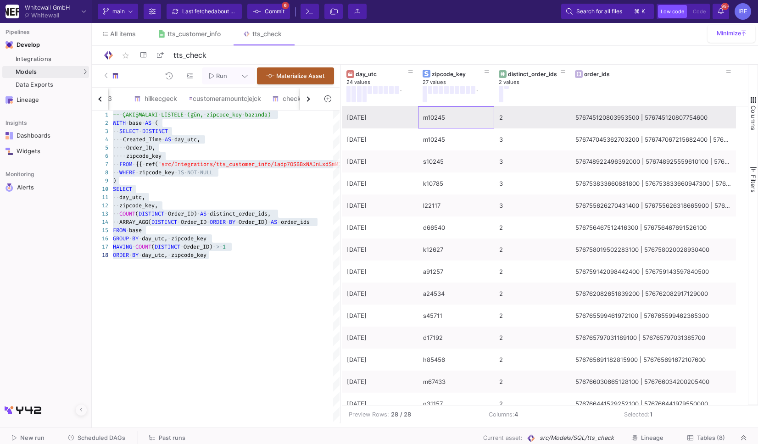
click at [444, 111] on div "m10245" at bounding box center [456, 118] width 66 height 22
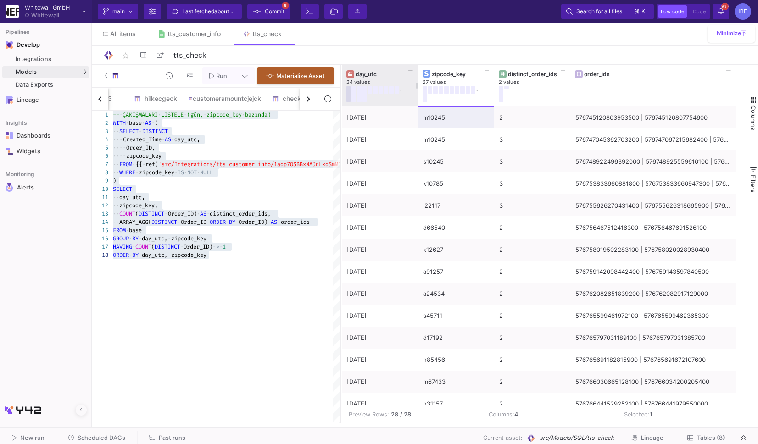
click at [347, 91] on button at bounding box center [348, 94] width 5 height 17
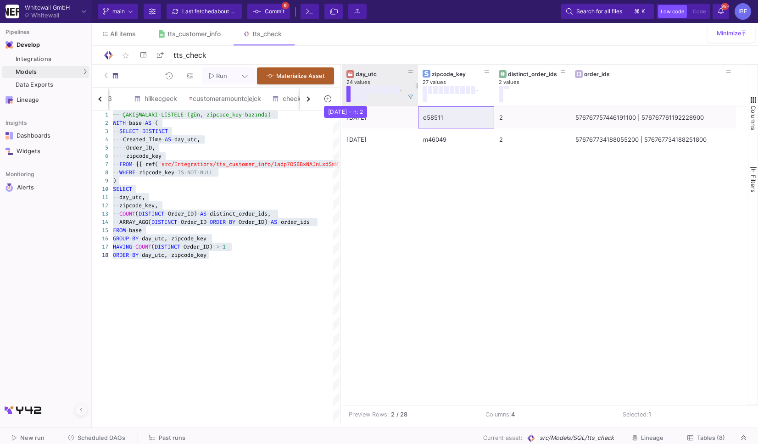
click at [347, 91] on button at bounding box center [348, 94] width 5 height 17
click at [462, 196] on div "18/07/25 e58511 2 576767757446191100 | 576767761192228900 18/07/25 m46049 2 576…" at bounding box center [545, 255] width 406 height 299
click at [411, 100] on button at bounding box center [411, 97] width 14 height 14
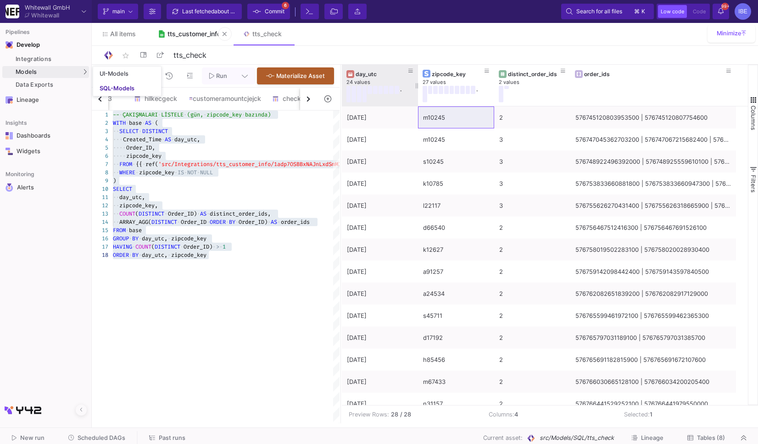
click at [182, 33] on div "tts_customer_info" at bounding box center [193, 33] width 53 height 7
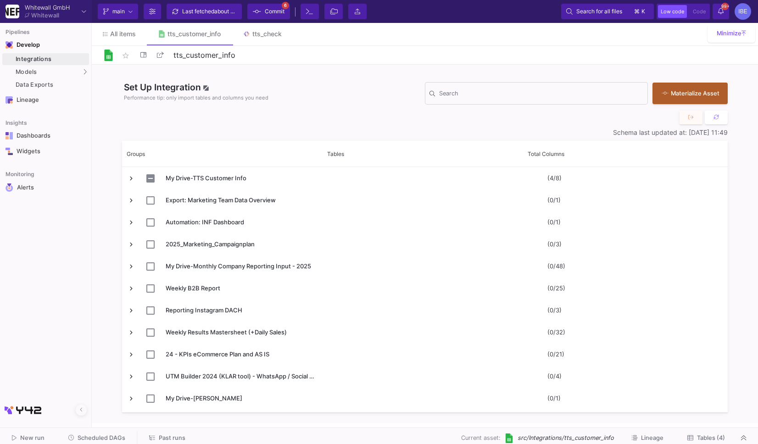
click at [692, 436] on icon at bounding box center [690, 438] width 6 height 6
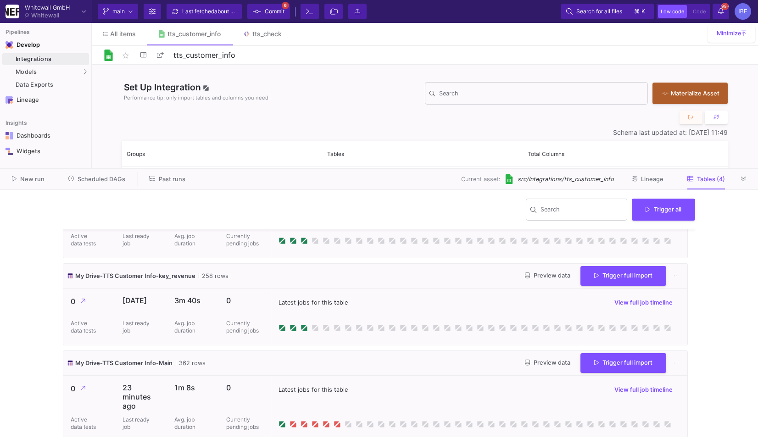
scroll to position [54, 0]
click at [590, 357] on button "Trigger full import" at bounding box center [623, 361] width 86 height 20
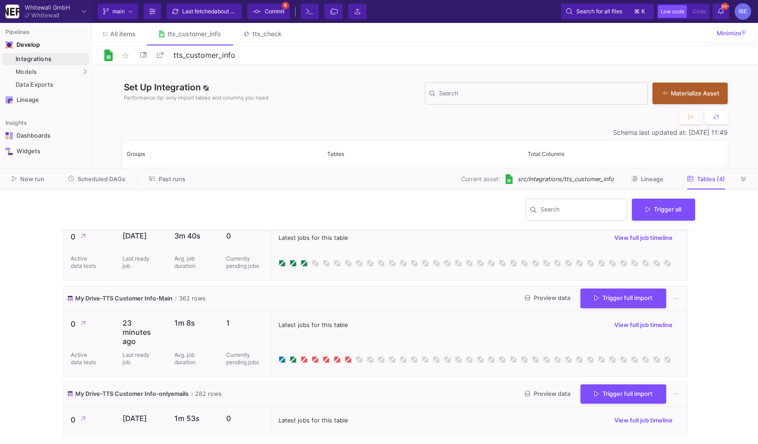
scroll to position [119, 0]
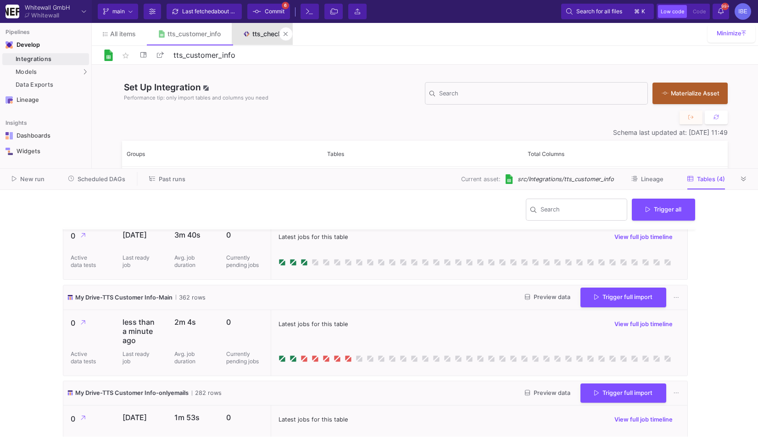
click at [273, 32] on div "tts_check" at bounding box center [266, 33] width 29 height 7
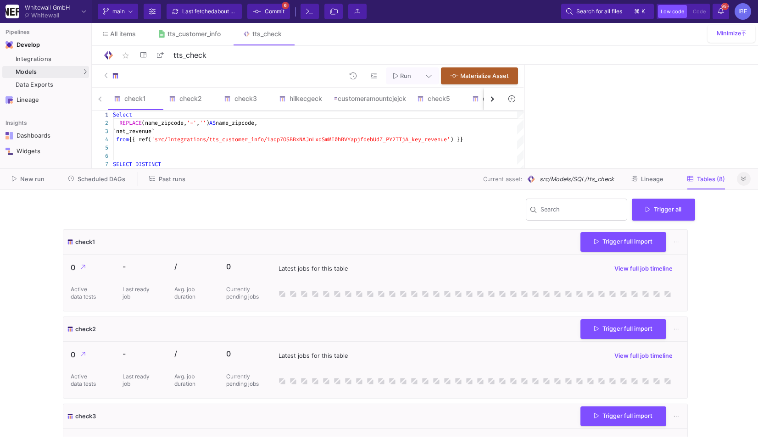
click at [743, 178] on icon at bounding box center [743, 179] width 5 height 5
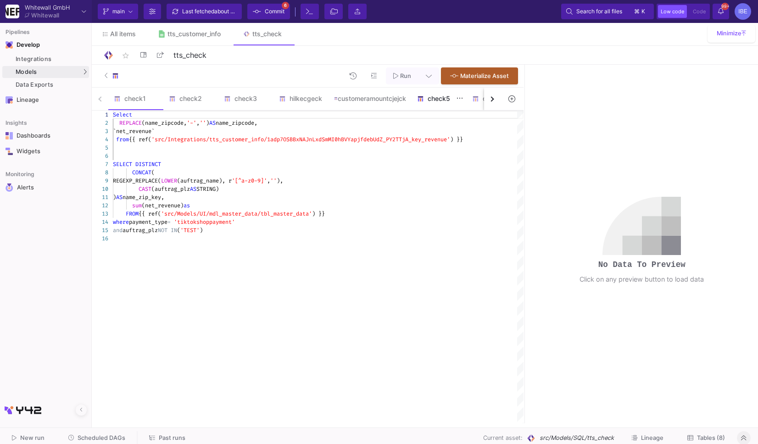
click at [443, 100] on div "check5" at bounding box center [439, 98] width 44 height 7
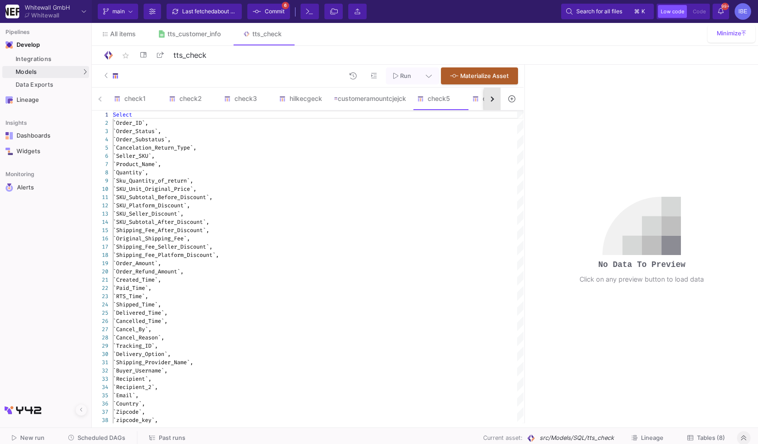
click at [495, 104] on button "button" at bounding box center [492, 99] width 17 height 22
click at [455, 98] on div "keycheck" at bounding box center [455, 98] width 44 height 7
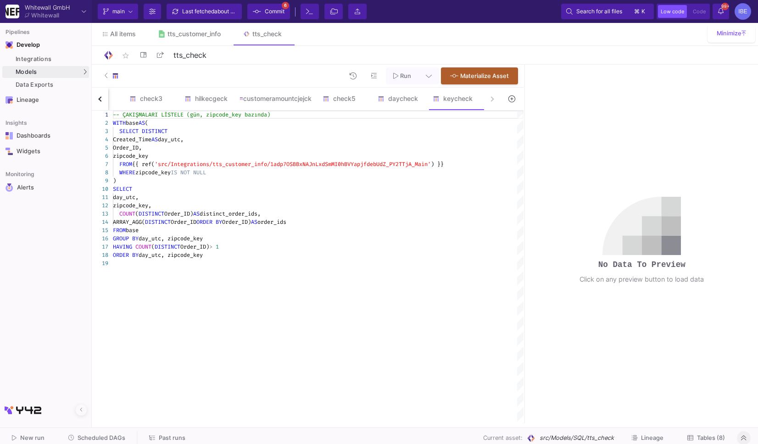
click at [408, 211] on div "COUNT ( DISTINCT Order_ID) AS distinct_order_ids," at bounding box center [318, 214] width 411 height 8
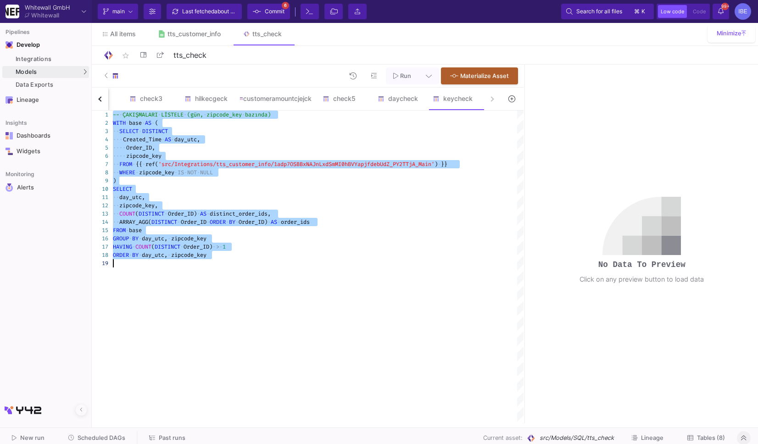
type textarea "-- ÇAKIŞMALARI LİSTELE (gün, zipcode_key bazında) WITH base AS ( SELECT DISTINC…"
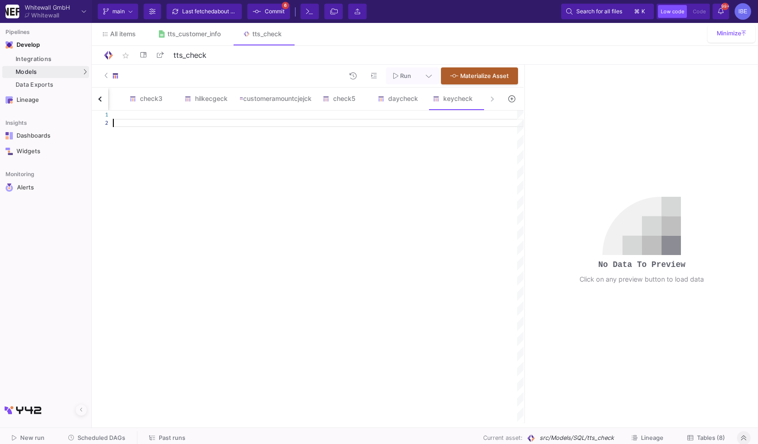
scroll to position [8, 0]
type textarea "-- ÇAKIŞMALARI LİSTELE (gün, zipcode_key bazında) WITH base AS ( SELECT DISTINC…"
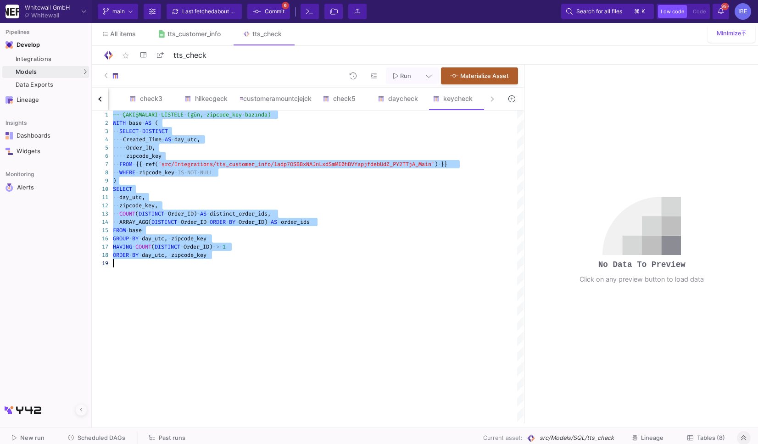
click at [405, 71] on button "Run" at bounding box center [402, 75] width 33 height 17
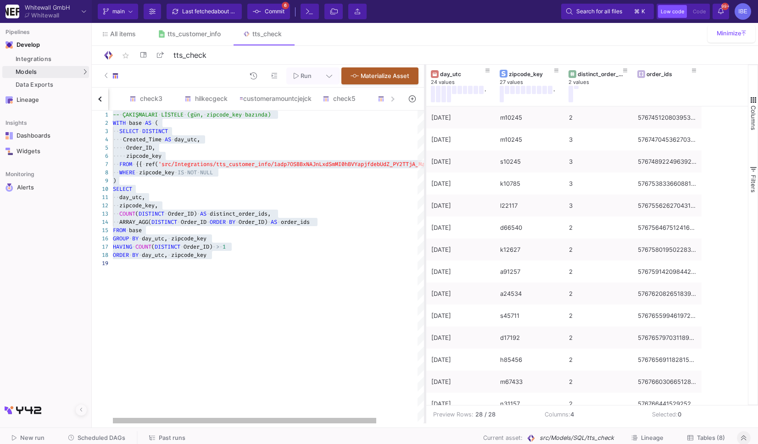
drag, startPoint x: 523, startPoint y: 187, endPoint x: 423, endPoint y: 180, distance: 101.2
click at [424, 180] on div at bounding box center [425, 244] width 2 height 359
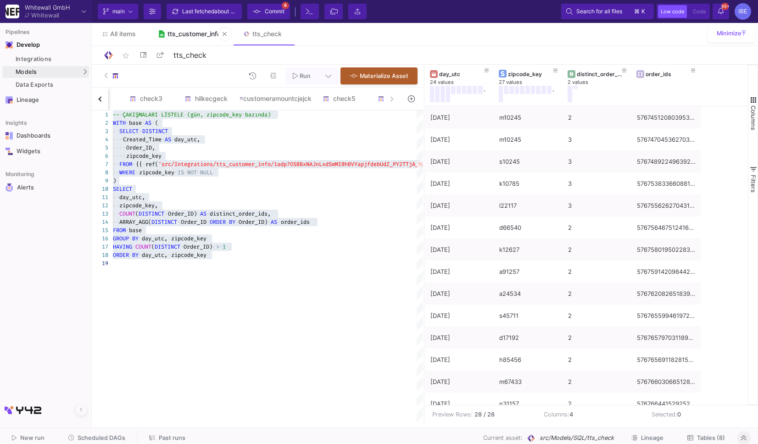
click at [197, 29] on link "tts_customer_info" at bounding box center [189, 34] width 85 height 22
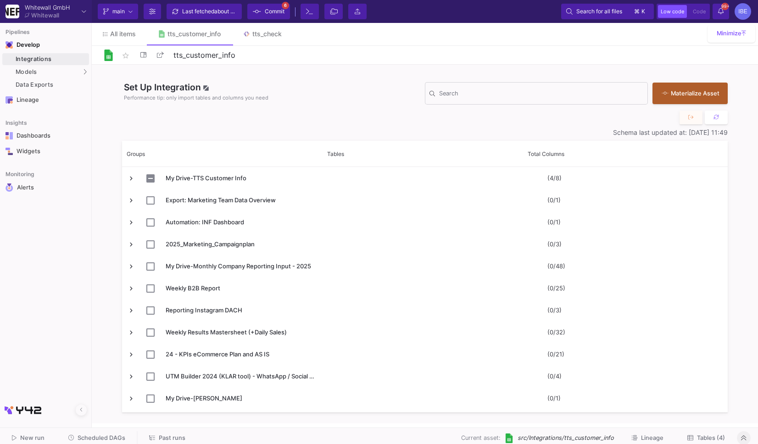
click at [701, 435] on span "Tables (4)" at bounding box center [711, 437] width 28 height 7
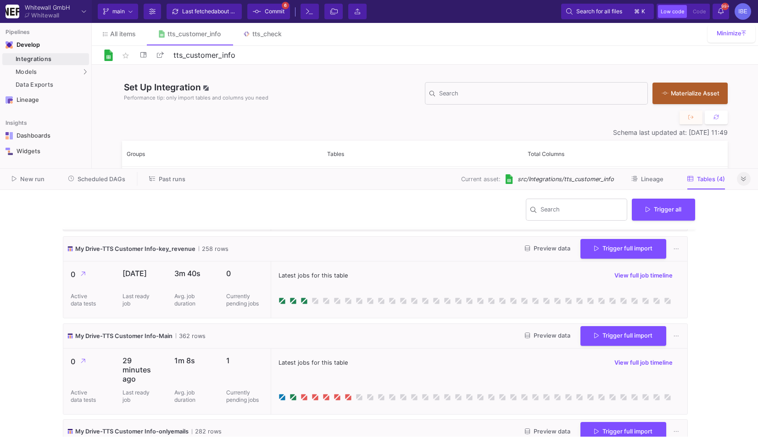
scroll to position [99, 0]
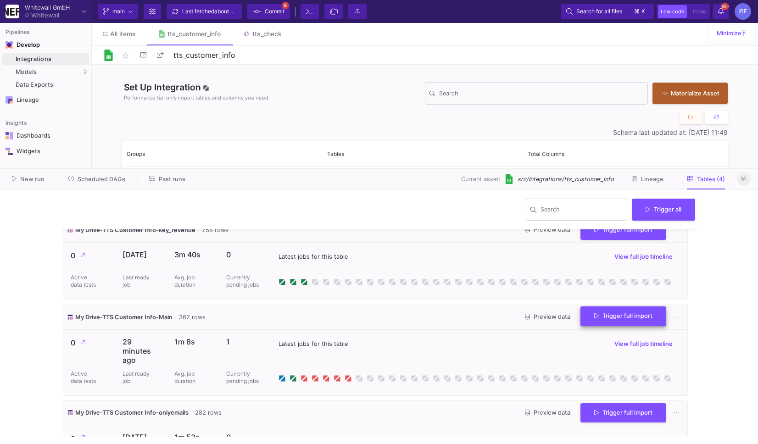
click at [594, 318] on icon at bounding box center [596, 316] width 5 height 6
click at [261, 39] on link "tts_check" at bounding box center [262, 34] width 61 height 22
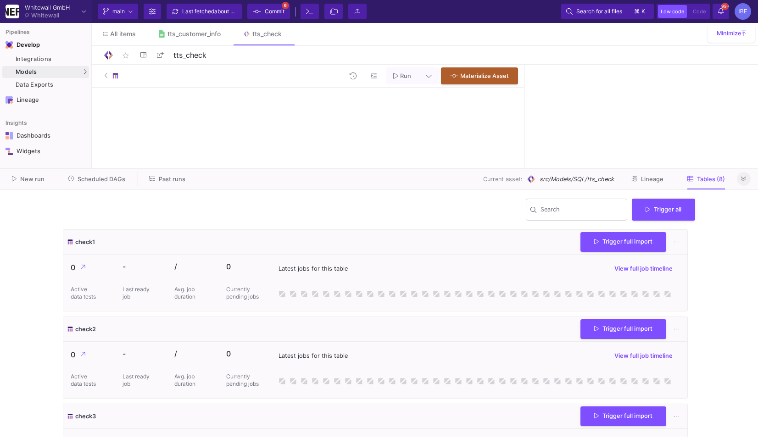
click at [745, 182] on icon at bounding box center [743, 179] width 5 height 6
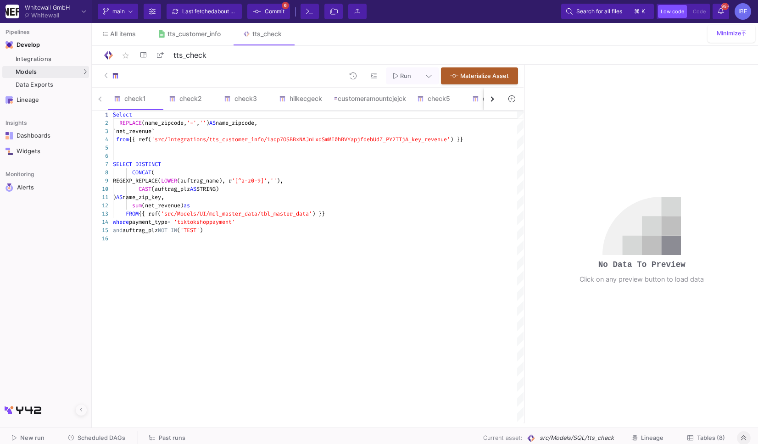
click at [488, 97] on button "button" at bounding box center [492, 99] width 17 height 22
click at [488, 97] on div "check1 check2 check3 hilkecgeck customeramountcjejck check5 daycheck keycheck" at bounding box center [296, 99] width 409 height 23
click at [458, 98] on div "keycheck" at bounding box center [455, 98] width 44 height 7
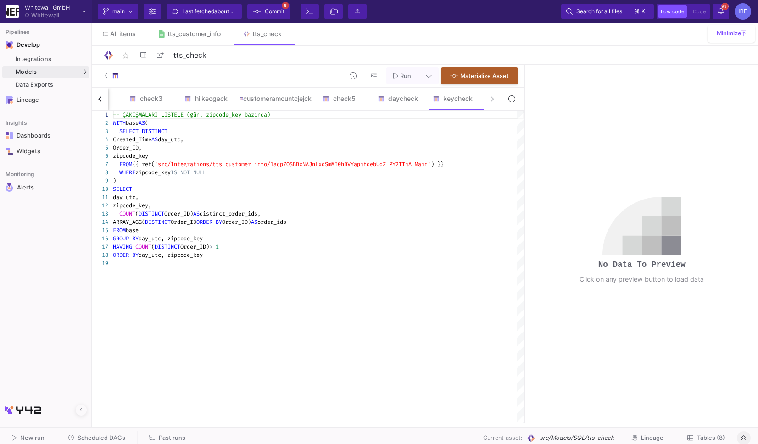
click at [351, 141] on div "Created_Time AS day_utc," at bounding box center [318, 139] width 411 height 8
type textarea "-- ÇAKIŞMALARI LİSTELE (gün, zipcode_key bazında) WITH base AS ( SELECT DISTINC…"
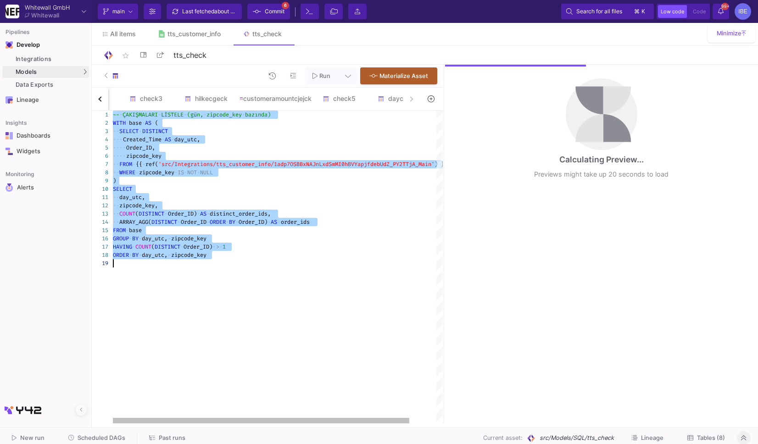
drag, startPoint x: 525, startPoint y: 267, endPoint x: 443, endPoint y: 220, distance: 94.7
click at [443, 221] on div at bounding box center [444, 244] width 2 height 359
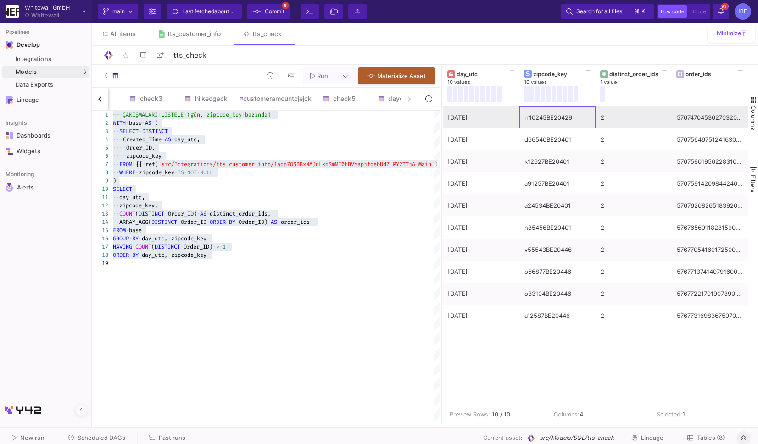
click at [532, 126] on div "m10245BE20429" at bounding box center [557, 118] width 66 height 22
click at [198, 48] on div "star_border tts_check 9/90" at bounding box center [425, 55] width 644 height 14
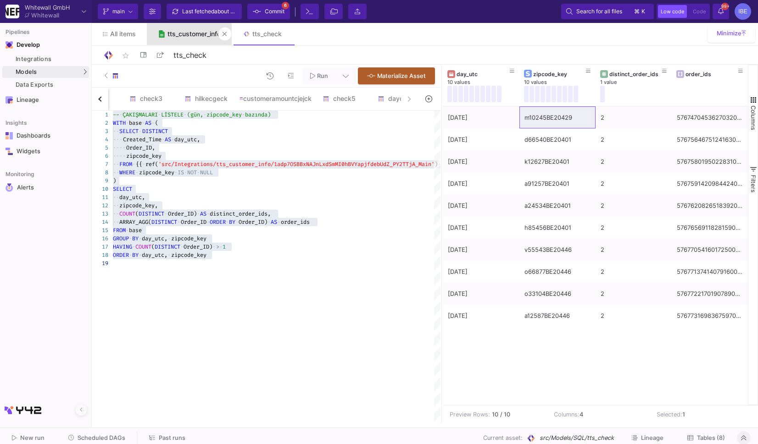
click at [198, 43] on link "tts_customer_info" at bounding box center [189, 34] width 85 height 22
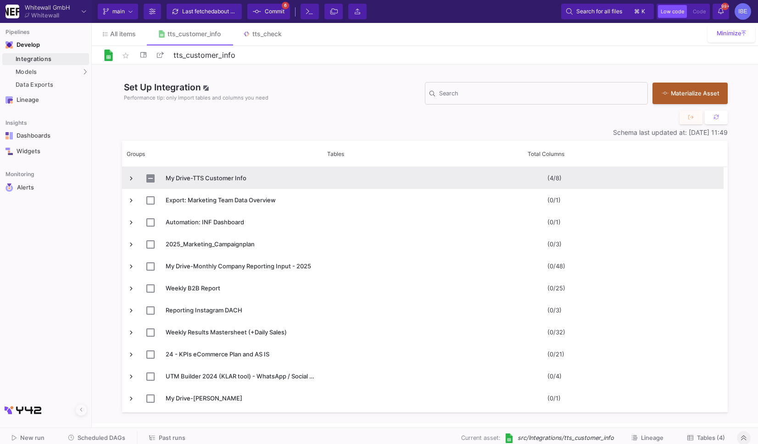
click at [130, 171] on span "Press SPACE to select this row." at bounding box center [131, 178] width 8 height 22
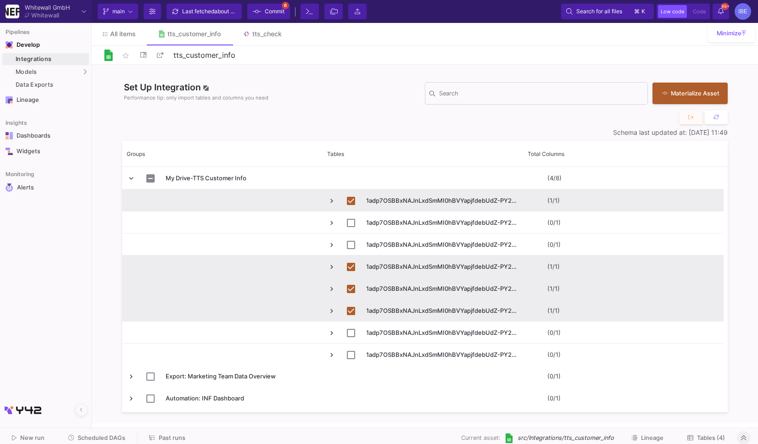
click at [707, 440] on span "Tables (4)" at bounding box center [711, 437] width 28 height 7
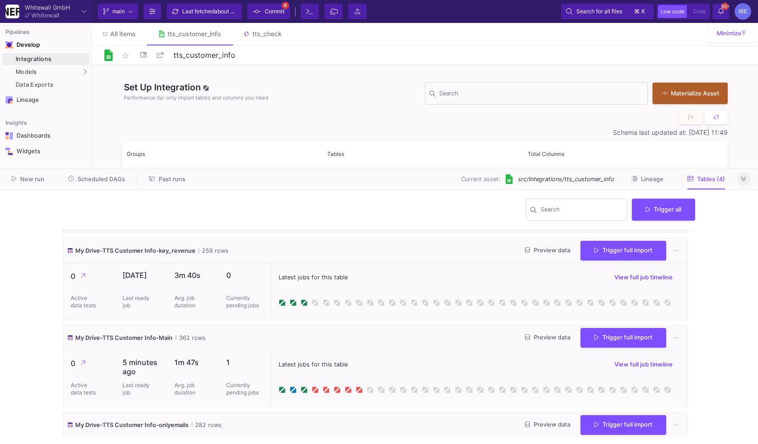
scroll to position [82, 0]
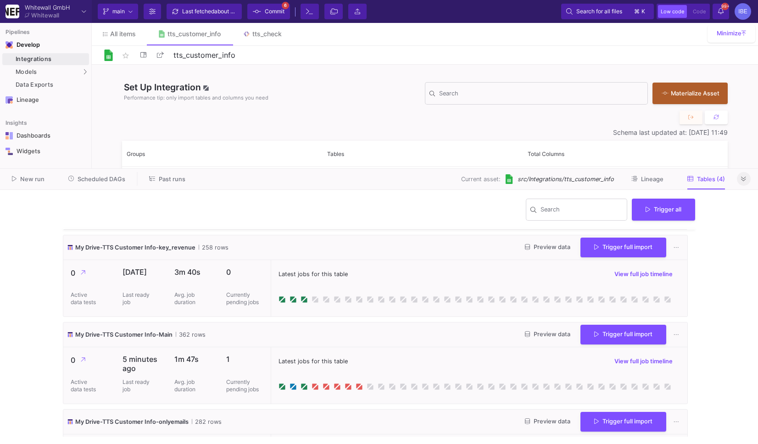
click at [602, 346] on div "My Drive-TTS Customer Info-Main 362 rows Preview data Trigger full import" at bounding box center [375, 335] width 624 height 25
click at [613, 339] on button "Trigger full import" at bounding box center [623, 334] width 86 height 20
click at [284, 14] on span "Commit" at bounding box center [275, 12] width 20 height 14
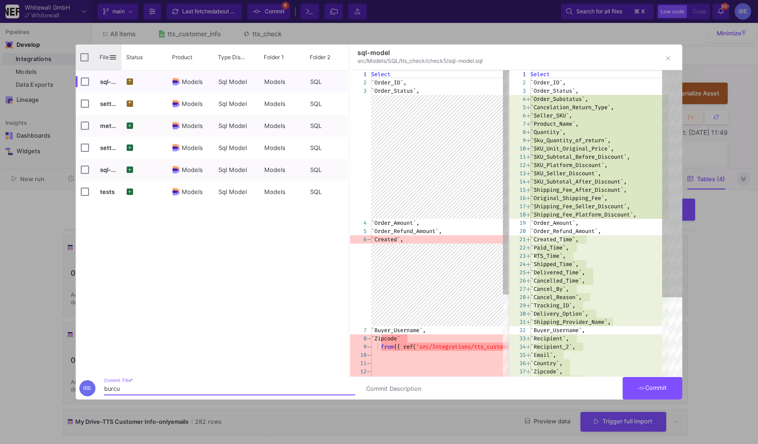
type input "burcu"
click at [86, 55] on input "Press Space to toggle all rows selection (unchecked)" at bounding box center [84, 57] width 8 height 8
checkbox input "true"
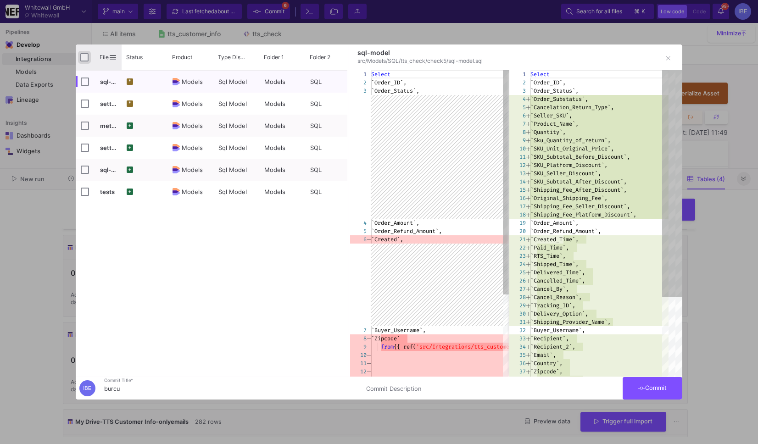
checkbox input "true"
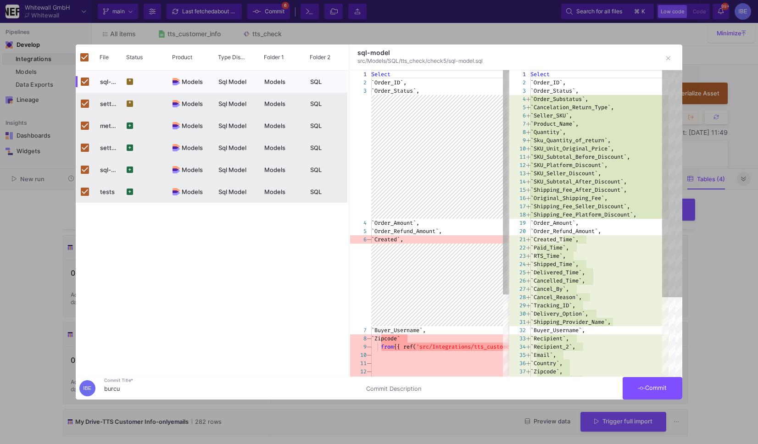
click at [668, 384] on button "Commit" at bounding box center [653, 388] width 60 height 22
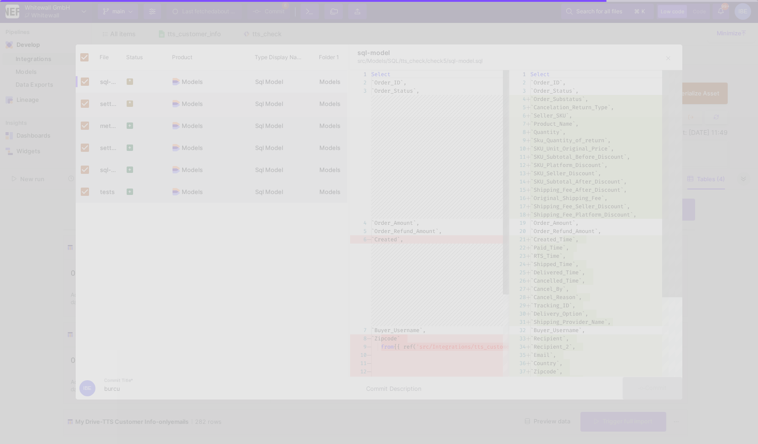
checkbox input "false"
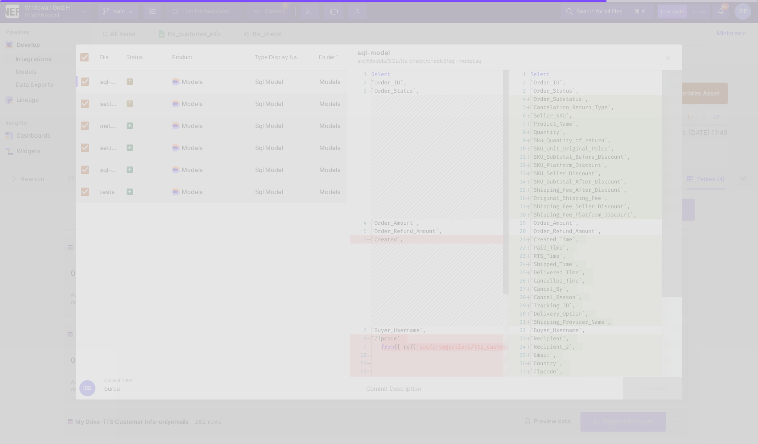
checkbox input "false"
